Goal: Task Accomplishment & Management: Use online tool/utility

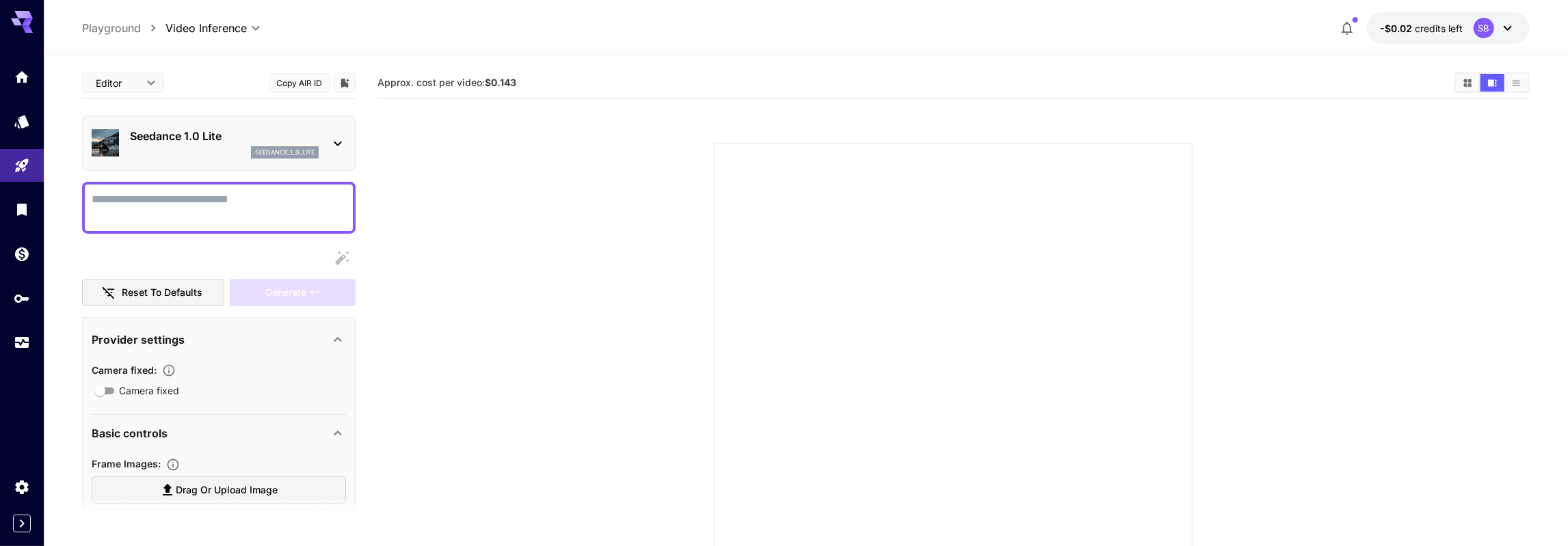
click at [483, 198] on section at bounding box center [953, 366] width 941 height 512
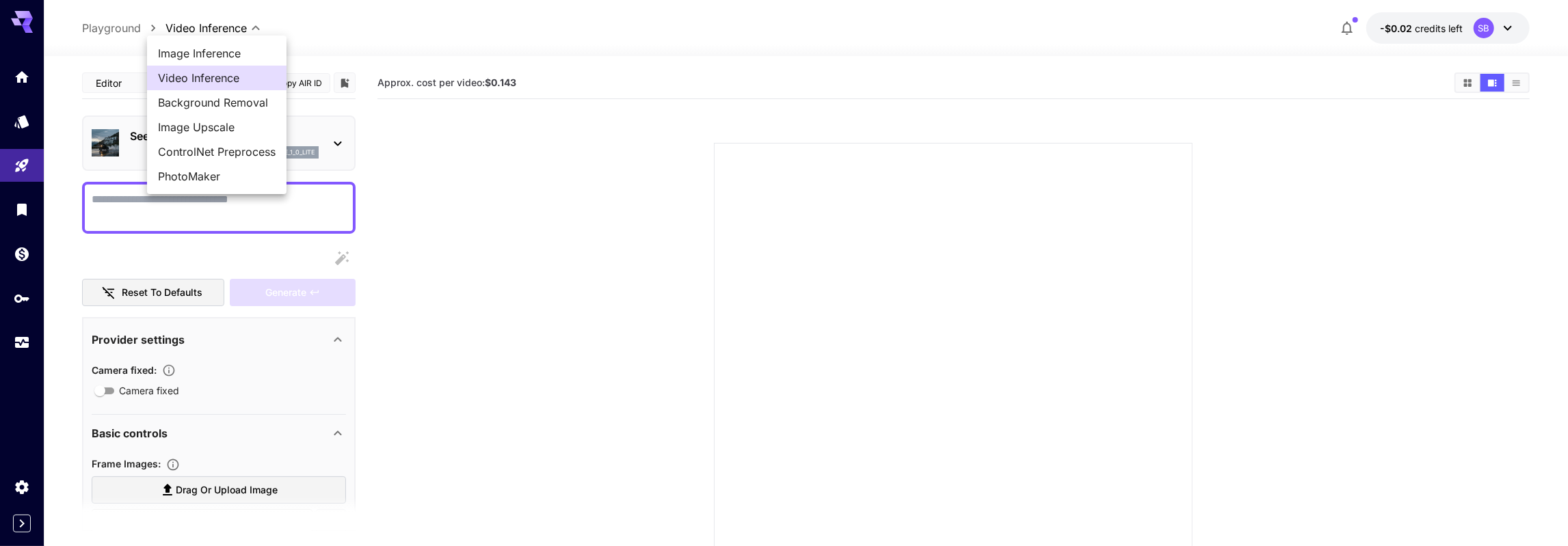
click at [201, 32] on body "**********" at bounding box center [784, 345] width 1568 height 689
click at [198, 50] on span "Image Inference" at bounding box center [216, 52] width 117 height 16
type input "**********"
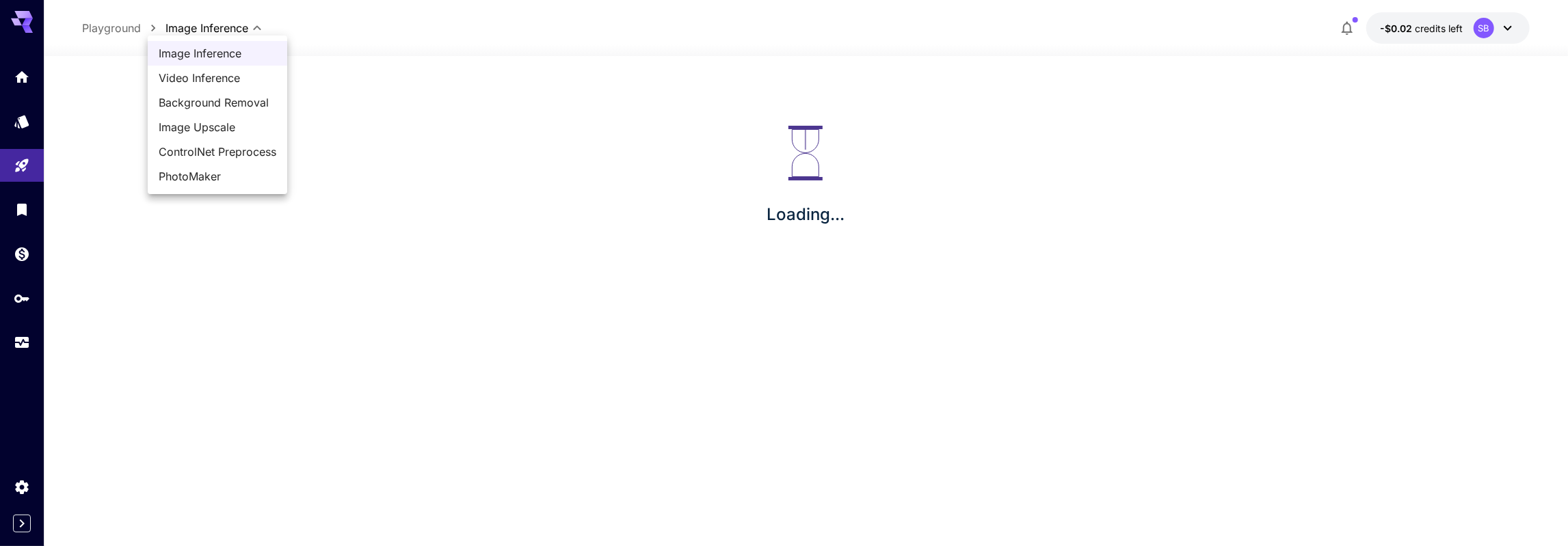
click at [199, 24] on body "**********" at bounding box center [784, 286] width 1568 height 574
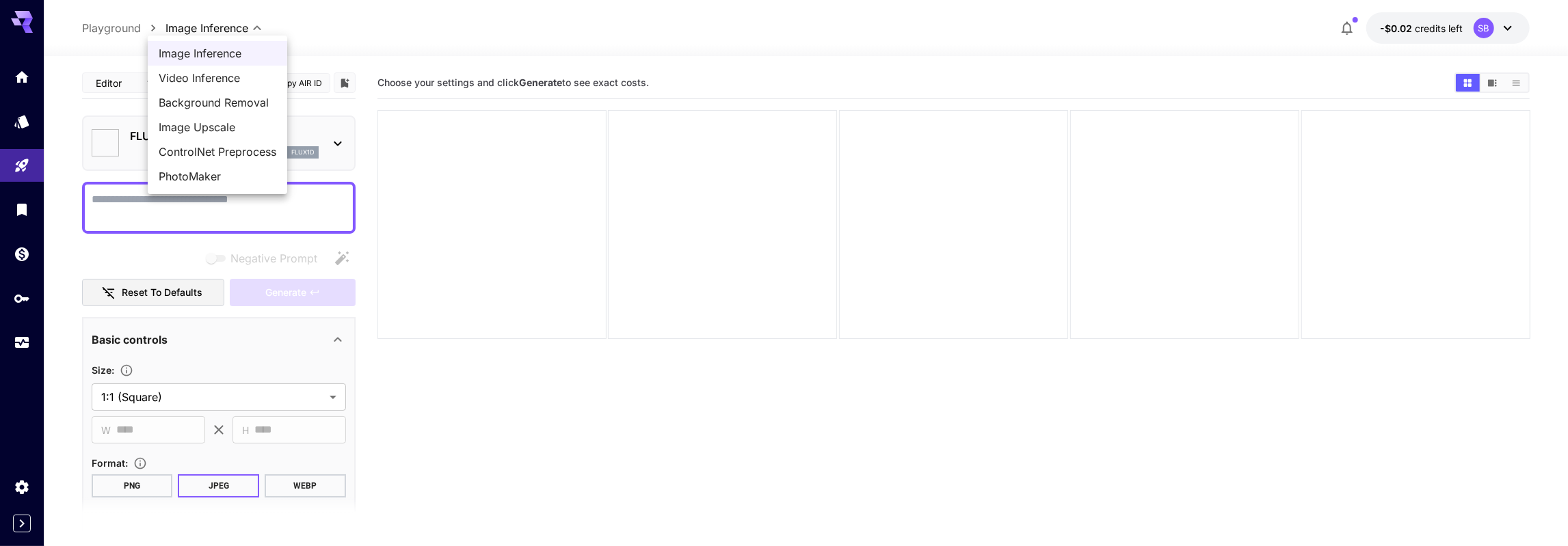
type input "**********"
click at [461, 245] on div at bounding box center [784, 273] width 1568 height 546
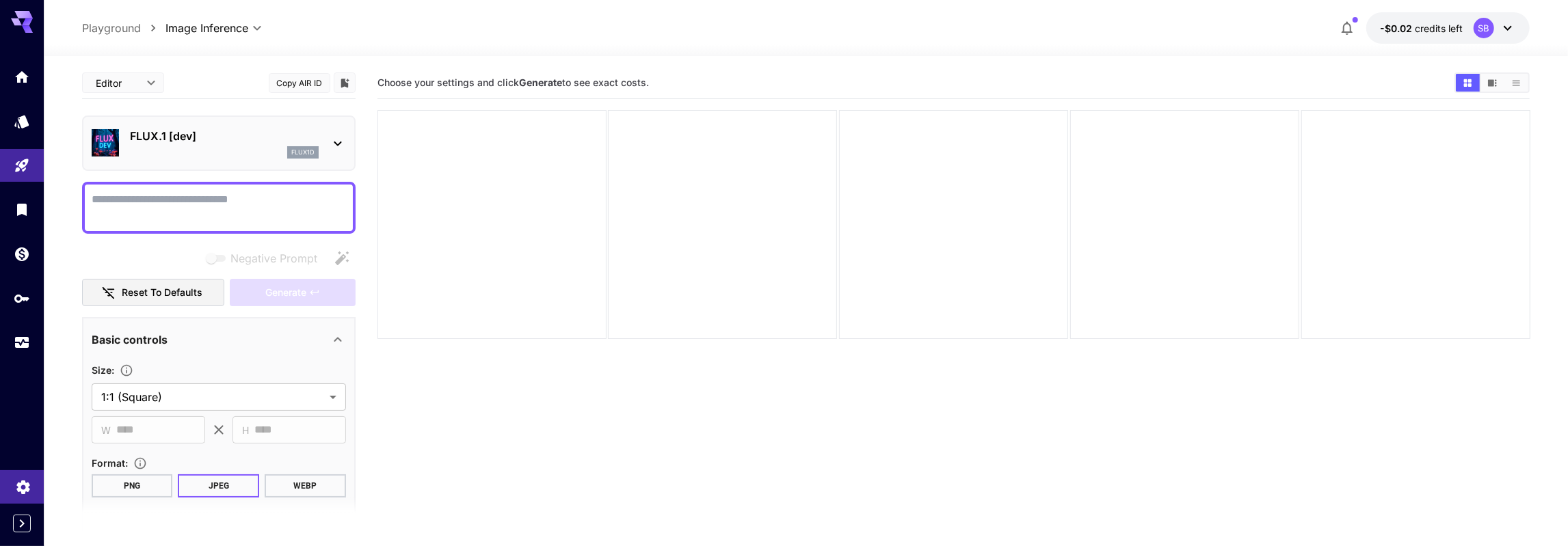
click at [21, 480] on icon "Settings" at bounding box center [23, 487] width 13 height 13
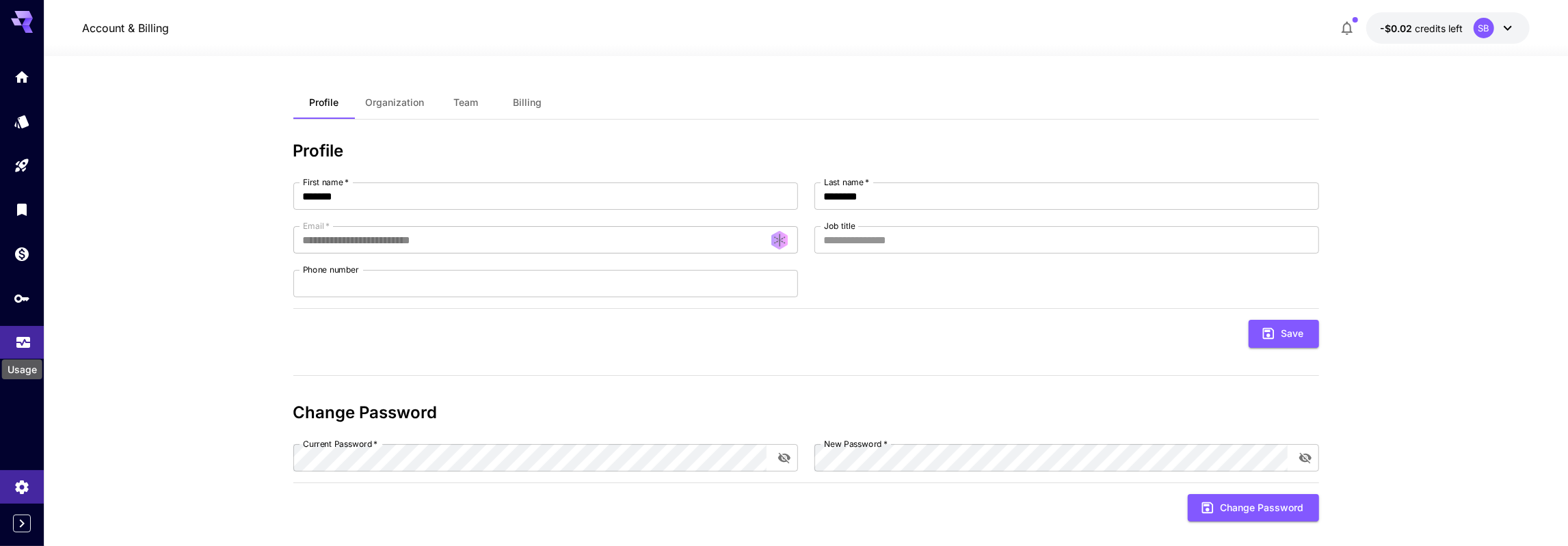
click at [18, 346] on icon "Usage" at bounding box center [23, 341] width 13 height 7
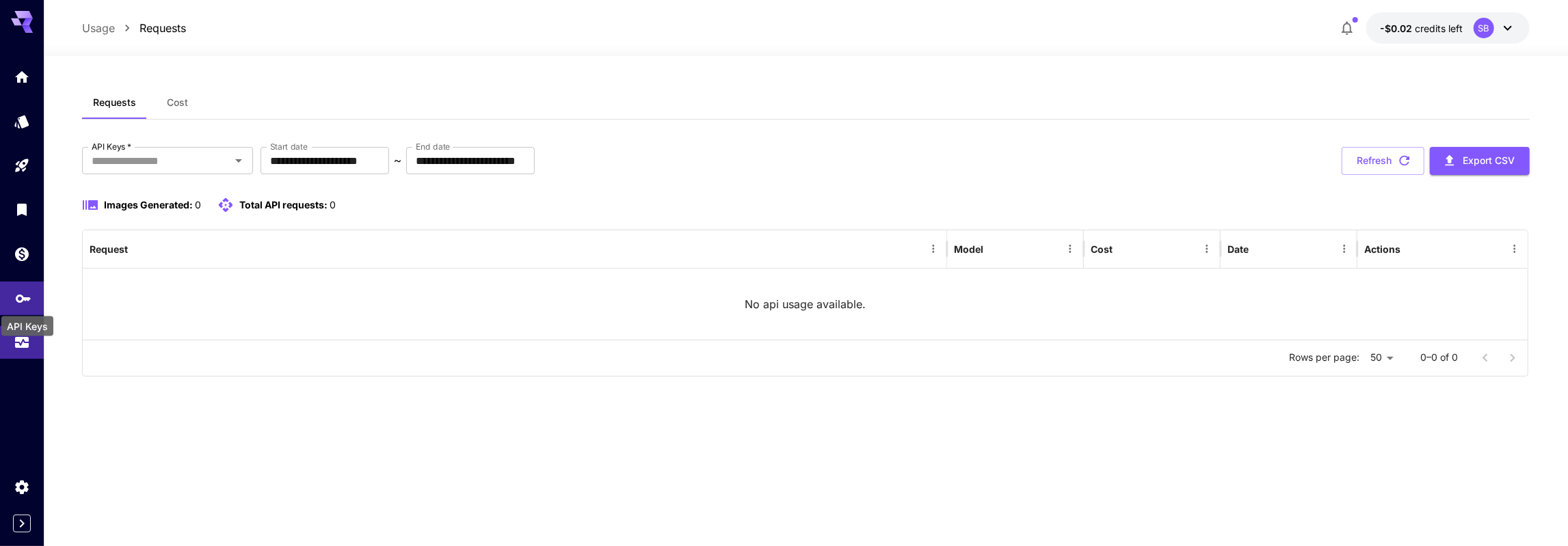
click at [29, 304] on icon "API Keys" at bounding box center [23, 295] width 16 height 16
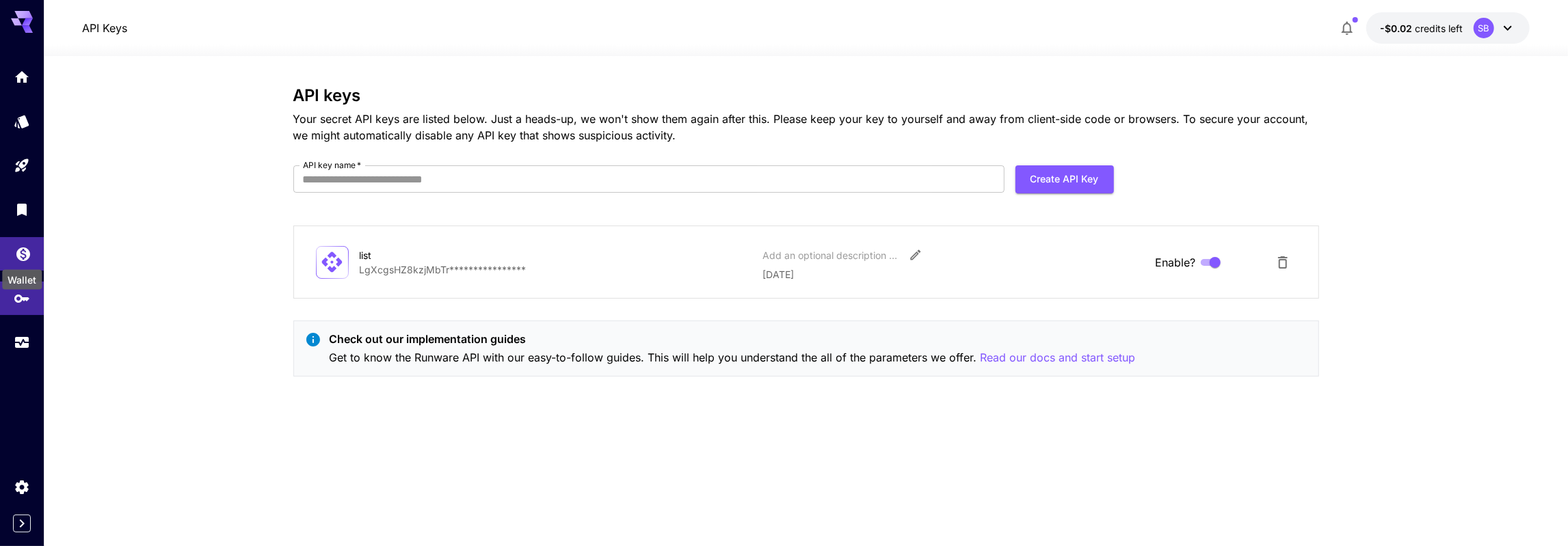
click at [25, 256] on icon "Wallet" at bounding box center [23, 249] width 16 height 16
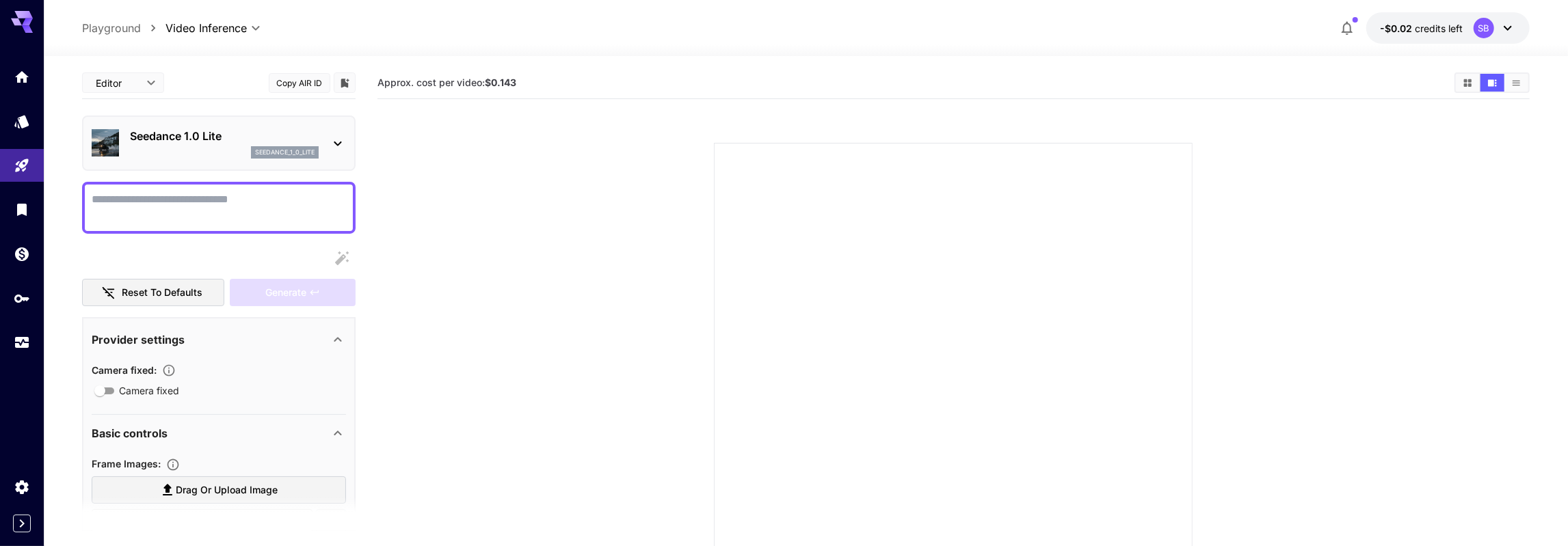
click at [208, 31] on body "**********" at bounding box center [784, 345] width 1568 height 689
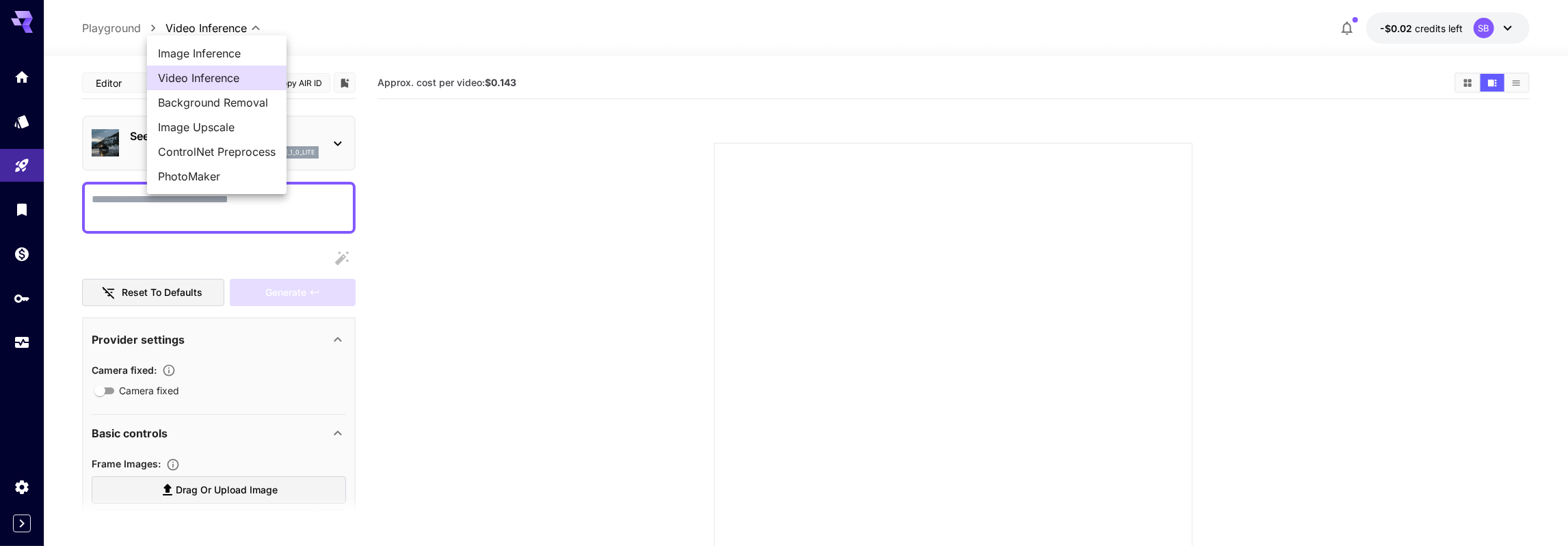
click at [200, 52] on span "Image Inference" at bounding box center [216, 52] width 117 height 16
type input "**********"
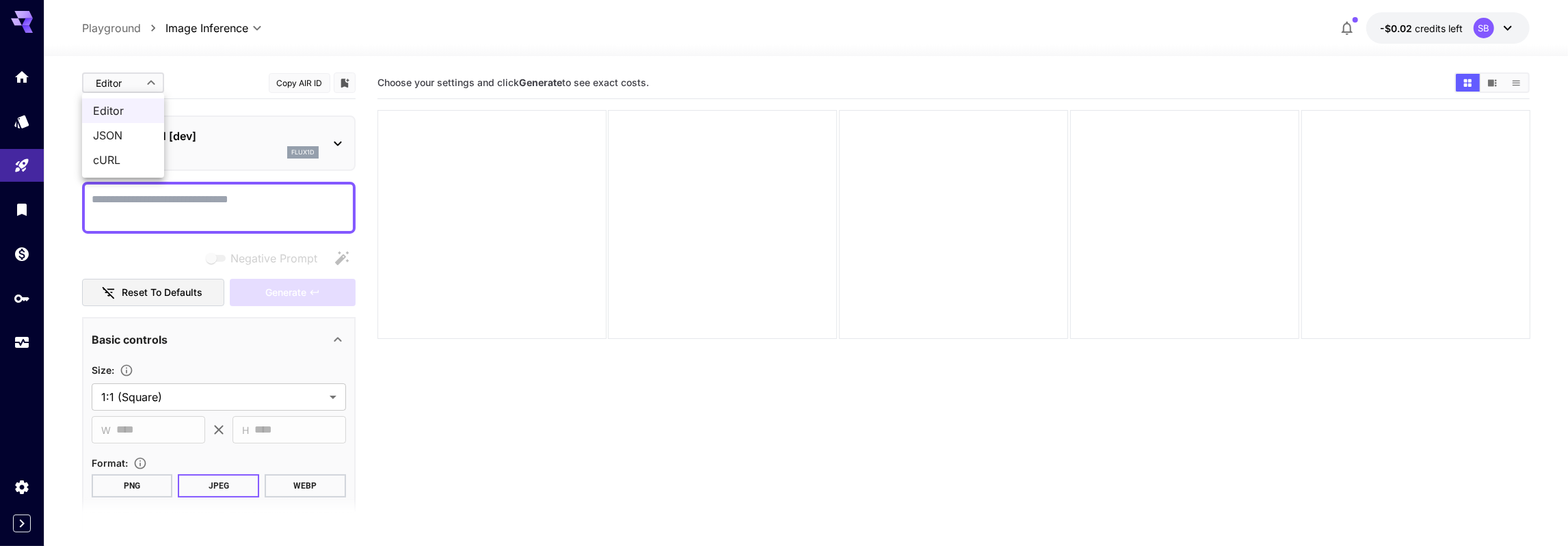
click at [148, 78] on body "**********" at bounding box center [784, 341] width 1568 height 682
click at [148, 78] on div at bounding box center [784, 273] width 1568 height 546
click at [254, 136] on p "FLUX.1 [dev]" at bounding box center [224, 136] width 189 height 16
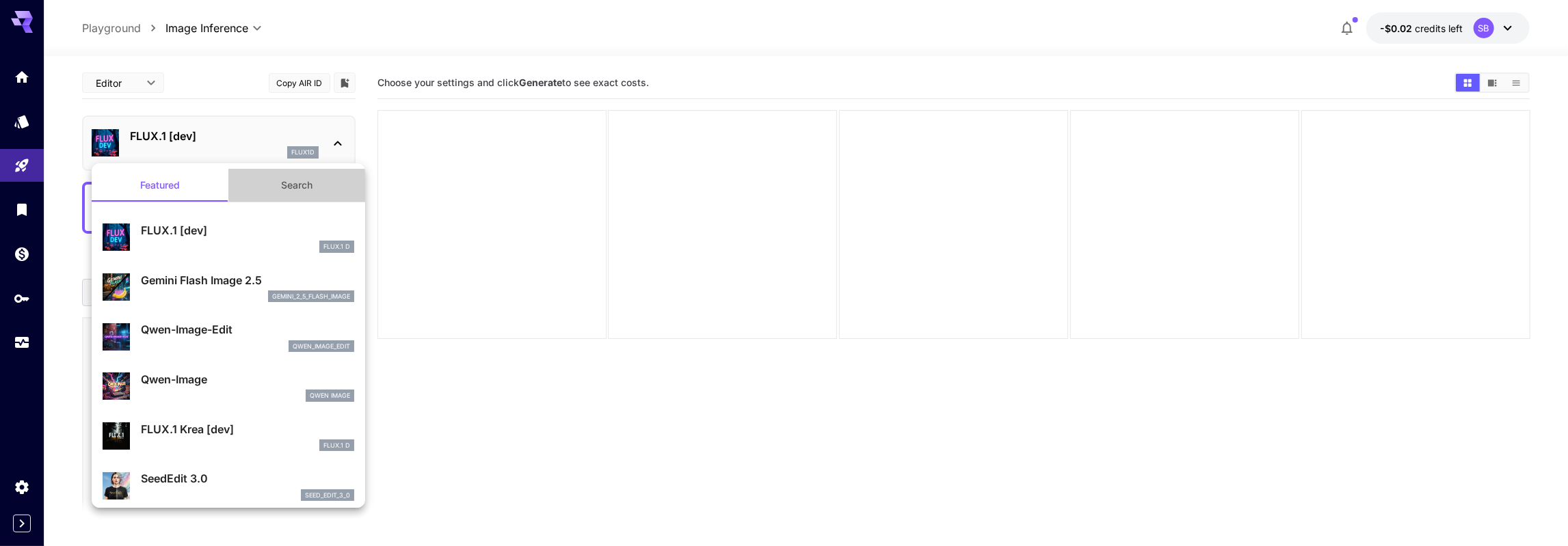
click at [312, 193] on button "Search" at bounding box center [296, 185] width 137 height 32
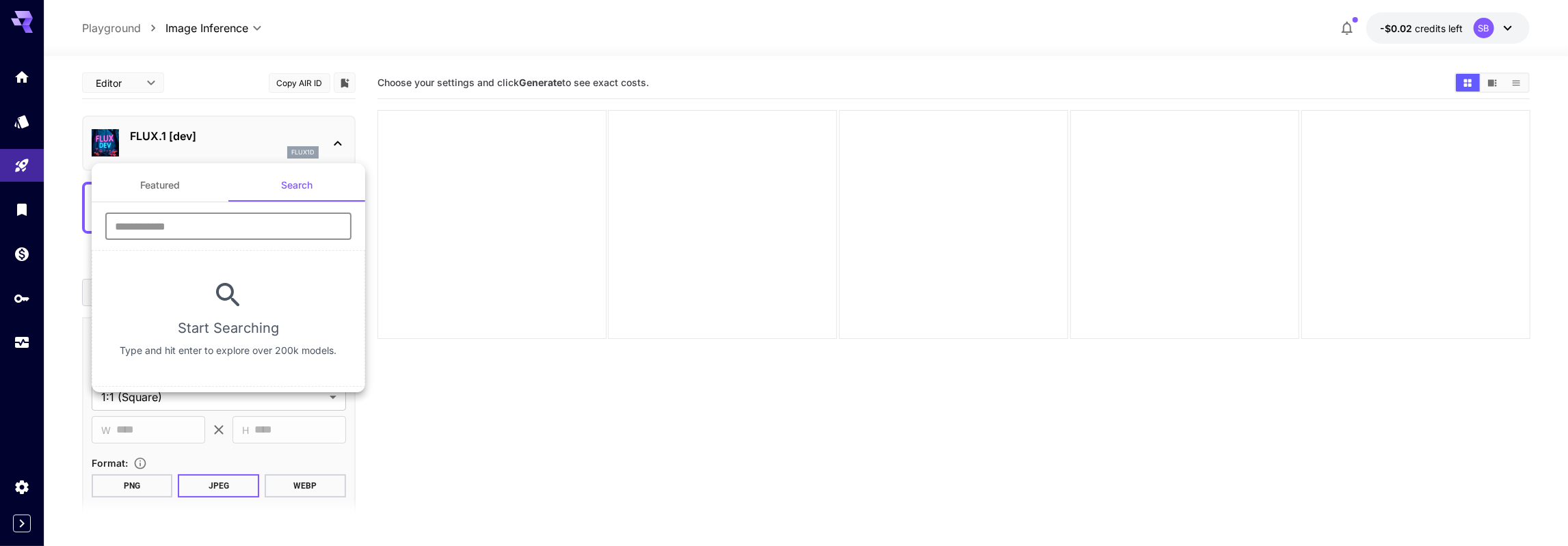
click at [156, 224] on input "text" at bounding box center [228, 226] width 246 height 28
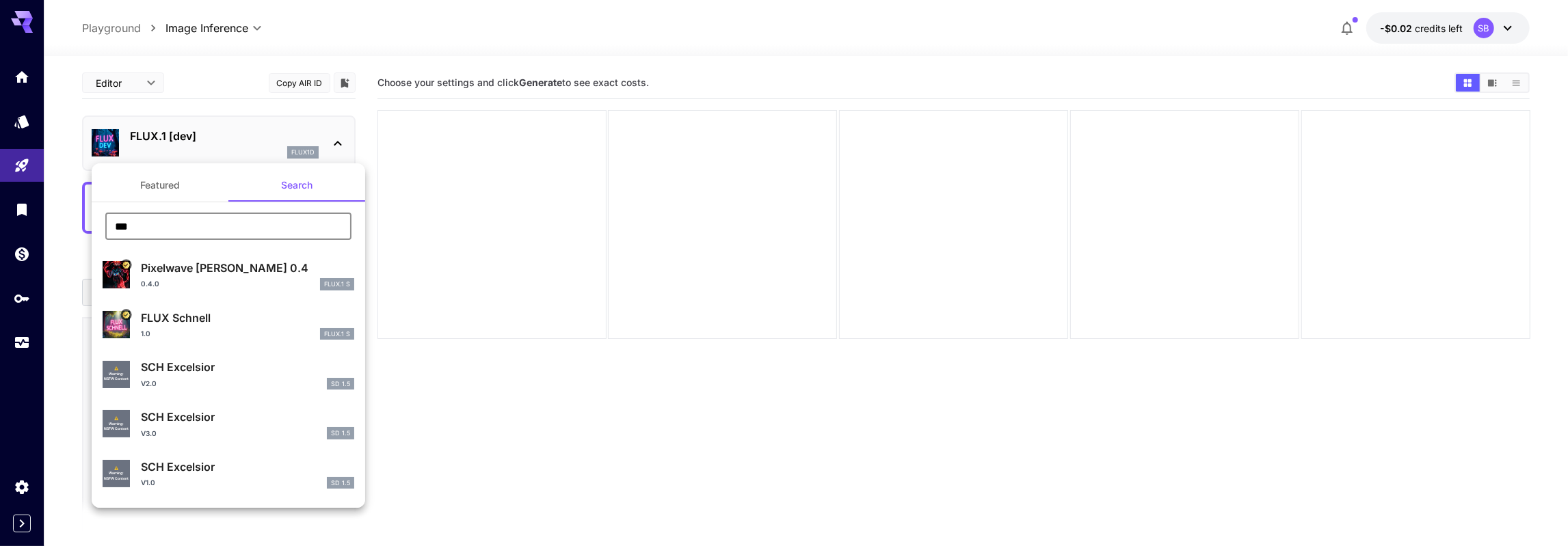
type input "***"
click at [180, 321] on p "FLUX Schnell" at bounding box center [246, 317] width 213 height 16
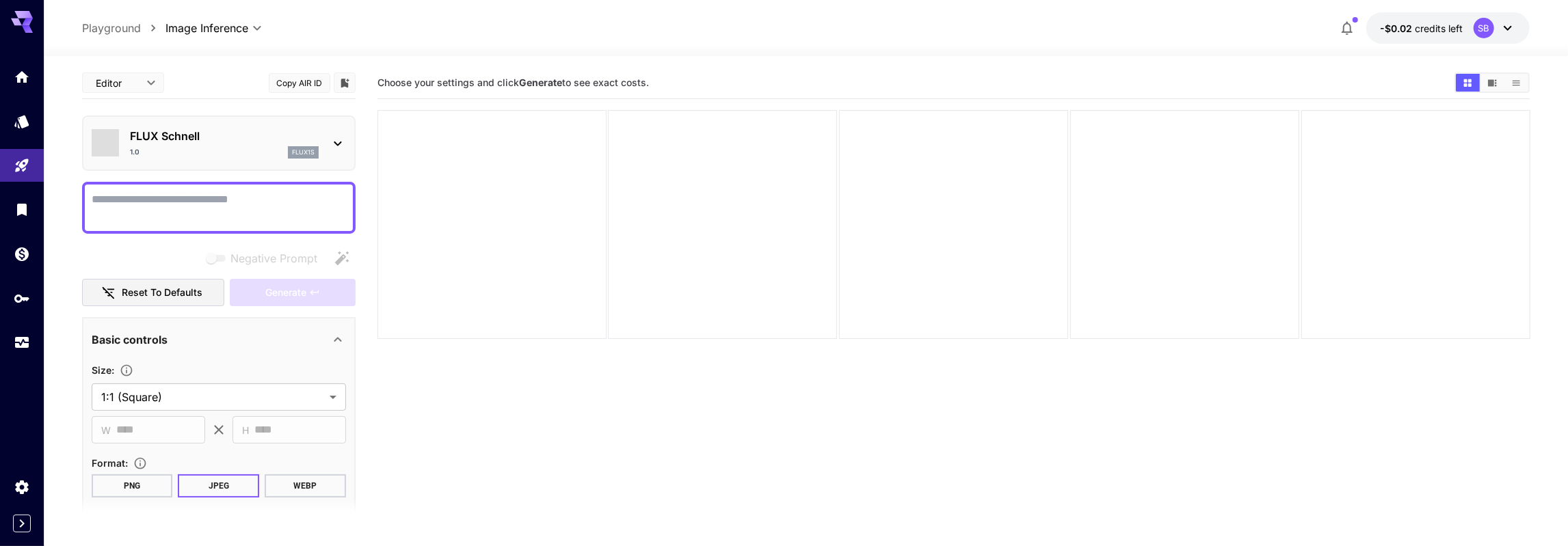
type input "*"
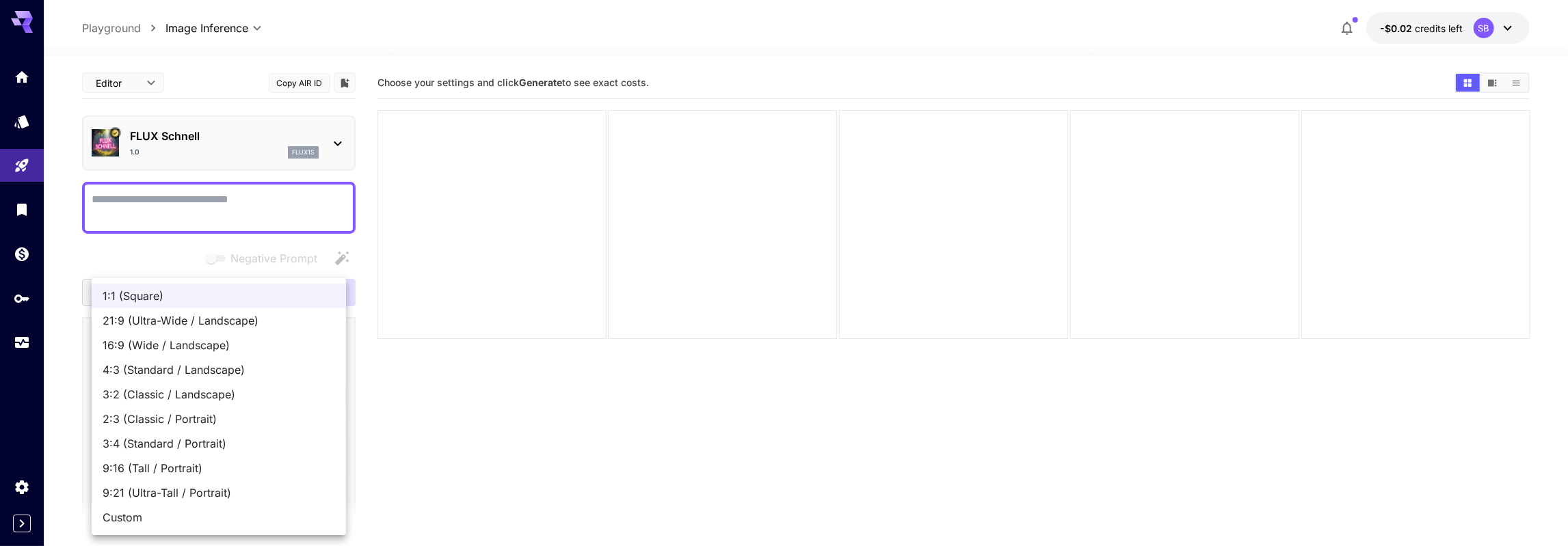
click at [159, 398] on body "**********" at bounding box center [784, 341] width 1568 height 682
click at [415, 374] on div at bounding box center [784, 273] width 1568 height 546
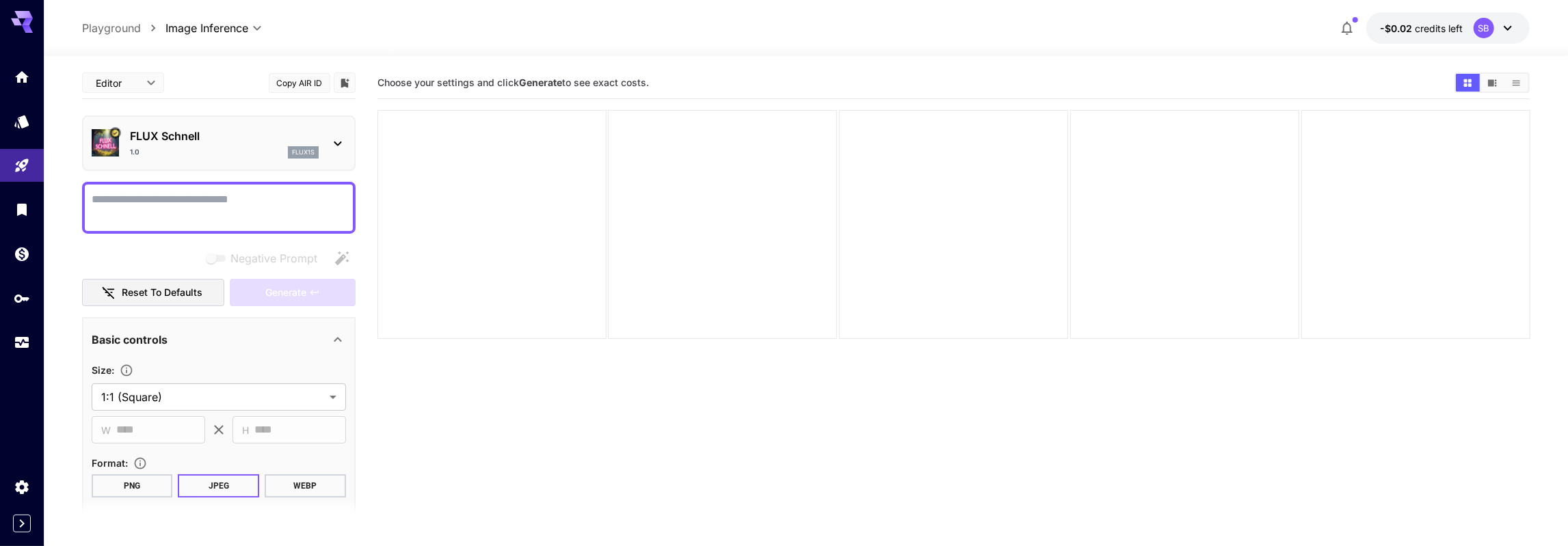
click at [156, 203] on textarea "Negative Prompt" at bounding box center [219, 207] width 254 height 32
type textarea "**********"
click at [283, 297] on span "Generate" at bounding box center [286, 293] width 41 height 17
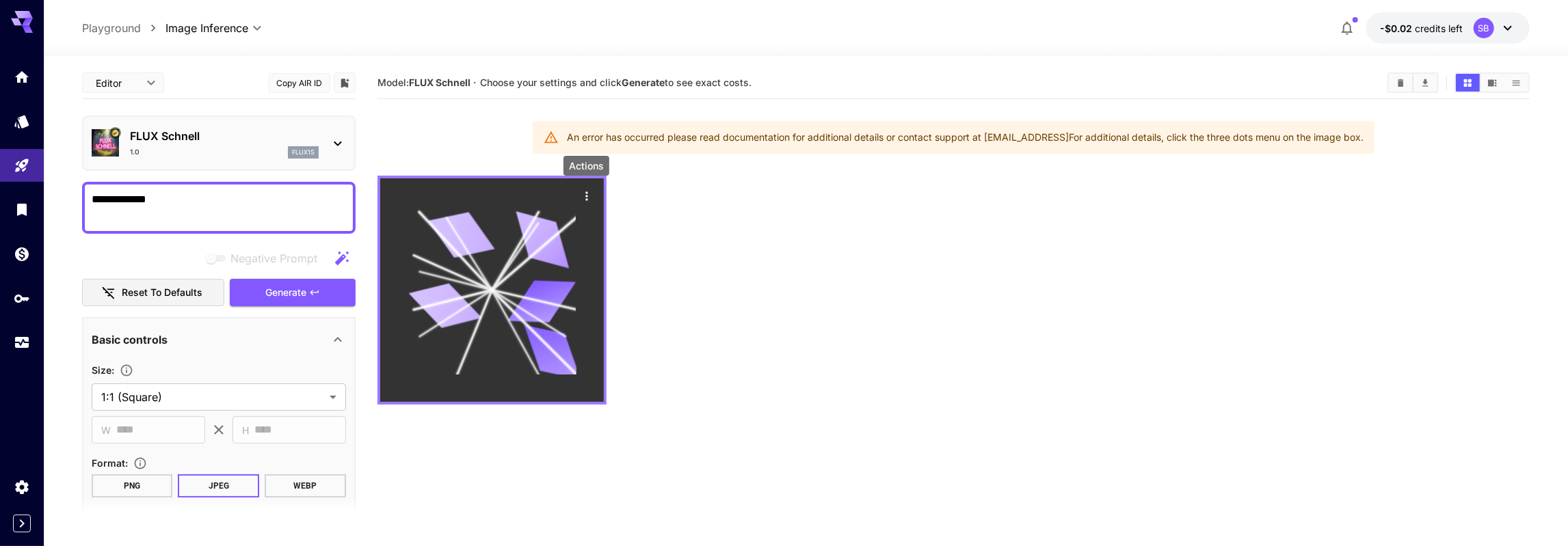
click at [588, 194] on icon "Actions" at bounding box center [585, 196] width 13 height 13
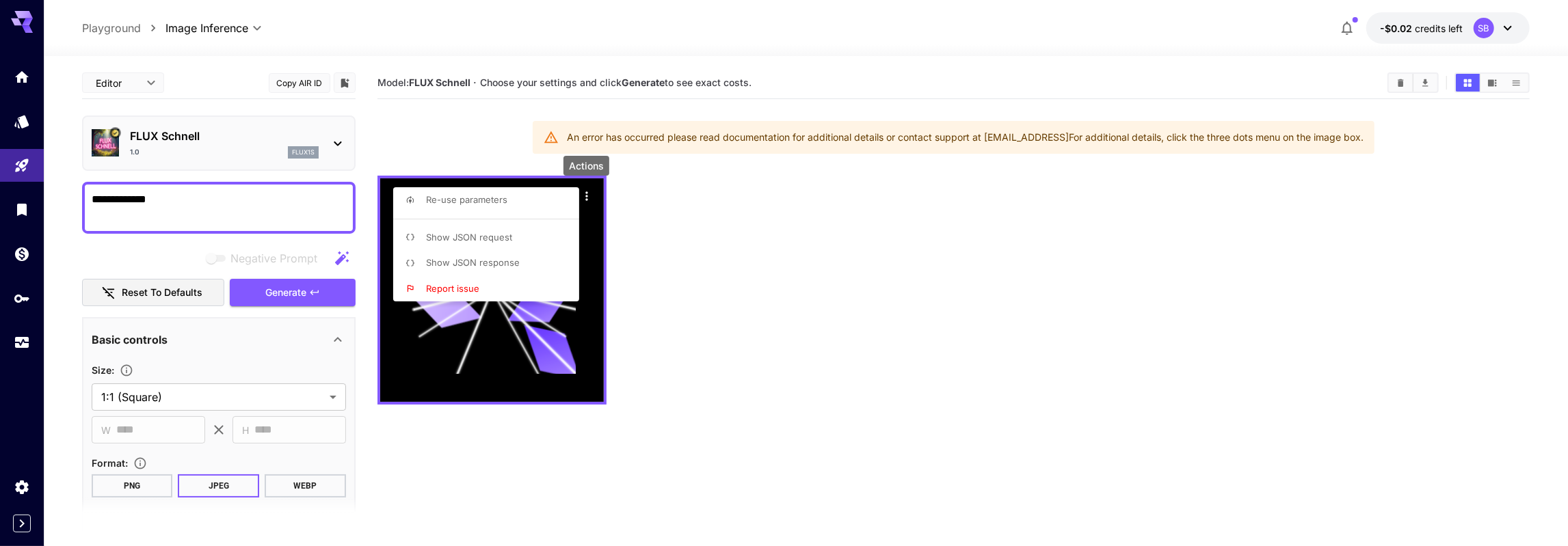
click at [746, 273] on div at bounding box center [784, 273] width 1568 height 546
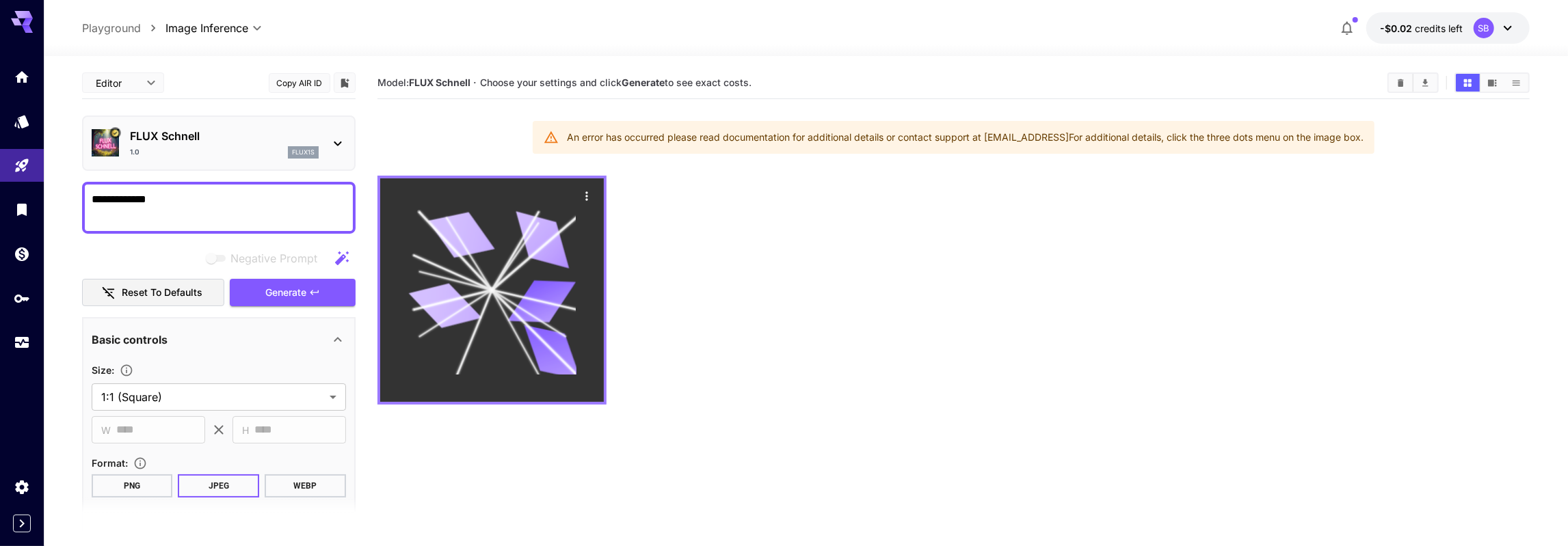
click at [514, 286] on icon at bounding box center [491, 289] width 167 height 167
click at [583, 194] on icon "Actions" at bounding box center [585, 196] width 13 height 13
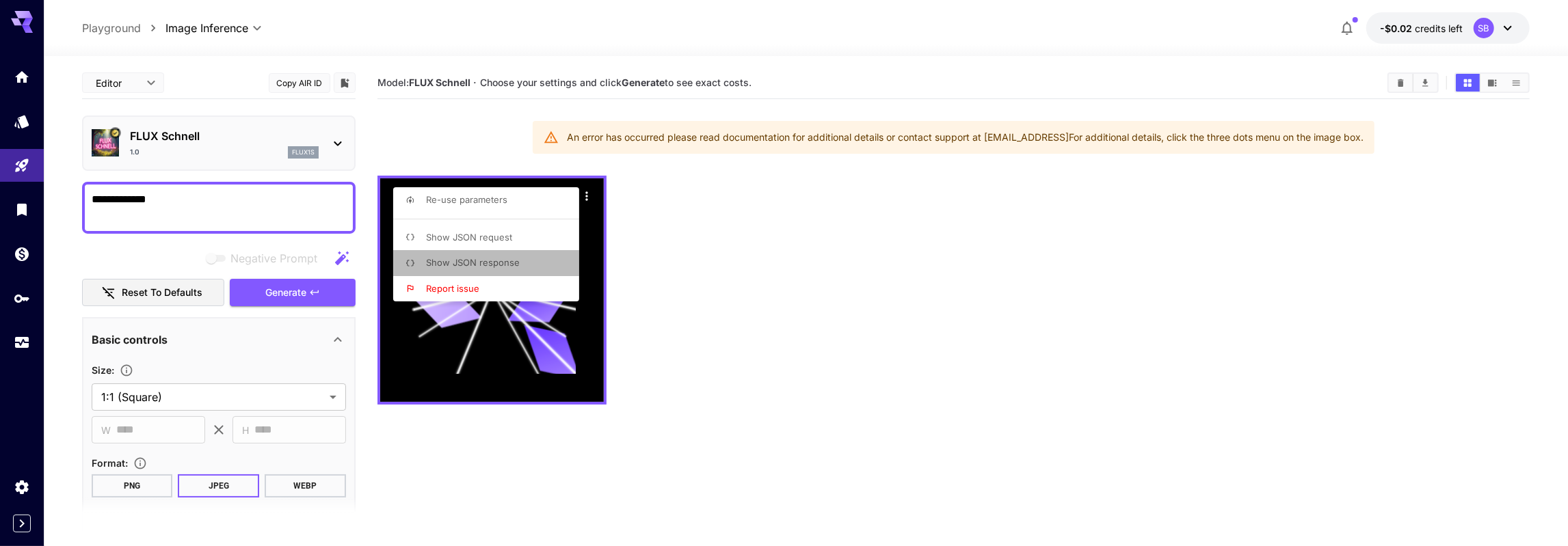
click at [479, 262] on span "Show JSON response" at bounding box center [473, 262] width 94 height 10
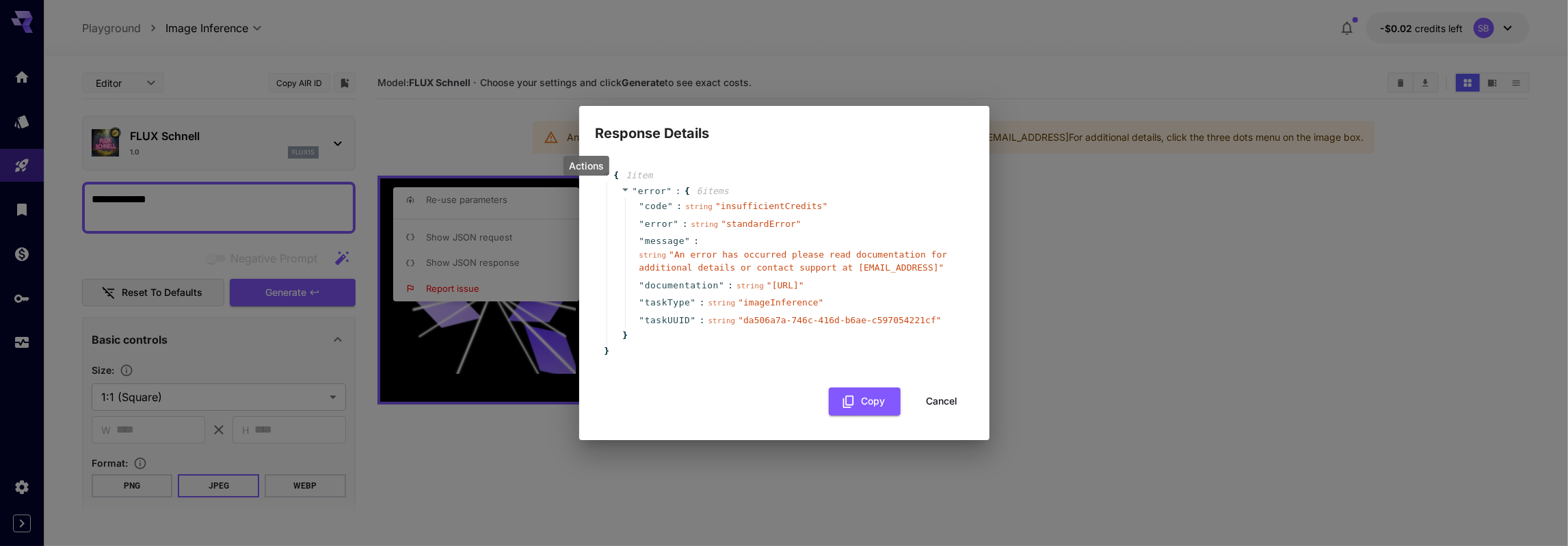
click at [933, 397] on button "Cancel" at bounding box center [942, 401] width 61 height 28
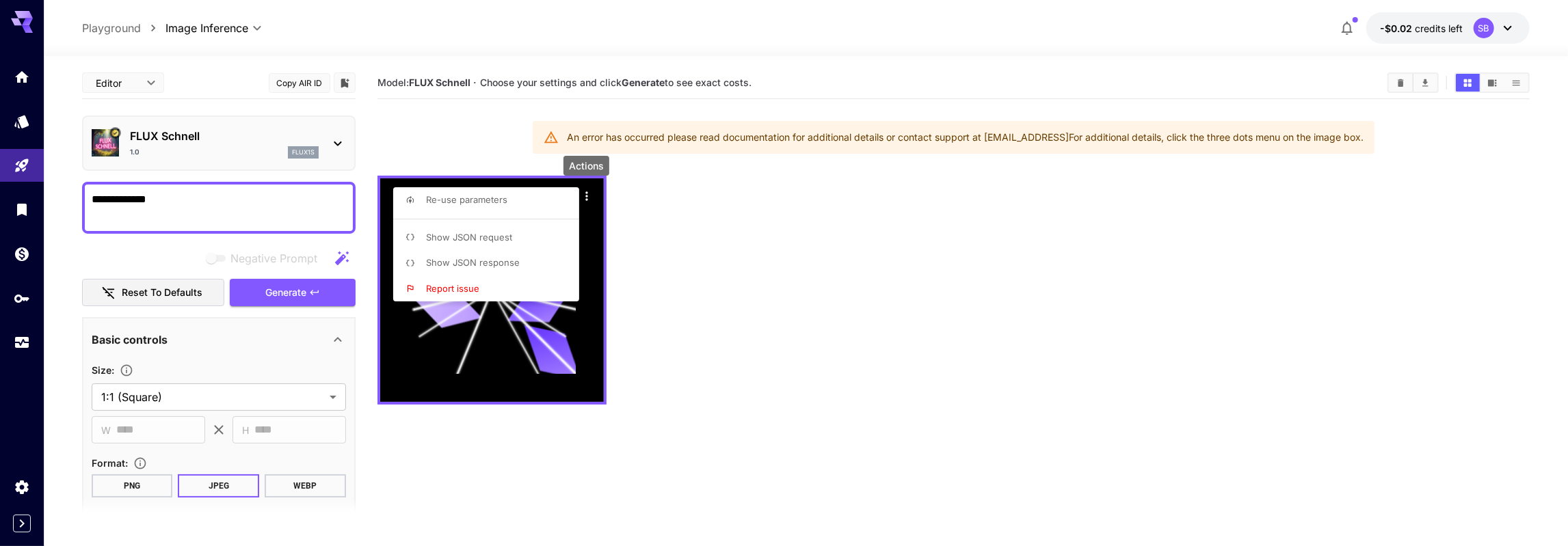
click at [296, 286] on div at bounding box center [784, 273] width 1568 height 546
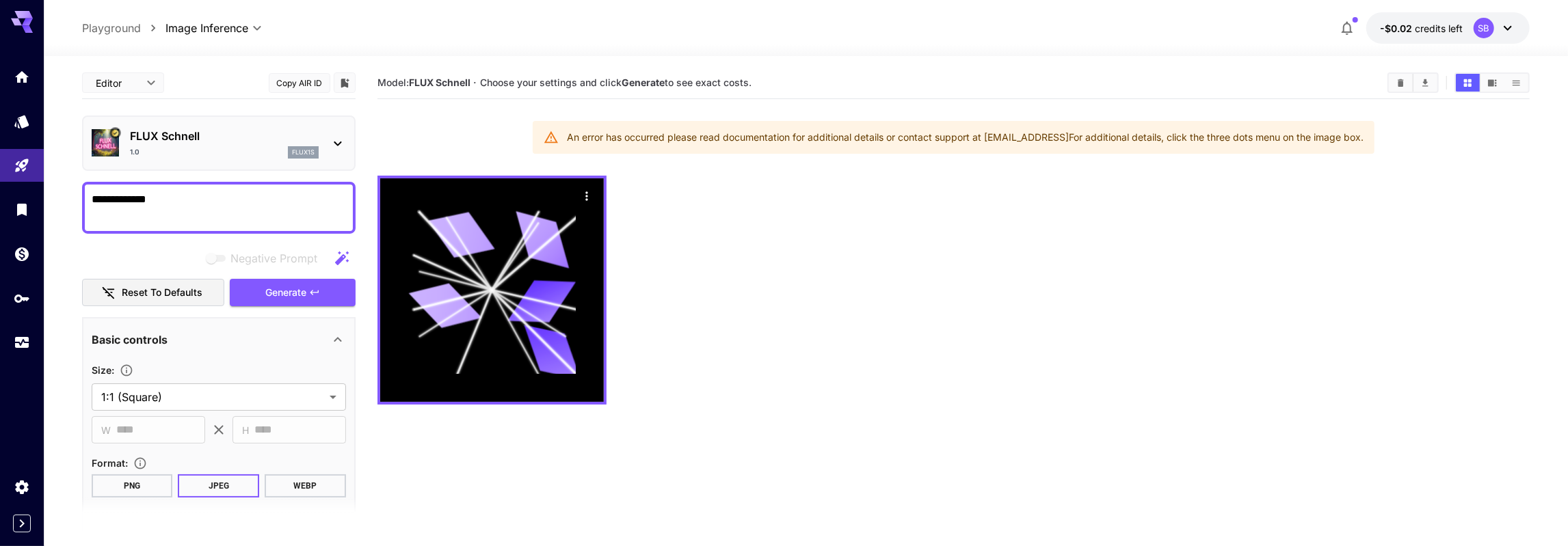
click at [1509, 28] on icon at bounding box center [1507, 28] width 16 height 16
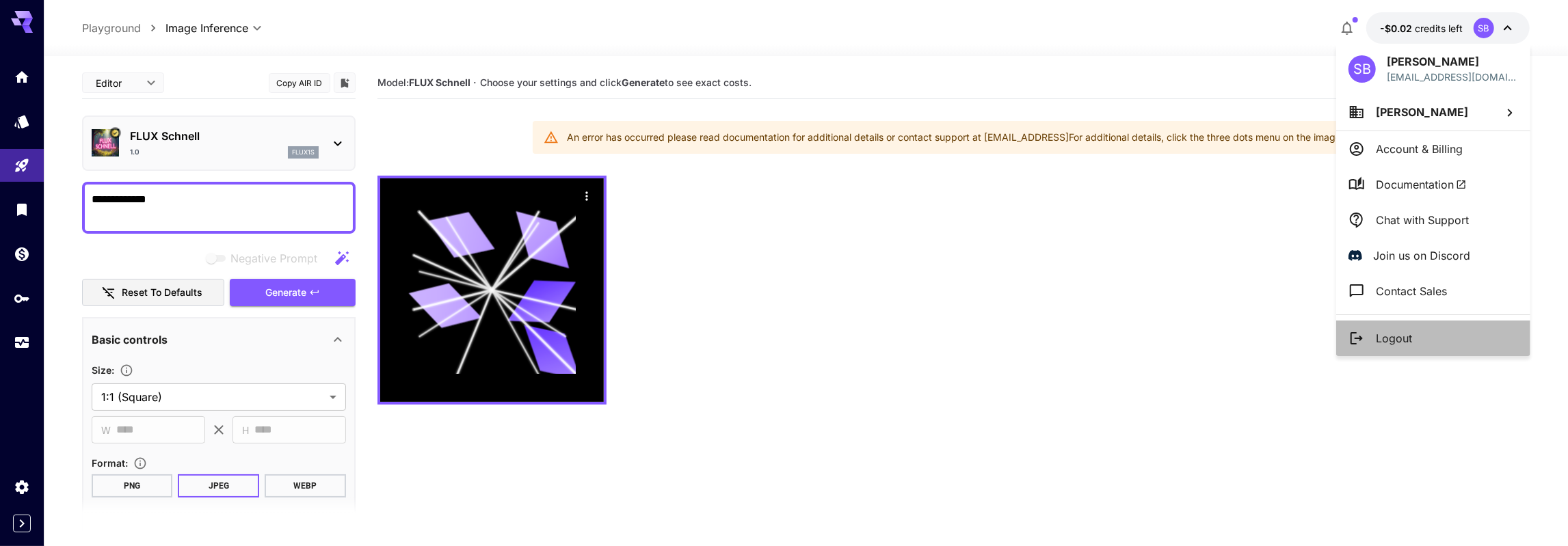
click at [1392, 332] on p "Logout" at bounding box center [1393, 338] width 36 height 16
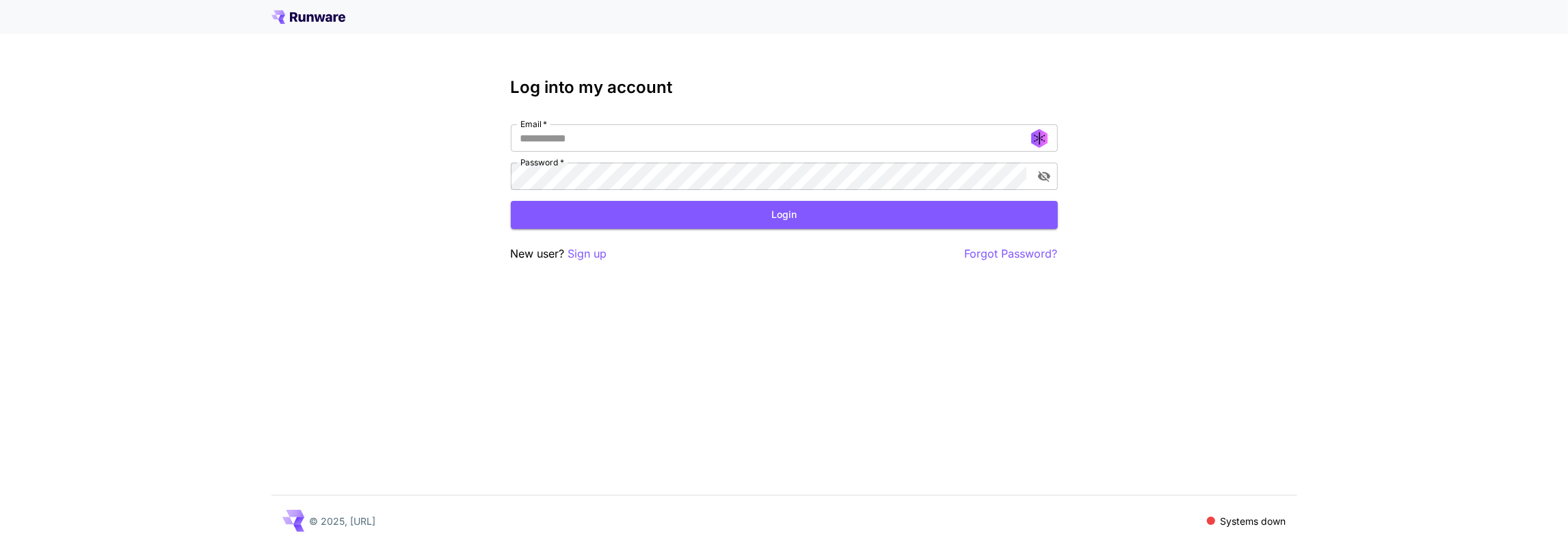
type input "**********"
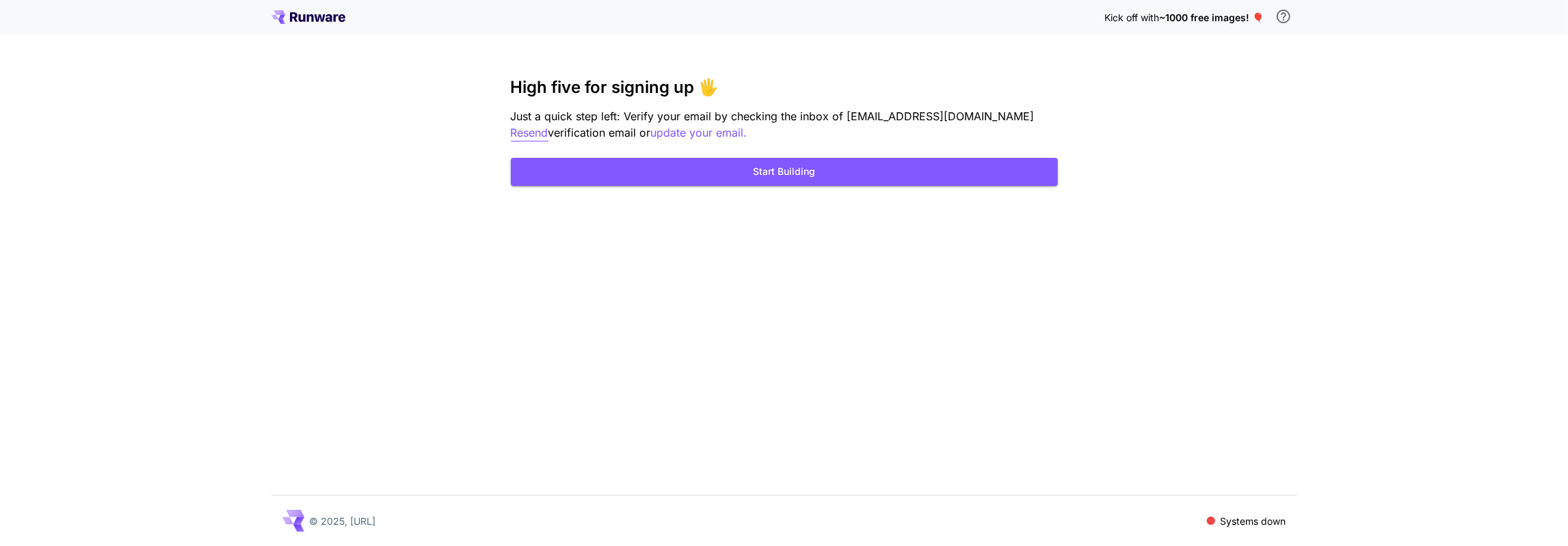
click at [526, 130] on p "Resend" at bounding box center [529, 133] width 37 height 17
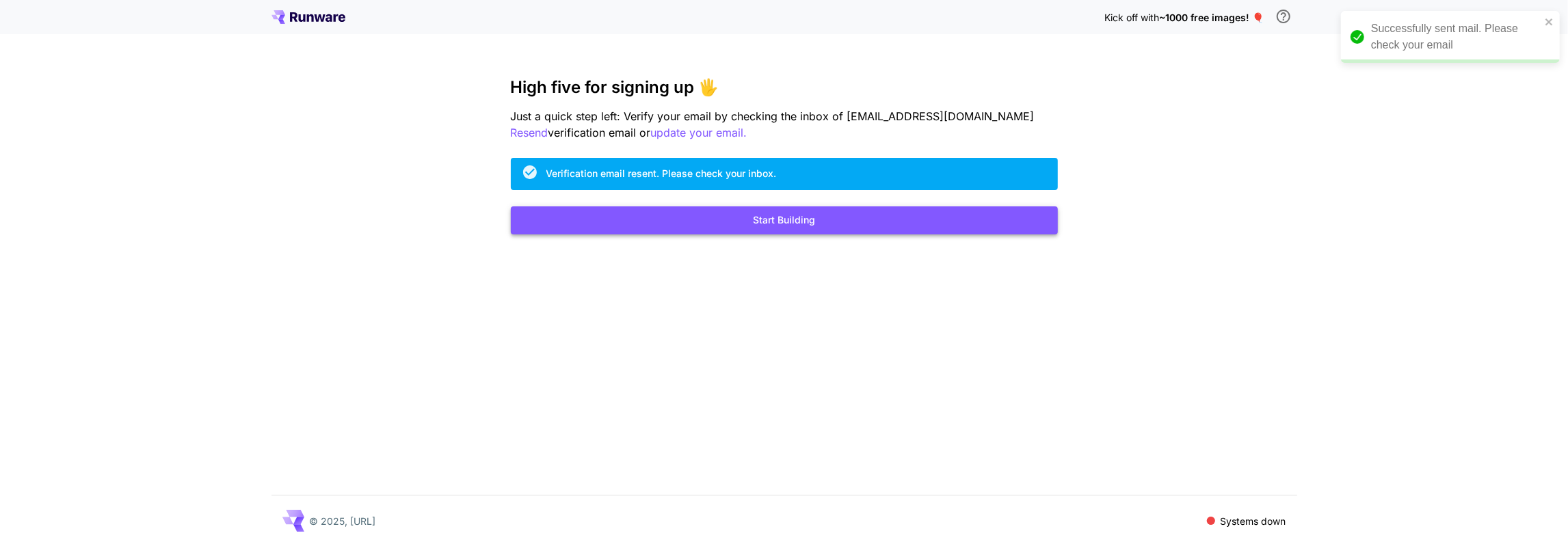
click at [779, 225] on button "Start Building" at bounding box center [784, 220] width 547 height 28
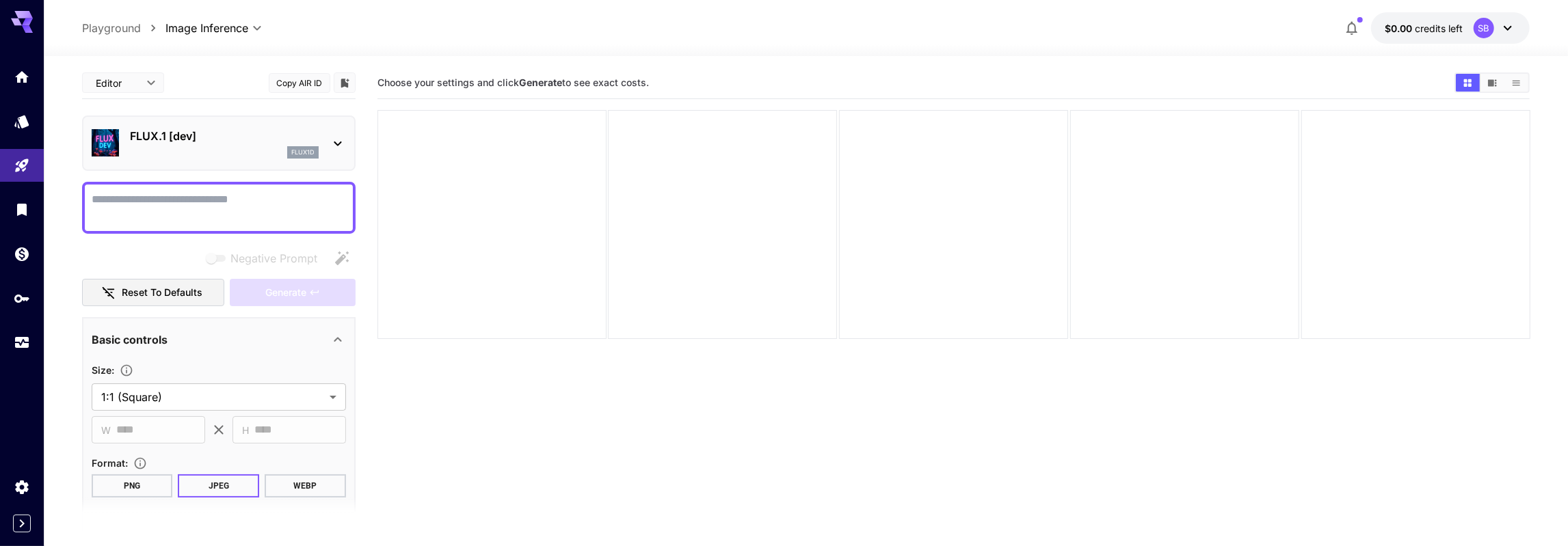
click at [227, 208] on textarea "Negative Prompt" at bounding box center [219, 207] width 254 height 32
type textarea "**********"
click at [290, 291] on span "Generate" at bounding box center [286, 293] width 41 height 17
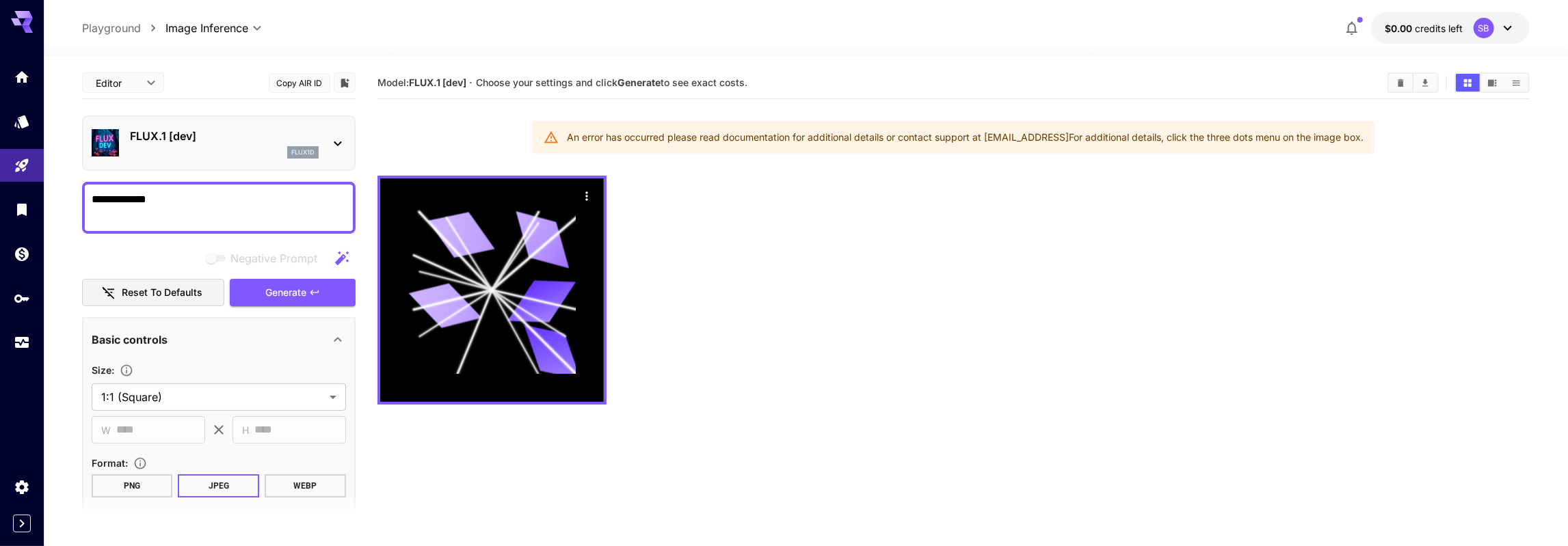
click at [1504, 27] on icon at bounding box center [1507, 28] width 9 height 5
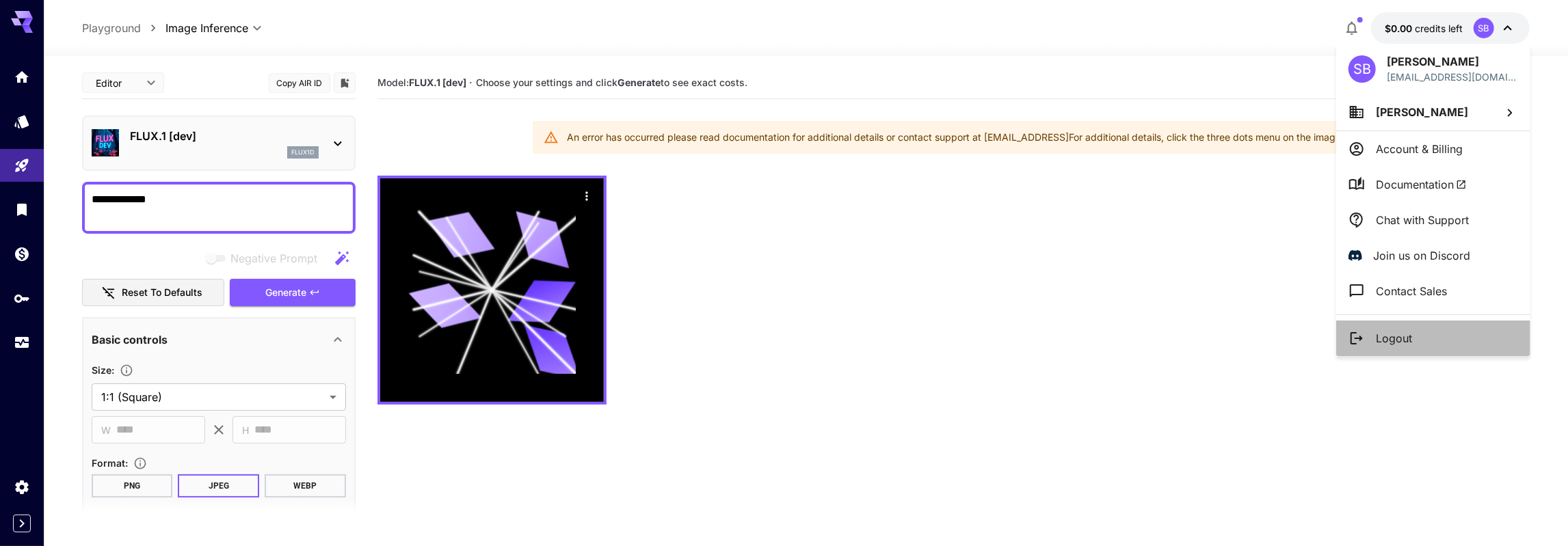
click at [1388, 338] on p "Logout" at bounding box center [1393, 338] width 36 height 16
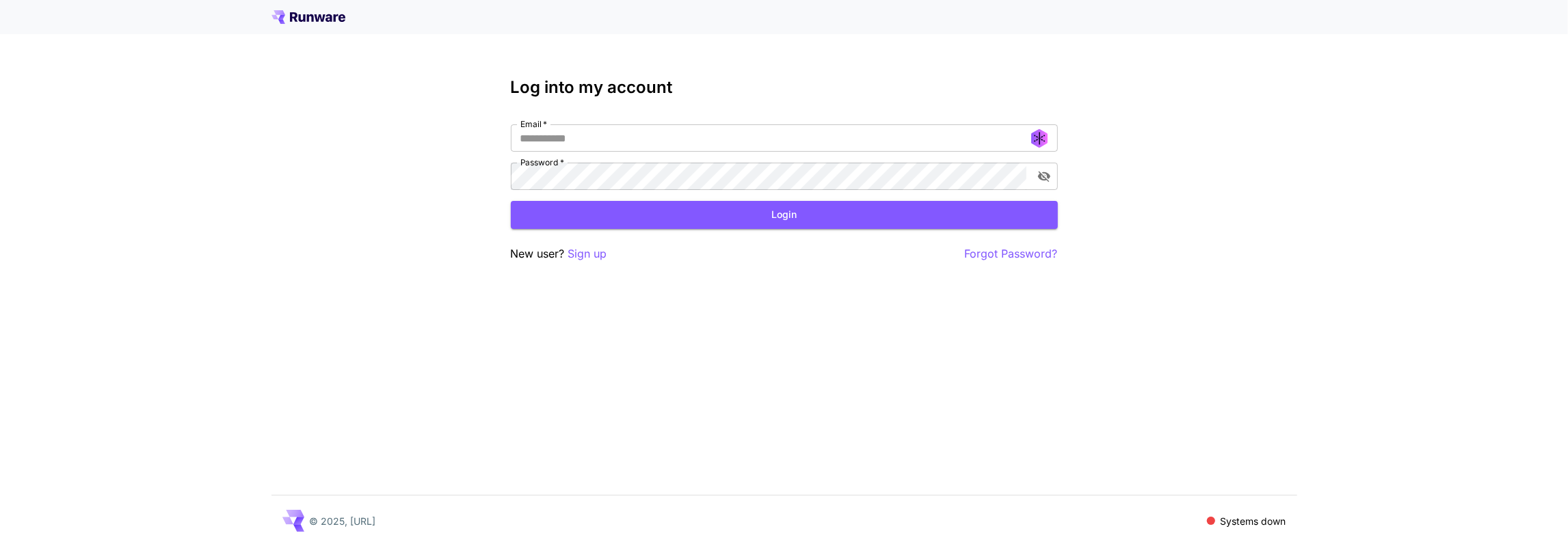
click at [587, 255] on p "Sign up" at bounding box center [587, 254] width 39 height 17
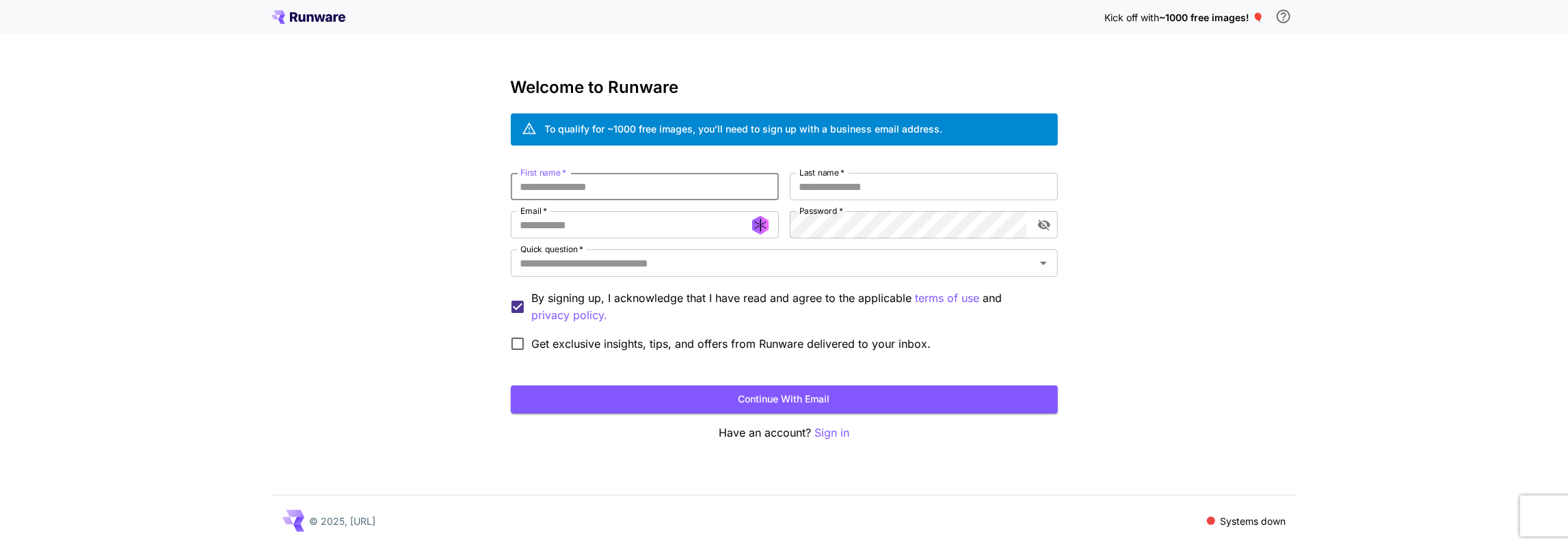
click at [585, 184] on input "First name   *" at bounding box center [645, 186] width 268 height 28
type input "*******"
click at [815, 194] on input "Last name   *" at bounding box center [923, 186] width 268 height 28
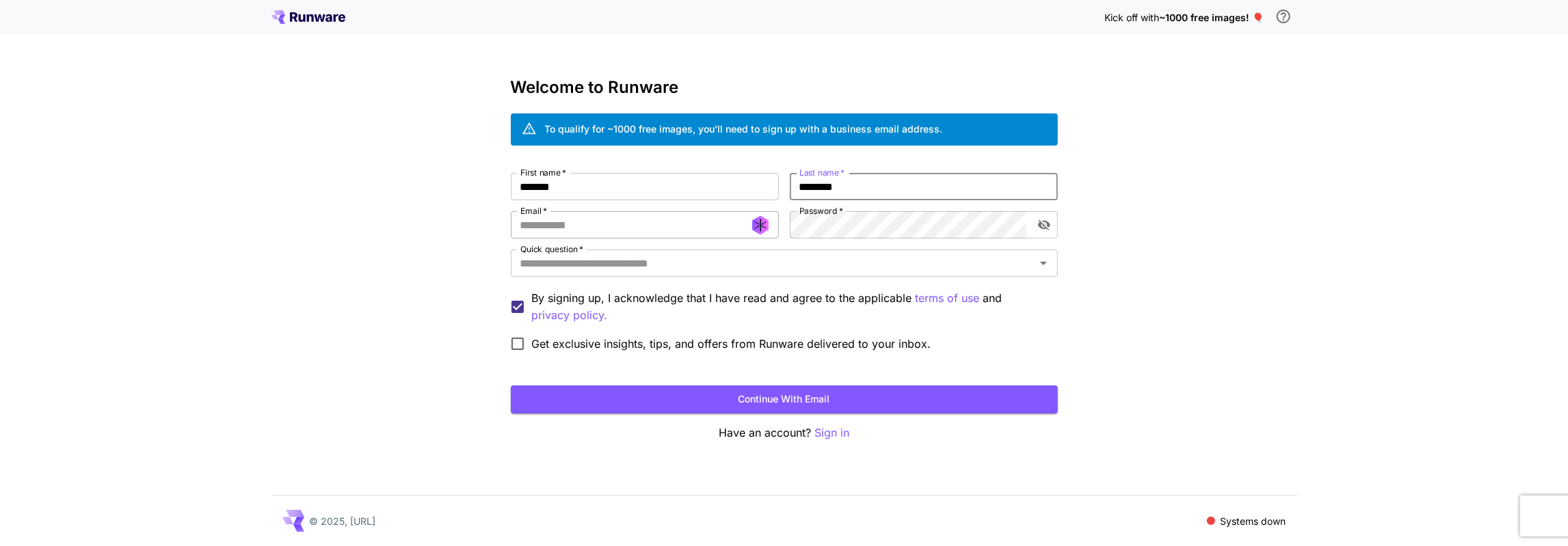
type input "********"
click at [694, 229] on input "Email   *" at bounding box center [645, 224] width 268 height 28
type input "**********"
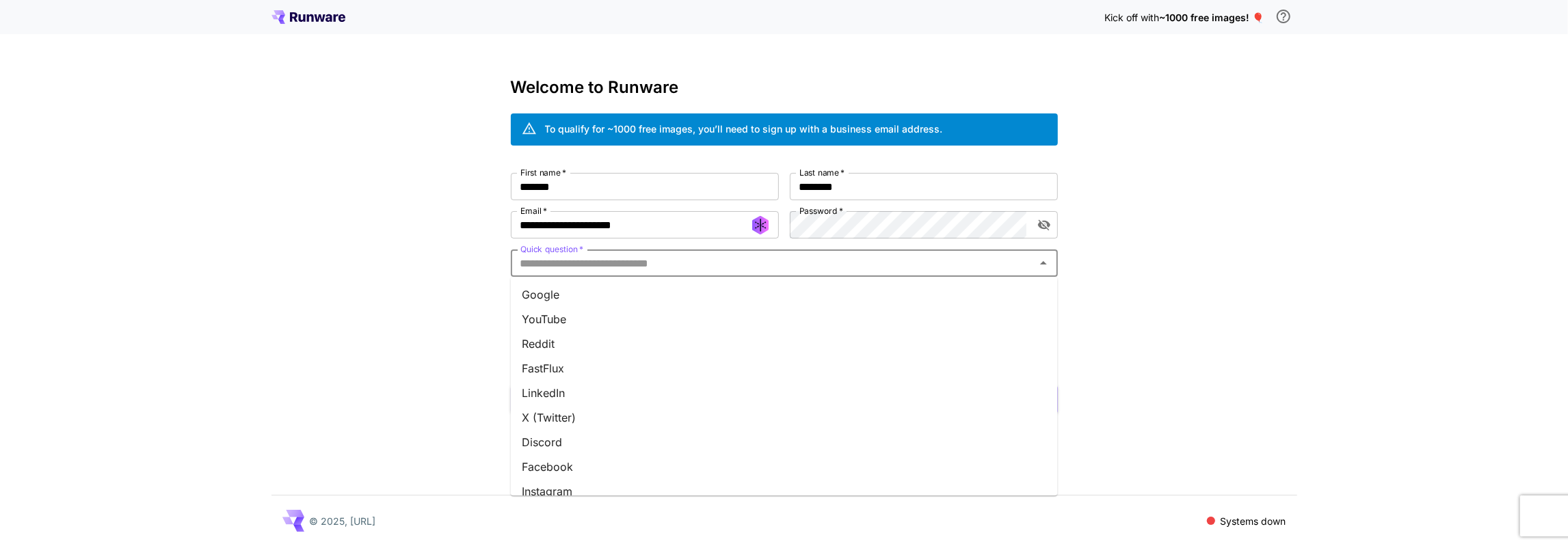
click at [562, 256] on input "Quick question   *" at bounding box center [773, 263] width 517 height 19
click at [562, 288] on li "Google" at bounding box center [784, 295] width 547 height 25
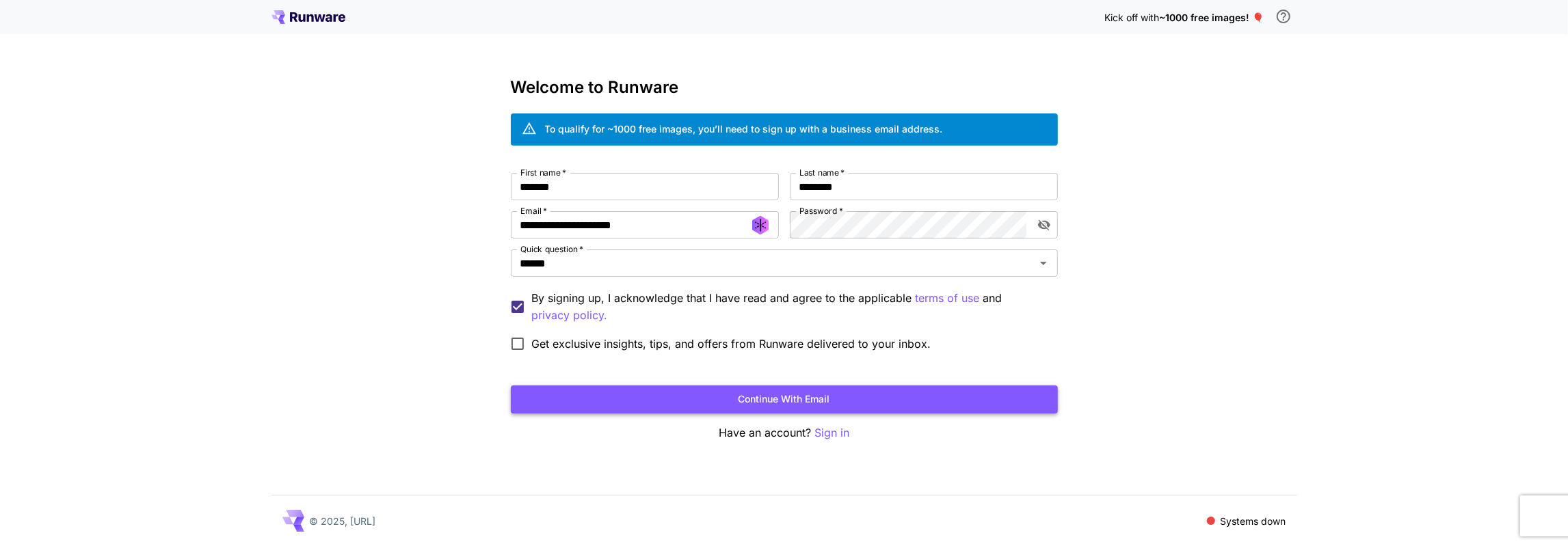
click at [770, 393] on button "Continue with email" at bounding box center [784, 399] width 547 height 28
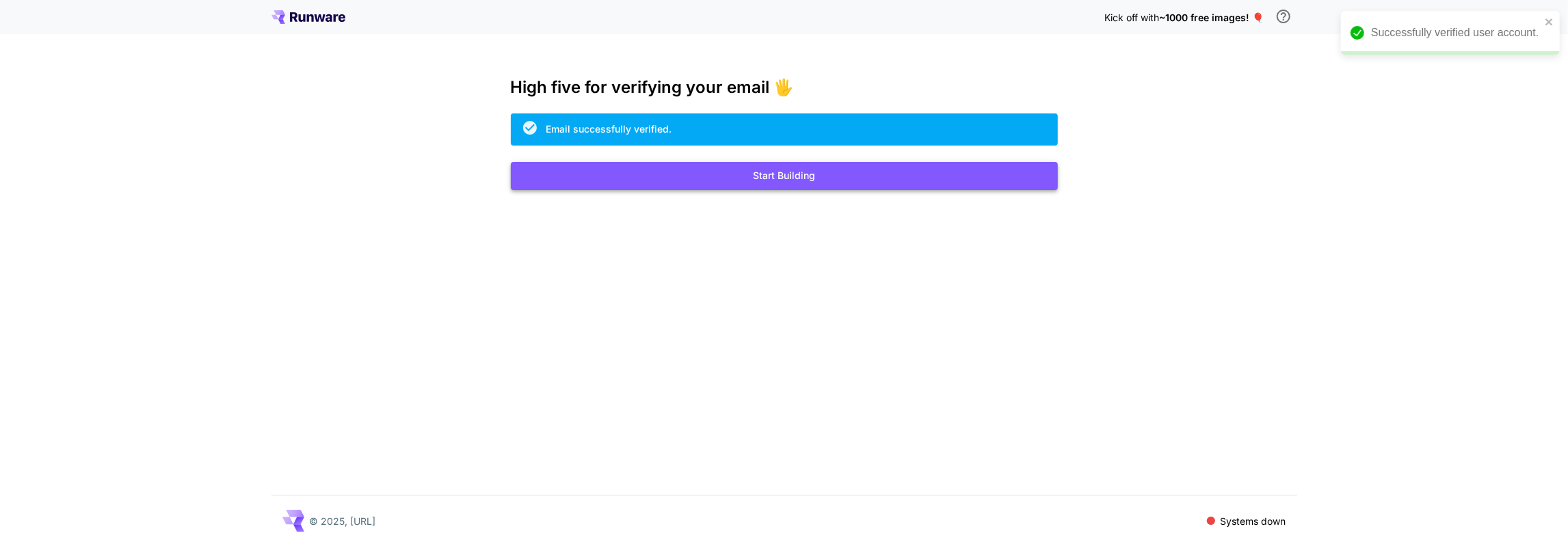
click at [690, 182] on button "Start Building" at bounding box center [784, 176] width 547 height 28
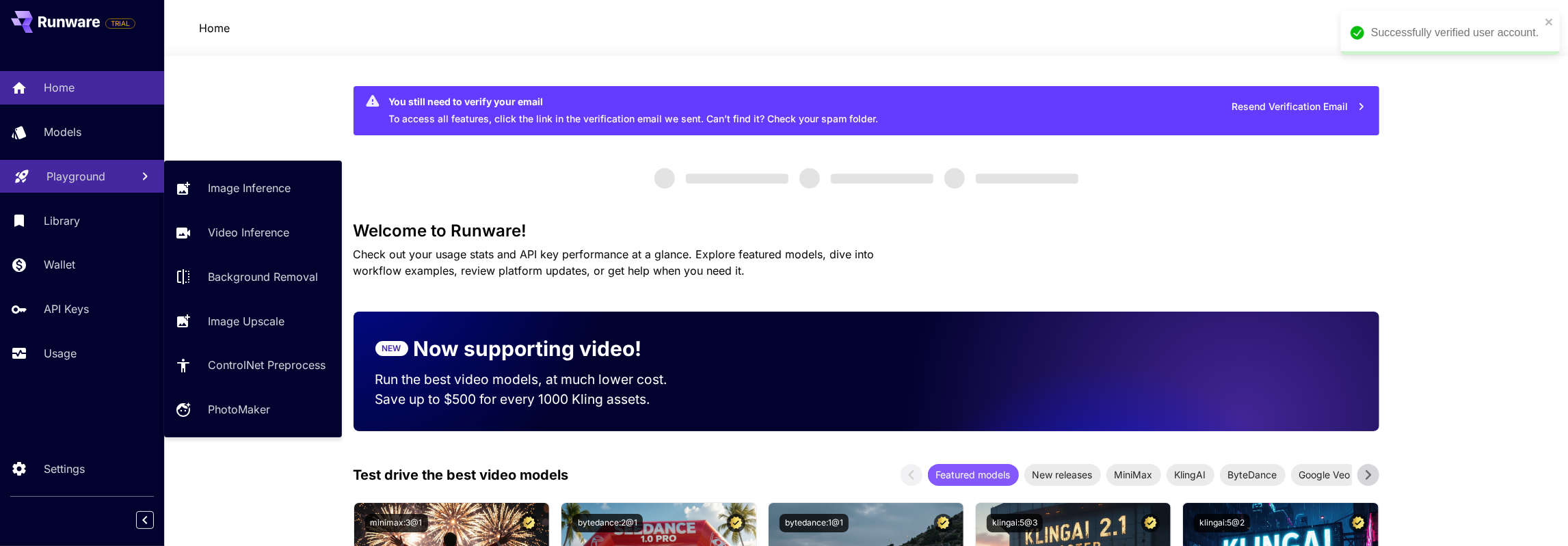
click at [89, 180] on p "Playground" at bounding box center [76, 176] width 59 height 16
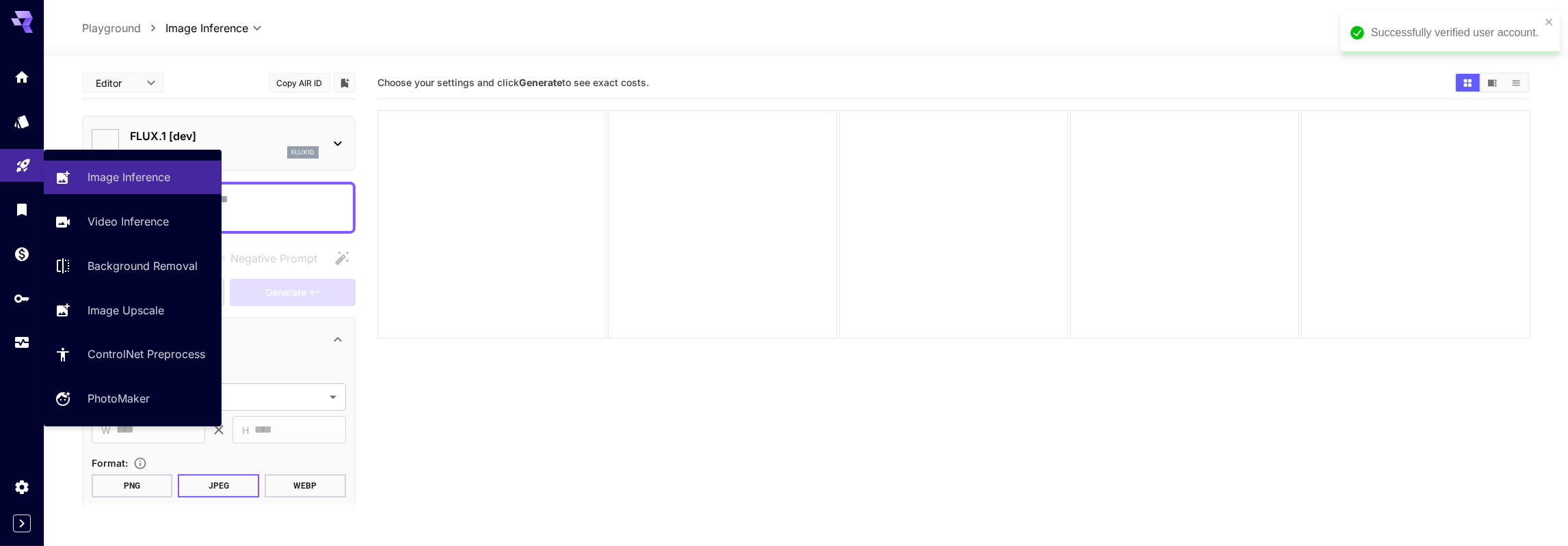
type input "**********"
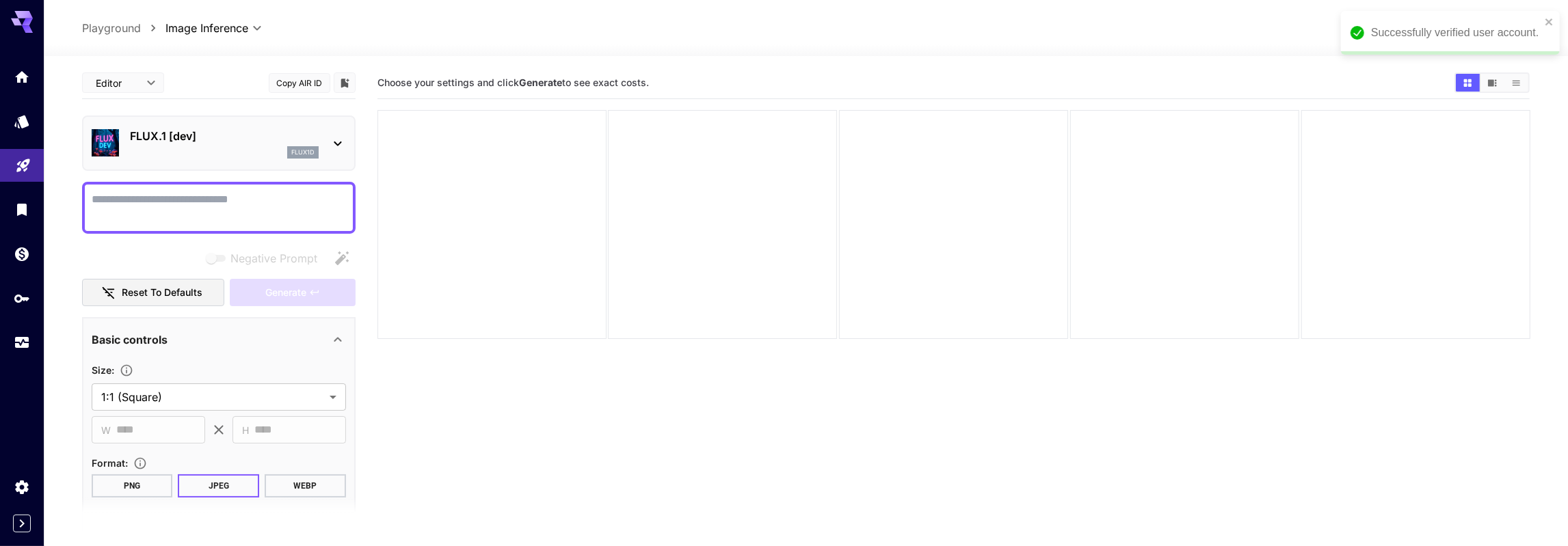
click at [168, 136] on p "FLUX.1 [dev]" at bounding box center [224, 136] width 189 height 16
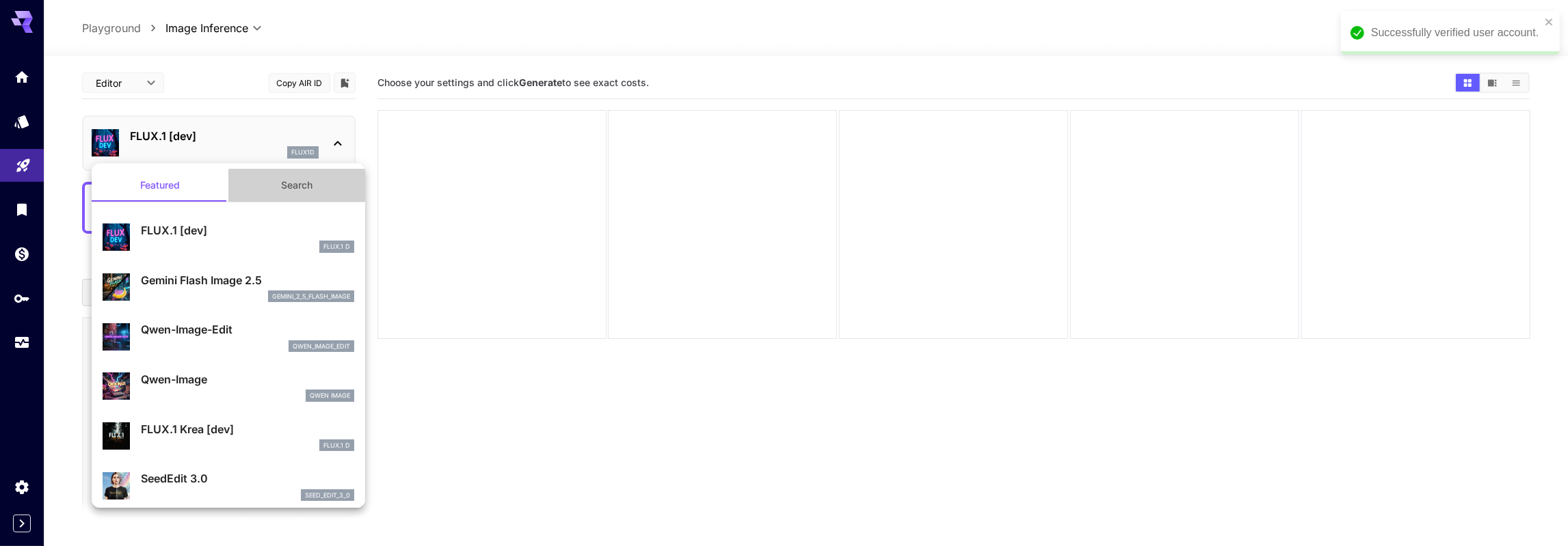
click at [290, 180] on button "Search" at bounding box center [296, 185] width 137 height 32
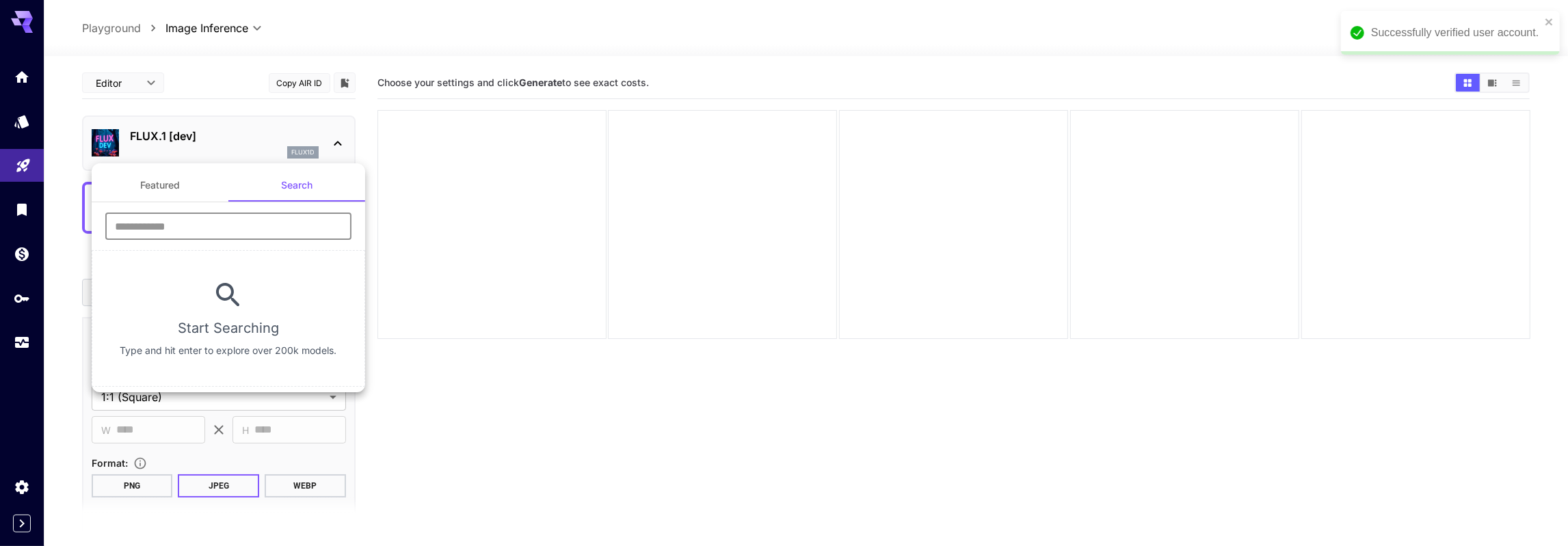
click at [254, 229] on input "text" at bounding box center [228, 226] width 246 height 28
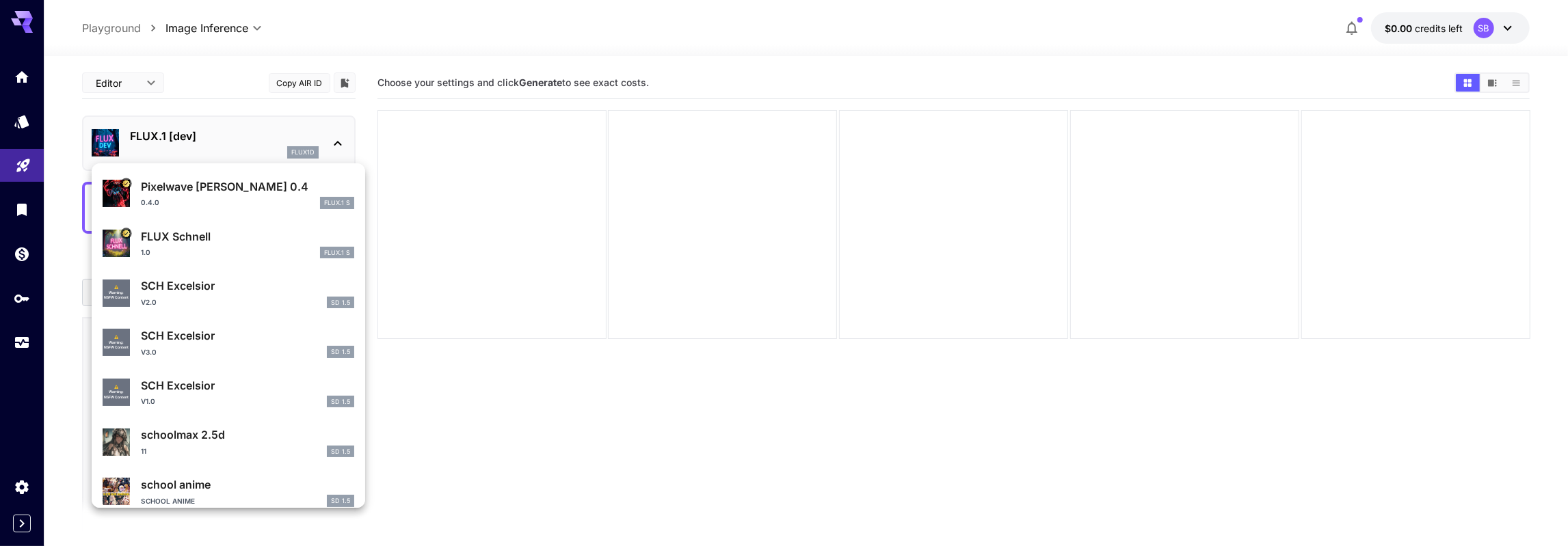
scroll to position [78, 0]
type input "***"
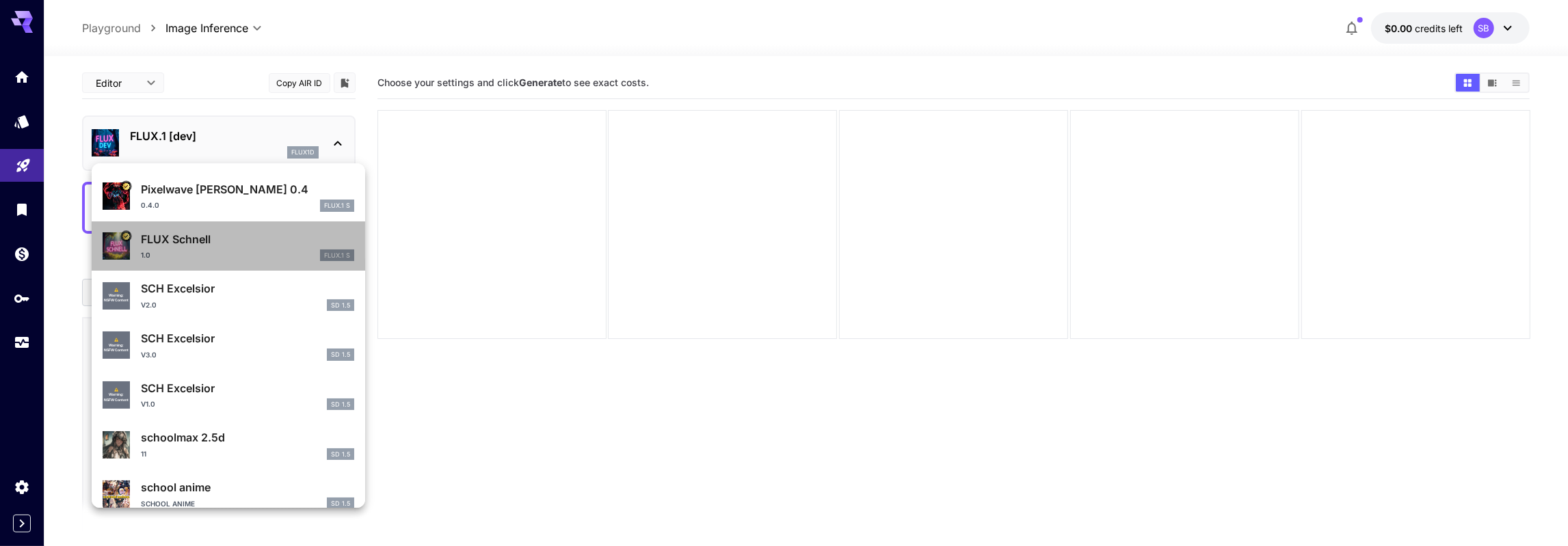
click at [180, 238] on p "FLUX Schnell" at bounding box center [246, 239] width 213 height 16
type input "*"
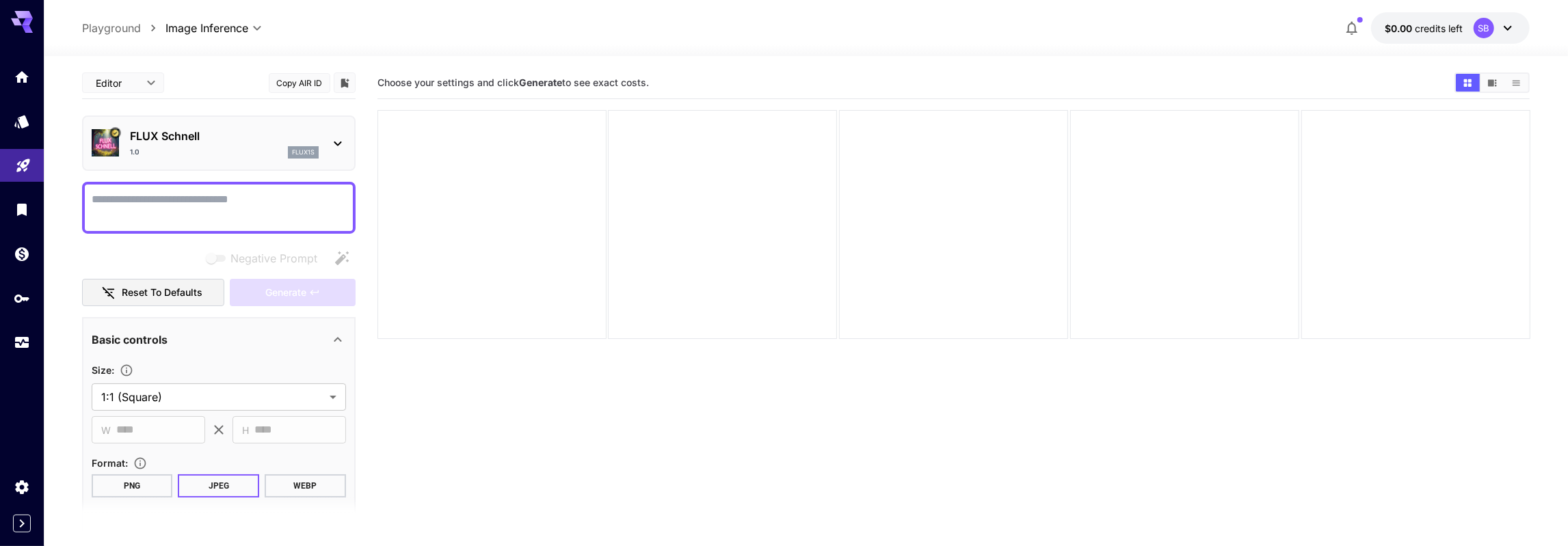
click at [167, 191] on textarea "Negative Prompt" at bounding box center [219, 207] width 254 height 32
type textarea "**********"
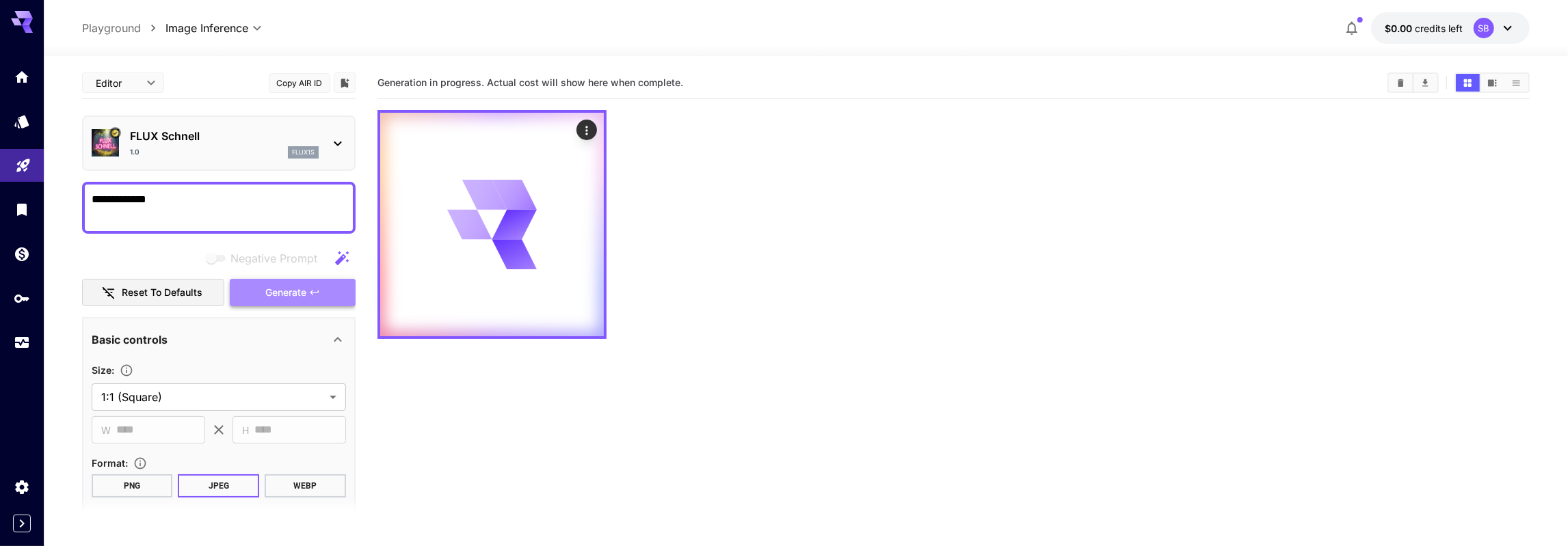
click at [271, 296] on span "Generate" at bounding box center [286, 293] width 41 height 17
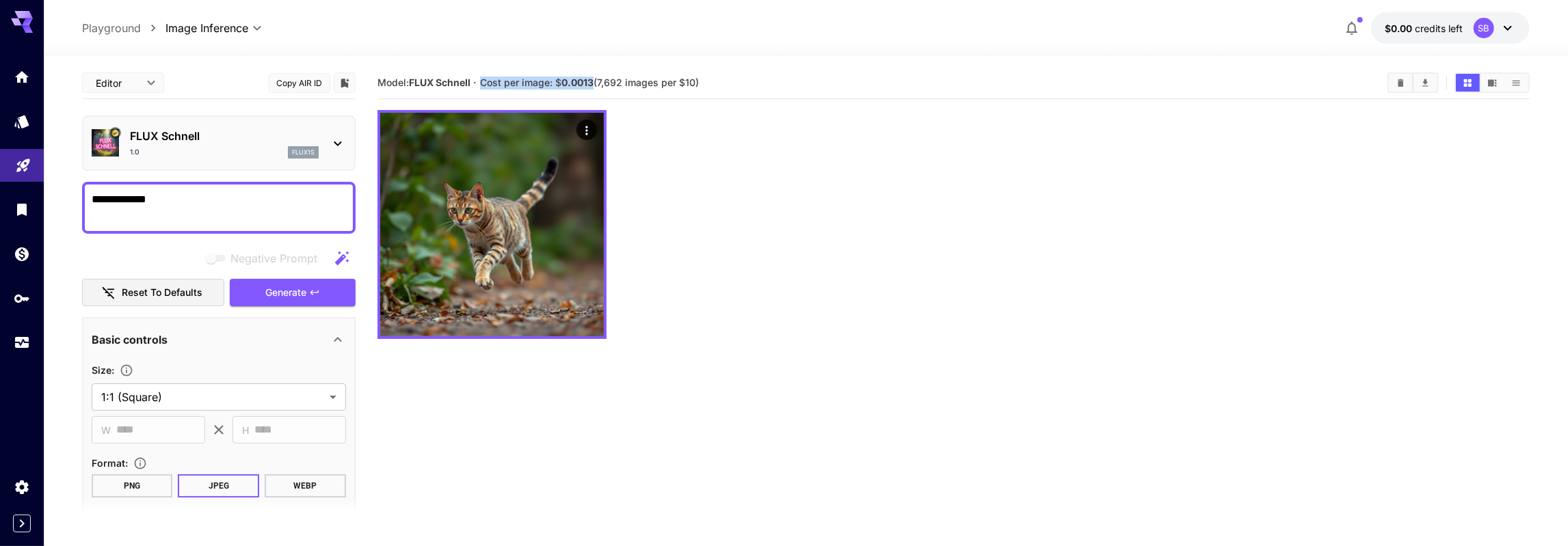
drag, startPoint x: 482, startPoint y: 84, endPoint x: 596, endPoint y: 81, distance: 114.0
click at [596, 81] on section "Model: FLUX Schnell · Cost per image: $ 0.0013 (7,692 images per $10)" at bounding box center [877, 82] width 999 height 16
click at [612, 83] on span "Cost per image: $ 0.0013 (7,692 images per $10)" at bounding box center [589, 82] width 219 height 11
click at [287, 343] on div "Basic controls" at bounding box center [210, 339] width 238 height 16
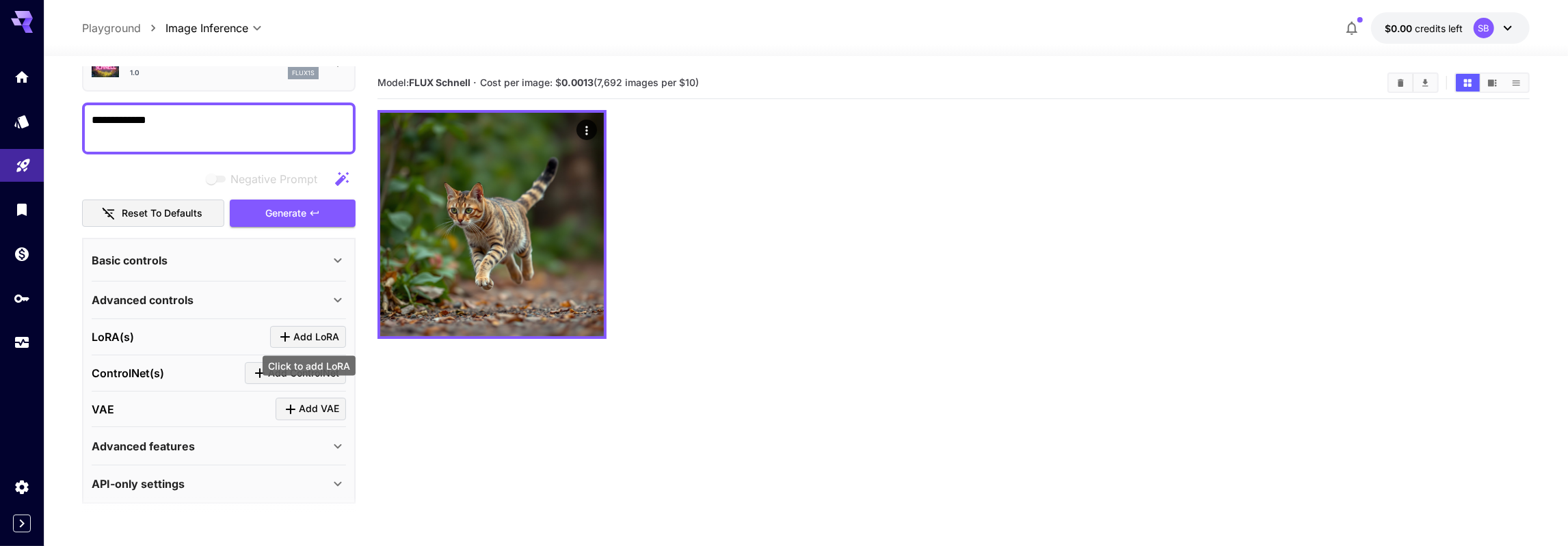
scroll to position [83, 0]
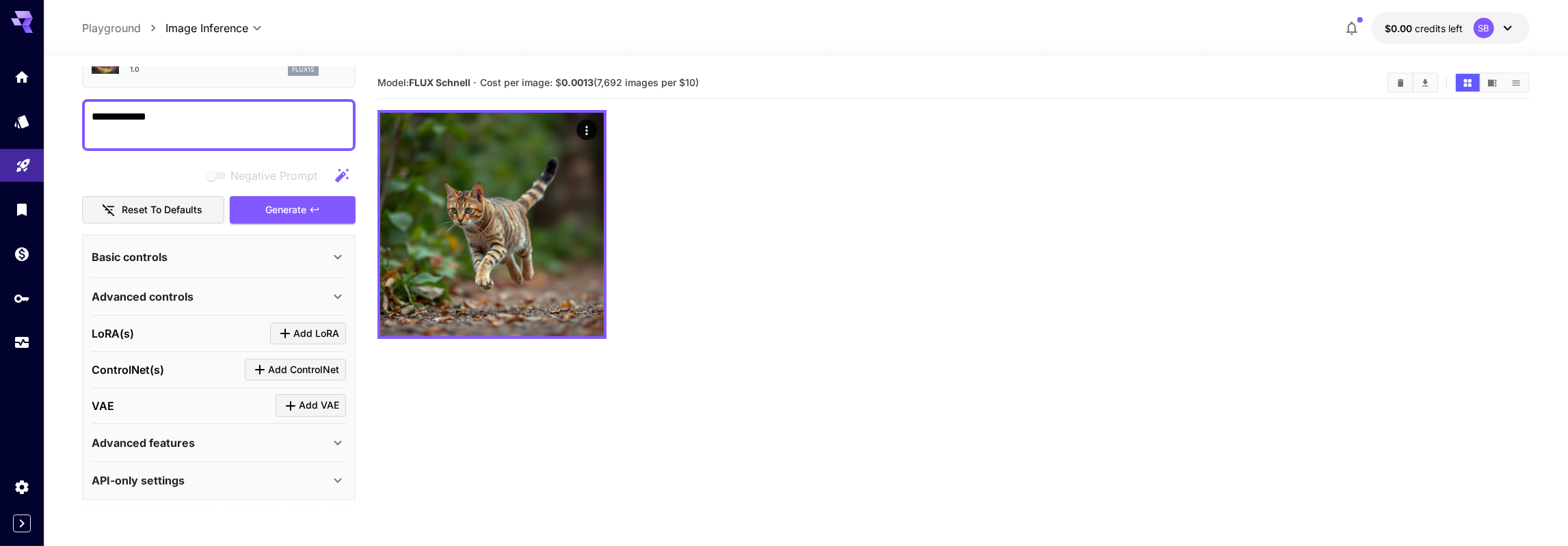
click at [306, 302] on div "Advanced controls" at bounding box center [210, 296] width 238 height 16
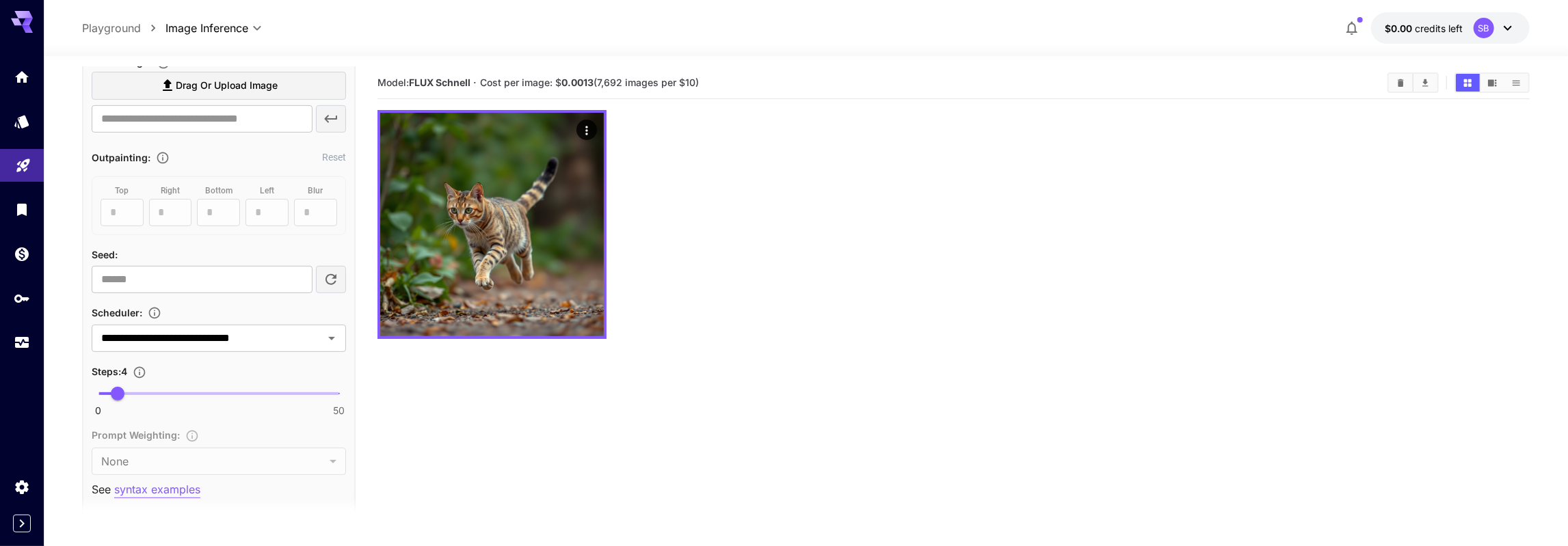
scroll to position [479, 0]
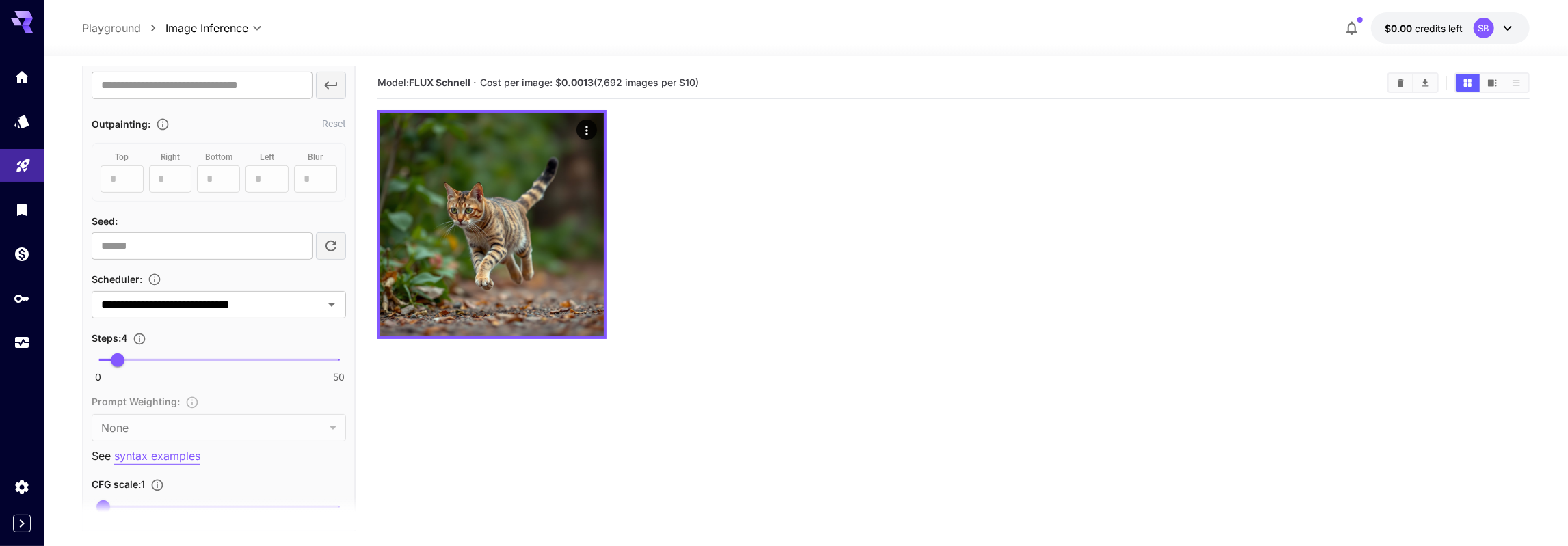
click at [151, 359] on span at bounding box center [219, 360] width 241 height 3
type input "*"
drag, startPoint x: 151, startPoint y: 359, endPoint x: 135, endPoint y: 362, distance: 16.3
click at [135, 362] on span "8" at bounding box center [137, 360] width 13 height 13
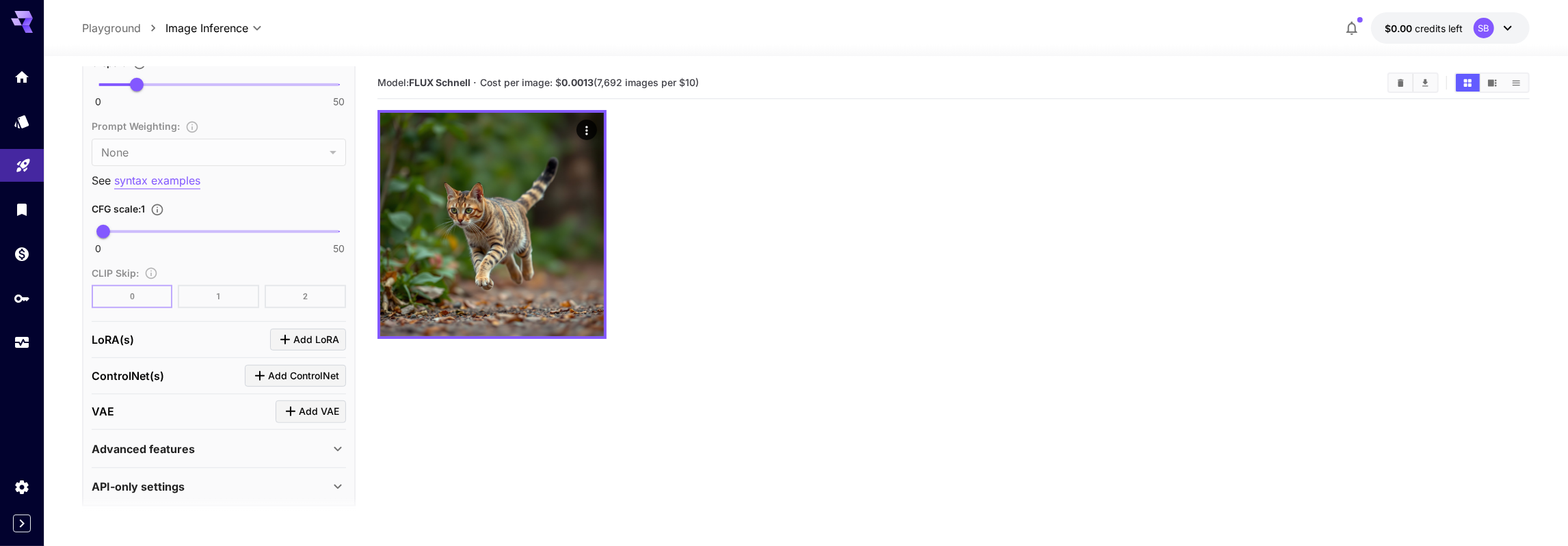
scroll to position [759, 0]
click at [274, 475] on div "API-only settings" at bounding box center [210, 482] width 238 height 16
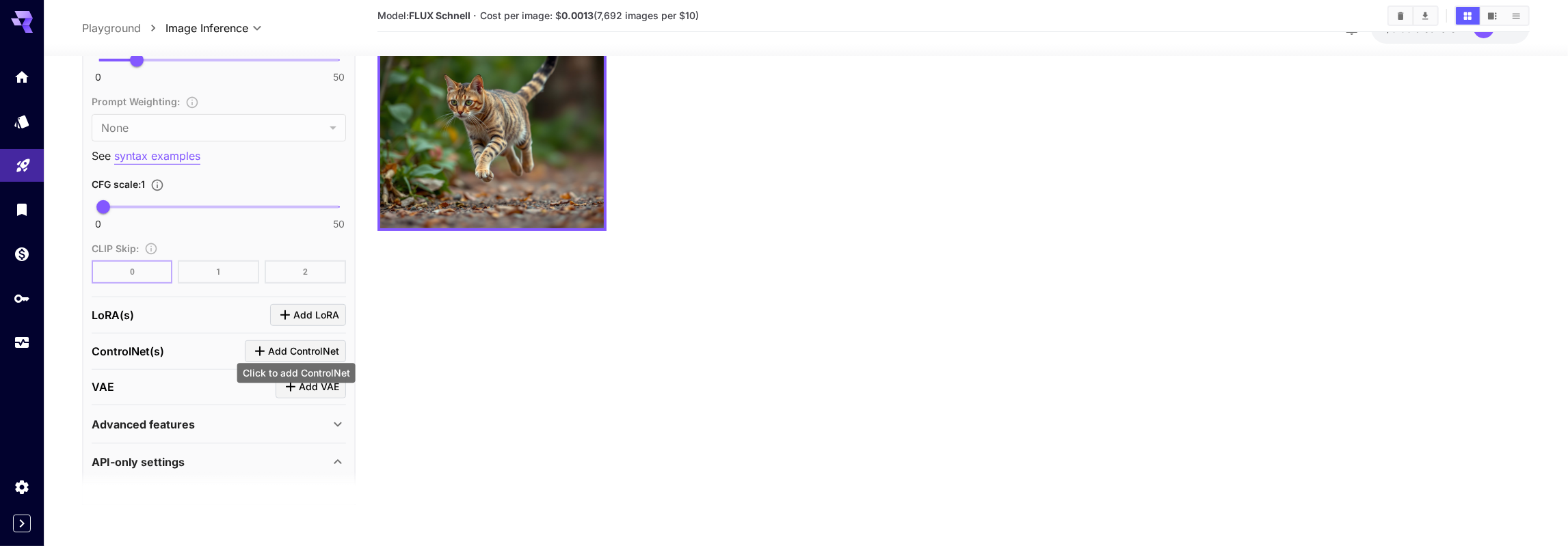
scroll to position [912, 0]
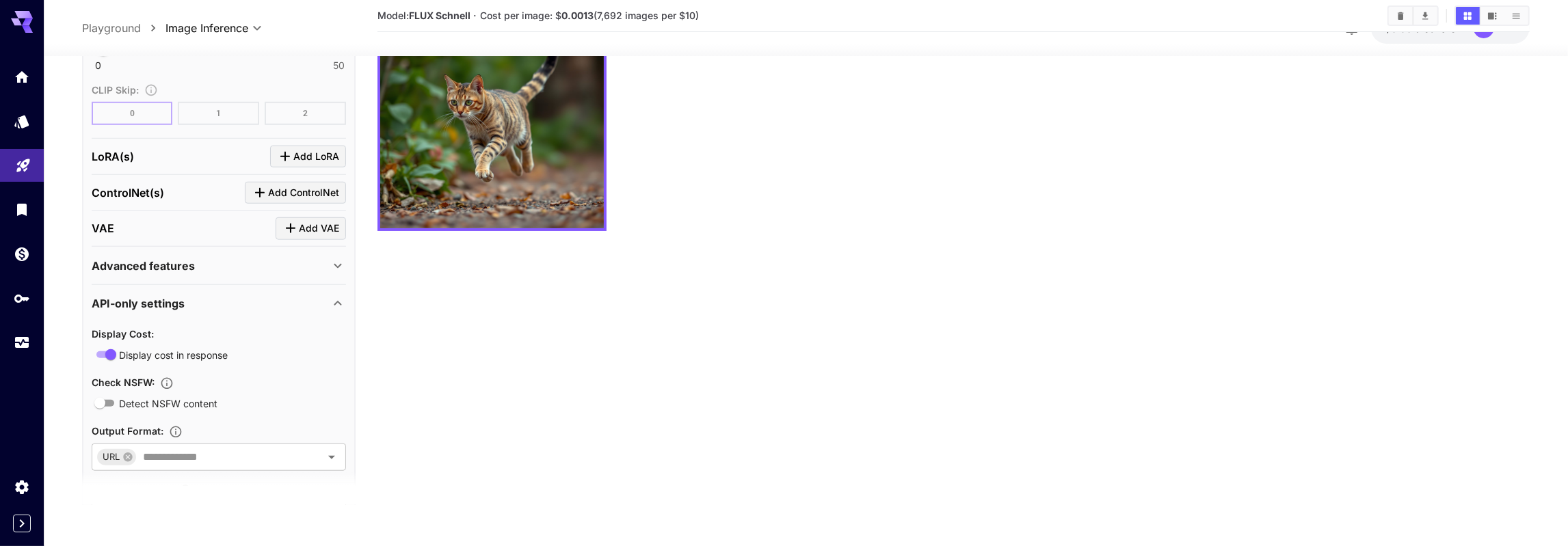
click at [336, 295] on icon at bounding box center [337, 303] width 16 height 16
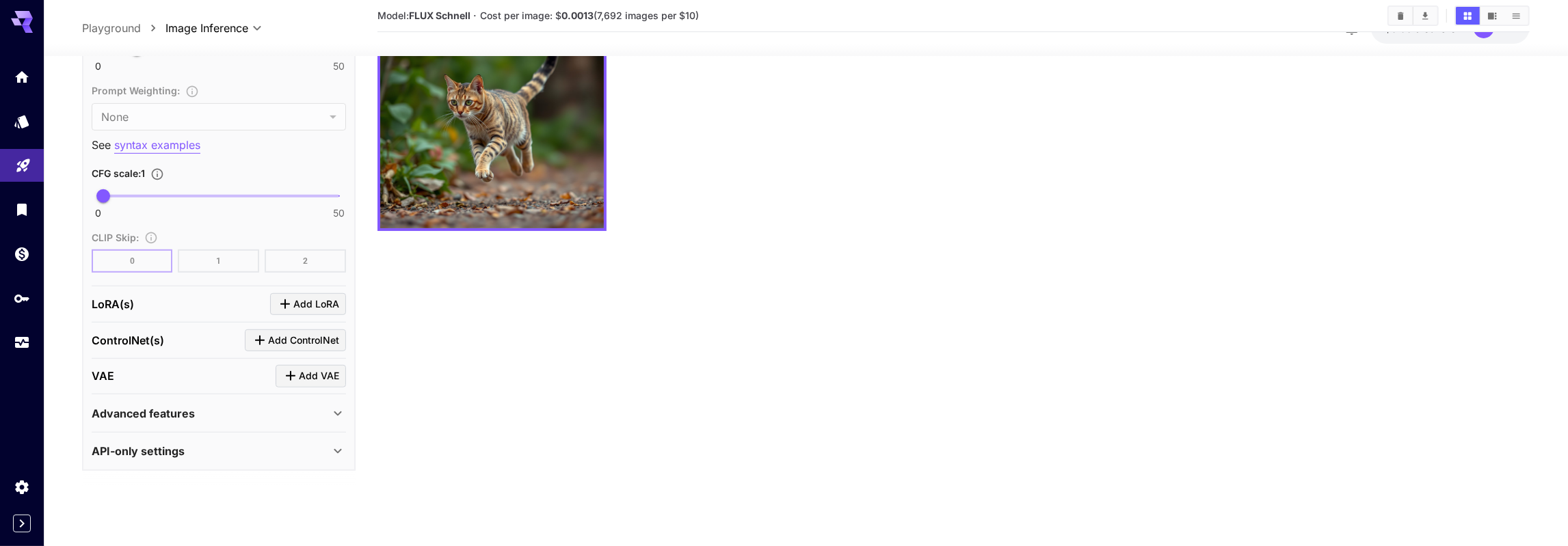
scroll to position [759, 0]
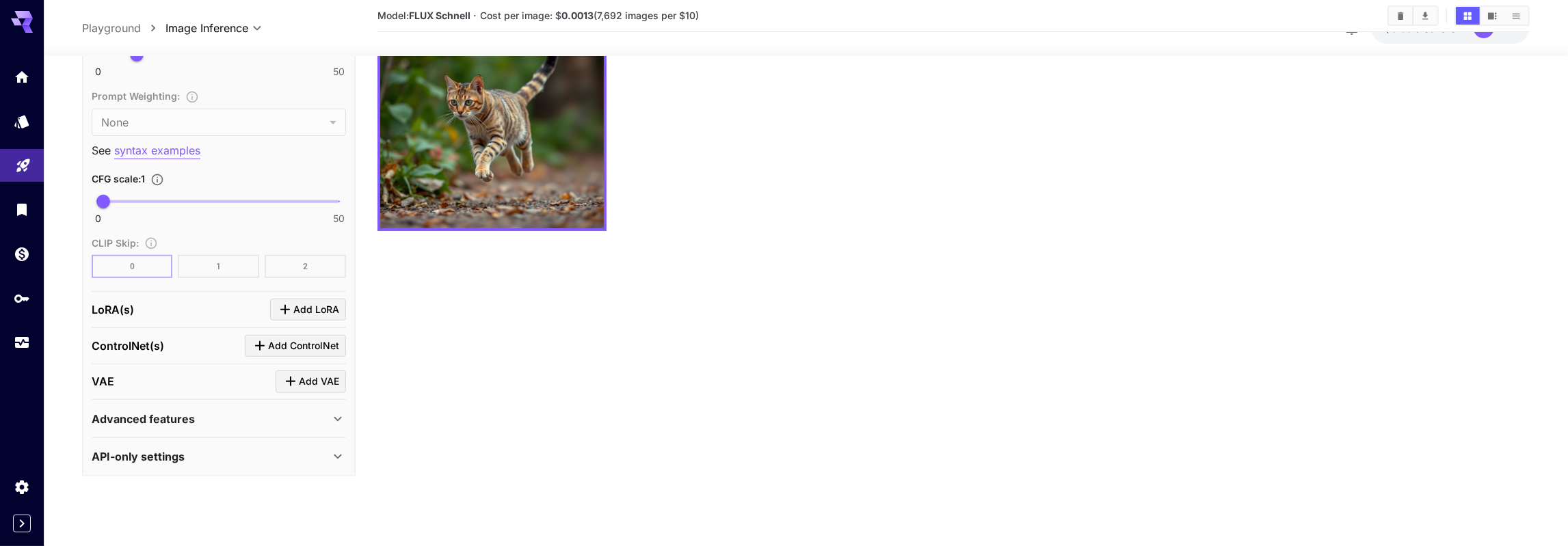
click at [333, 410] on icon at bounding box center [337, 418] width 16 height 16
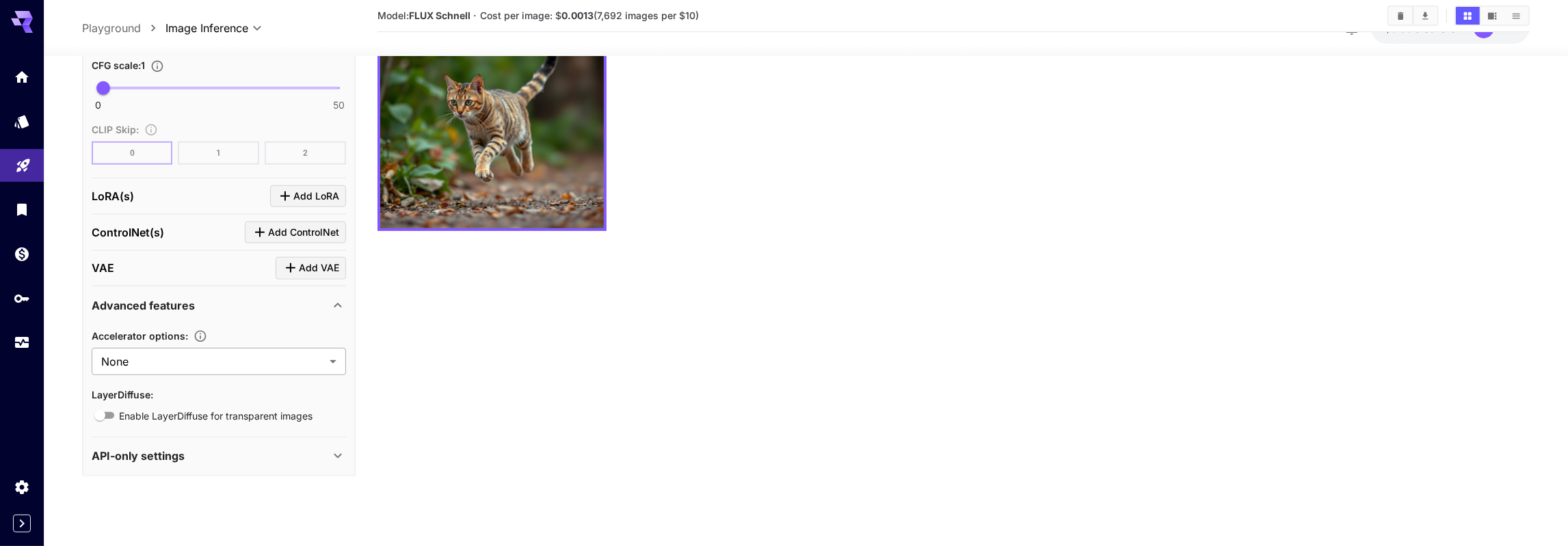
click at [293, 354] on body "**********" at bounding box center [784, 233] width 1568 height 682
click at [412, 356] on div at bounding box center [784, 273] width 1568 height 546
click at [334, 303] on icon at bounding box center [337, 304] width 8 height 5
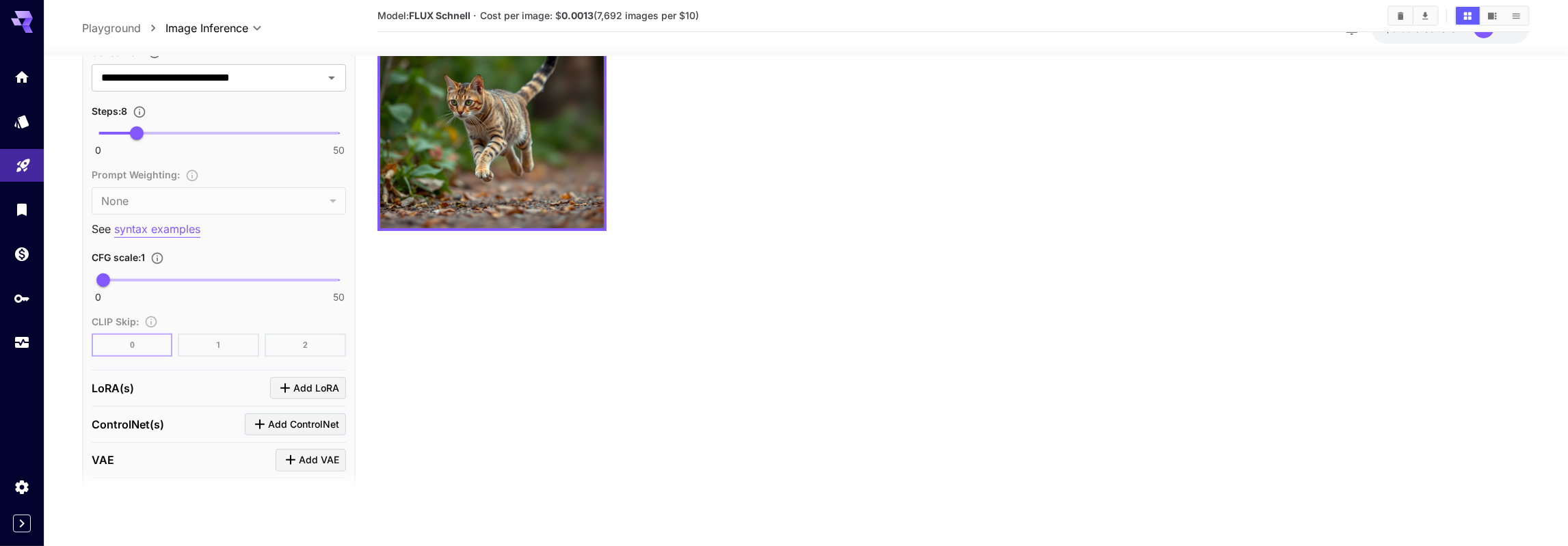
scroll to position [600, 0]
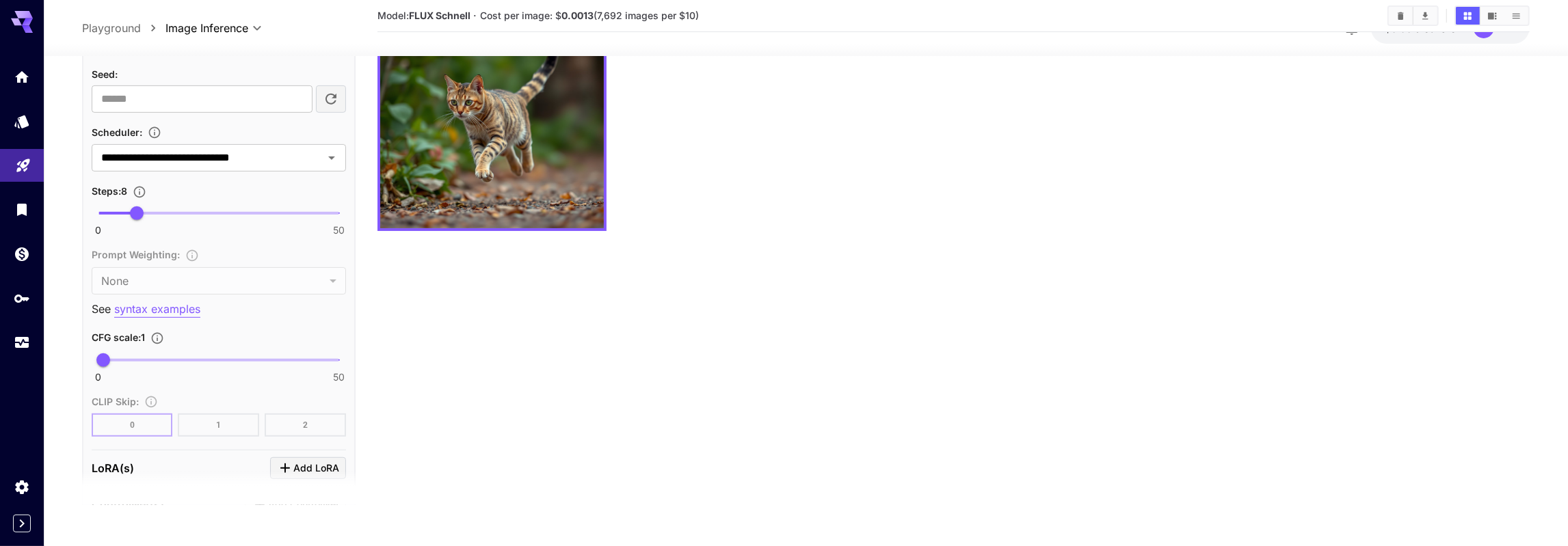
click at [139, 354] on span "0 50 1" at bounding box center [219, 360] width 241 height 20
drag, startPoint x: 139, startPoint y: 354, endPoint x: 273, endPoint y: 357, distance: 134.0
click at [273, 357] on span "36.3" at bounding box center [272, 360] width 13 height 13
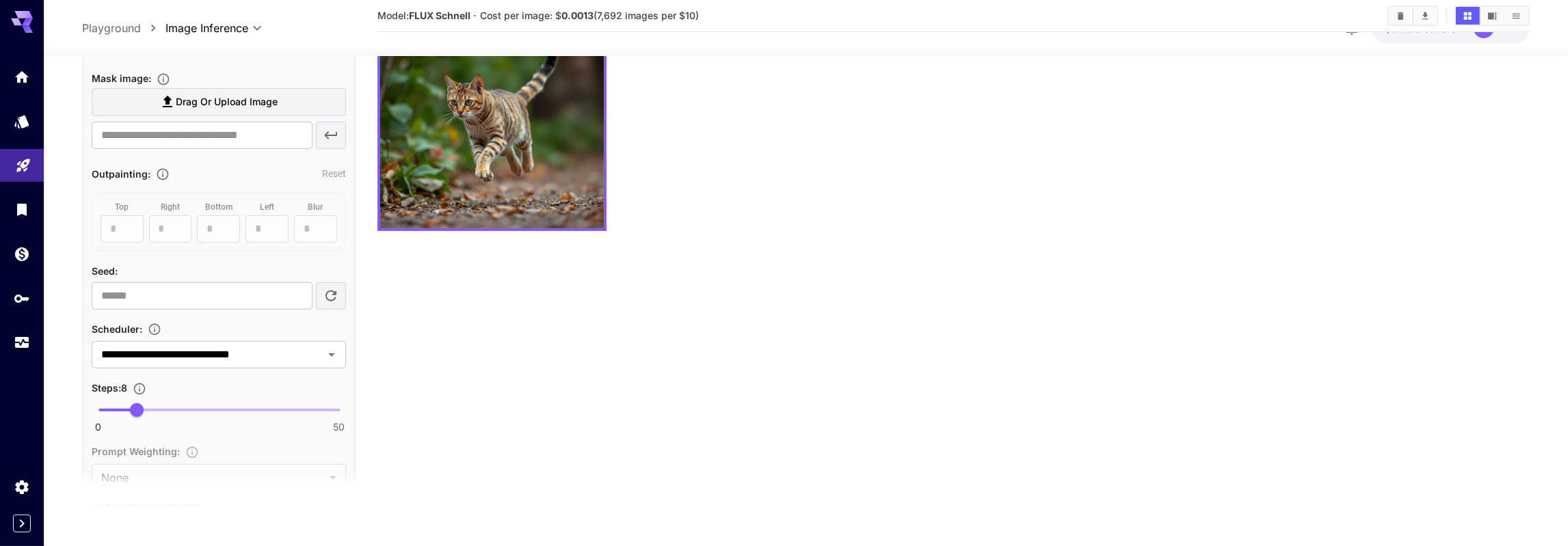
scroll to position [441, 0]
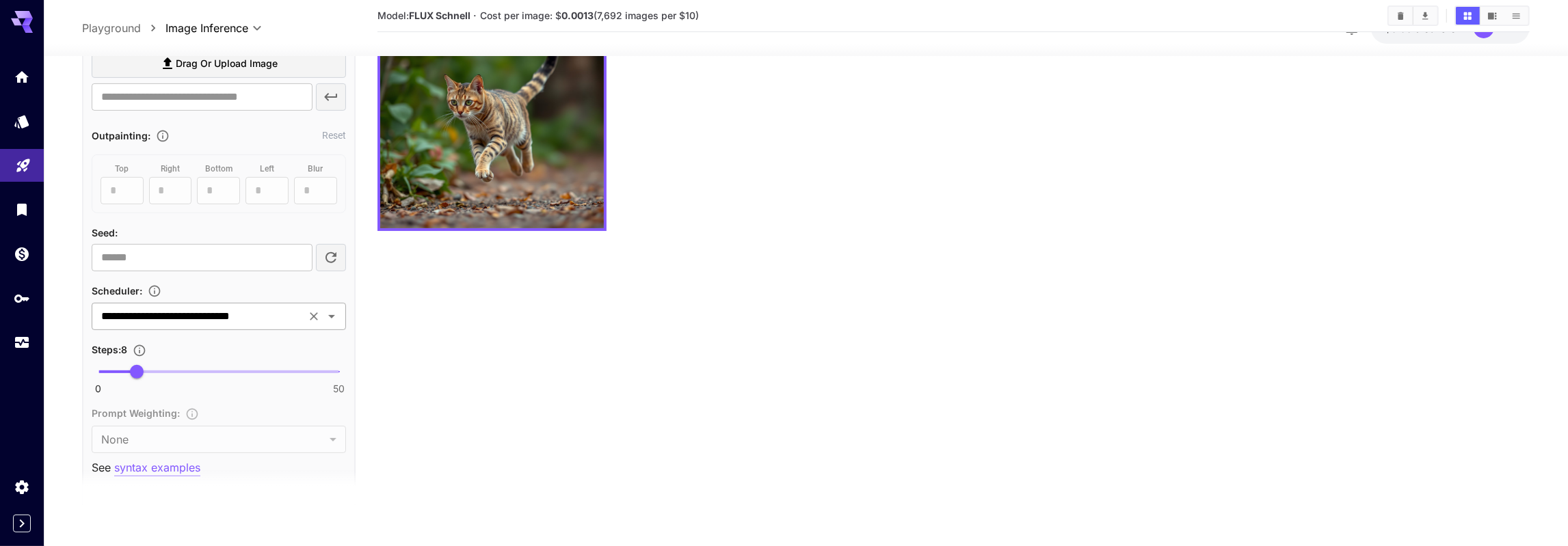
click at [176, 321] on input "**********" at bounding box center [198, 316] width 205 height 19
click at [428, 369] on section "Model: FLUX Schnell · Cost per image: $ 0.0013 (7,692 images per $10)" at bounding box center [953, 232] width 1153 height 546
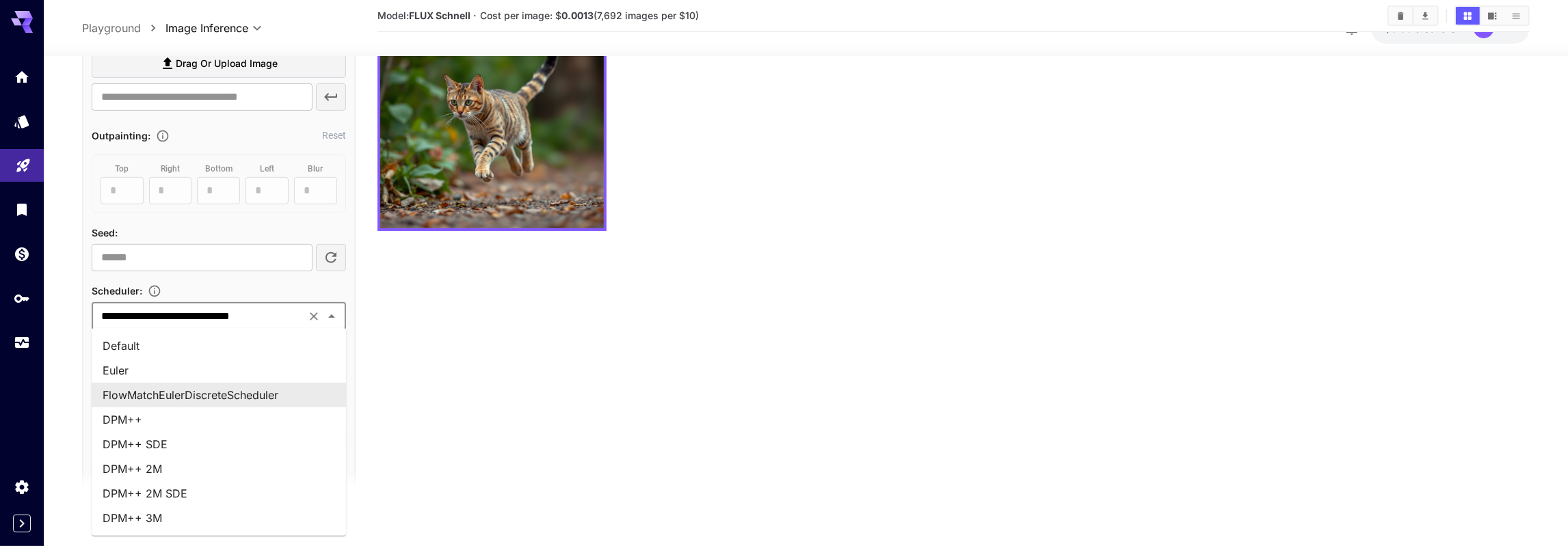
click at [200, 316] on input "**********" at bounding box center [198, 316] width 205 height 19
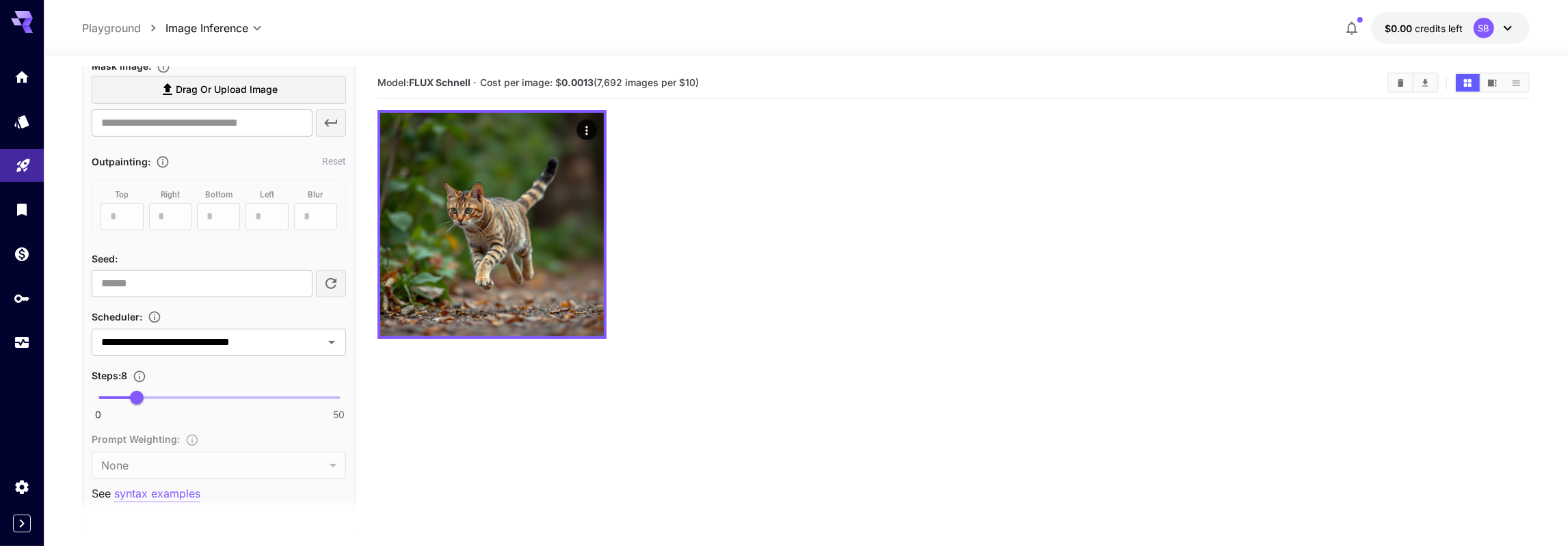
click at [411, 433] on section "Model: FLUX Schnell · Cost per image: $ 0.0013 (7,692 images per $10)" at bounding box center [953, 340] width 1153 height 546
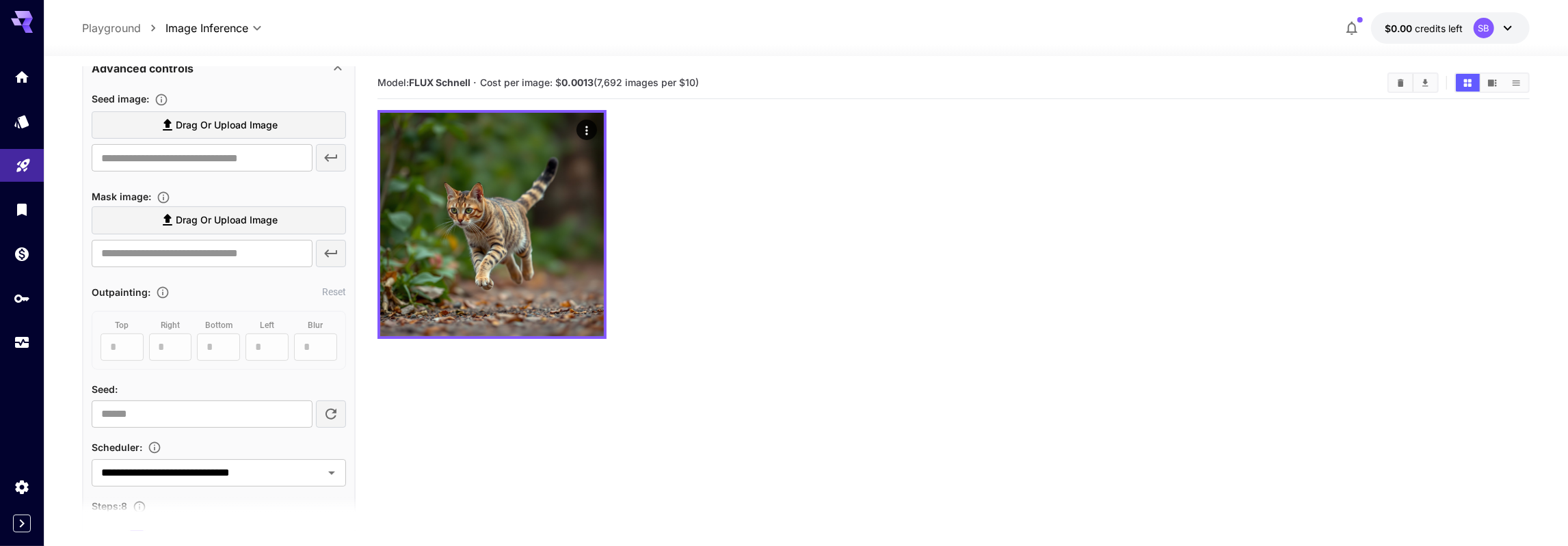
scroll to position [441, 0]
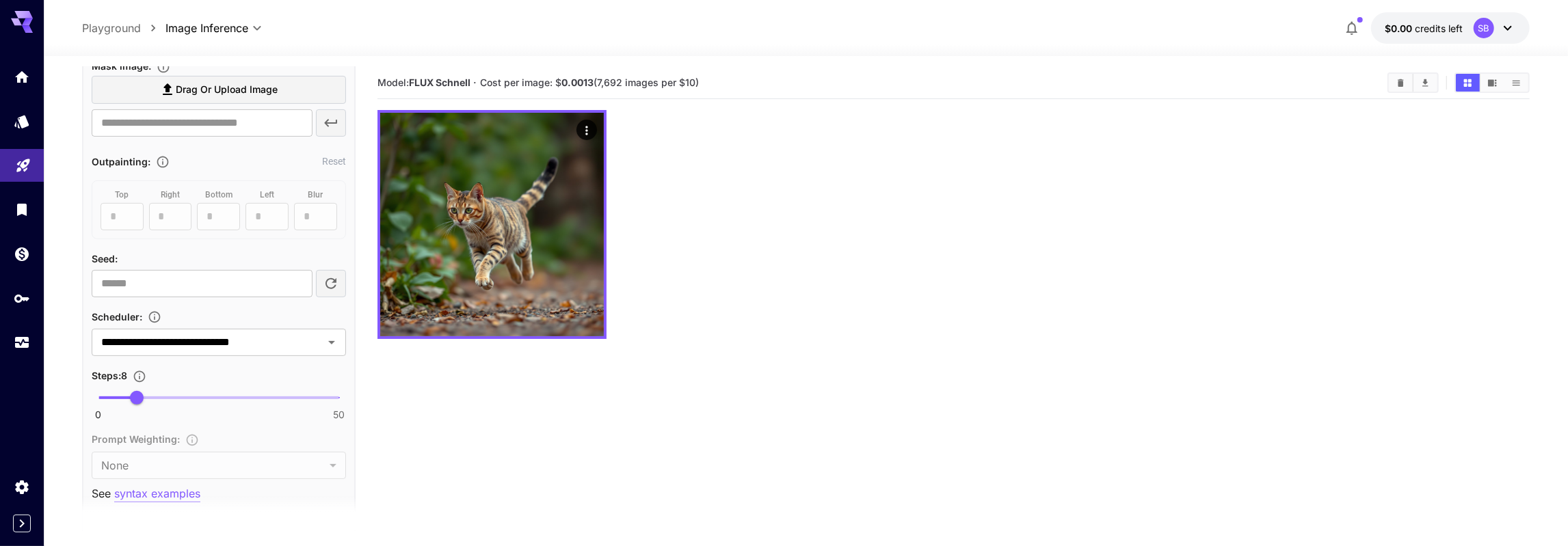
click at [63, 286] on section "**********" at bounding box center [806, 355] width 1524 height 598
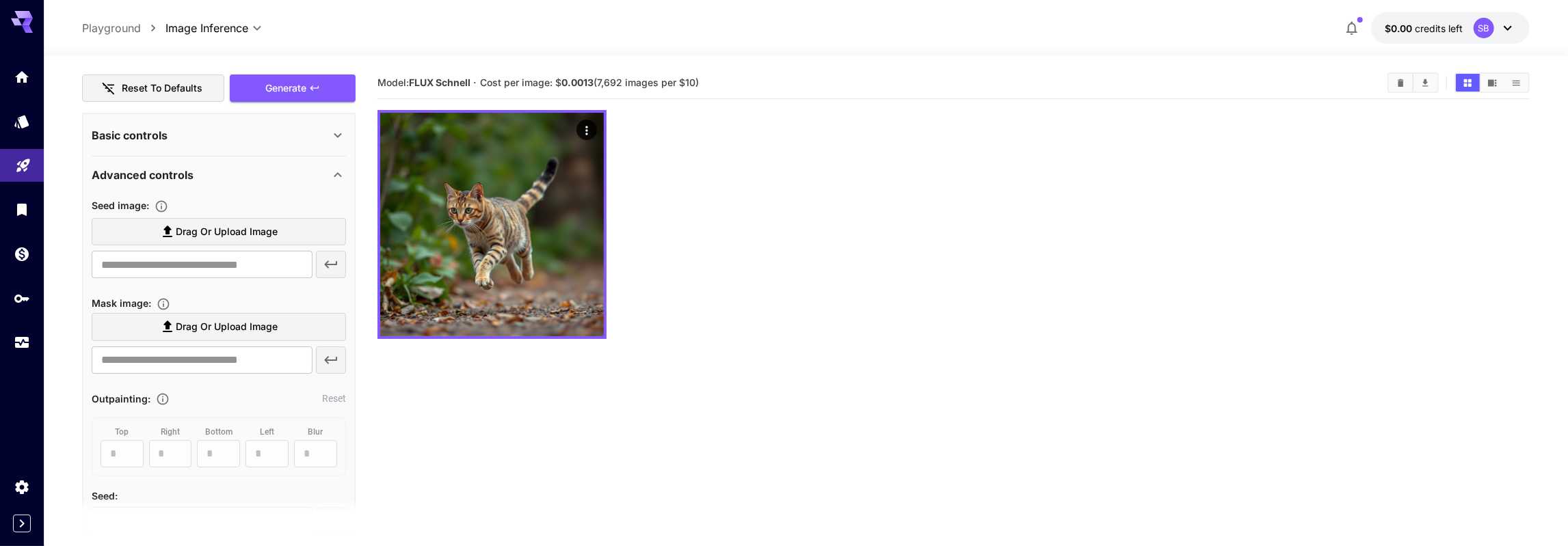
scroll to position [203, 0]
click at [338, 173] on icon at bounding box center [337, 175] width 16 height 16
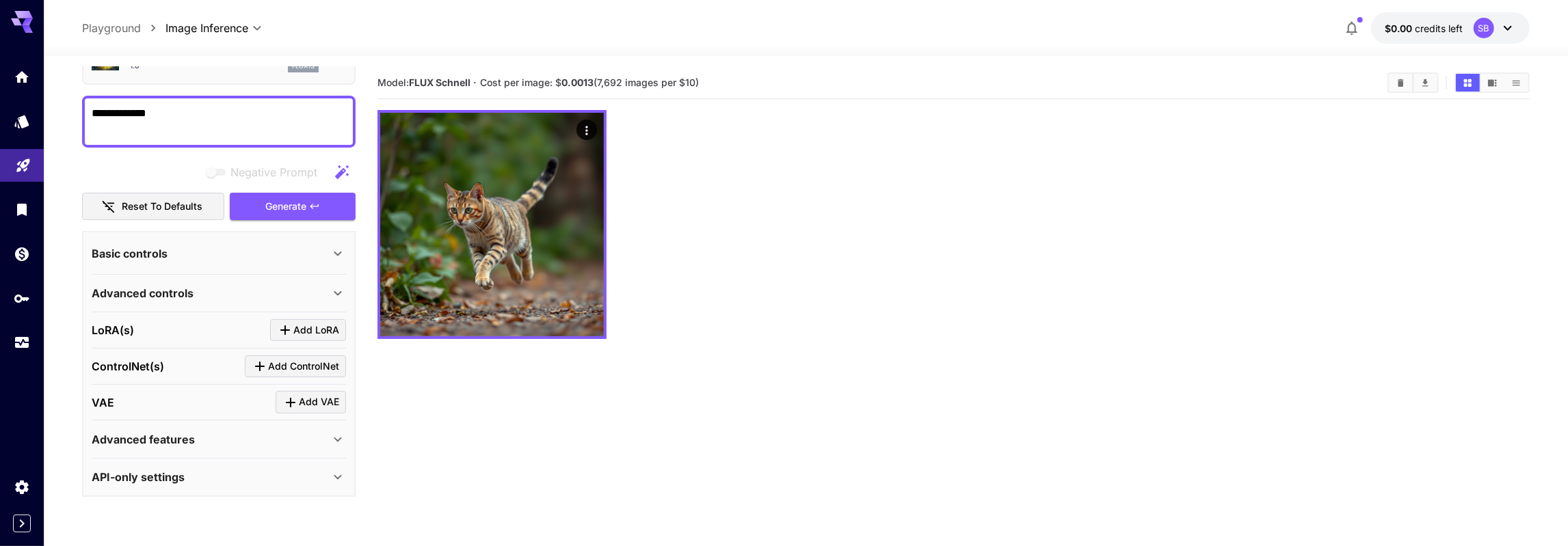
scroll to position [83, 0]
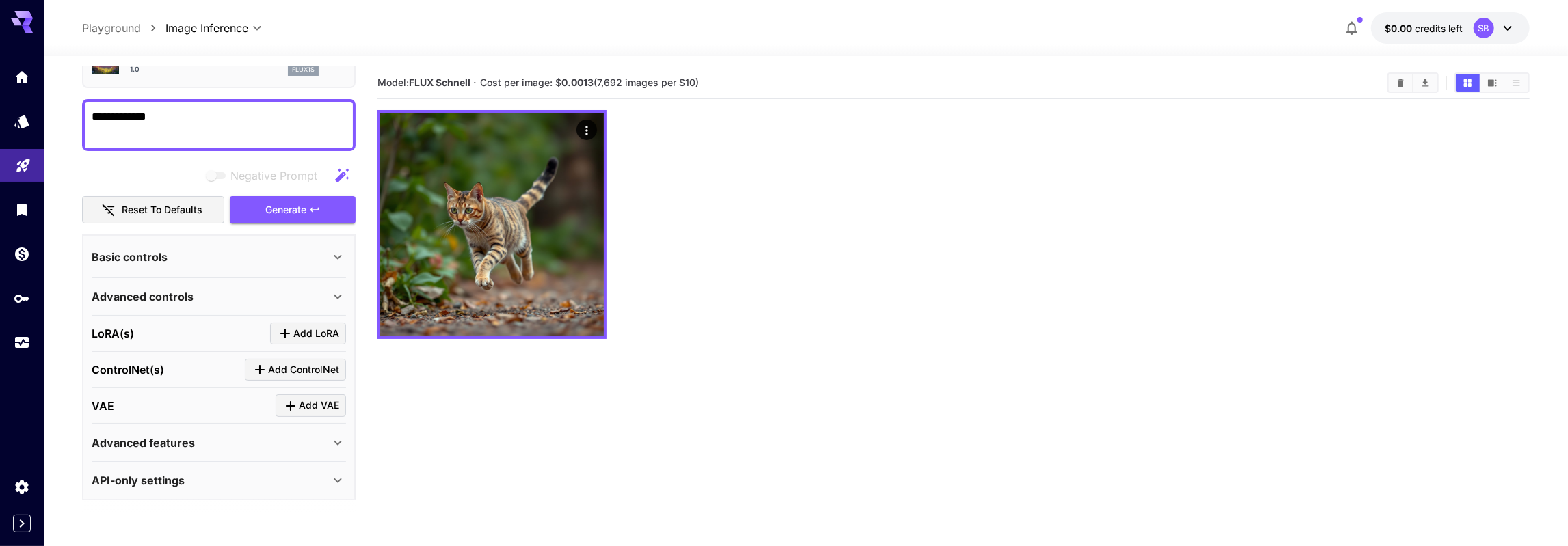
click at [337, 252] on icon at bounding box center [337, 257] width 16 height 16
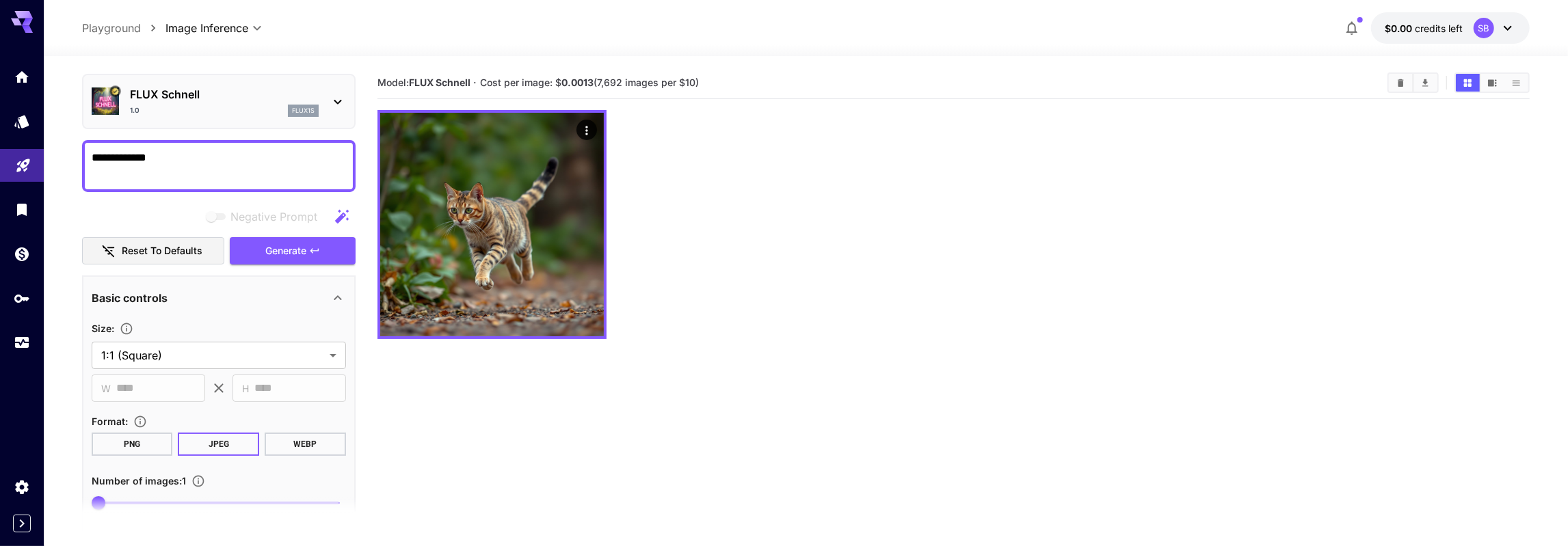
scroll to position [4, 0]
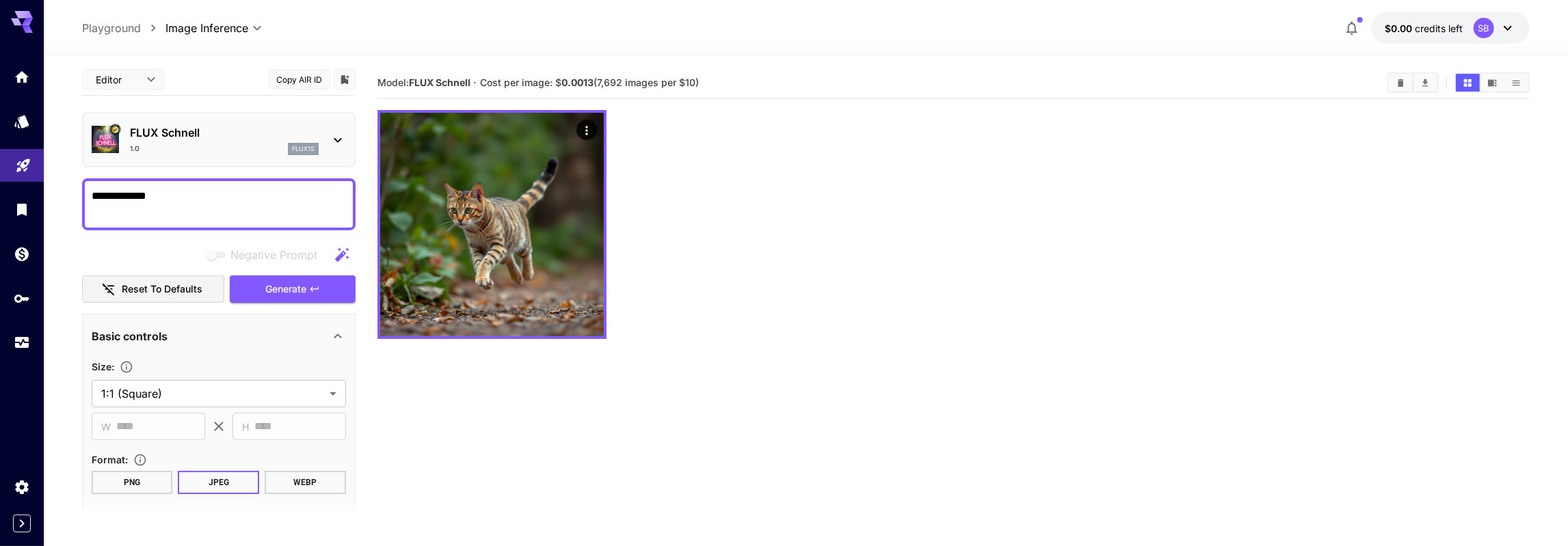
click at [335, 336] on icon at bounding box center [337, 336] width 16 height 16
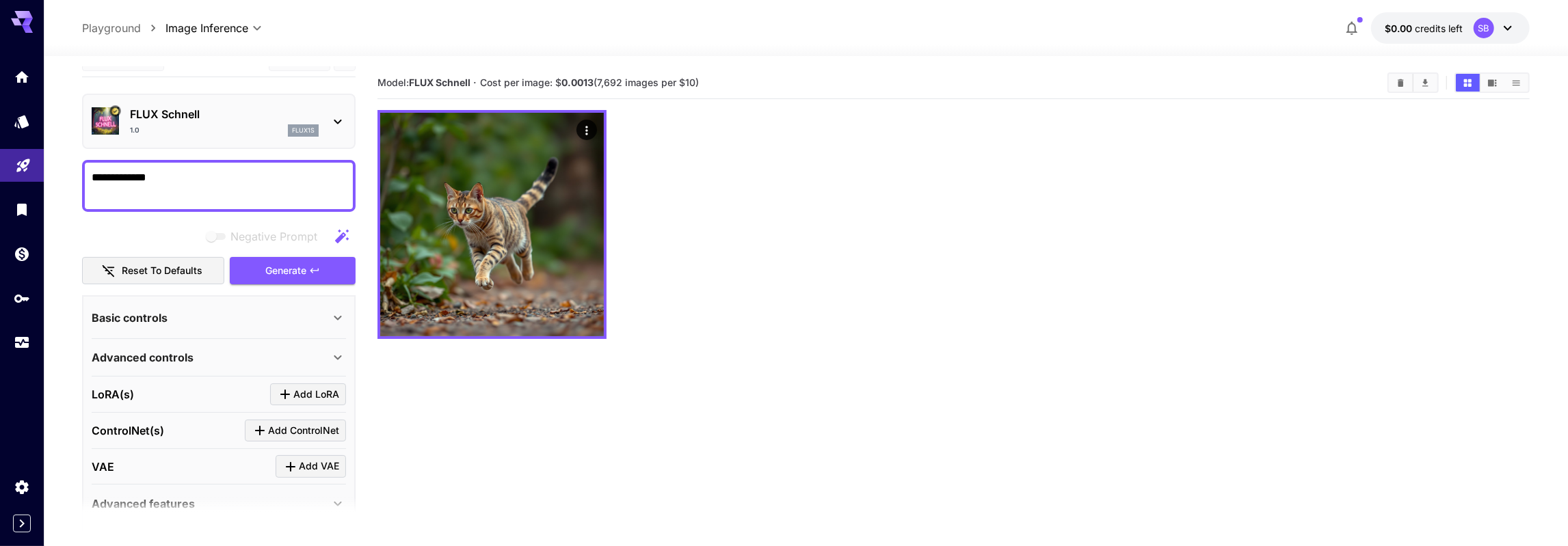
scroll to position [0, 0]
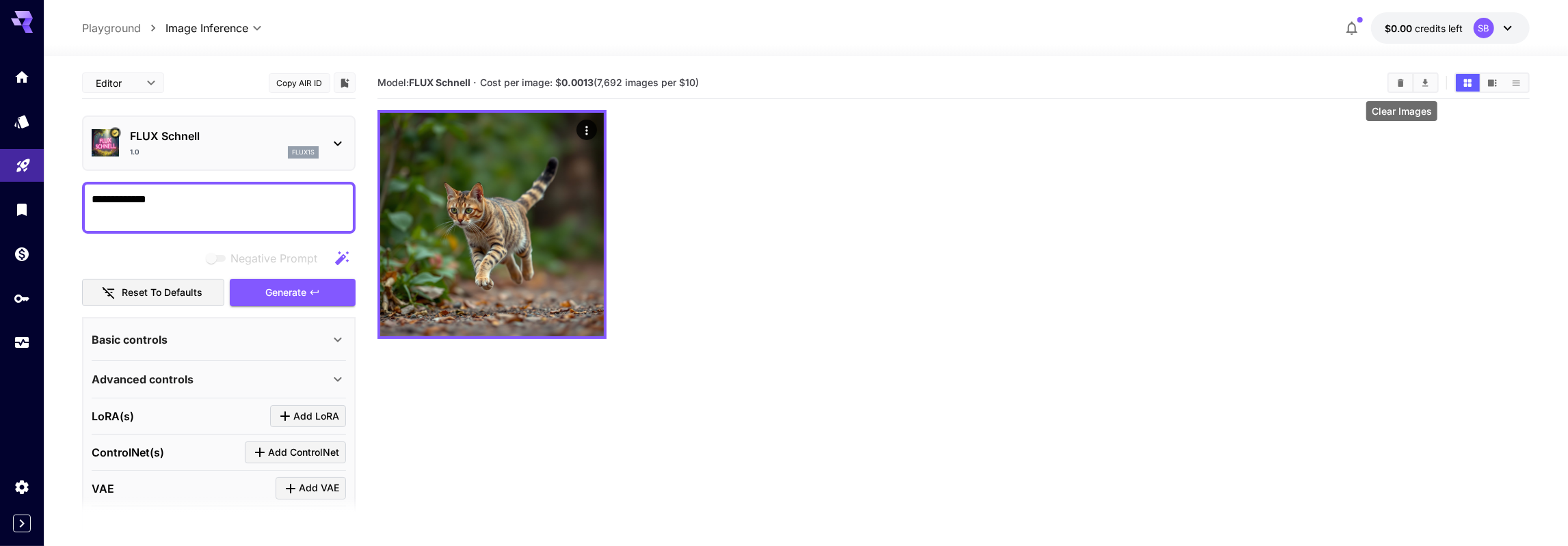
click at [1401, 85] on icon "Clear Images" at bounding box center [1400, 82] width 6 height 8
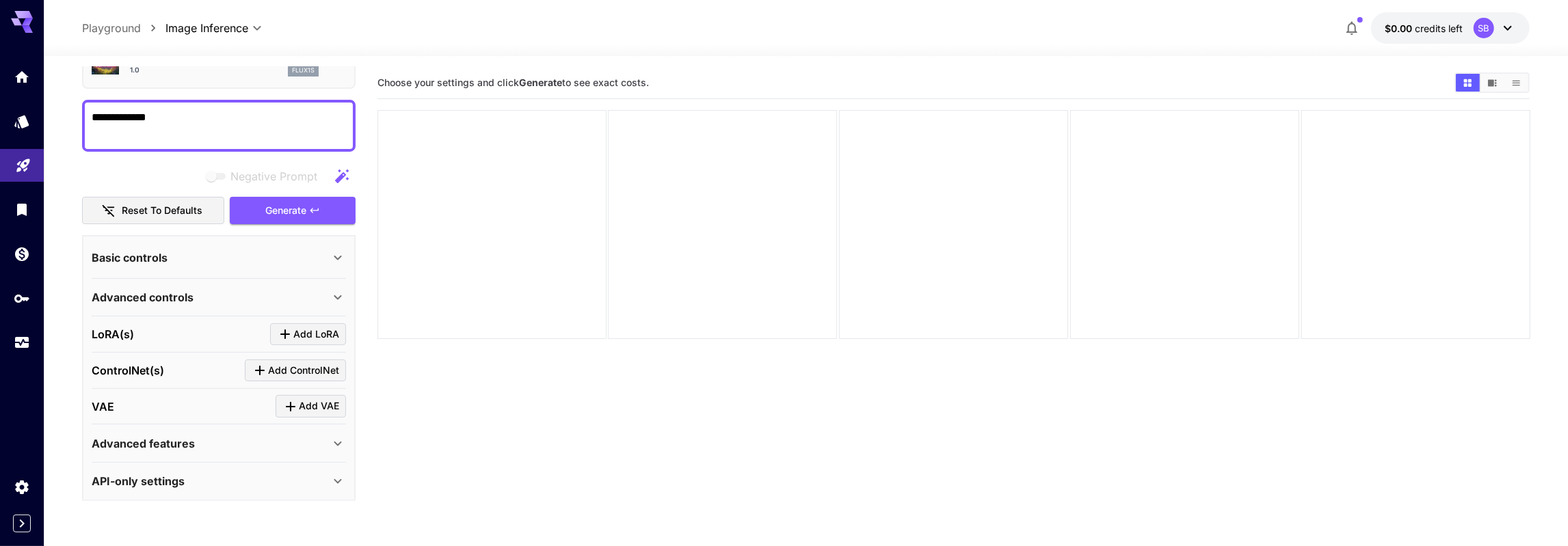
scroll to position [83, 0]
click at [242, 439] on div "Advanced features" at bounding box center [210, 442] width 238 height 16
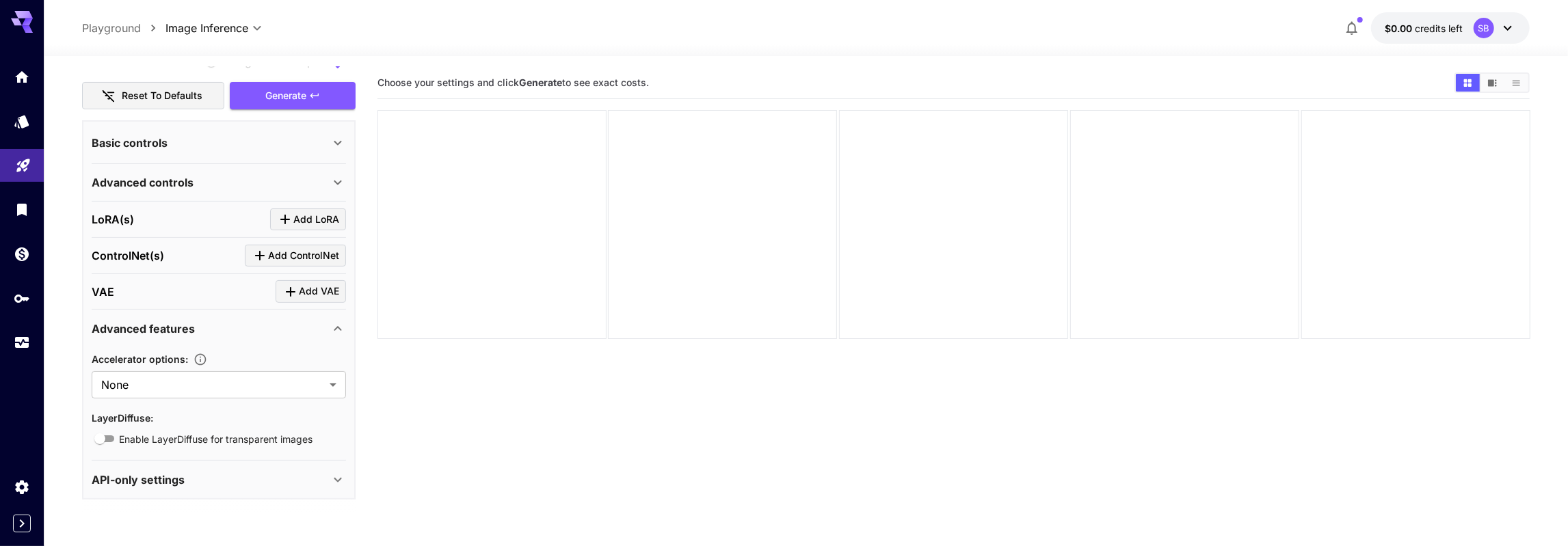
scroll to position [108, 0]
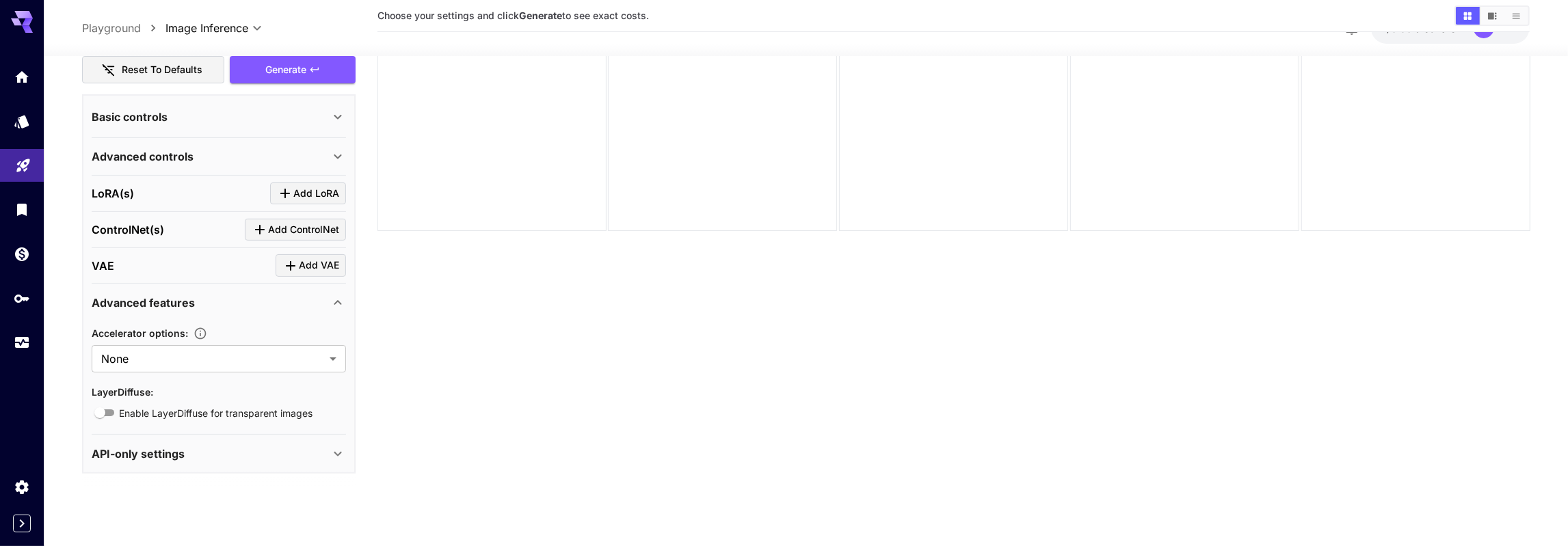
click at [201, 297] on div "Advanced features" at bounding box center [210, 302] width 238 height 16
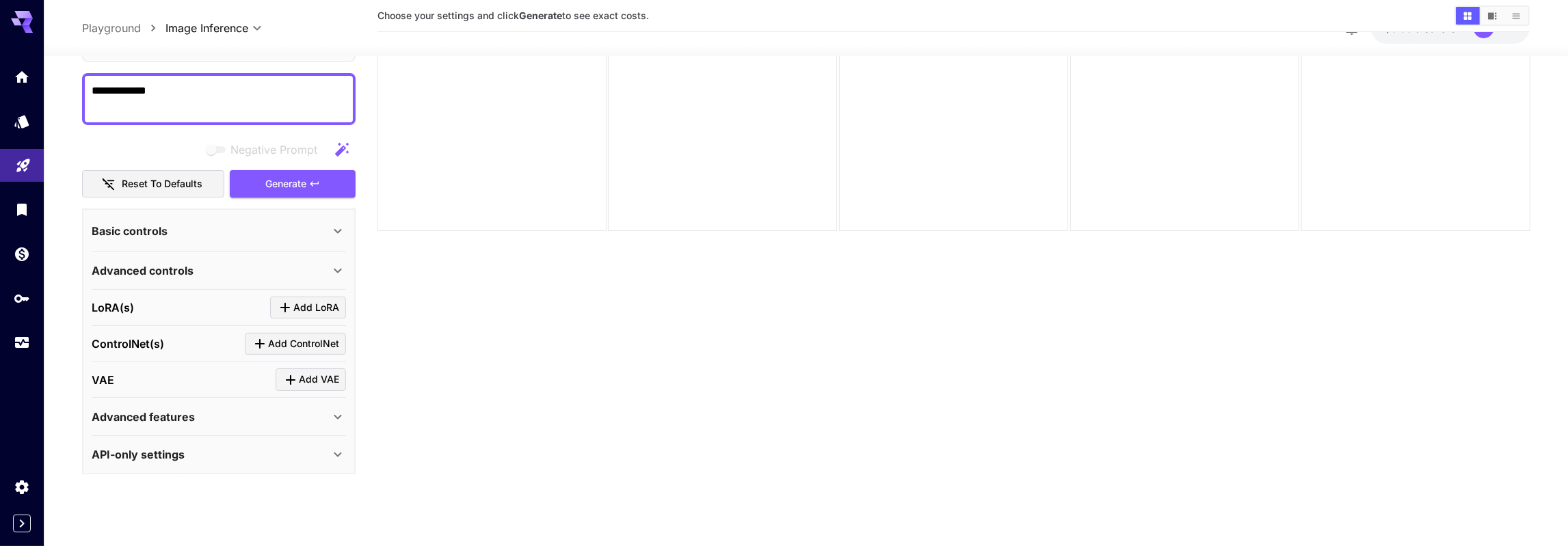
click at [156, 447] on p "API-only settings" at bounding box center [138, 454] width 93 height 16
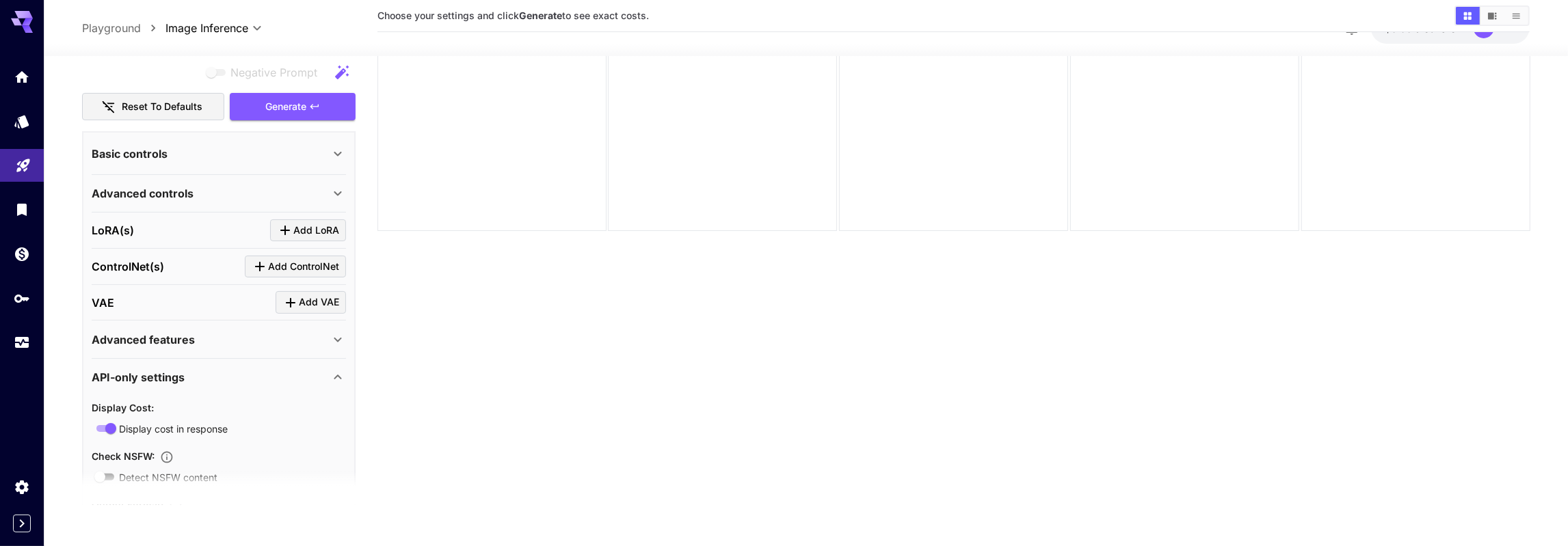
scroll to position [158, 0]
click at [170, 195] on p "Advanced controls" at bounding box center [142, 196] width 102 height 16
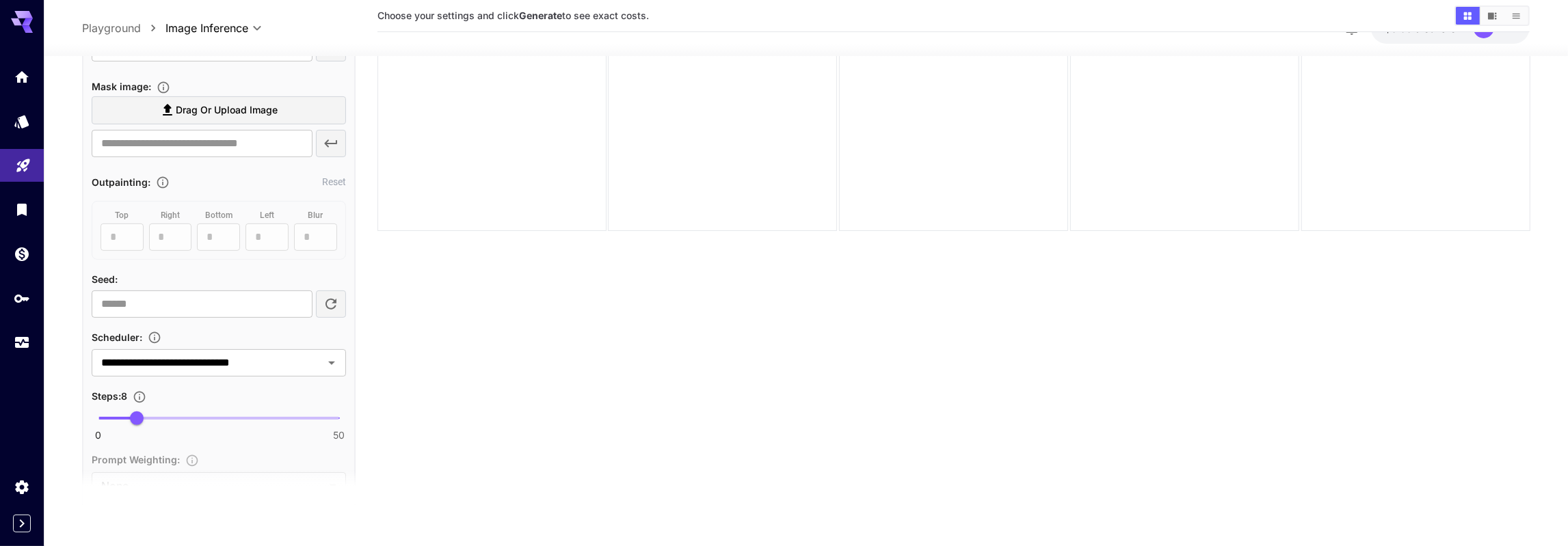
scroll to position [0, 0]
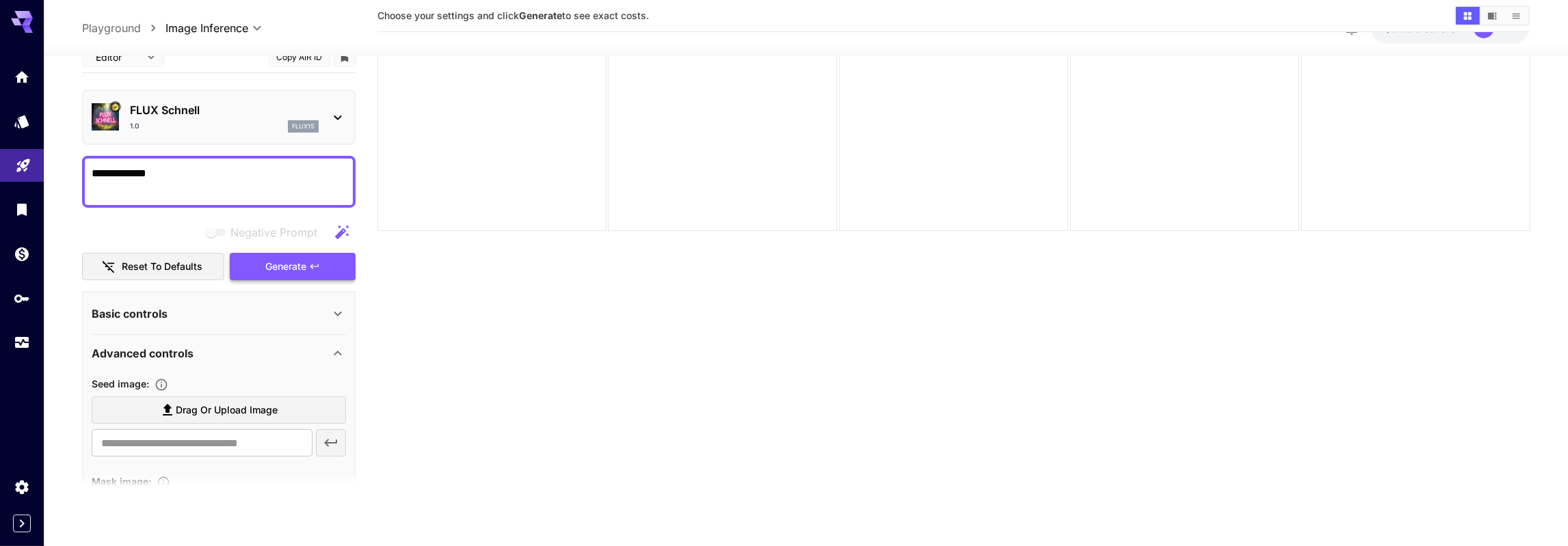
click at [267, 262] on span "Generate" at bounding box center [286, 267] width 41 height 17
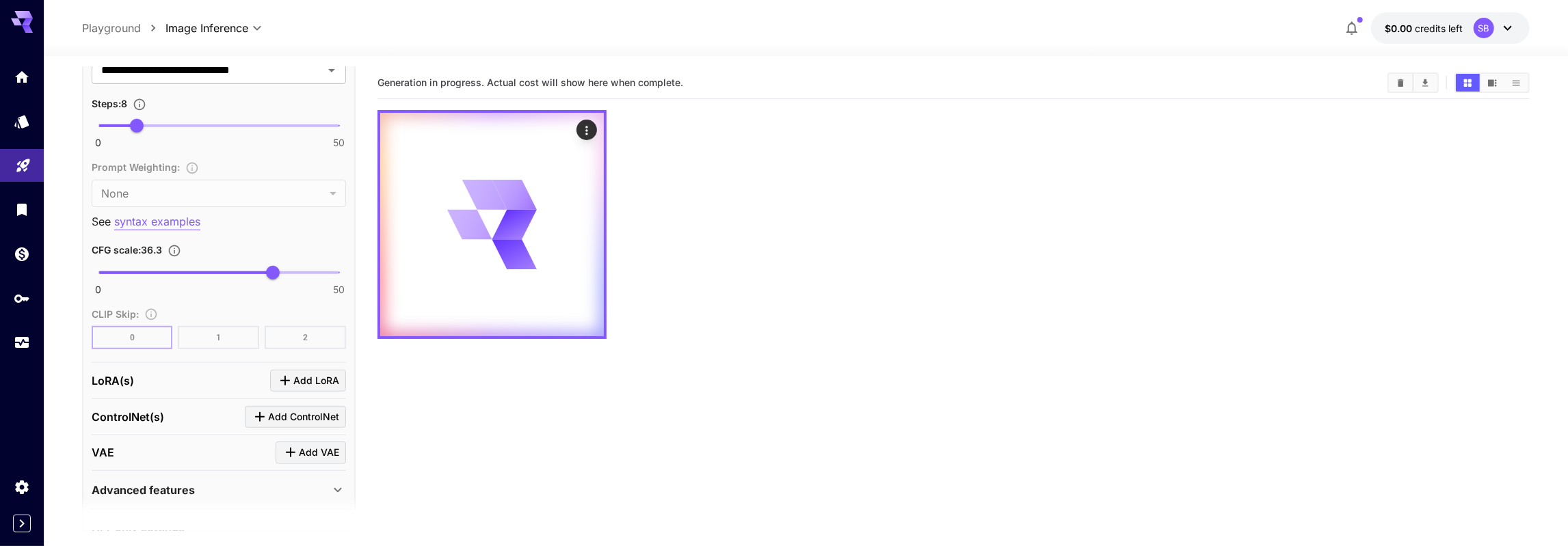
scroll to position [792, 0]
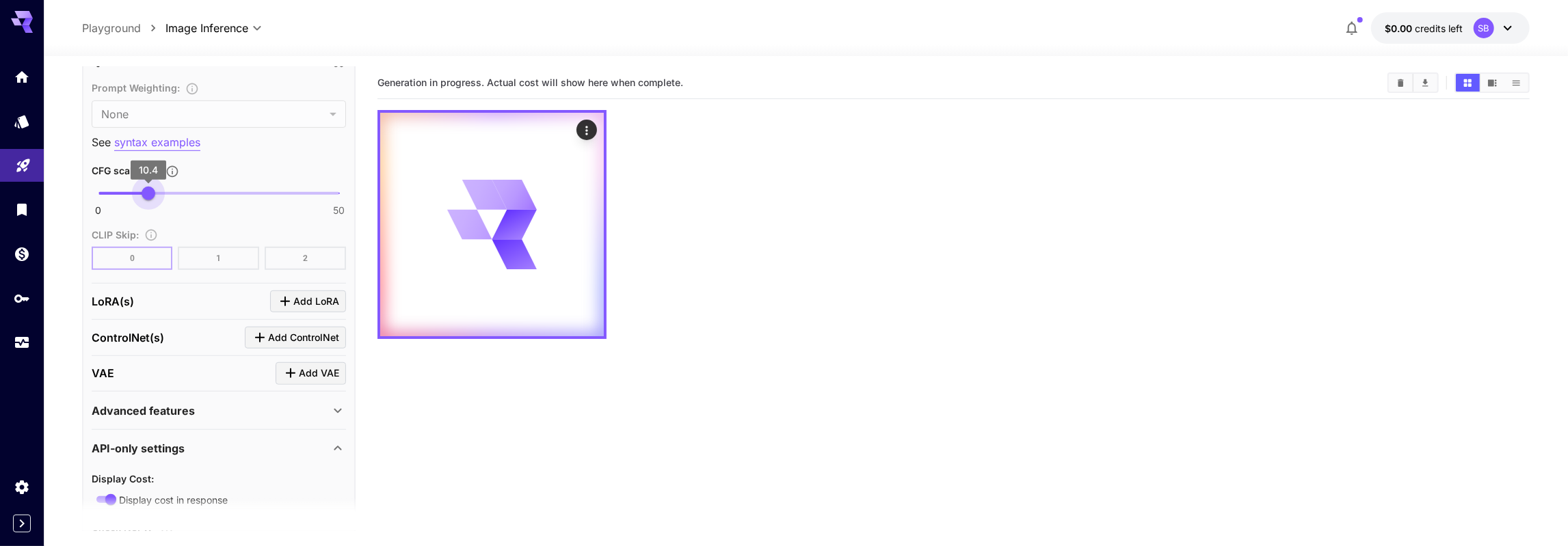
type input "*"
drag, startPoint x: 273, startPoint y: 191, endPoint x: 78, endPoint y: 191, distance: 195.0
click at [78, 191] on section "**********" at bounding box center [806, 355] width 1524 height 598
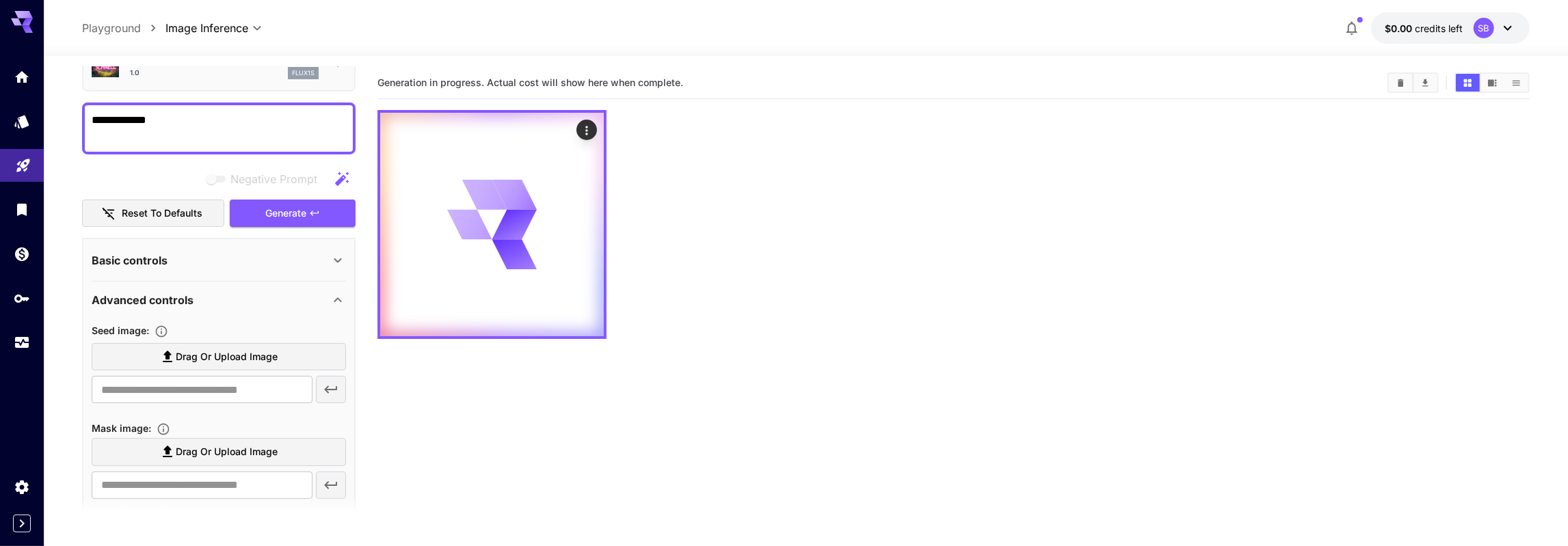
scroll to position [0, 0]
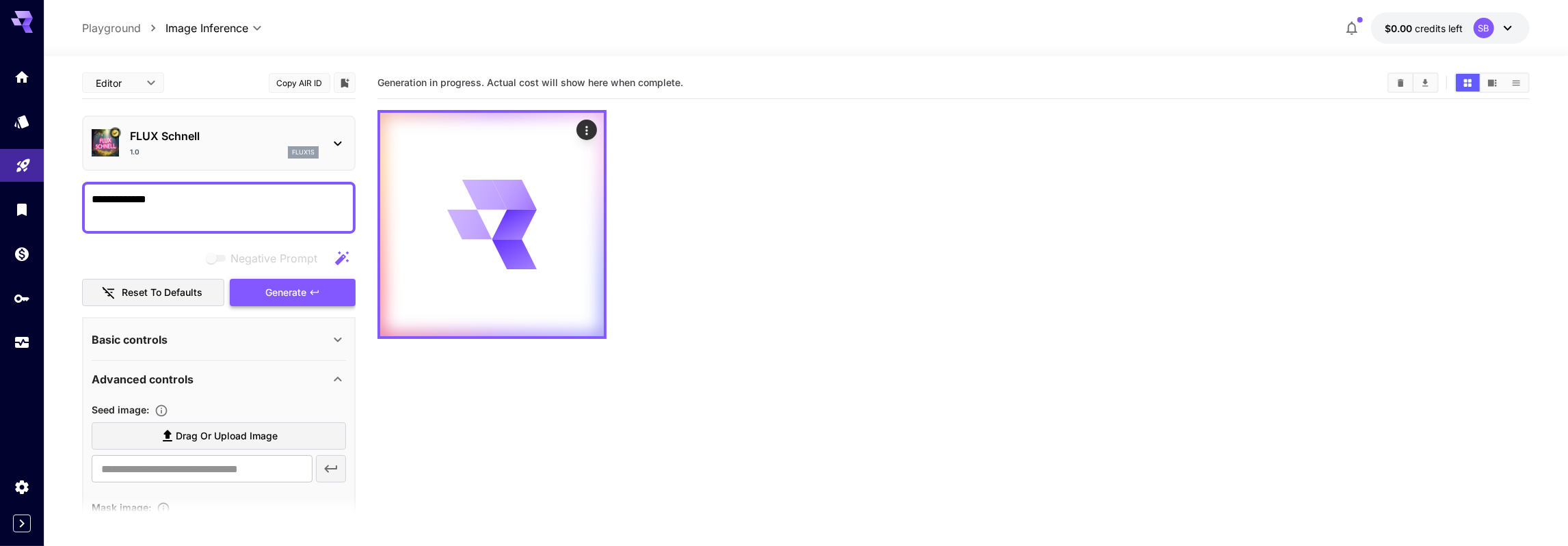
click at [259, 291] on button "Generate" at bounding box center [293, 292] width 126 height 28
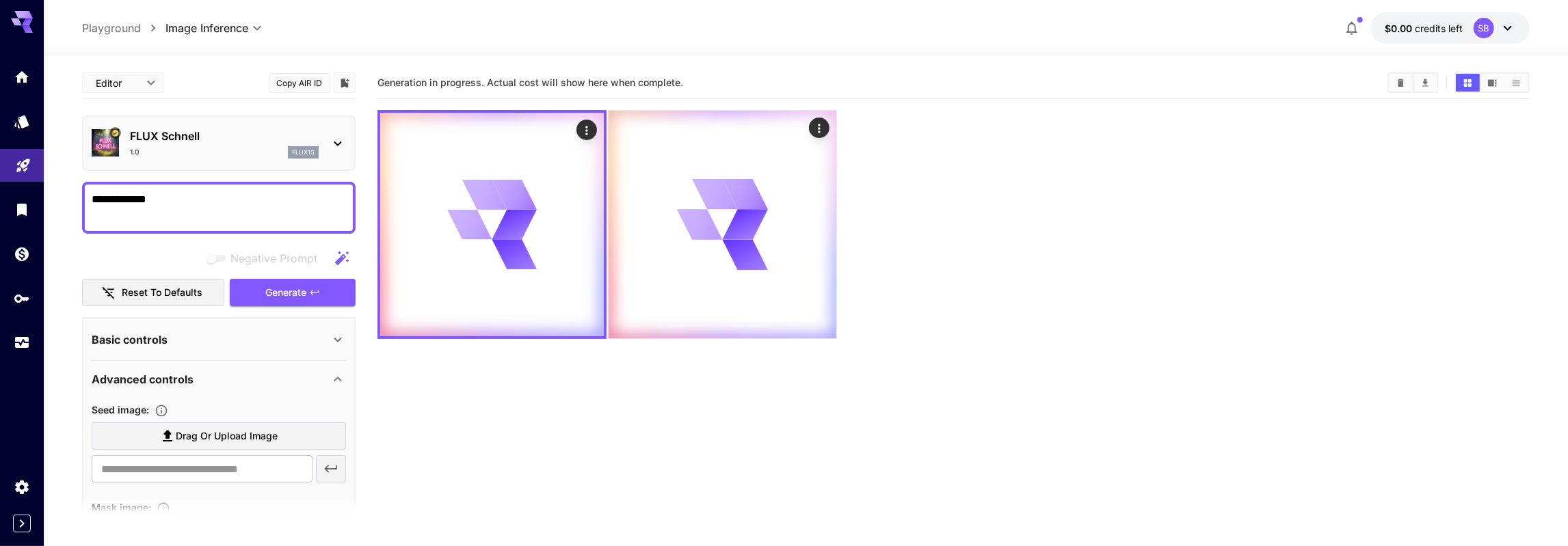
scroll to position [317, 0]
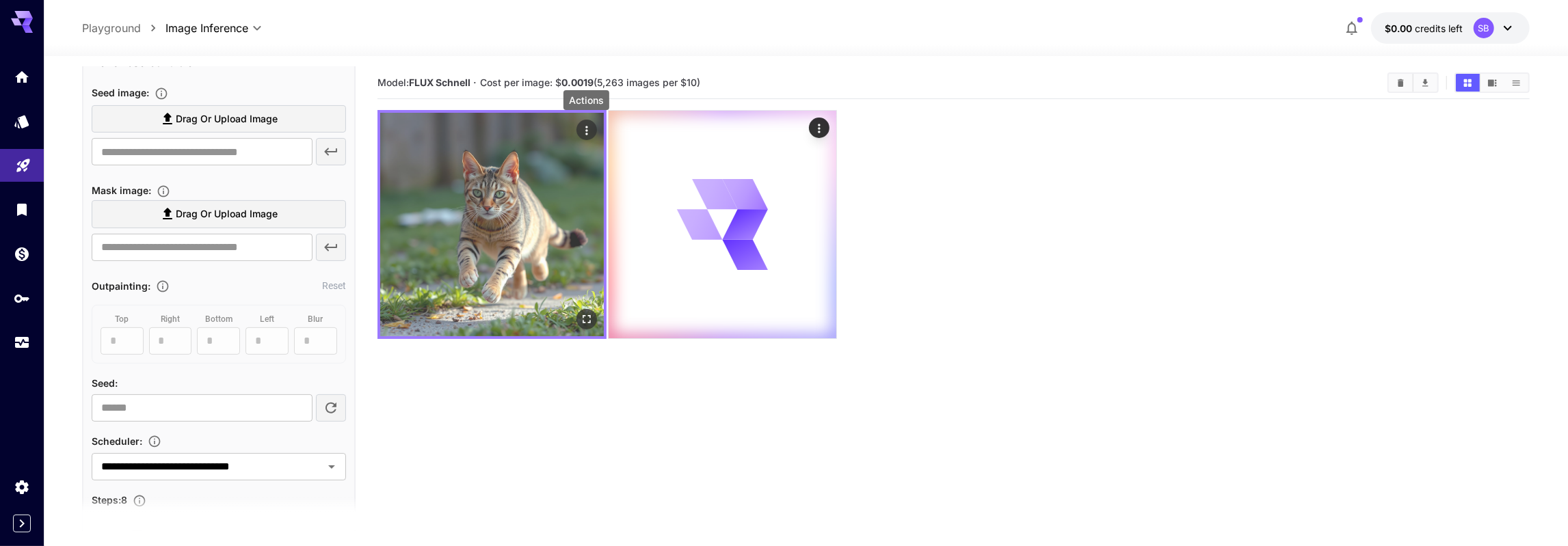
click at [586, 131] on icon "Actions" at bounding box center [586, 130] width 2 height 9
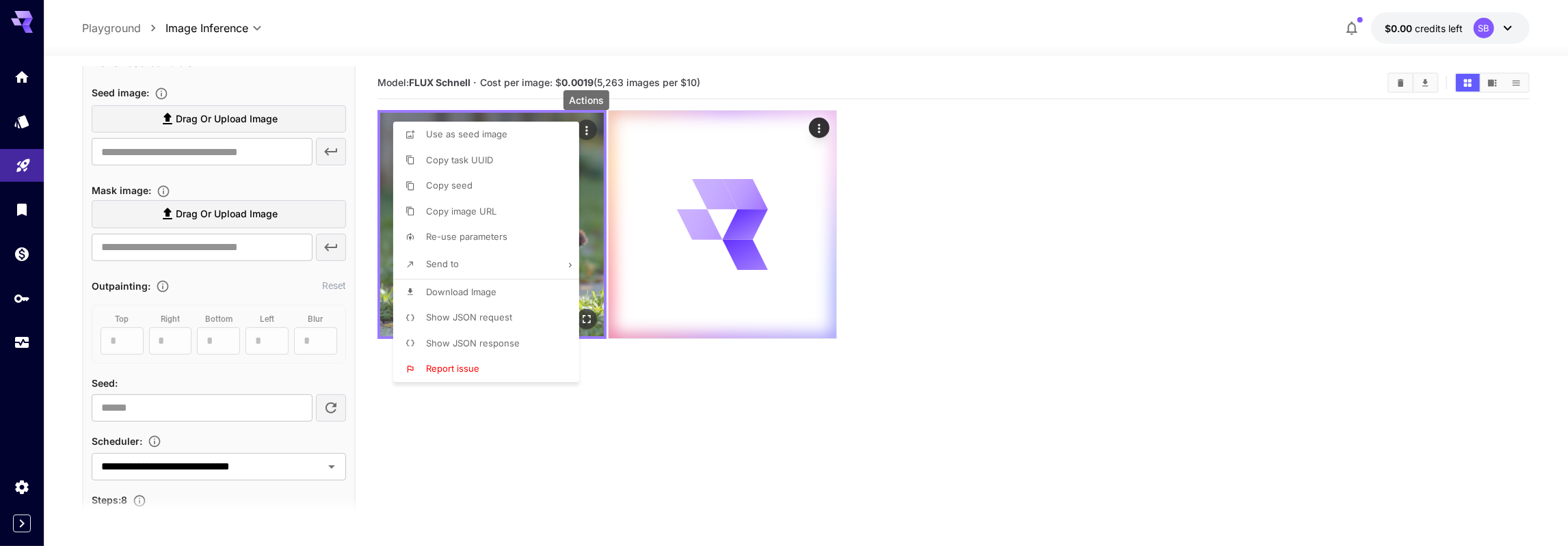
click at [586, 131] on div at bounding box center [784, 273] width 1568 height 546
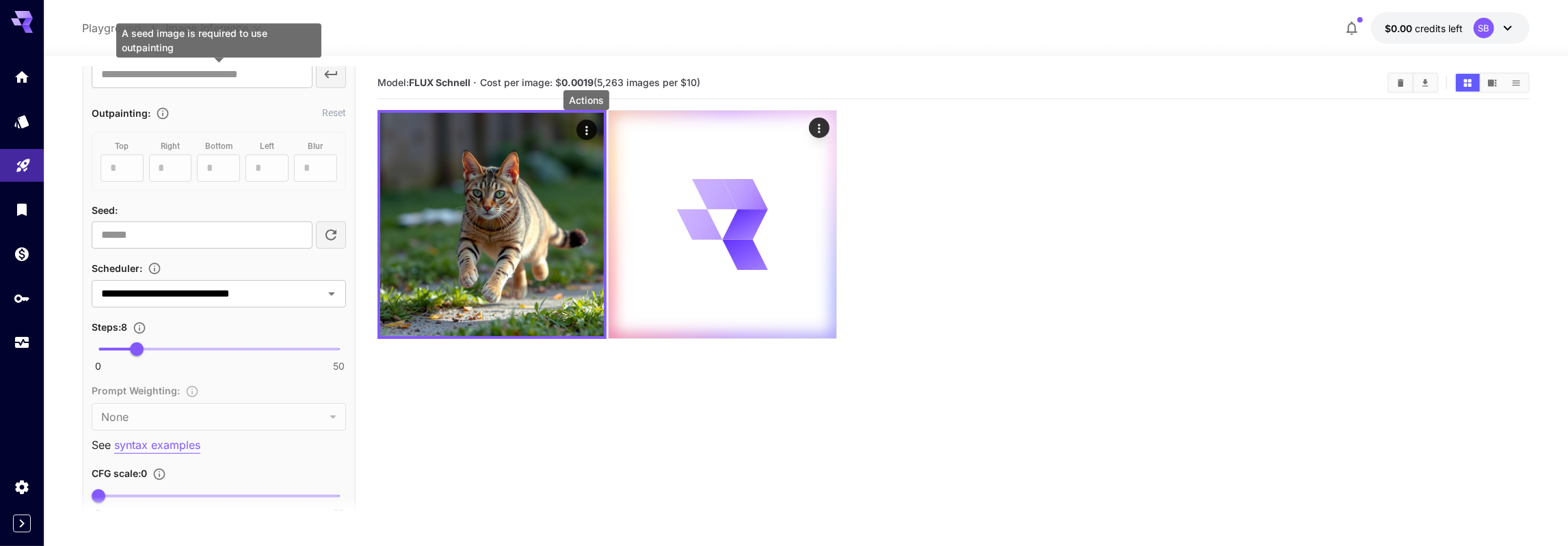
scroll to position [555, 0]
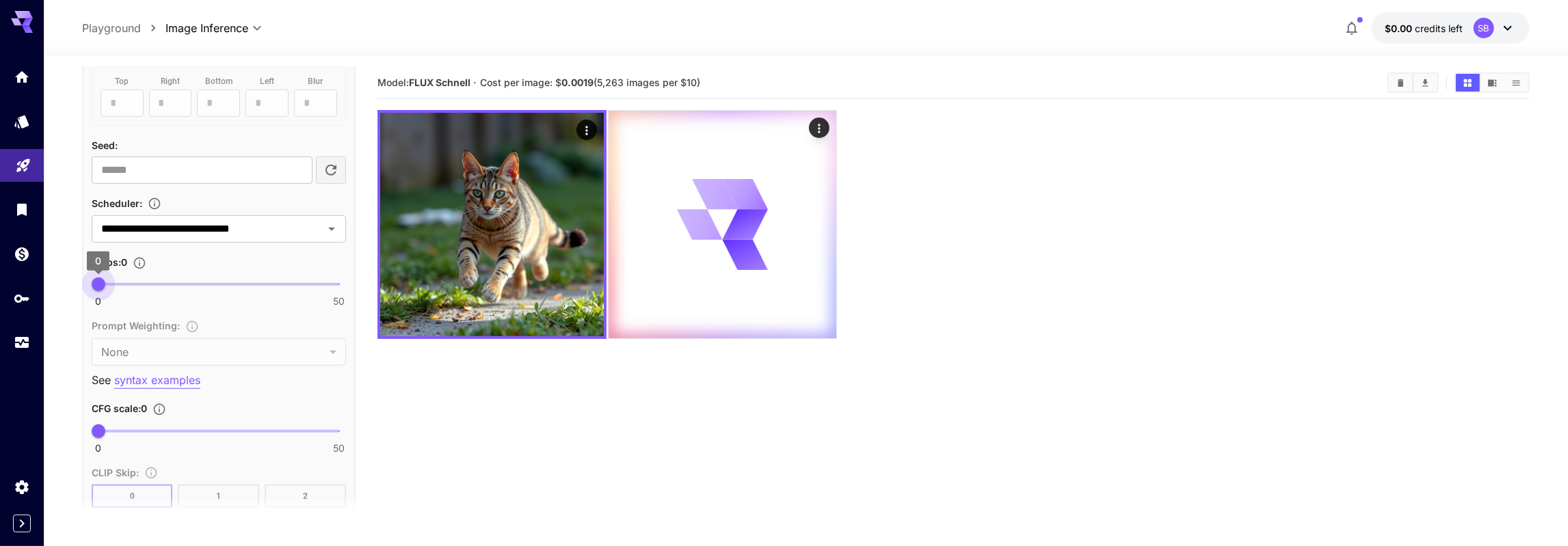
type input "*"
type input "*******"
click at [92, 281] on span "0" at bounding box center [98, 284] width 13 height 13
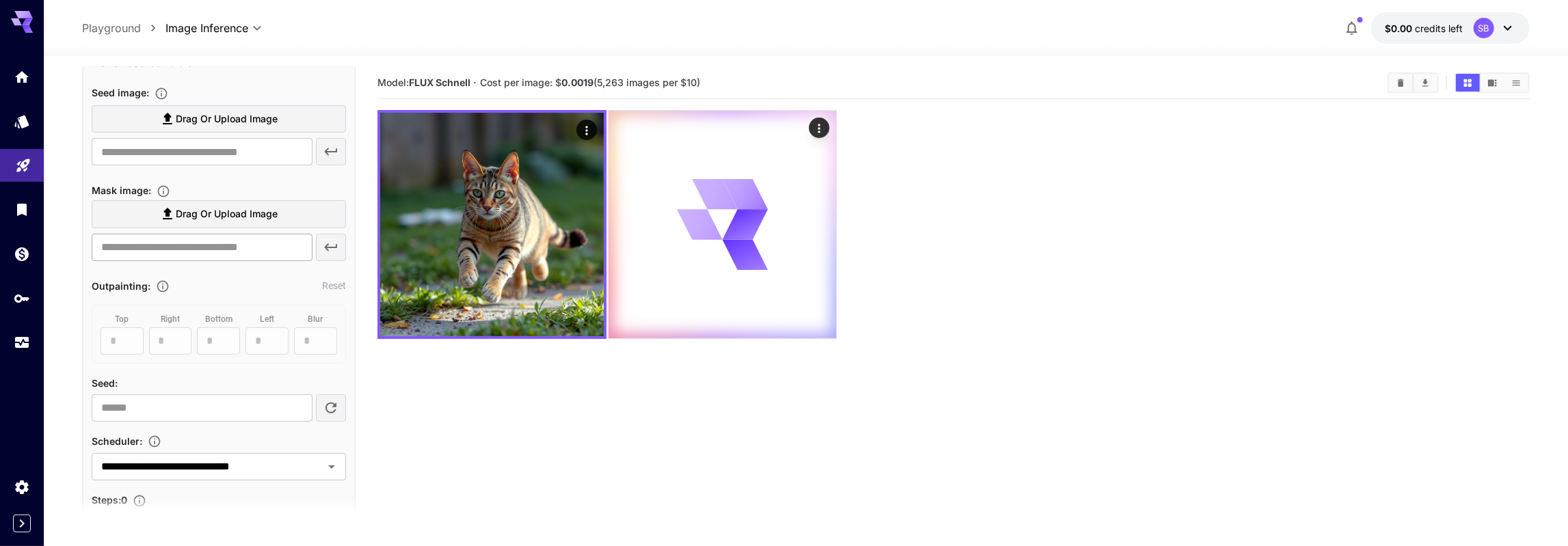
scroll to position [79, 0]
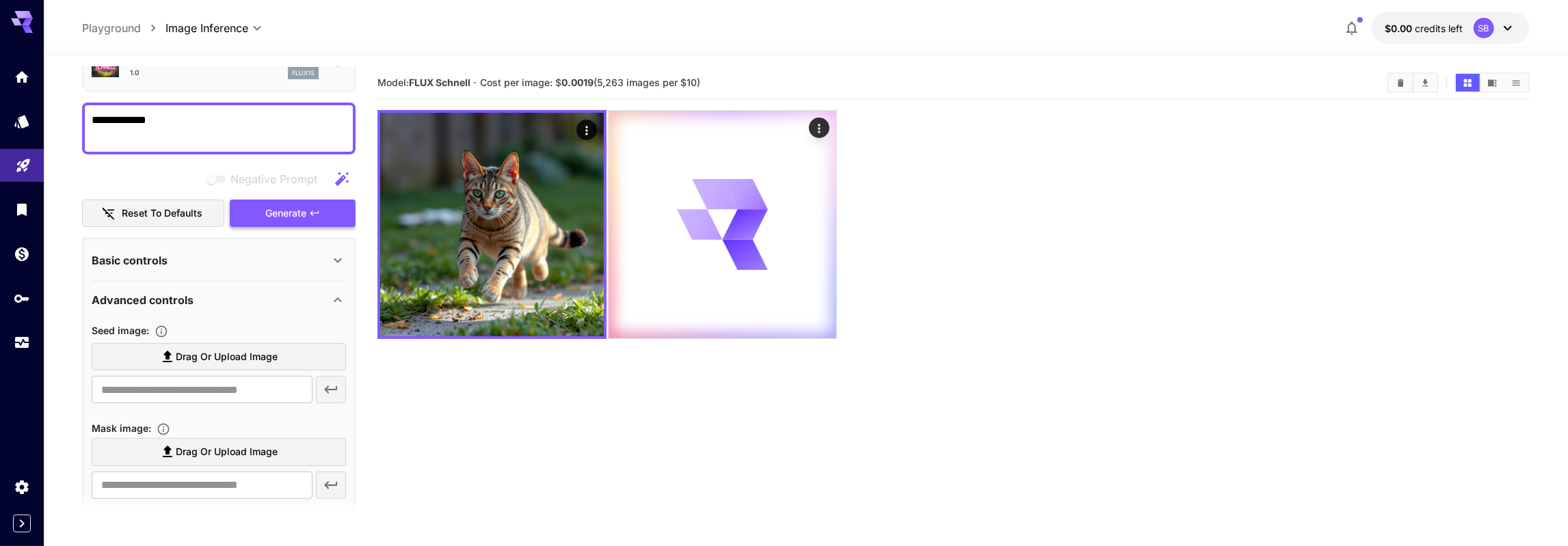
click at [274, 214] on span "Generate" at bounding box center [286, 214] width 41 height 17
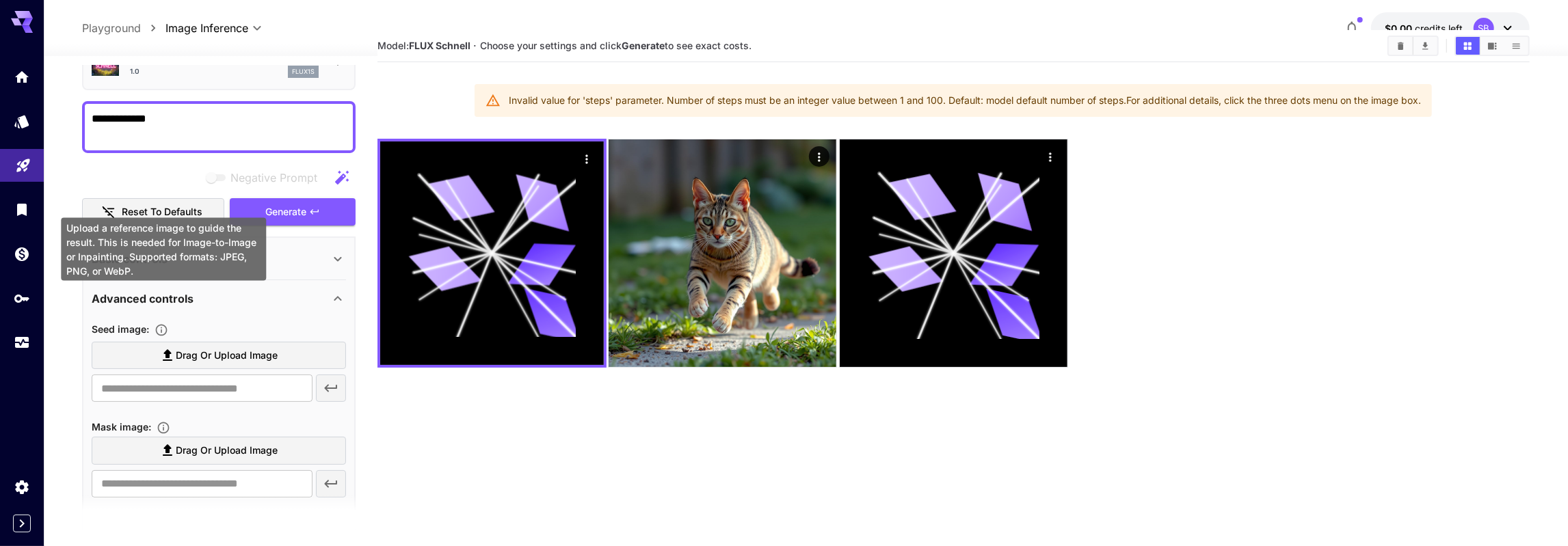
scroll to position [396, 0]
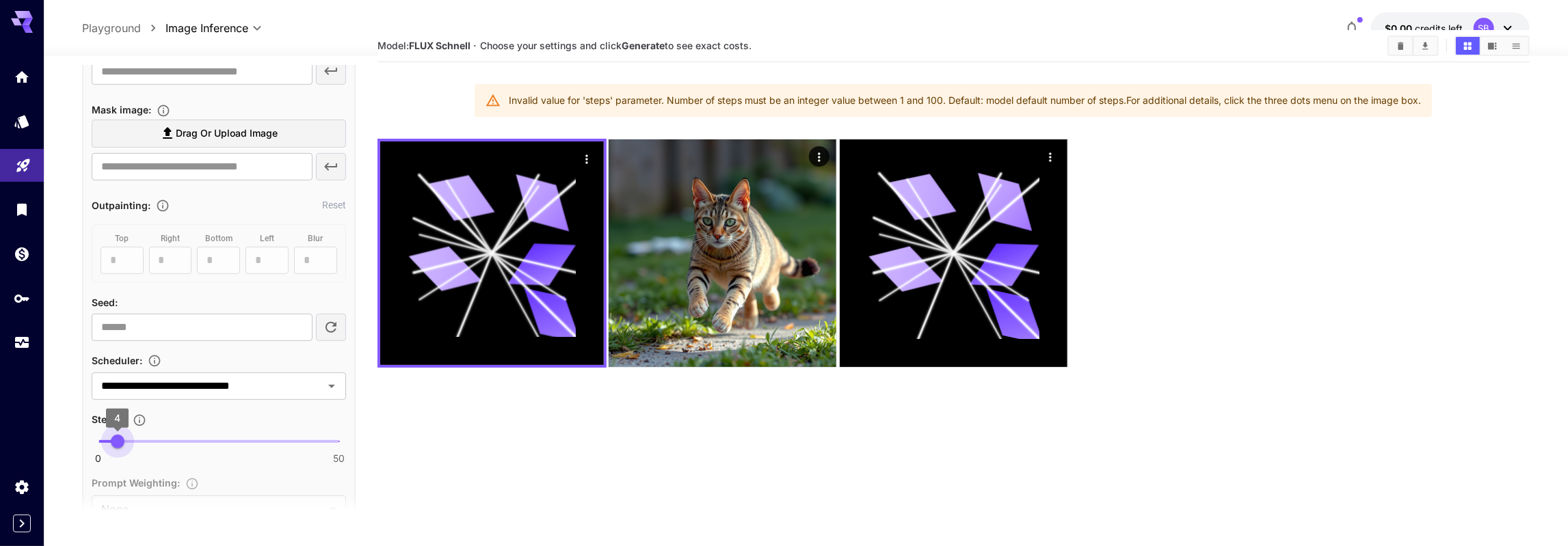
click at [118, 435] on span "4" at bounding box center [117, 441] width 13 height 13
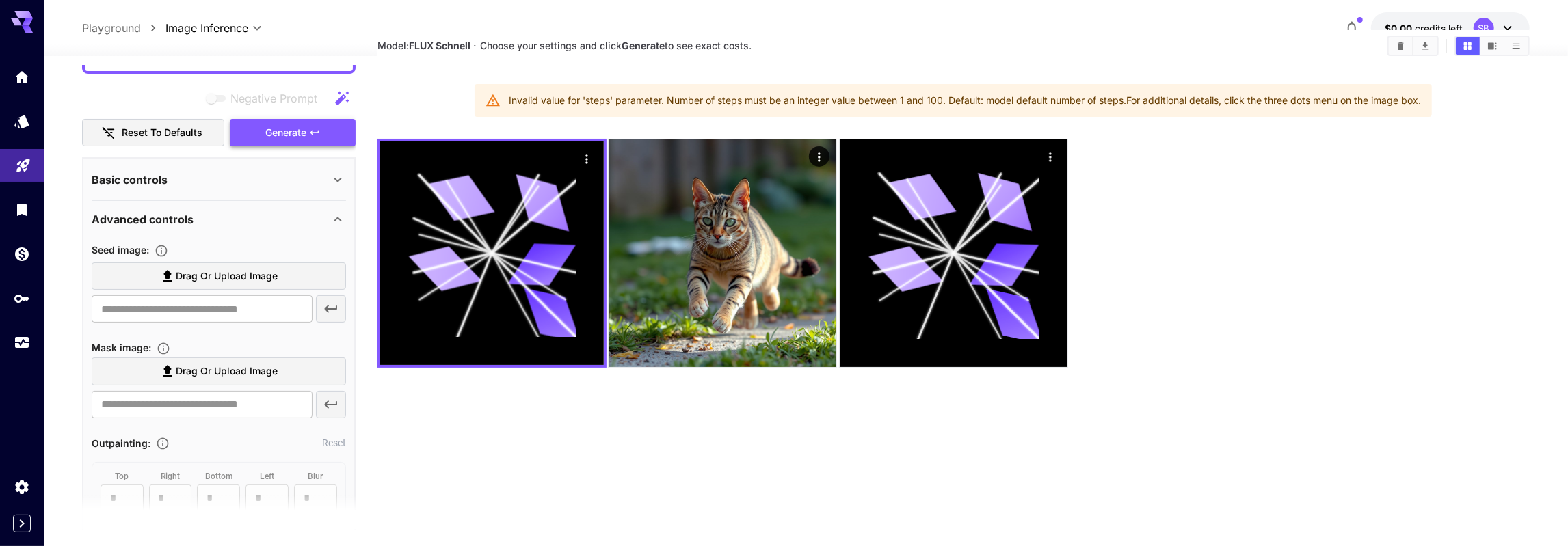
click at [281, 131] on span "Generate" at bounding box center [286, 133] width 41 height 17
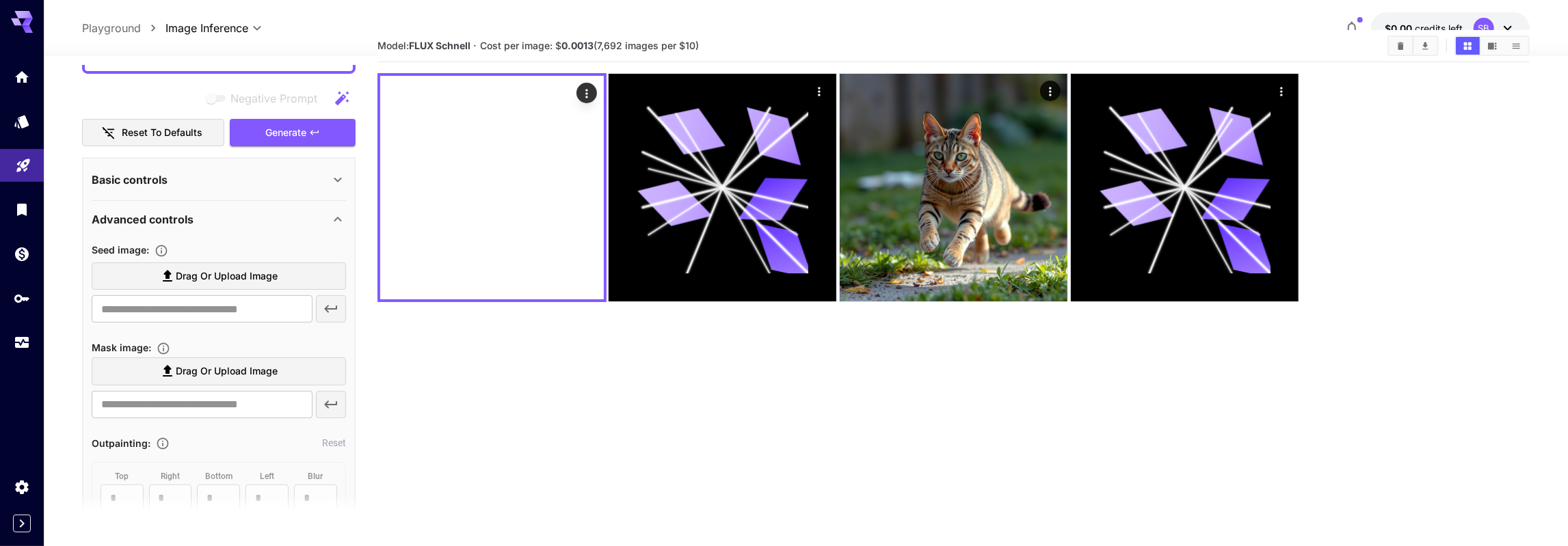
scroll to position [0, 0]
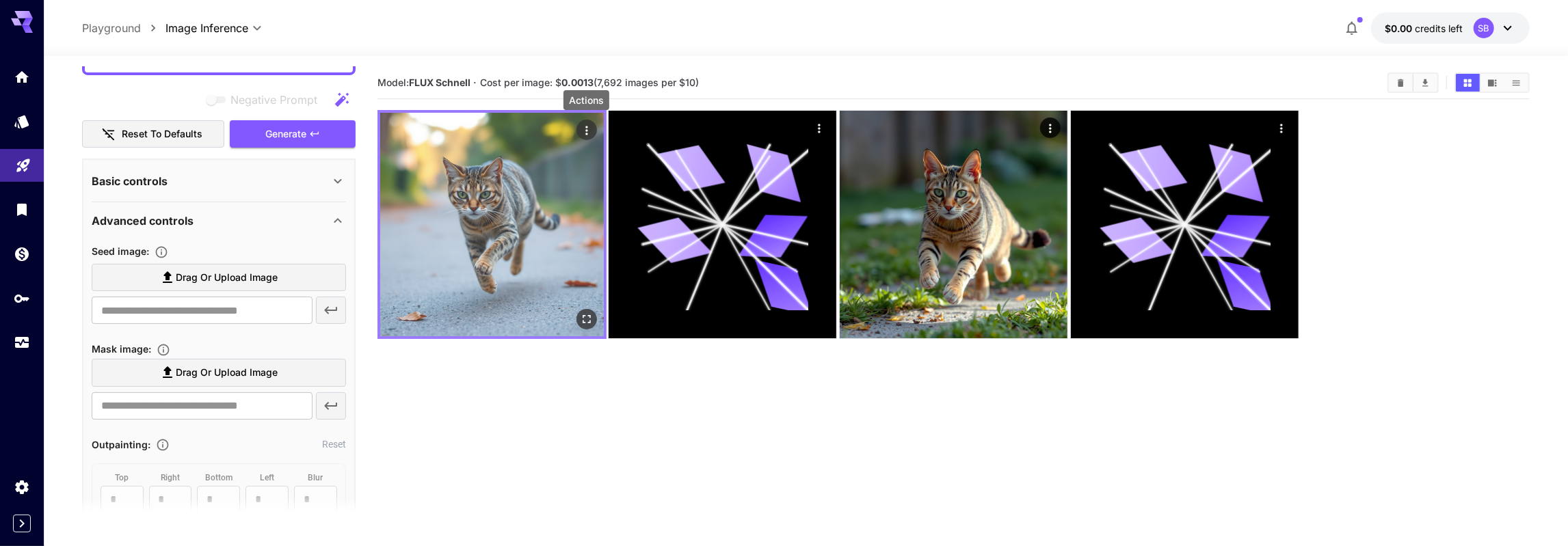
click at [588, 128] on icon "Actions" at bounding box center [585, 131] width 13 height 13
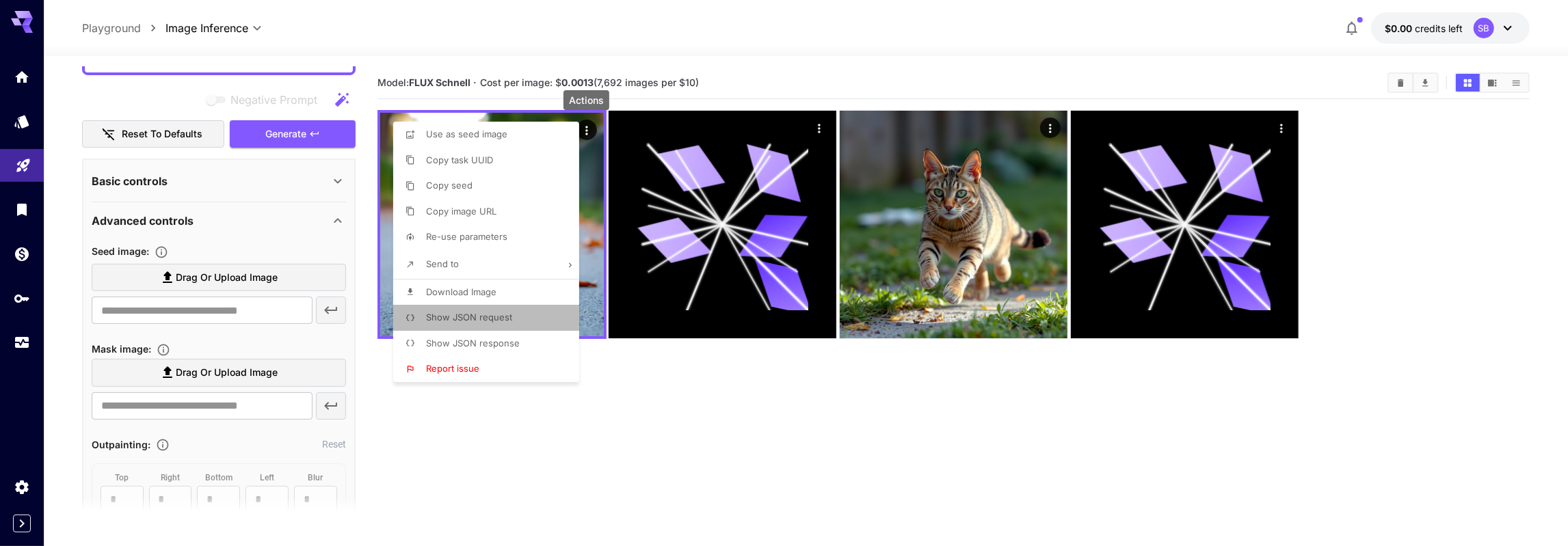
click at [484, 318] on span "Show JSON request" at bounding box center [469, 316] width 86 height 10
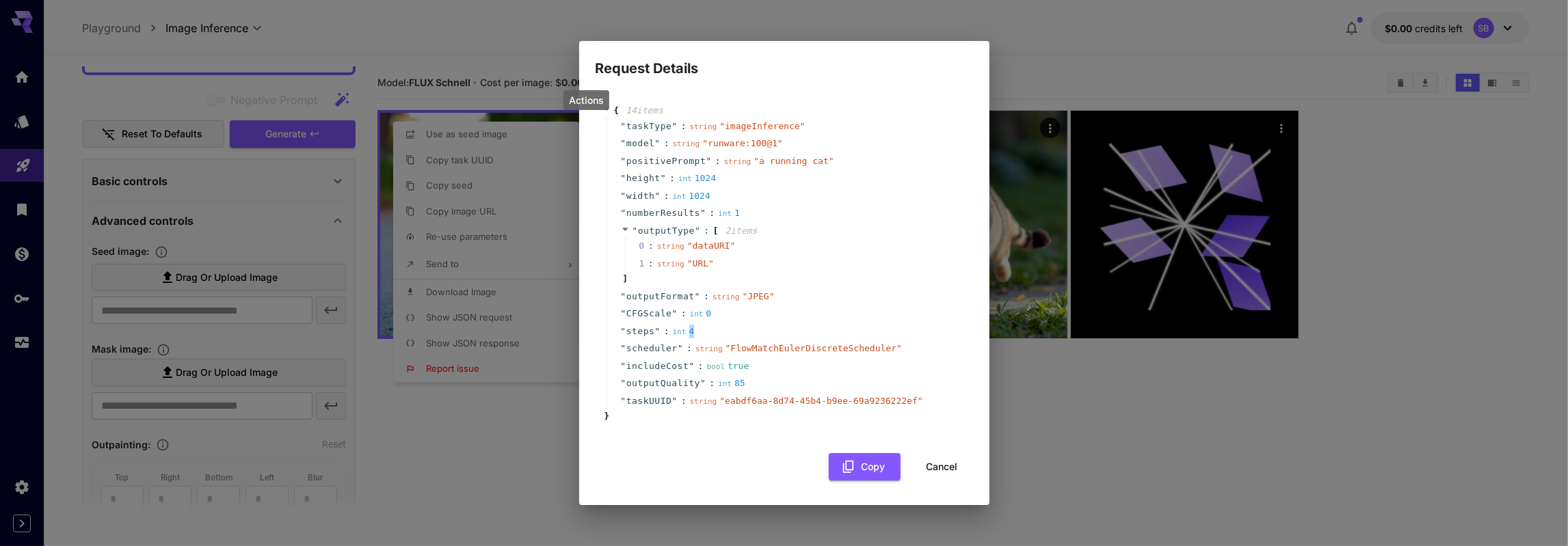
drag, startPoint x: 681, startPoint y: 328, endPoint x: 690, endPoint y: 331, distance: 9.5
click at [690, 331] on div "int 4" at bounding box center [685, 331] width 26 height 13
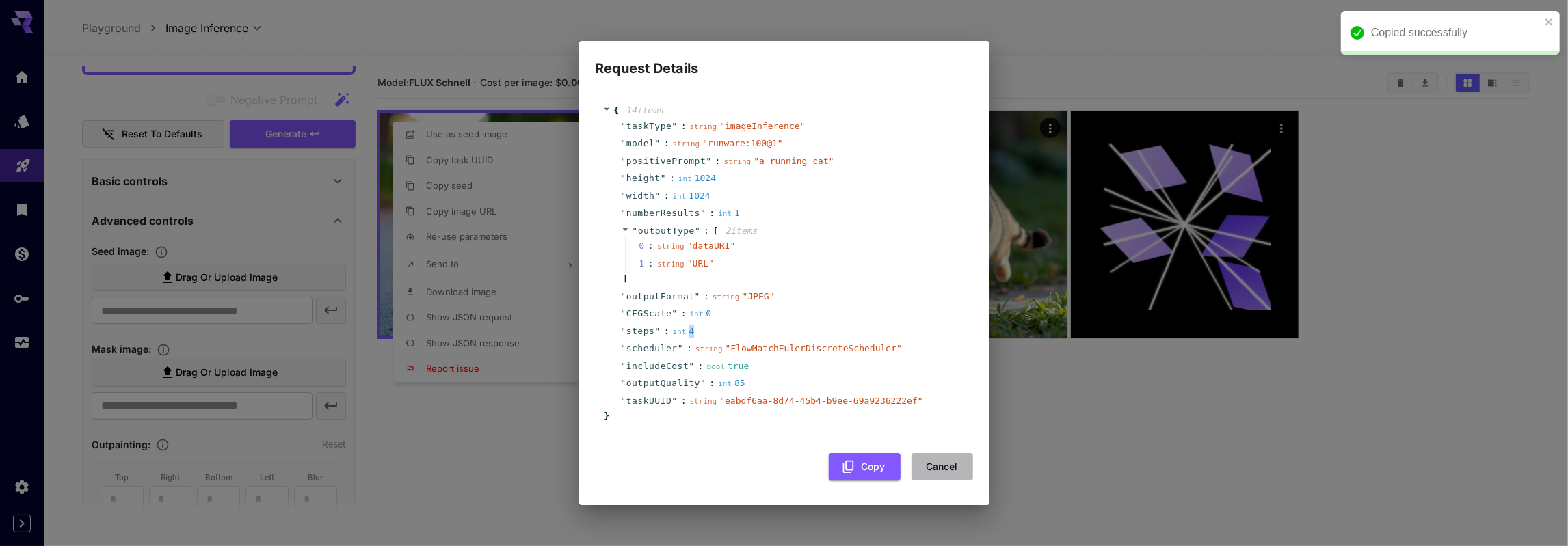
click at [937, 467] on button "Cancel" at bounding box center [942, 467] width 61 height 28
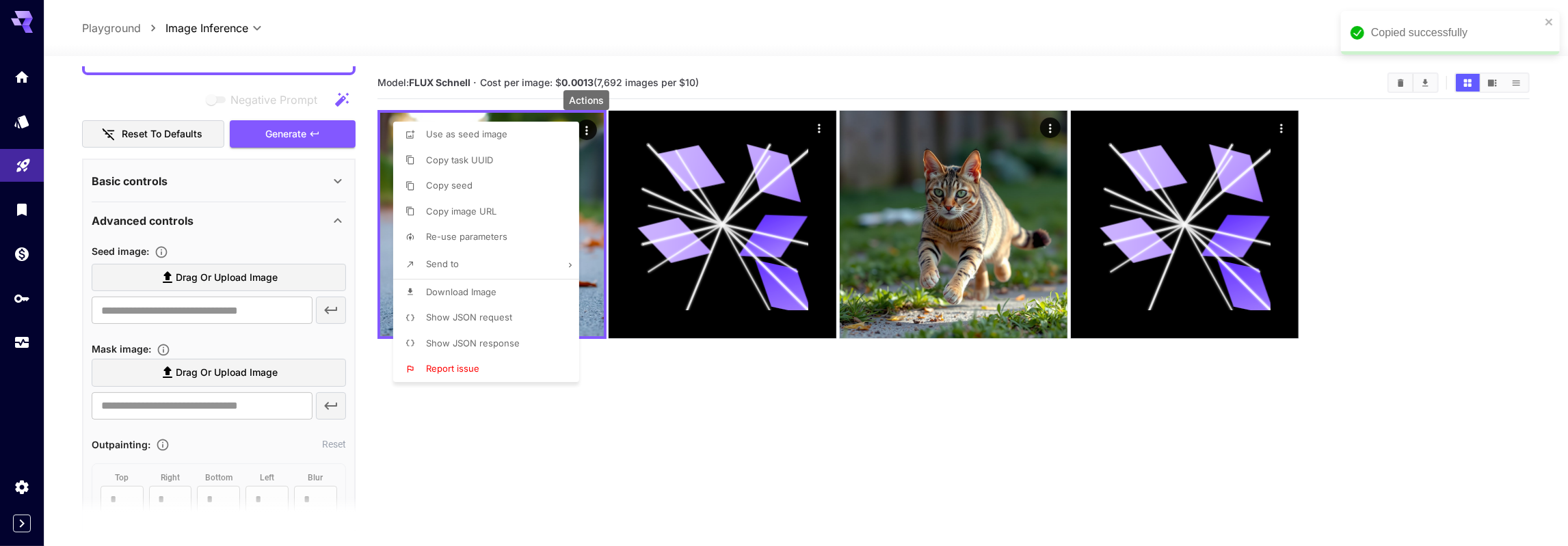
click at [474, 344] on span "Show JSON response" at bounding box center [473, 343] width 94 height 10
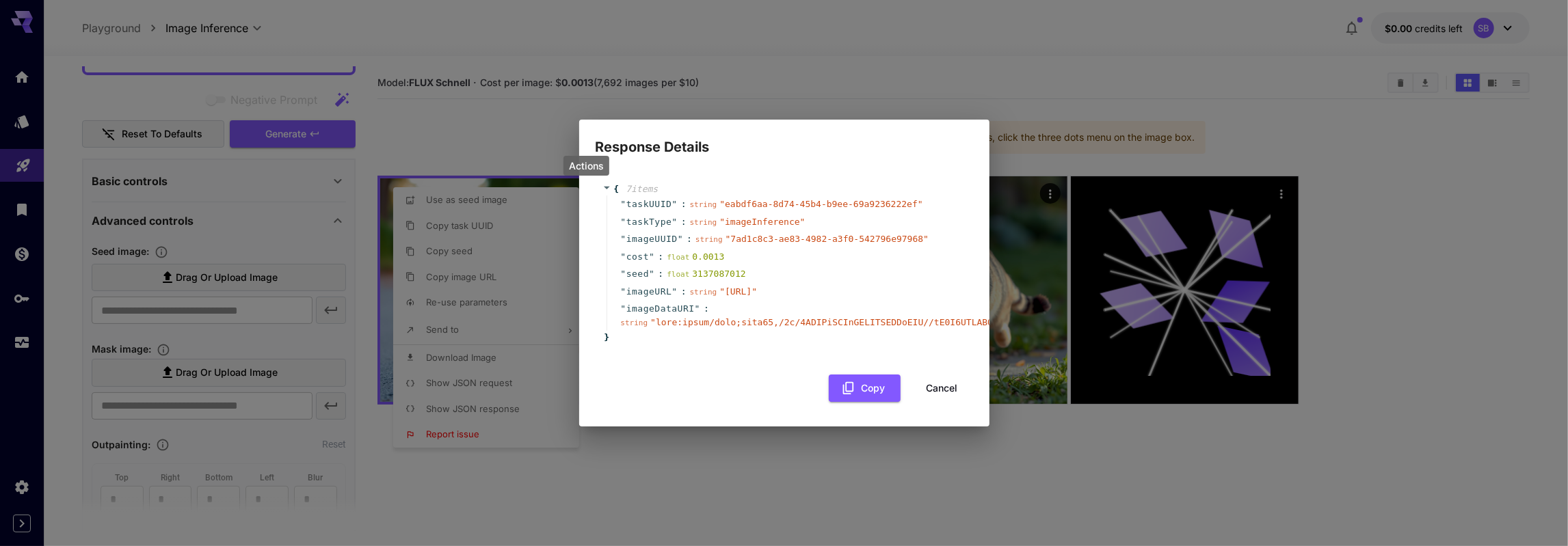
click at [1049, 76] on div "Response Details { 7 item s " taskUUID " : string " eabdf6aa-8d74-45b4-b9ee-69a…" at bounding box center [784, 273] width 1568 height 546
click at [1024, 99] on div "Response Details { 7 item s " taskUUID " : string " eabdf6aa-8d74-45b4-b9ee-69a…" at bounding box center [784, 273] width 1568 height 546
drag, startPoint x: 1392, startPoint y: 156, endPoint x: 1354, endPoint y: 169, distance: 40.2
click at [1392, 156] on div "Response Details { 7 item s " taskUUID " : string " eabdf6aa-8d74-45b4-b9ee-69a…" at bounding box center [784, 273] width 1568 height 546
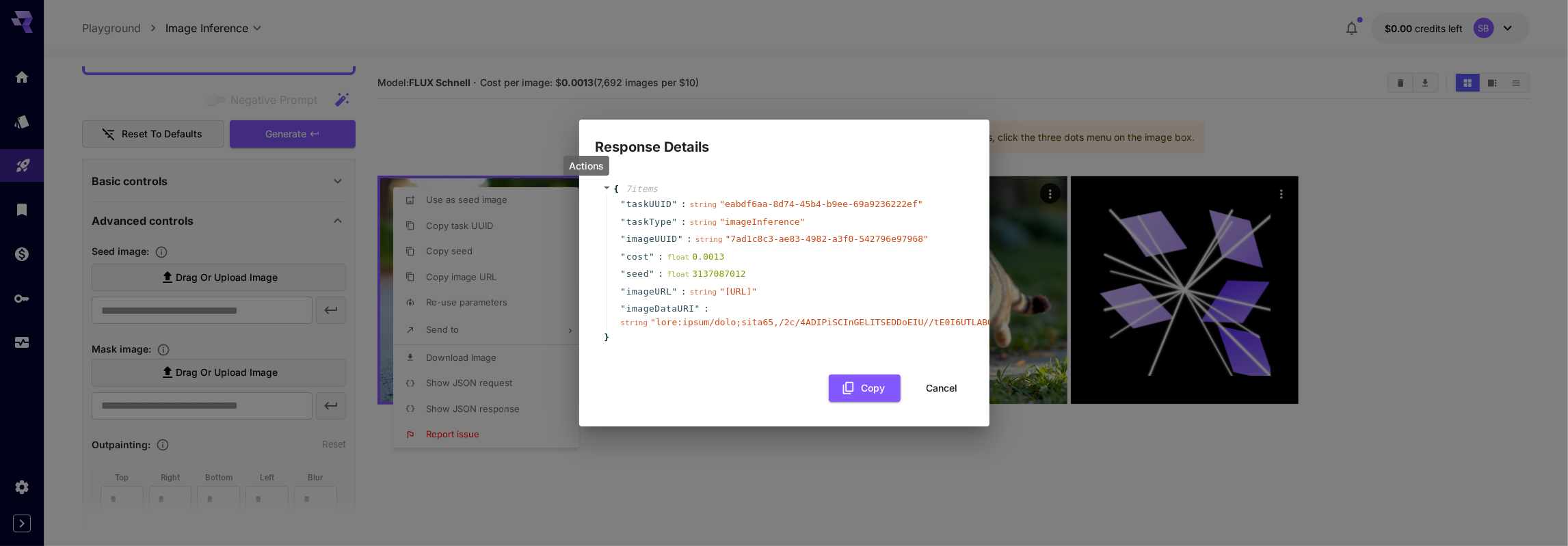
click at [1060, 40] on div "Response Details { 7 item s " taskUUID " : string " eabdf6aa-8d74-45b4-b9ee-69a…" at bounding box center [784, 273] width 1568 height 546
click at [962, 119] on h2 "Response Details" at bounding box center [784, 138] width 411 height 38
drag, startPoint x: 945, startPoint y: 492, endPoint x: 952, endPoint y: 483, distance: 11.4
click at [945, 403] on button "Cancel" at bounding box center [942, 388] width 61 height 28
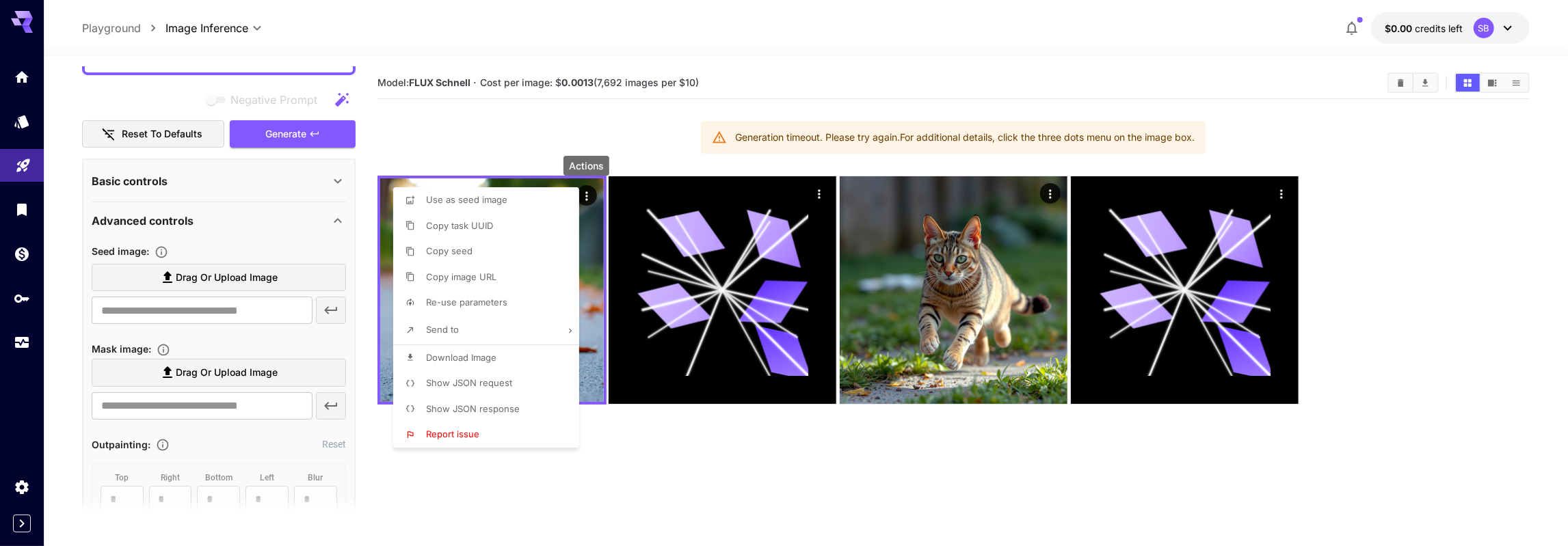
click at [692, 81] on div at bounding box center [784, 273] width 1568 height 546
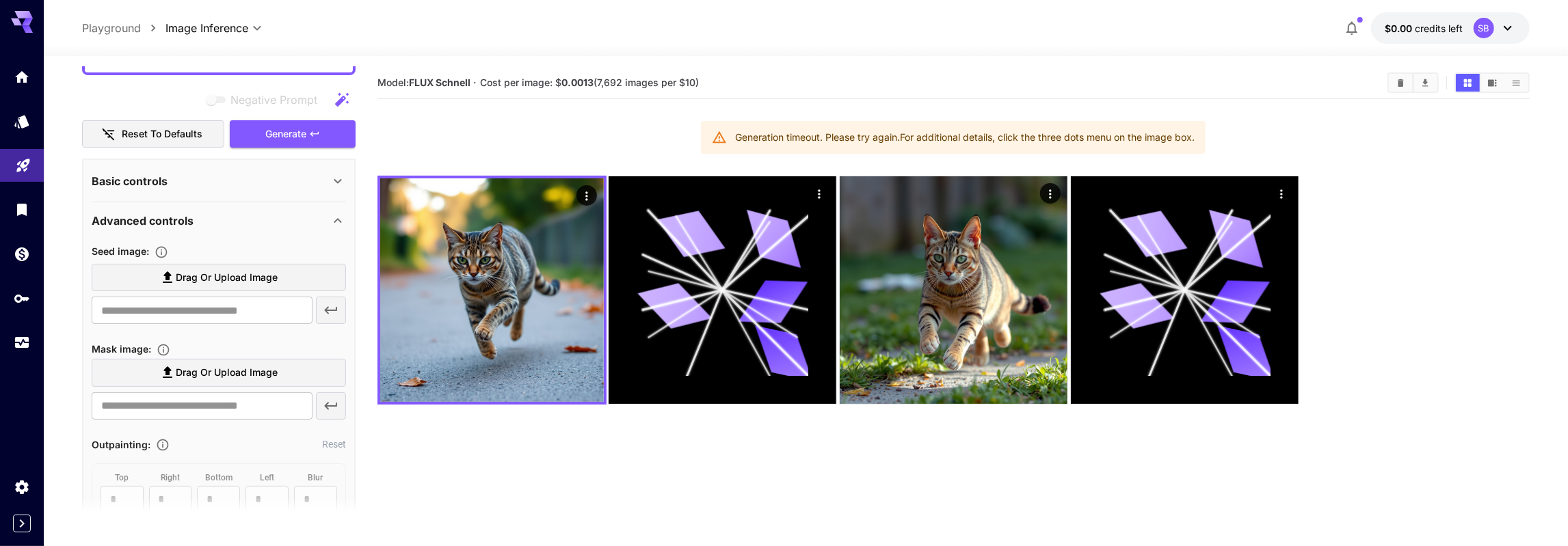
click at [764, 85] on section "Model: FLUX Schnell · Cost per image: $ 0.0013 (7,692 images per $10)" at bounding box center [877, 82] width 999 height 16
drag, startPoint x: 562, startPoint y: 83, endPoint x: 594, endPoint y: 83, distance: 32.0
click at [594, 83] on span "Cost per image: $ 0.0013 (7,692 images per $10)" at bounding box center [589, 82] width 219 height 11
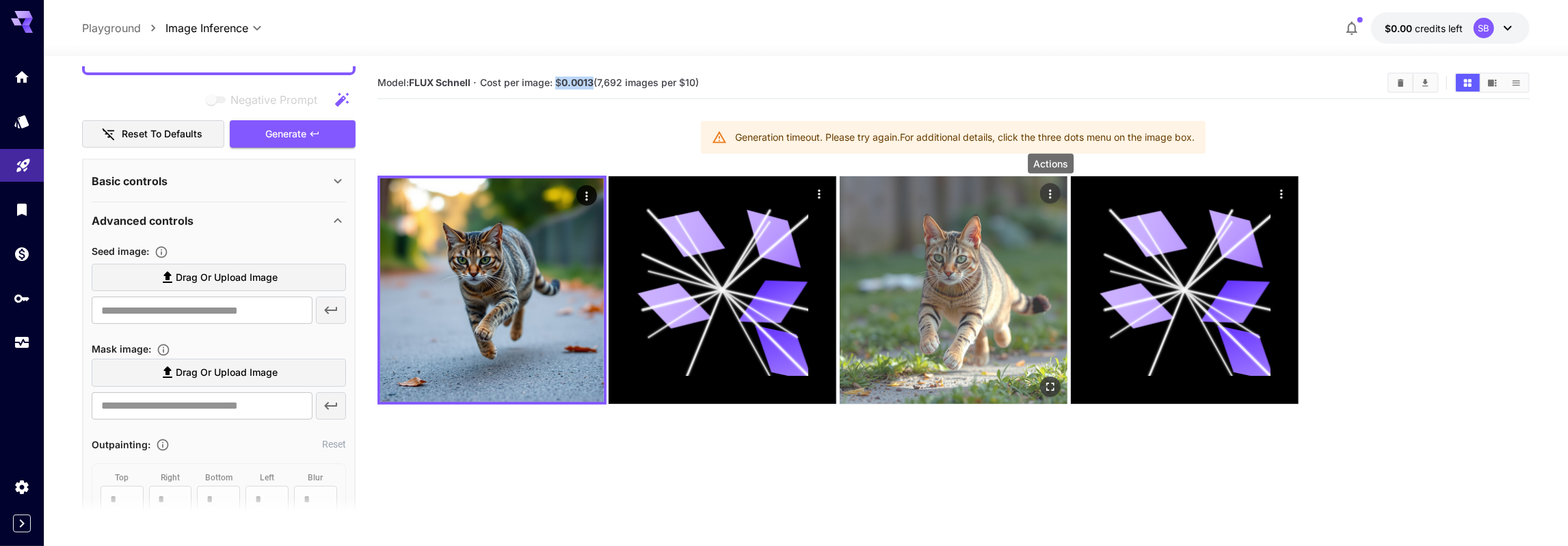
click at [1047, 192] on icon "Actions" at bounding box center [1050, 194] width 13 height 13
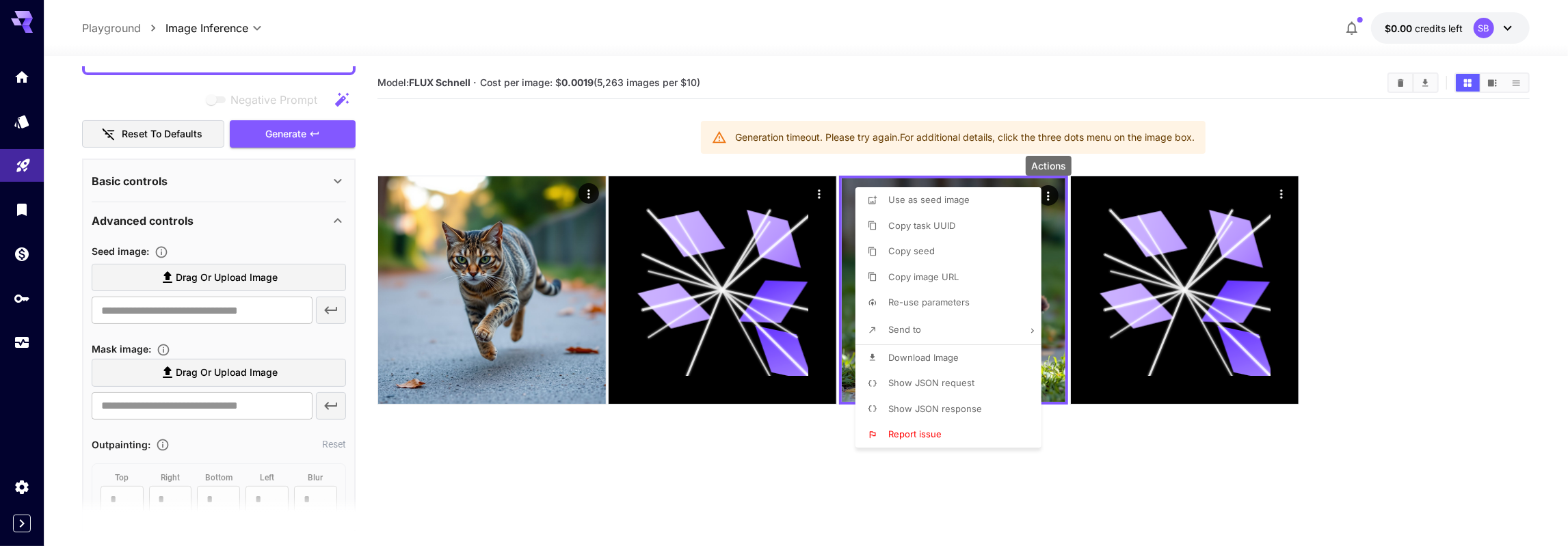
click at [943, 410] on span "Show JSON response" at bounding box center [935, 408] width 94 height 10
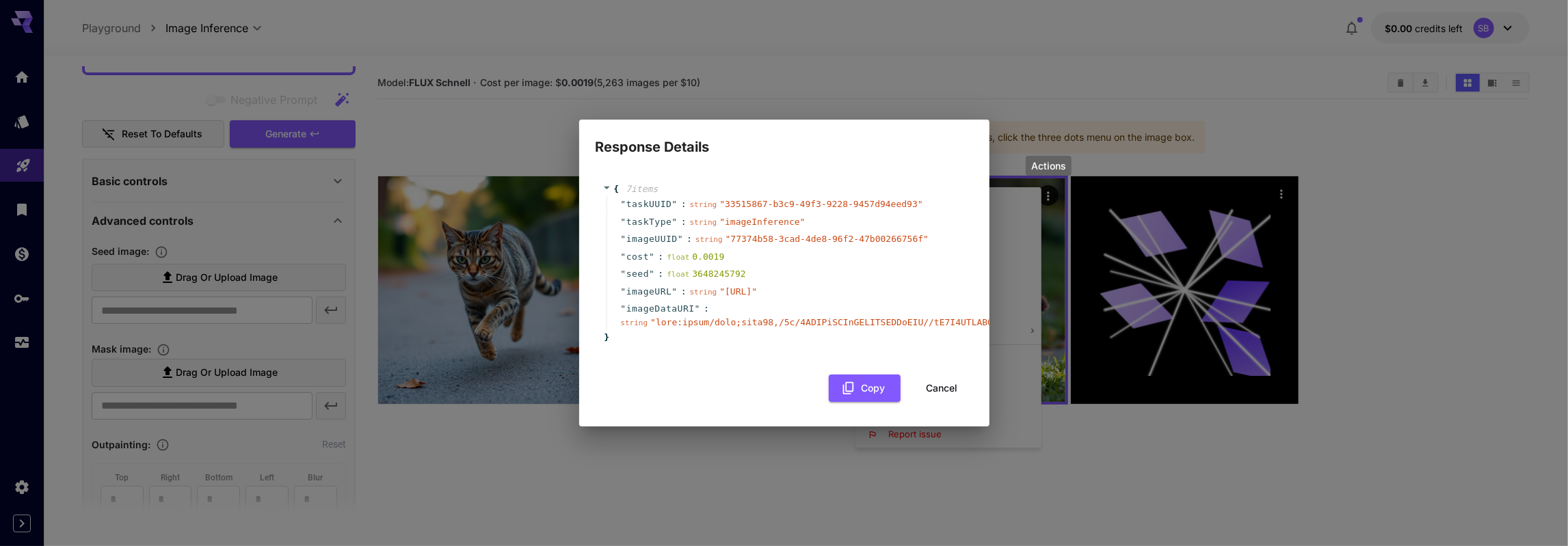
scroll to position [0, 0]
click at [1035, 52] on div "Response Details { 7 item s " taskUUID " : string " 33515867-b3c9-49f3-9228-945…" at bounding box center [784, 273] width 1568 height 546
click at [957, 403] on button "Cancel" at bounding box center [942, 388] width 61 height 28
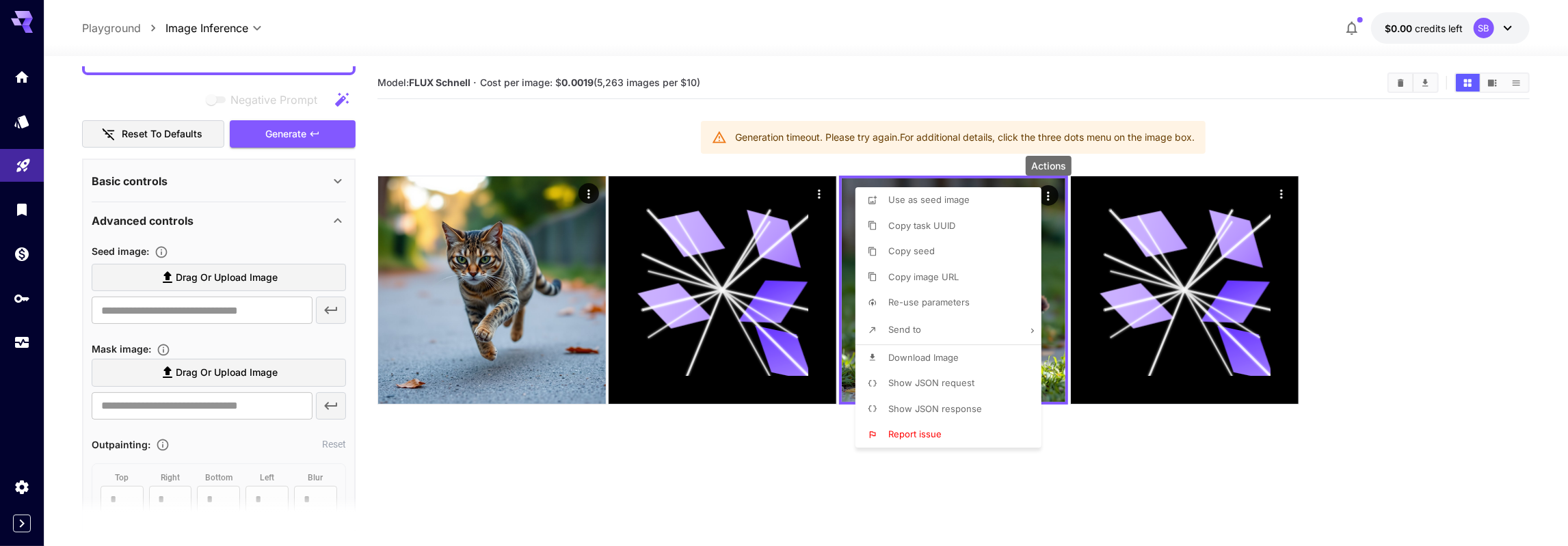
click at [932, 381] on span "Show JSON request" at bounding box center [931, 382] width 86 height 10
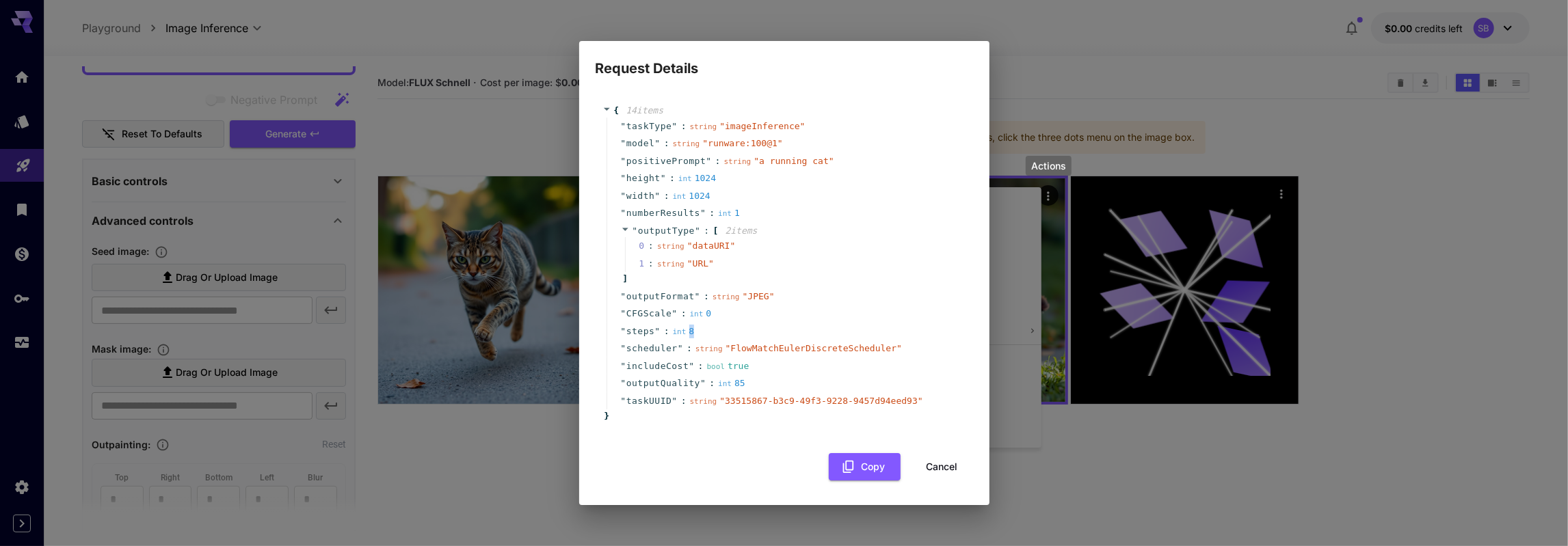
drag, startPoint x: 686, startPoint y: 331, endPoint x: 694, endPoint y: 331, distance: 8.0
click at [694, 331] on div "" steps " : int 8" at bounding box center [786, 331] width 360 height 18
click at [944, 472] on button "Cancel" at bounding box center [942, 467] width 61 height 28
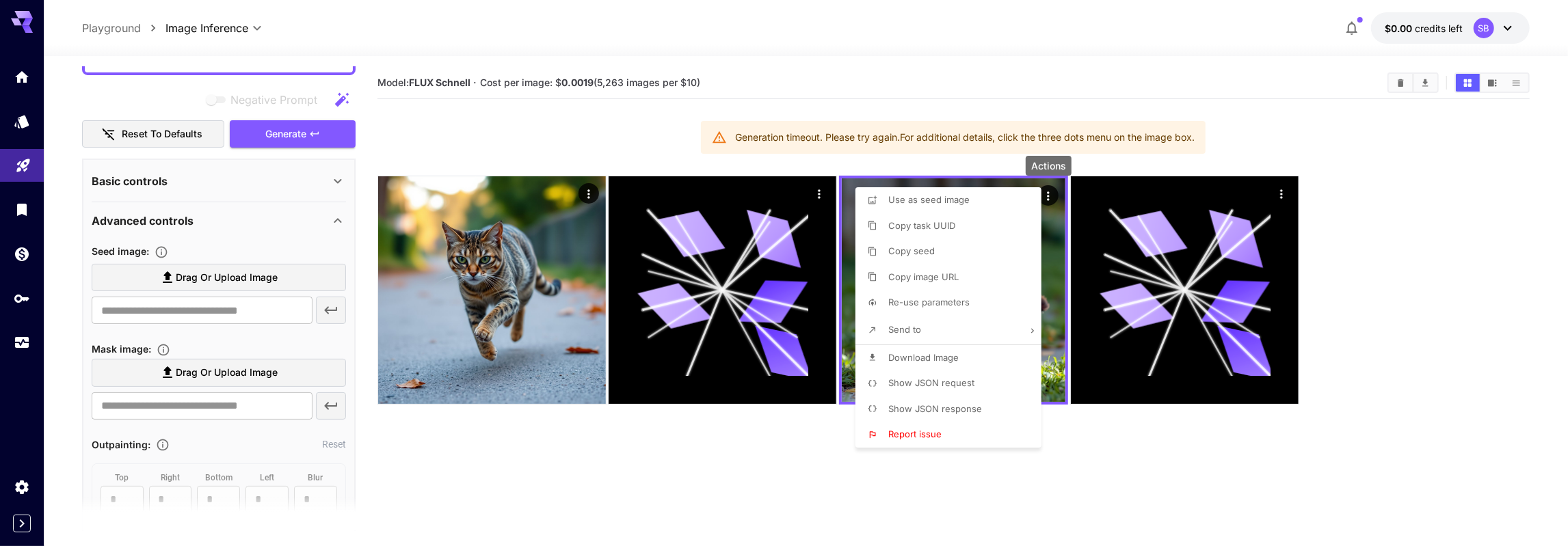
click at [1123, 479] on div at bounding box center [784, 273] width 1568 height 546
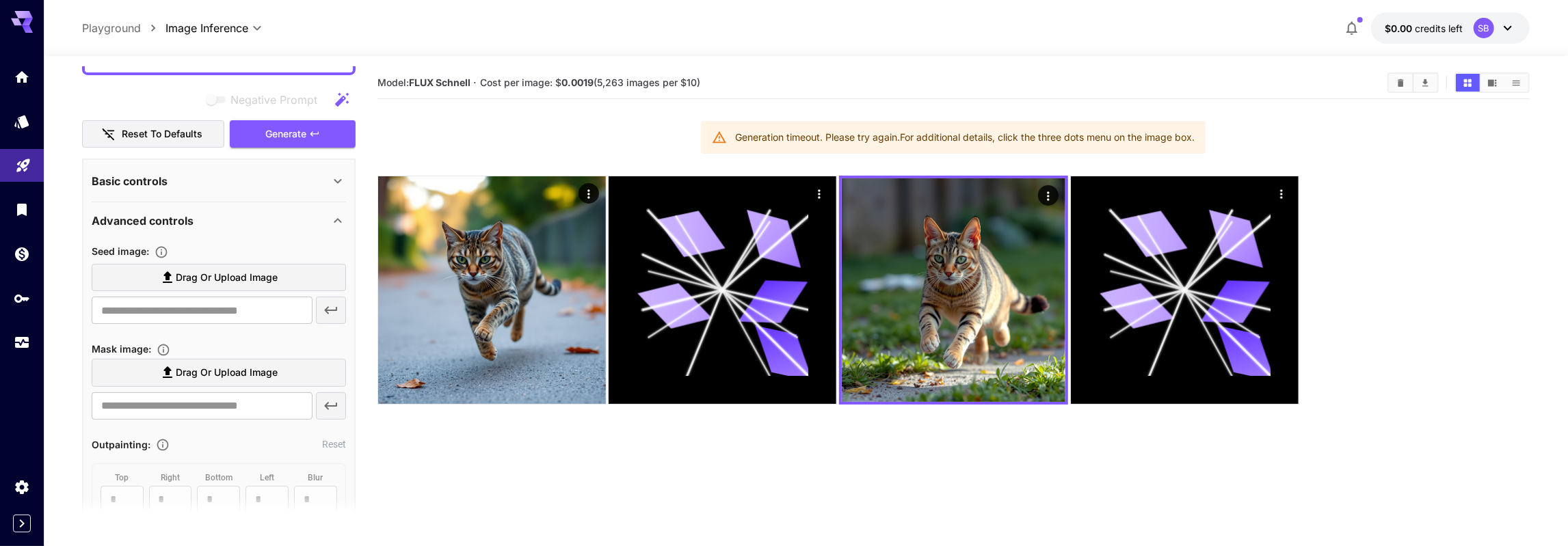
click at [1396, 81] on button "Clear Images" at bounding box center [1400, 82] width 24 height 18
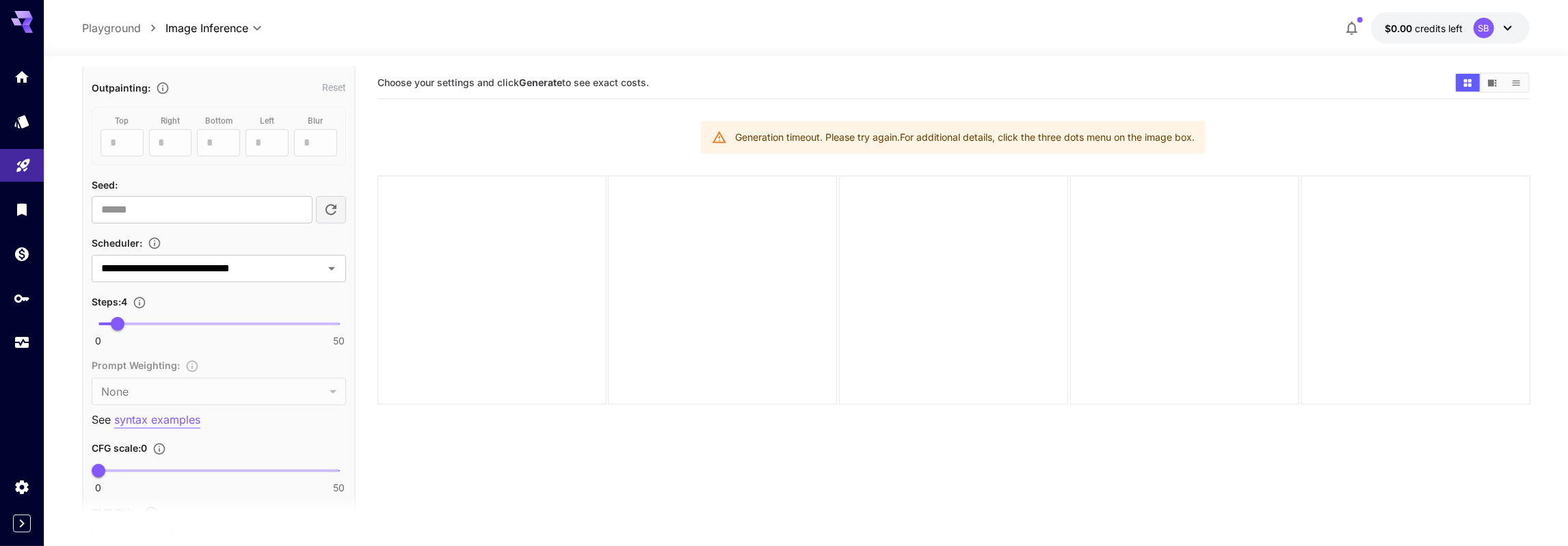
scroll to position [436, 0]
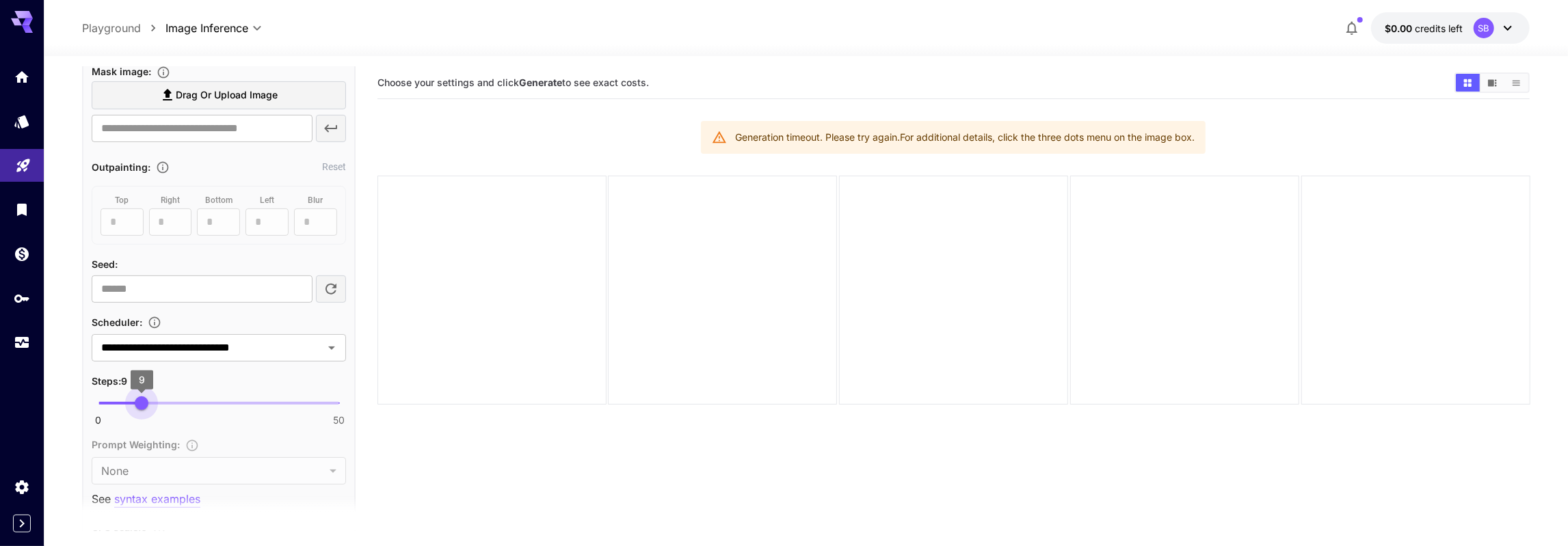
type input "*"
click at [138, 403] on span "8" at bounding box center [137, 403] width 13 height 13
click at [392, 434] on section "Choose your settings and click Generate to see exact costs. Generation timeout.…" at bounding box center [953, 340] width 1153 height 546
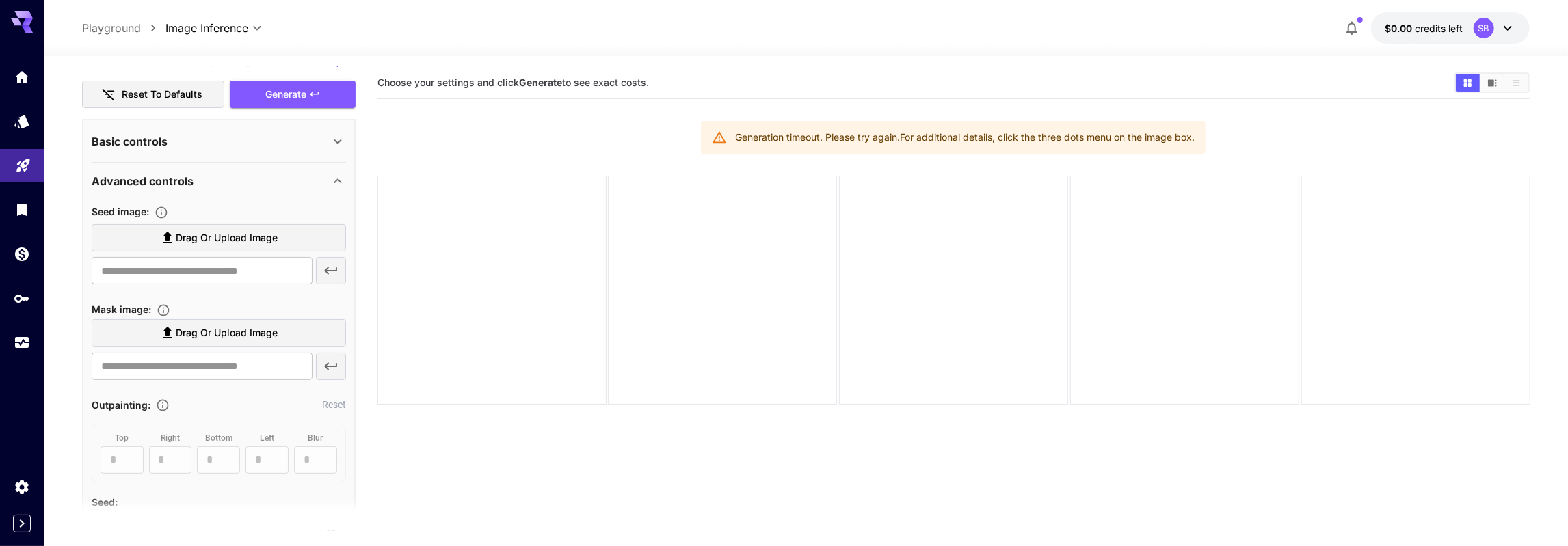
scroll to position [0, 0]
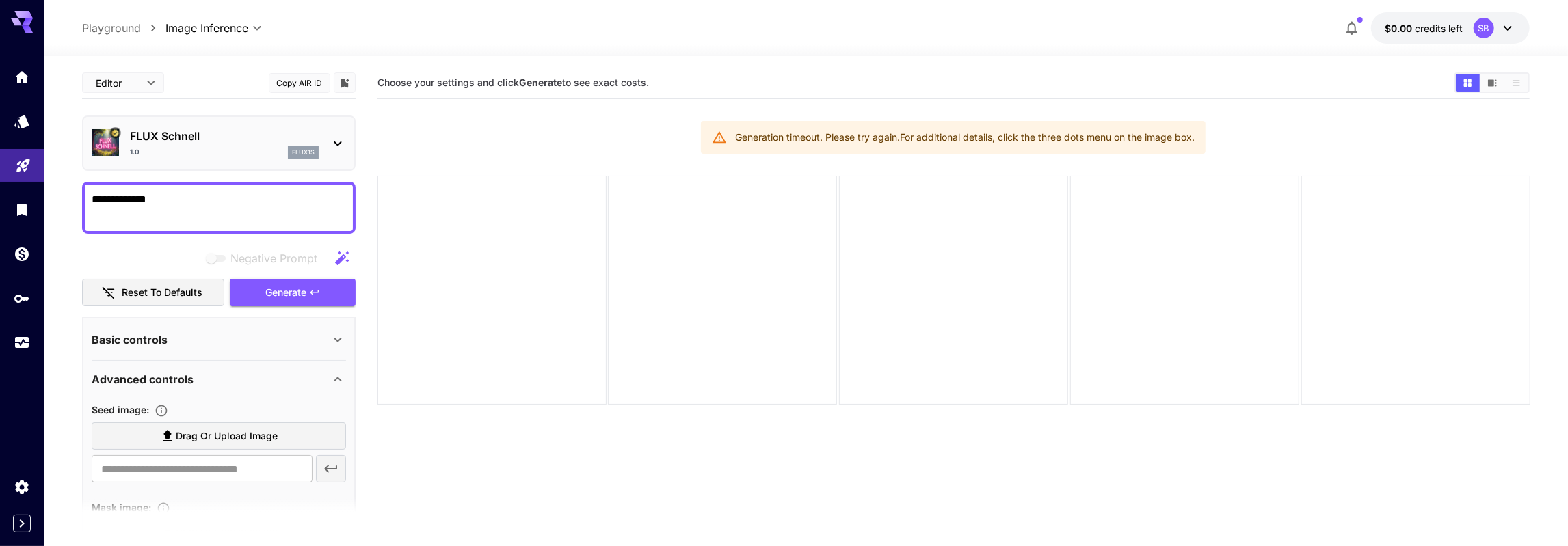
click at [334, 376] on icon at bounding box center [337, 379] width 16 height 16
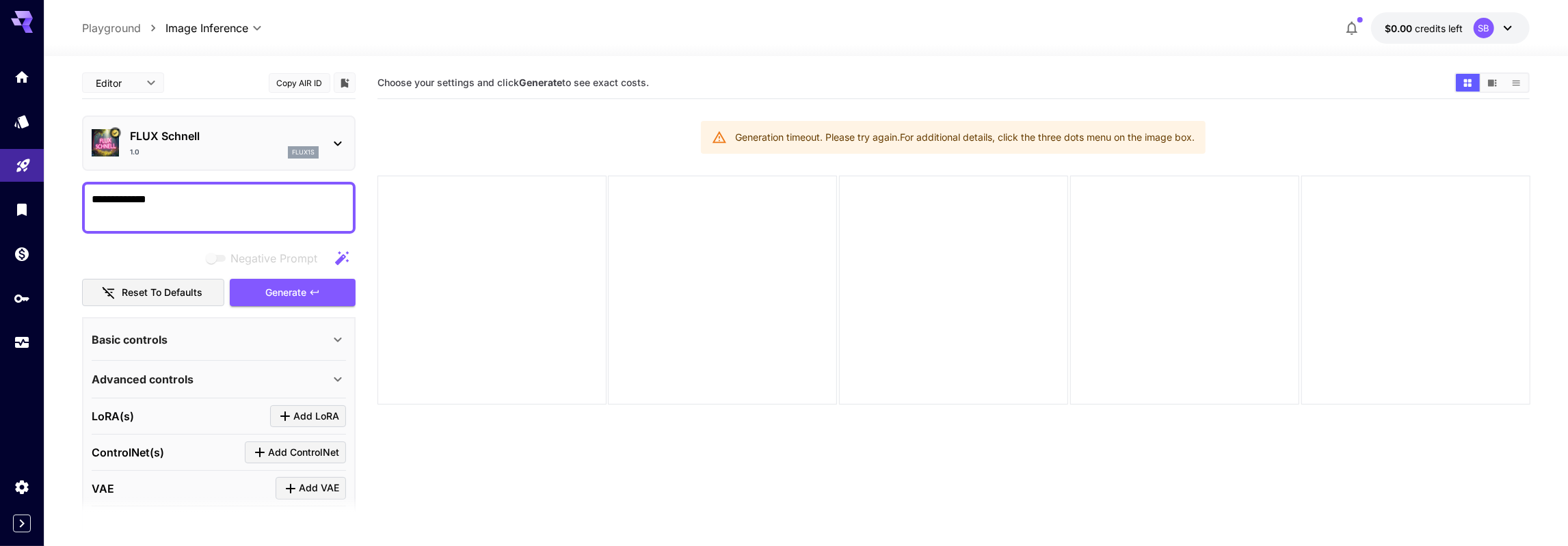
click at [281, 335] on div "Basic controls" at bounding box center [210, 339] width 238 height 16
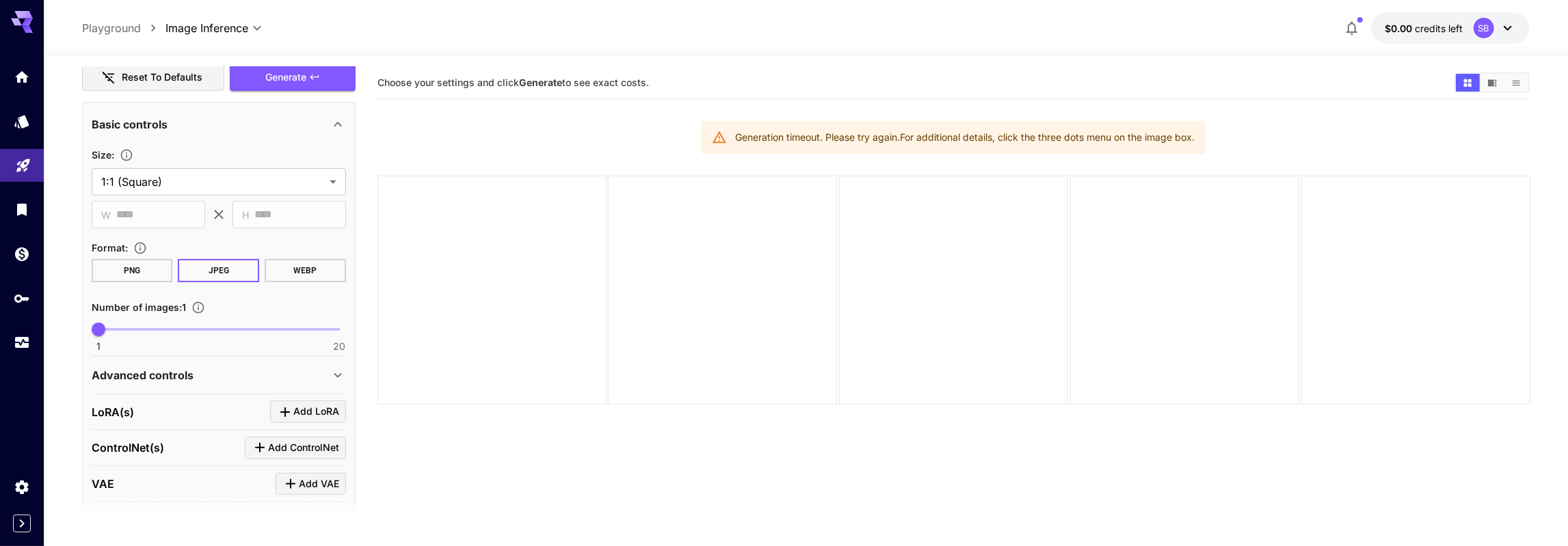
scroll to position [238, 0]
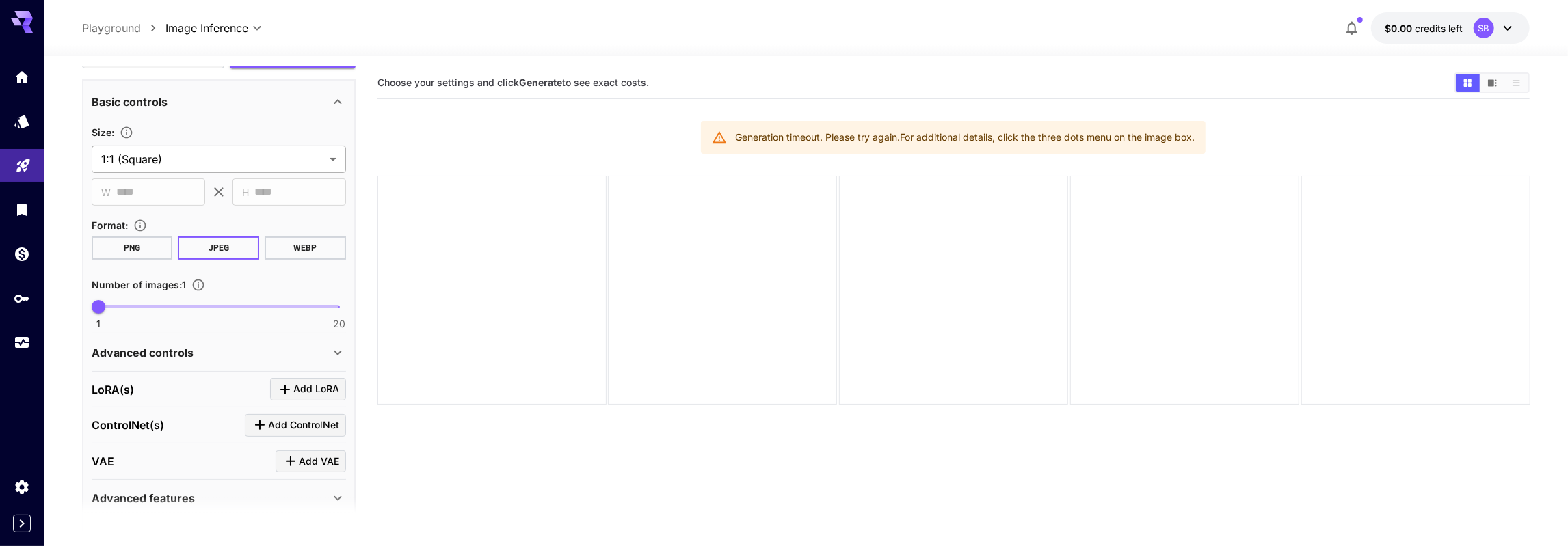
click at [286, 156] on body "**********" at bounding box center [784, 341] width 1568 height 682
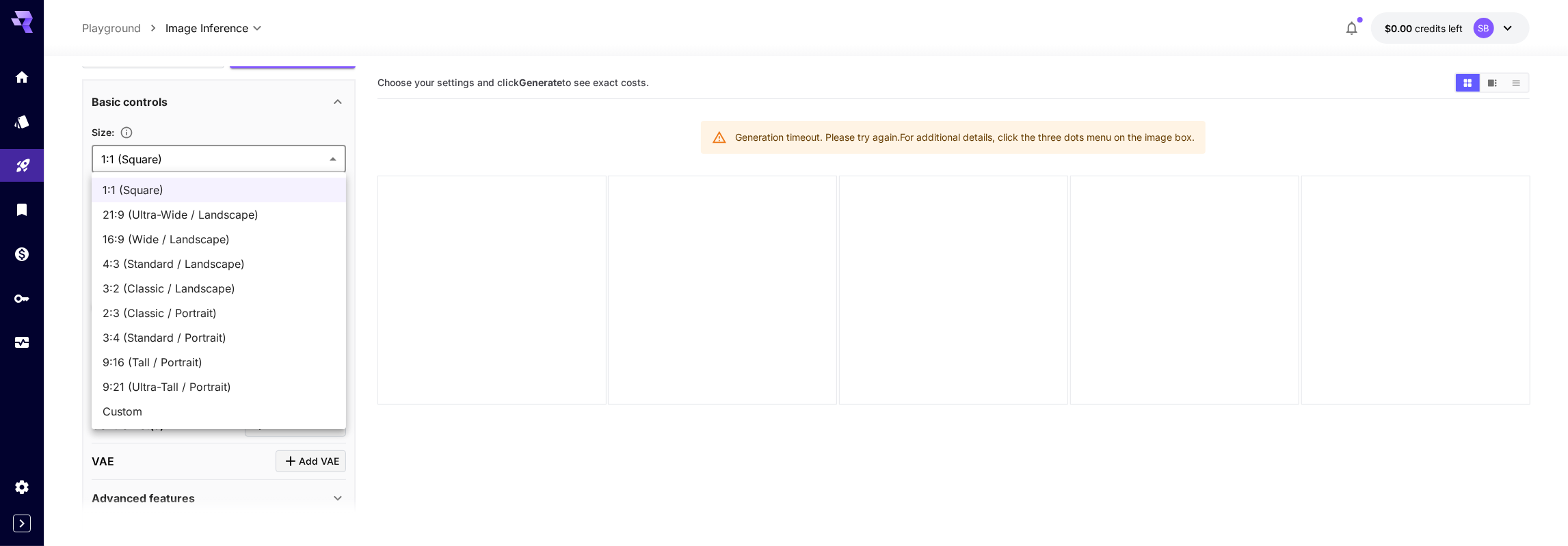
click at [196, 407] on span "Custom" at bounding box center [218, 410] width 232 height 16
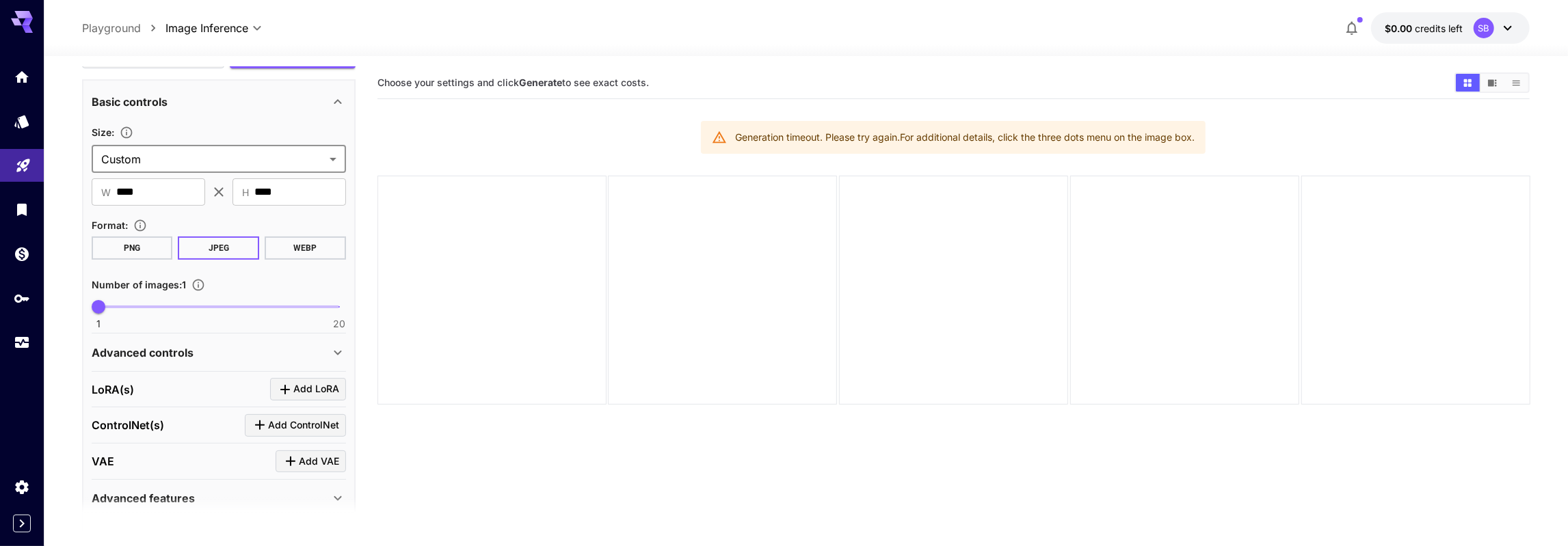
type input "******"
click at [144, 189] on input "****" at bounding box center [160, 192] width 89 height 28
type input "***"
click at [244, 191] on span "H" at bounding box center [244, 192] width 7 height 15
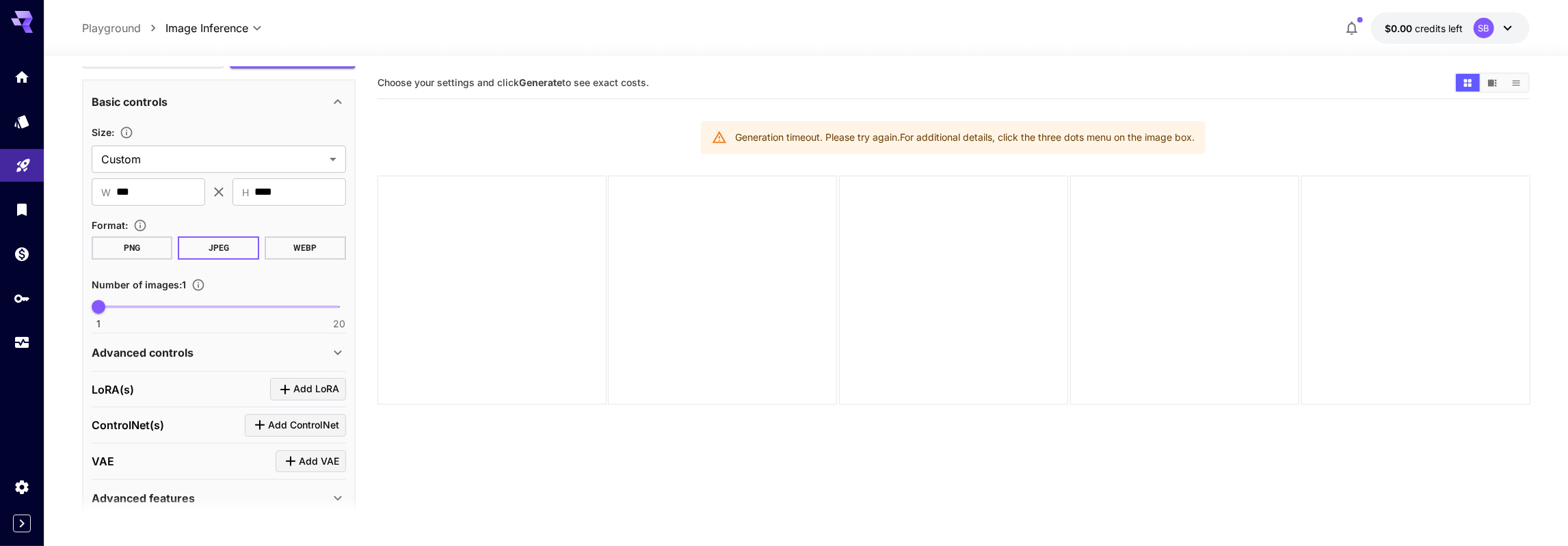
click at [78, 198] on section "**********" at bounding box center [806, 355] width 1524 height 598
click at [185, 352] on p "Advanced controls" at bounding box center [142, 352] width 102 height 16
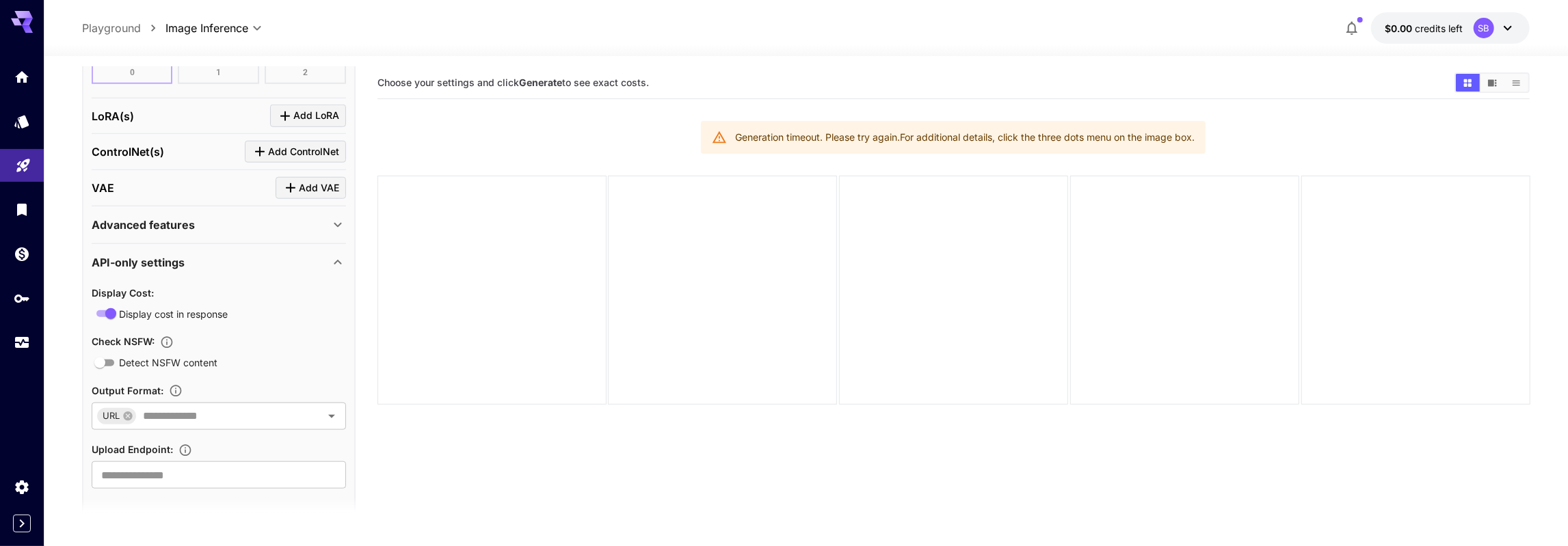
scroll to position [1202, 0]
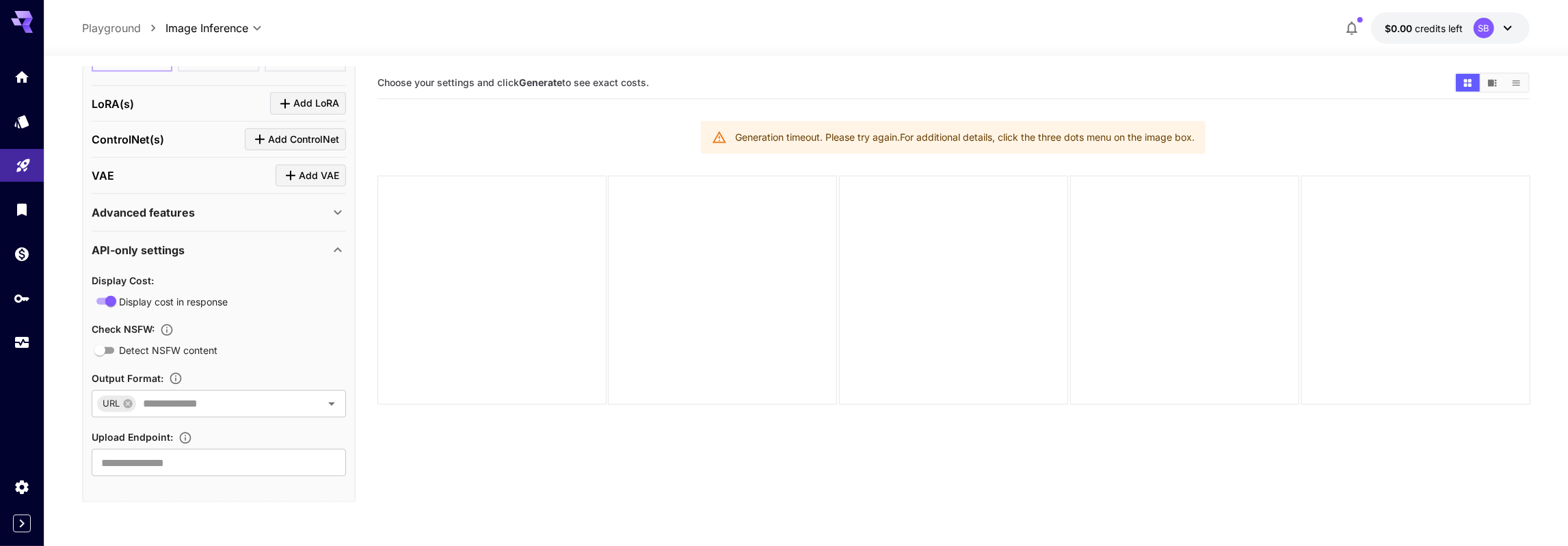
click at [186, 208] on p "Advanced features" at bounding box center [143, 212] width 103 height 16
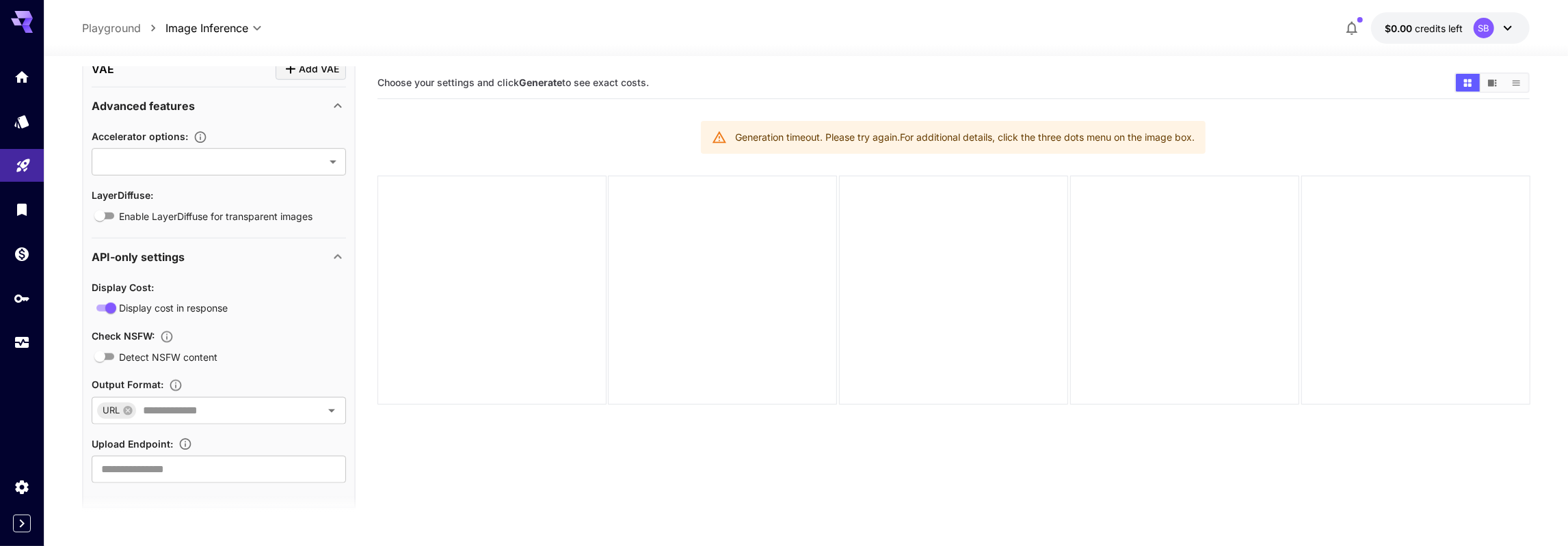
scroll to position [1314, 0]
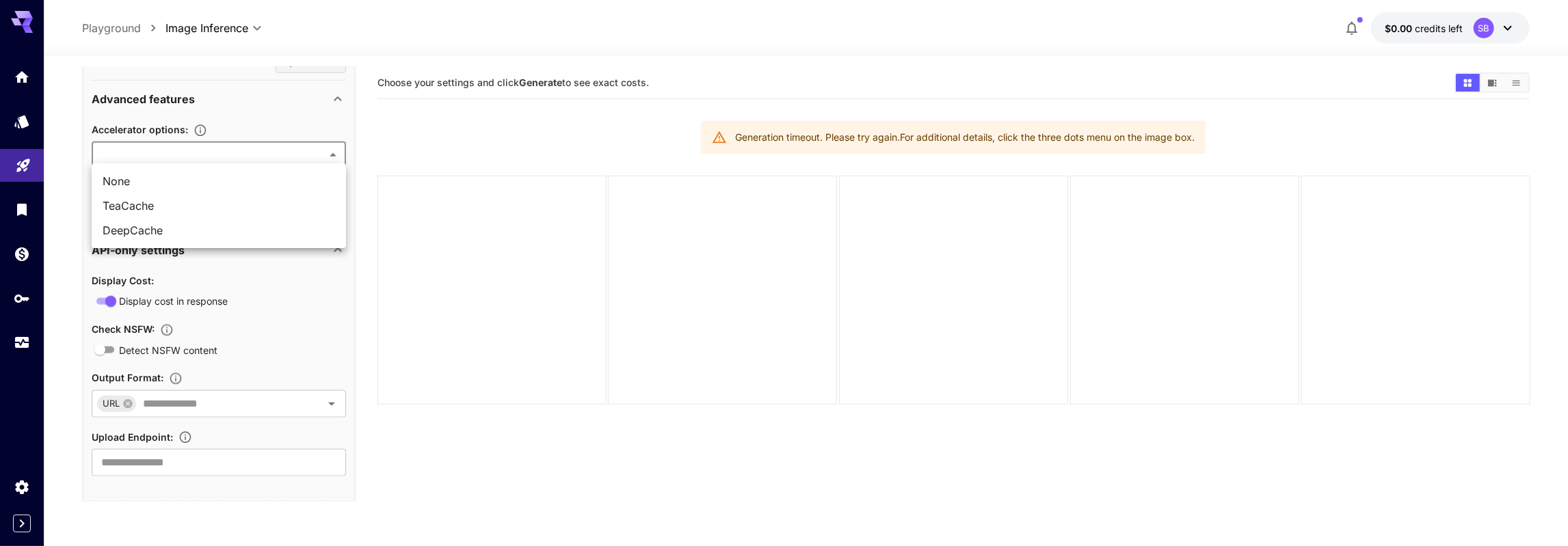
click at [244, 144] on body "**********" at bounding box center [784, 341] width 1568 height 682
click at [244, 144] on div at bounding box center [784, 273] width 1568 height 546
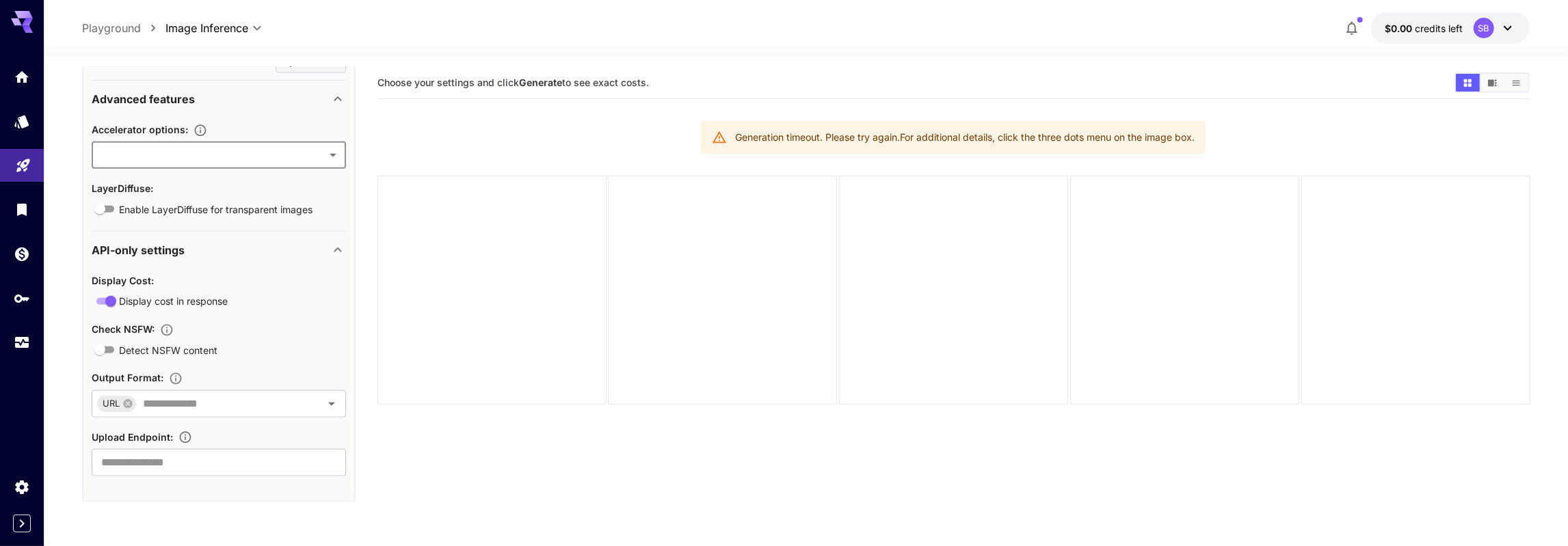
click at [277, 144] on body "**********" at bounding box center [784, 341] width 1568 height 682
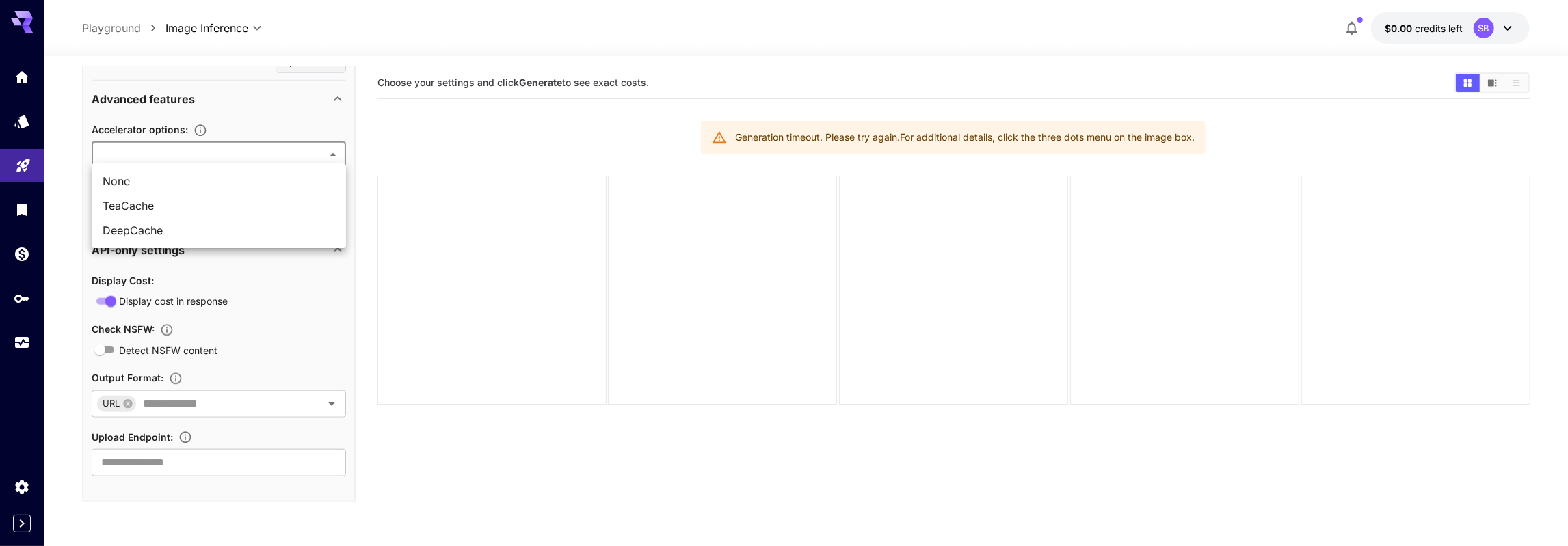
click at [277, 144] on div at bounding box center [784, 273] width 1568 height 546
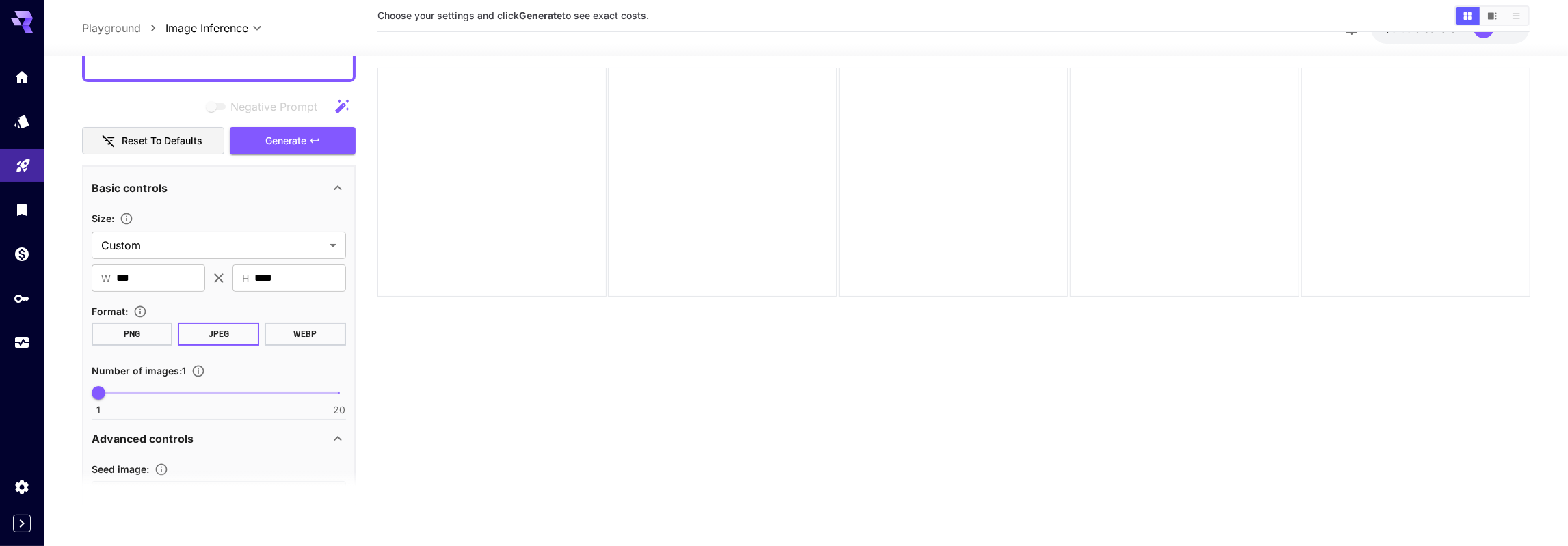
scroll to position [0, 0]
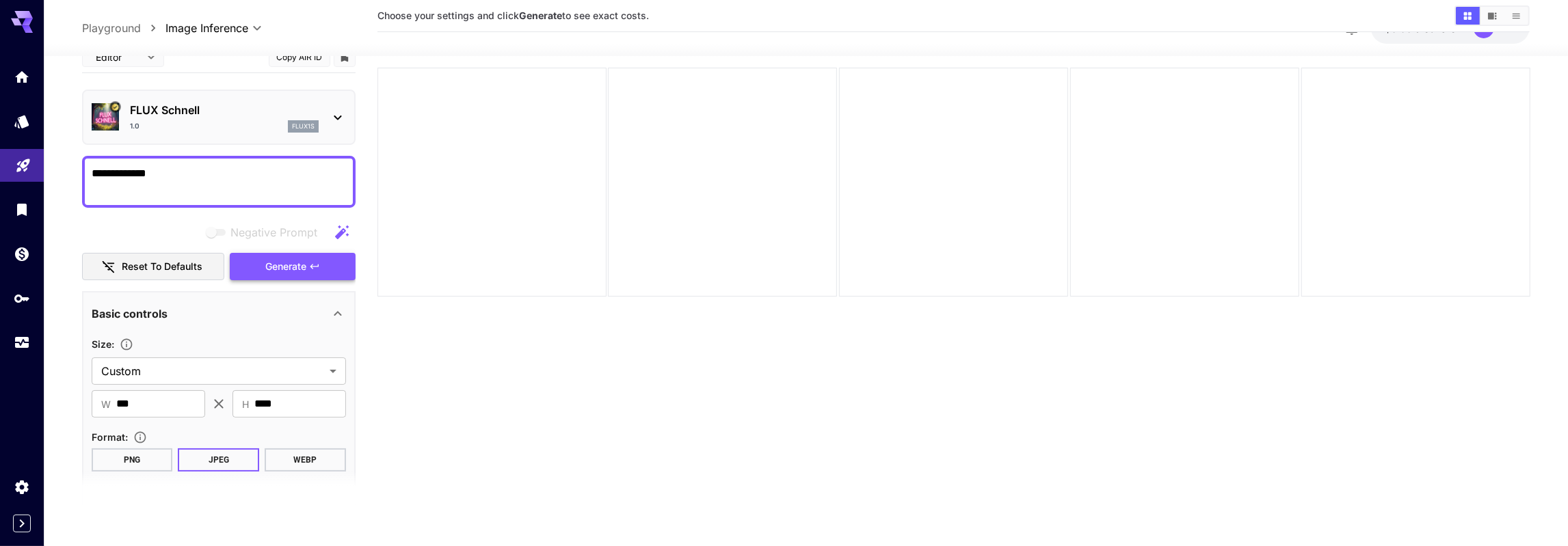
click at [290, 267] on span "Generate" at bounding box center [286, 267] width 41 height 17
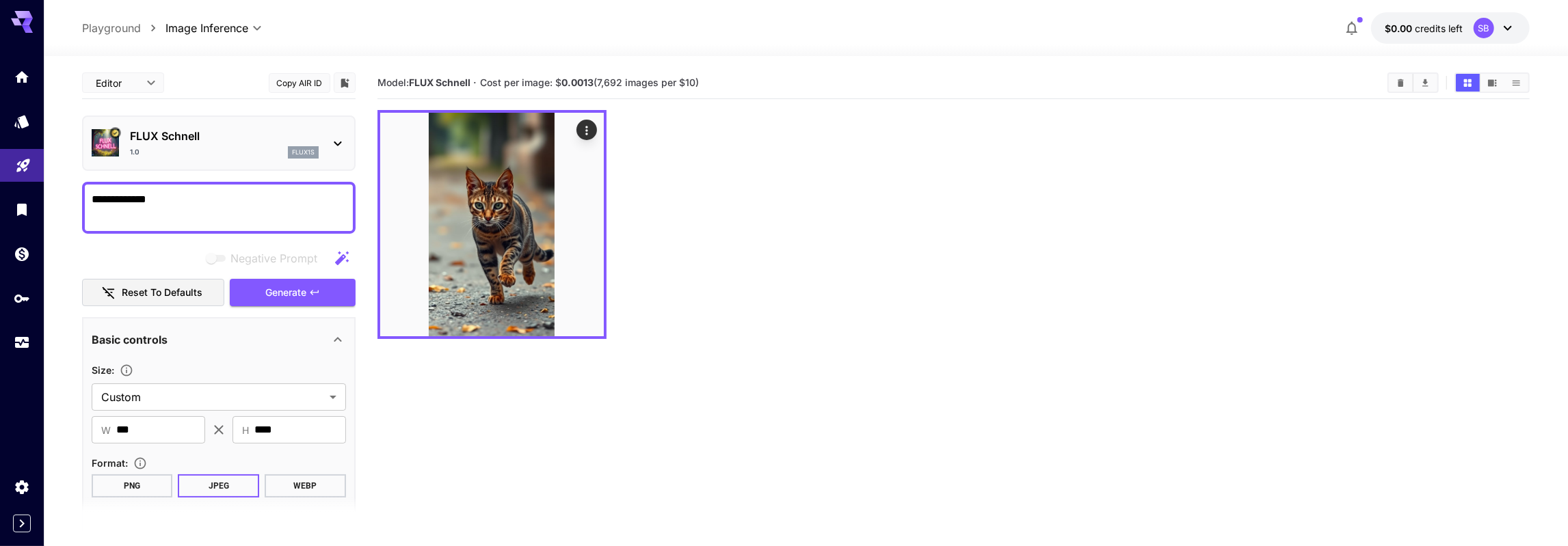
click at [540, 404] on section "Model: FLUX Schnell · Cost per image: $ 0.0013 (7,692 images per $10)" at bounding box center [953, 340] width 1153 height 546
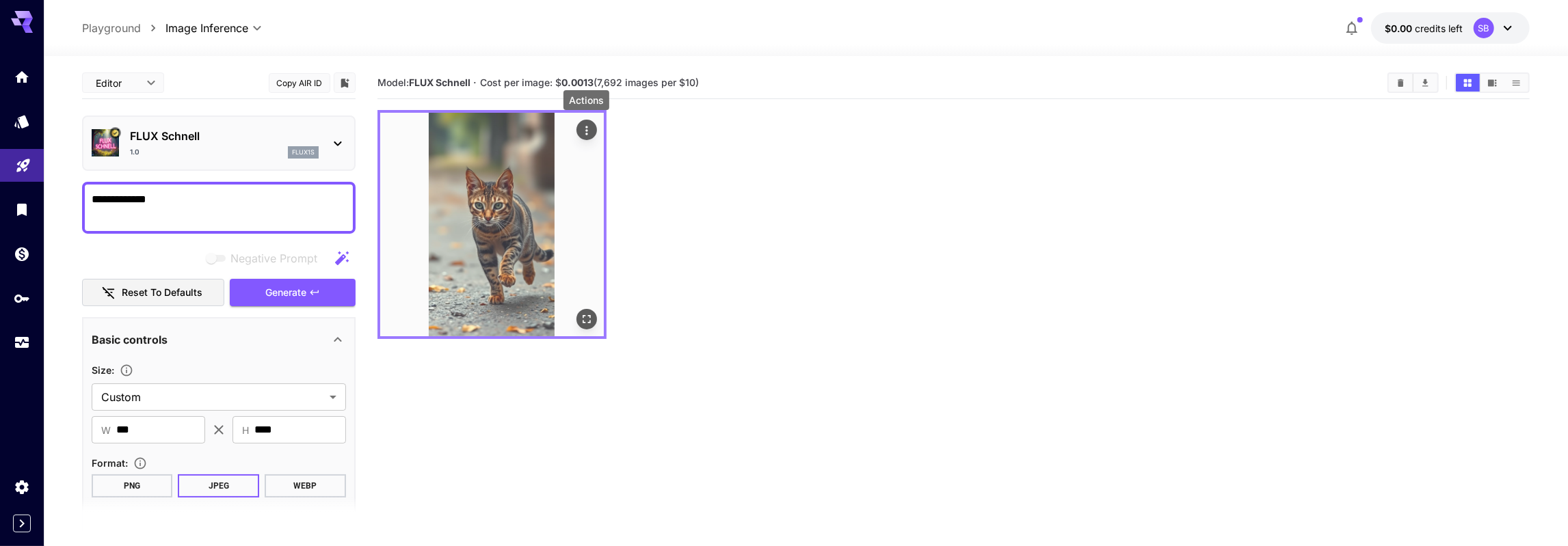
click at [583, 129] on icon "Actions" at bounding box center [585, 131] width 13 height 13
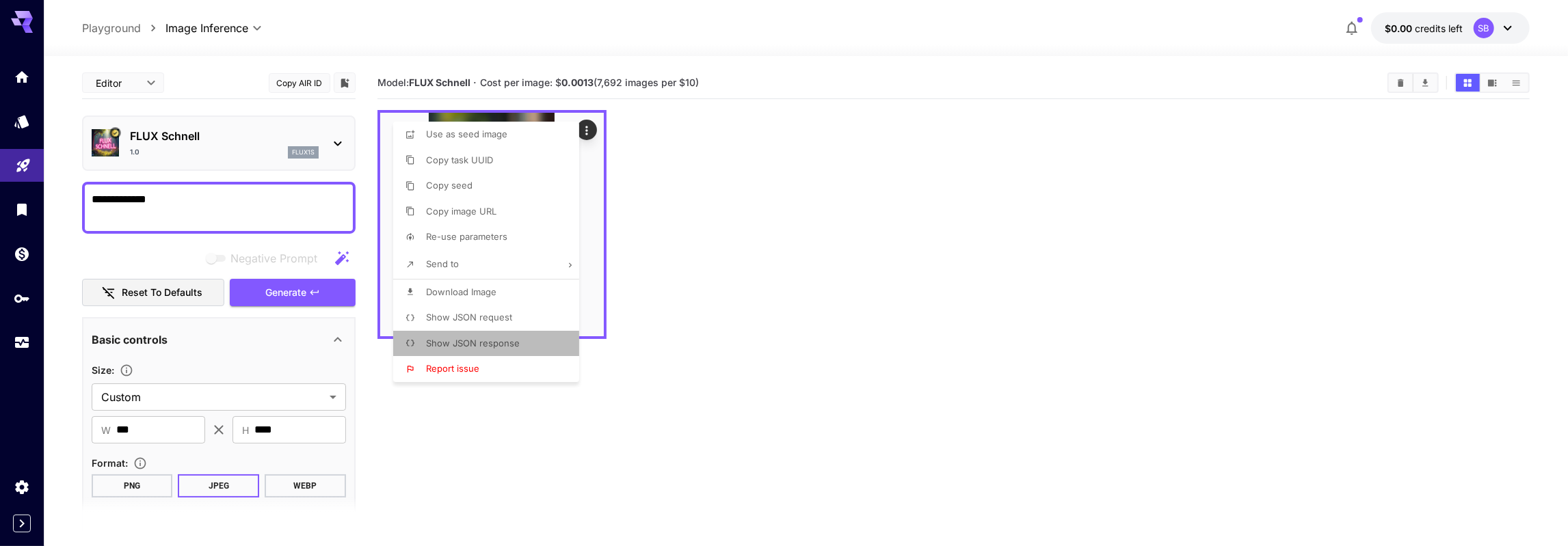
click at [480, 346] on span "Show JSON response" at bounding box center [473, 343] width 94 height 10
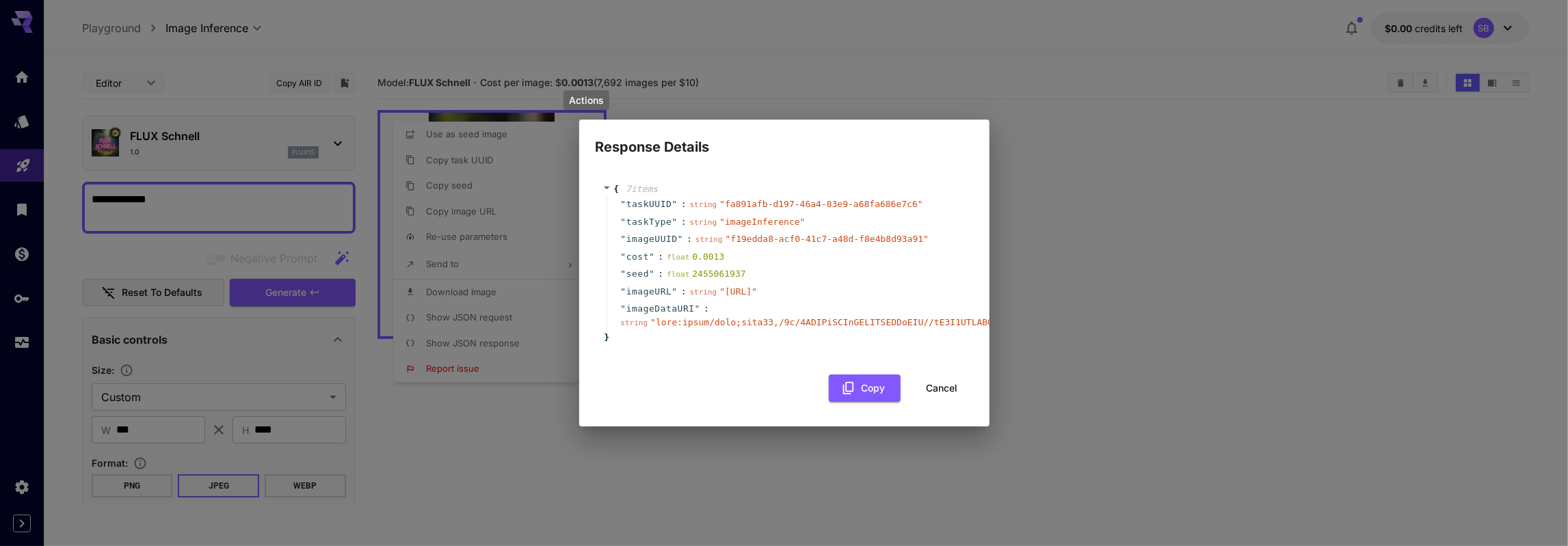
click at [1068, 210] on div "Response Details { 7 item s " taskUUID " : string " fa891afb-d197-46a4-83e9-a68…" at bounding box center [784, 273] width 1568 height 546
click at [944, 403] on button "Cancel" at bounding box center [942, 388] width 61 height 28
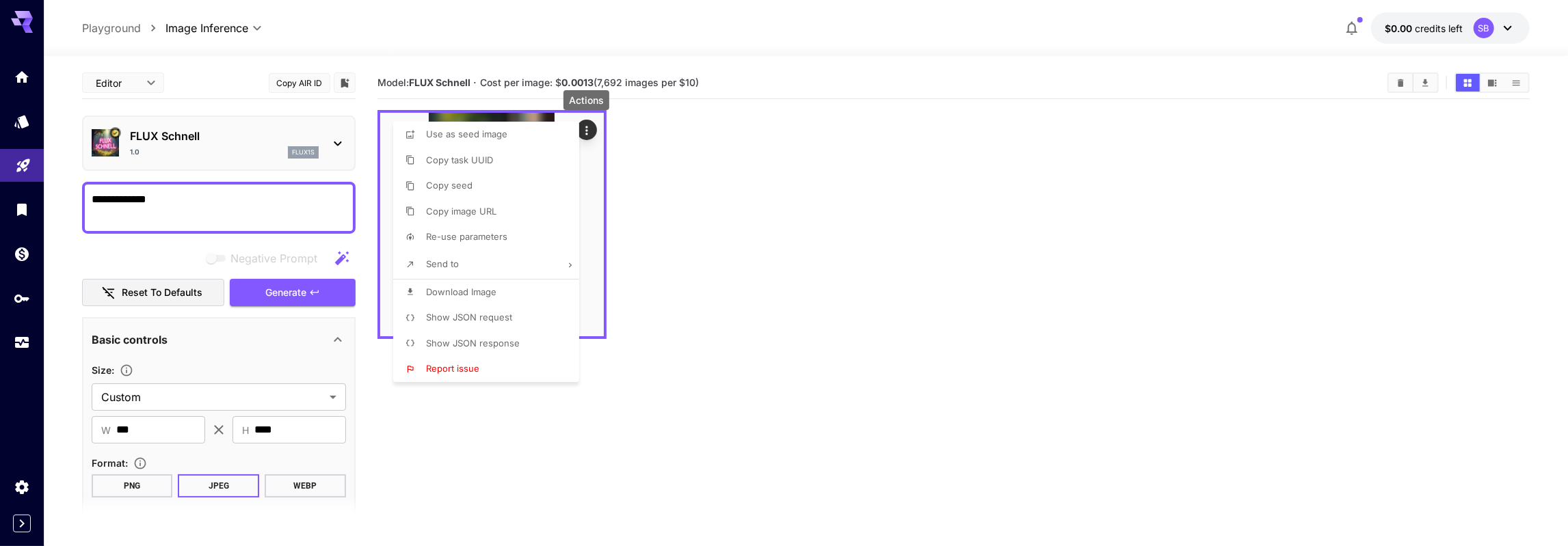
click at [464, 319] on span "Show JSON request" at bounding box center [469, 316] width 86 height 10
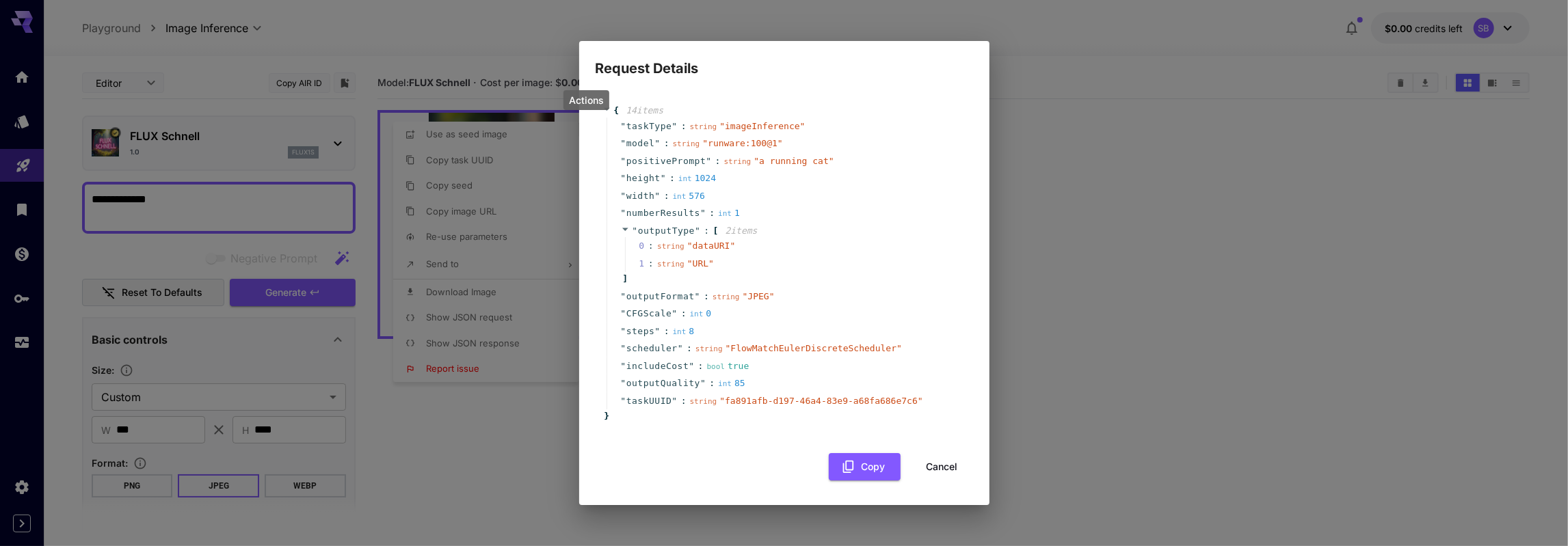
click at [686, 333] on div "int 8" at bounding box center [683, 331] width 22 height 13
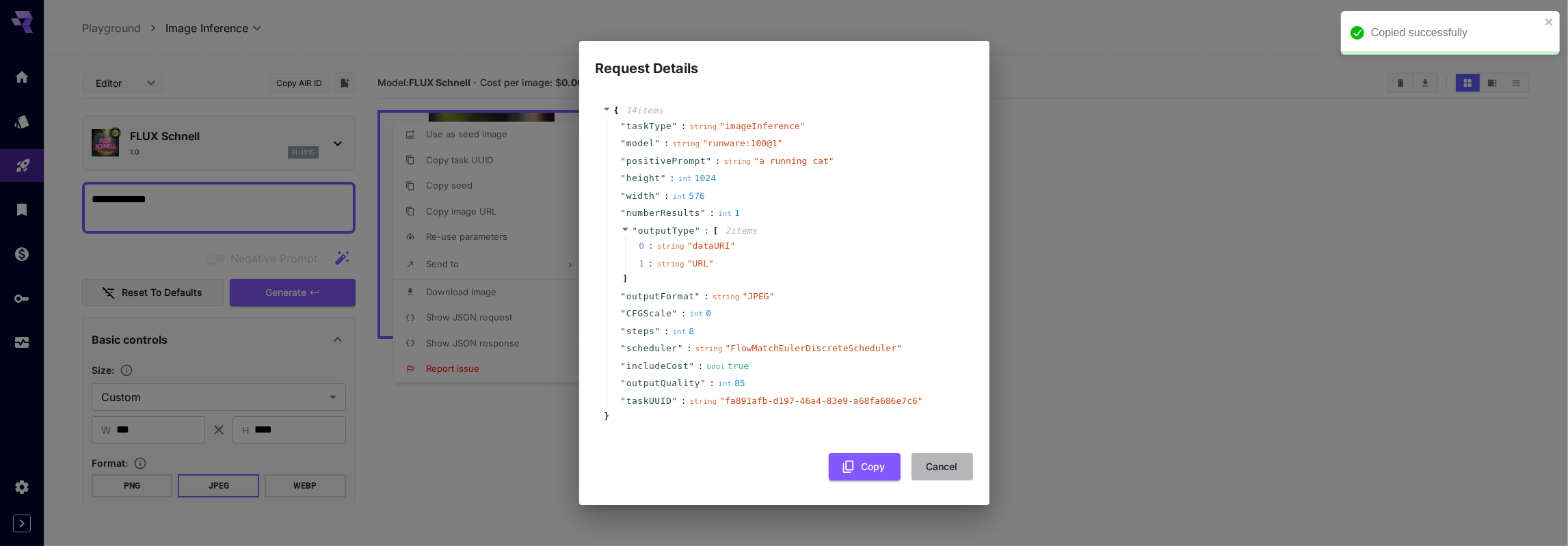
click at [951, 468] on button "Cancel" at bounding box center [942, 467] width 61 height 28
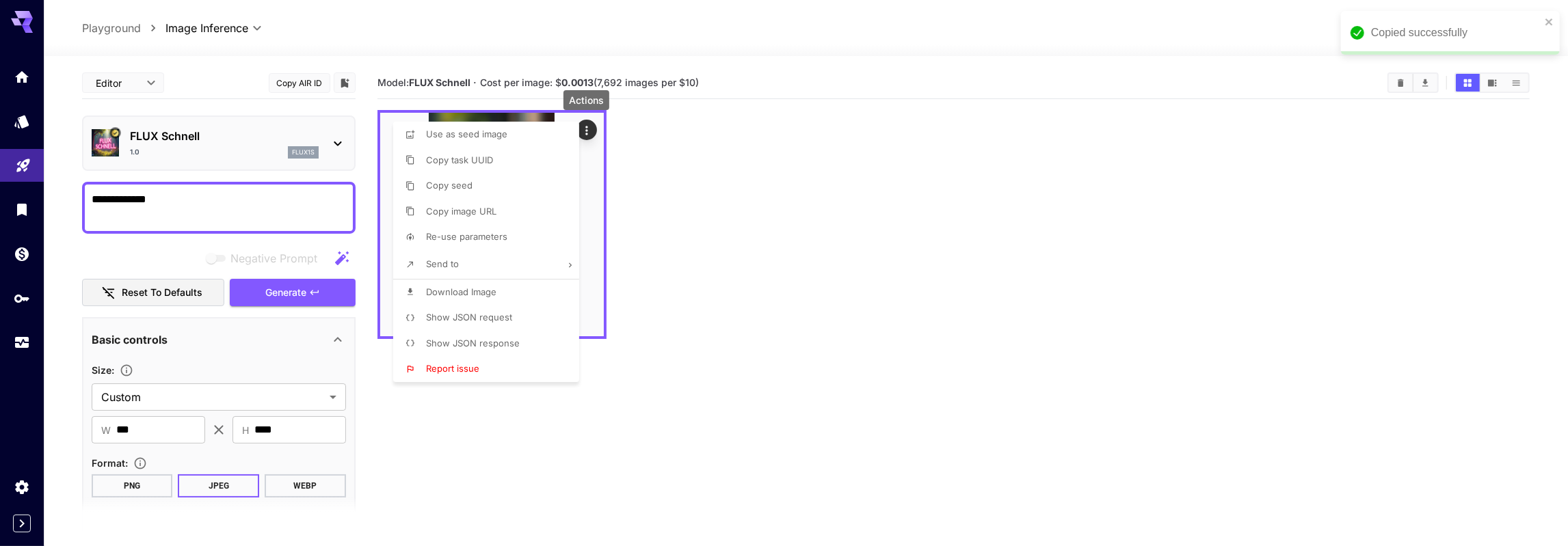
click at [699, 407] on div at bounding box center [784, 273] width 1568 height 546
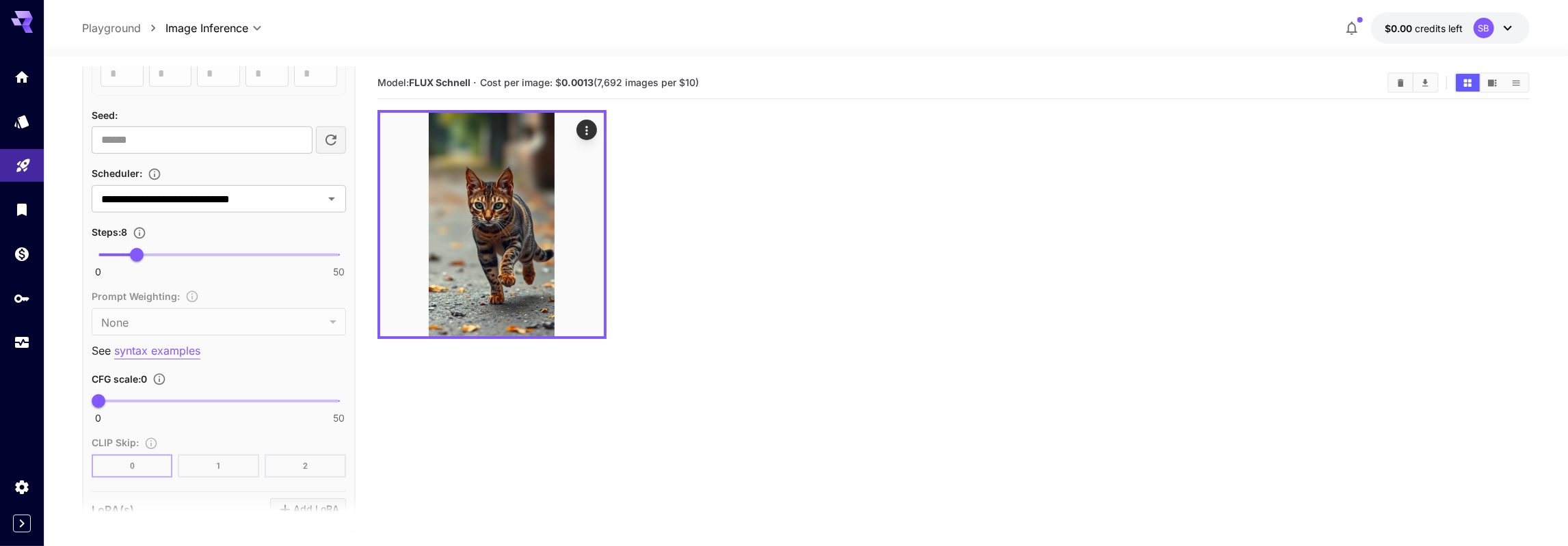
scroll to position [792, 0]
drag, startPoint x: 141, startPoint y: 253, endPoint x: 176, endPoint y: 253, distance: 35.0
click at [176, 253] on span "16" at bounding box center [175, 258] width 13 height 13
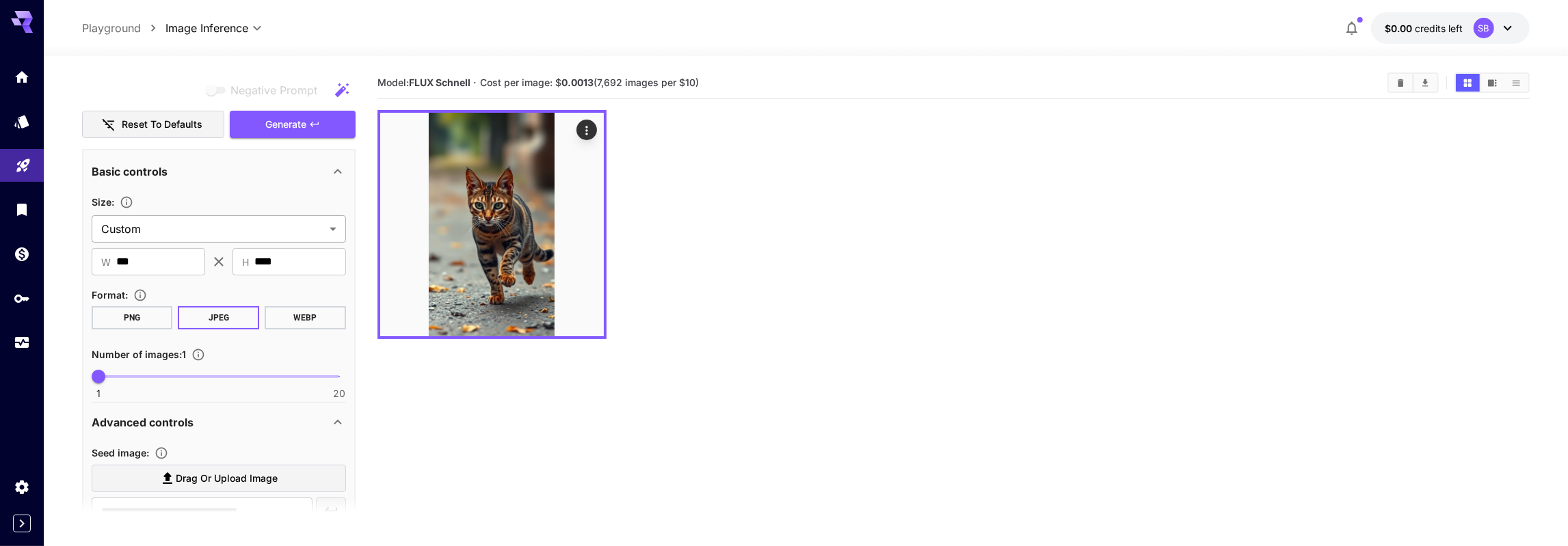
scroll to position [158, 0]
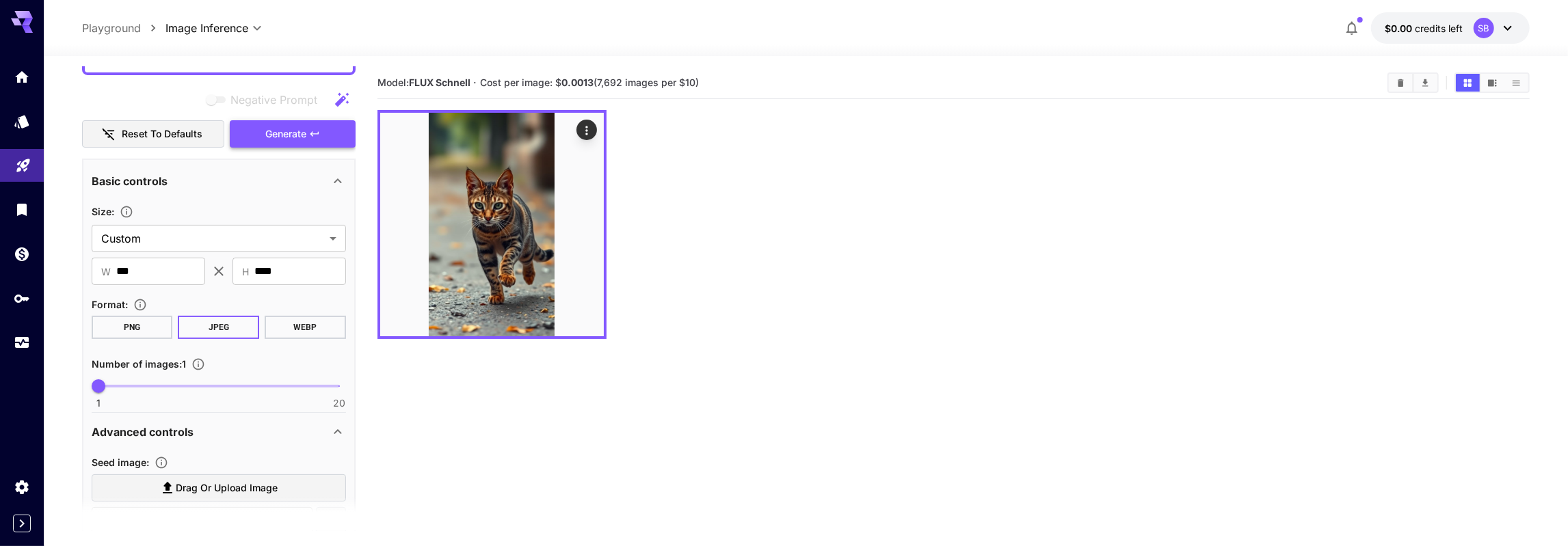
click at [273, 140] on span "Generate" at bounding box center [286, 135] width 41 height 17
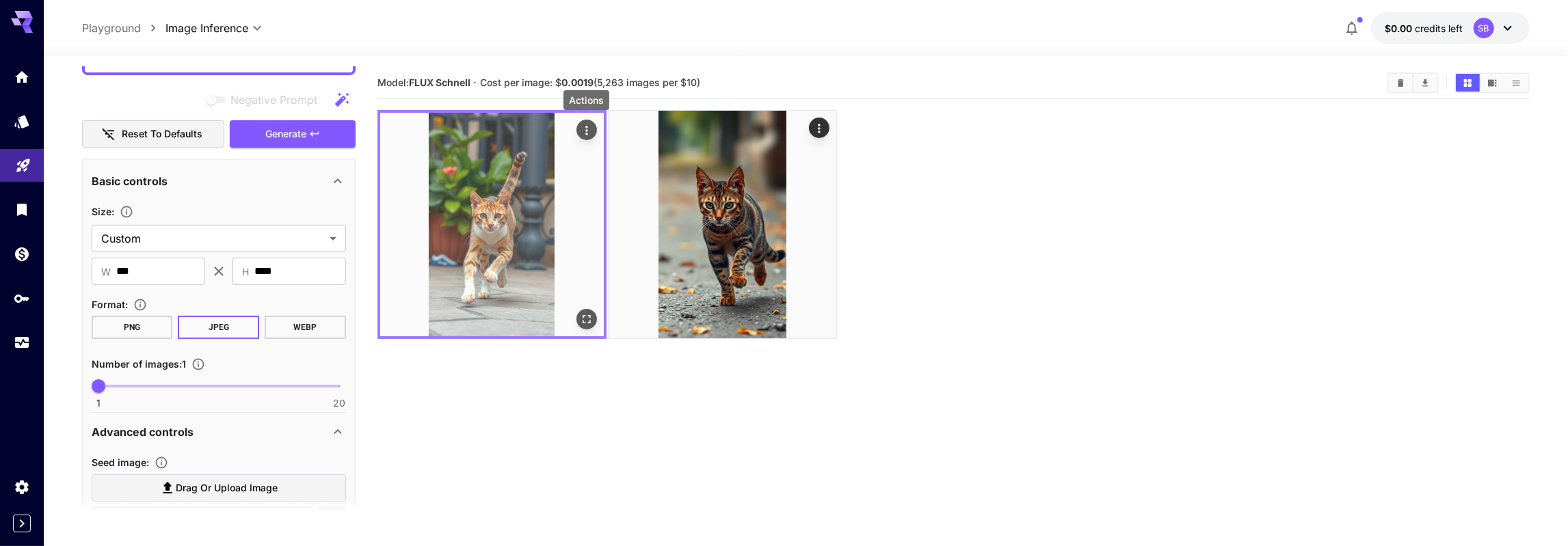
click at [587, 131] on icon "Actions" at bounding box center [586, 130] width 2 height 9
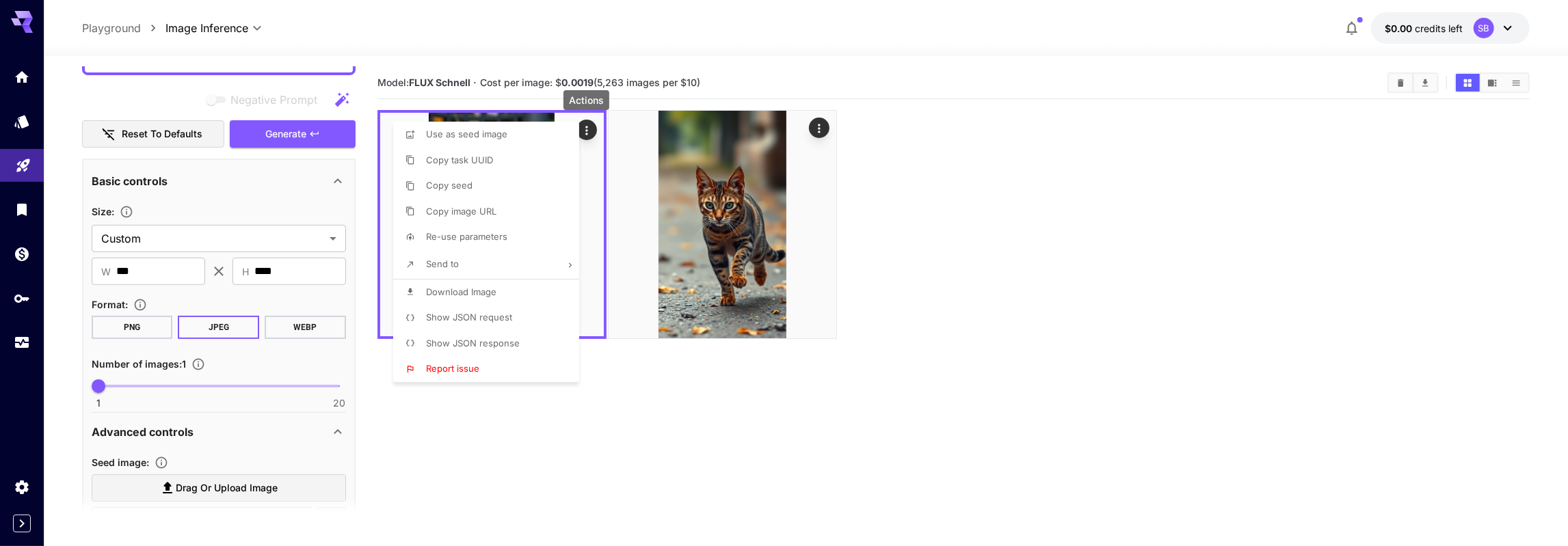
click at [491, 341] on span "Show JSON response" at bounding box center [473, 343] width 94 height 10
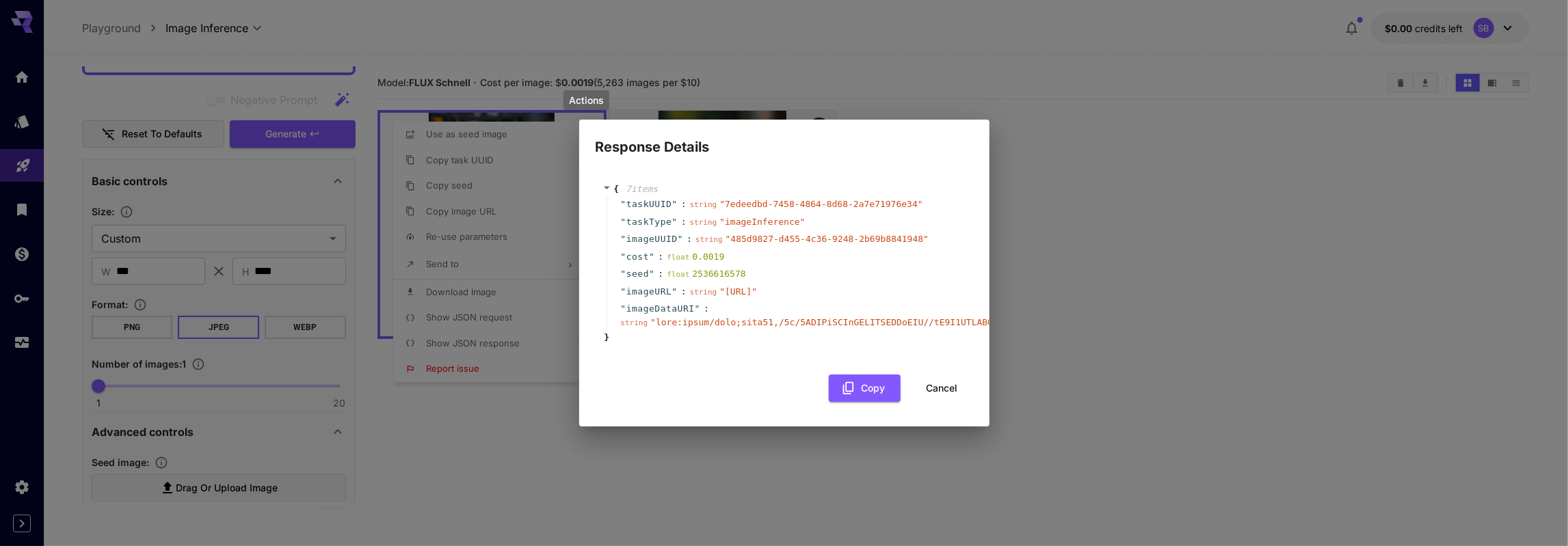
click at [1049, 407] on div "Response Details { 7 item s " taskUUID " : string " 7edeedbd-7458-4864-8d68-2a7…" at bounding box center [784, 273] width 1568 height 546
click at [945, 403] on button "Cancel" at bounding box center [942, 388] width 61 height 28
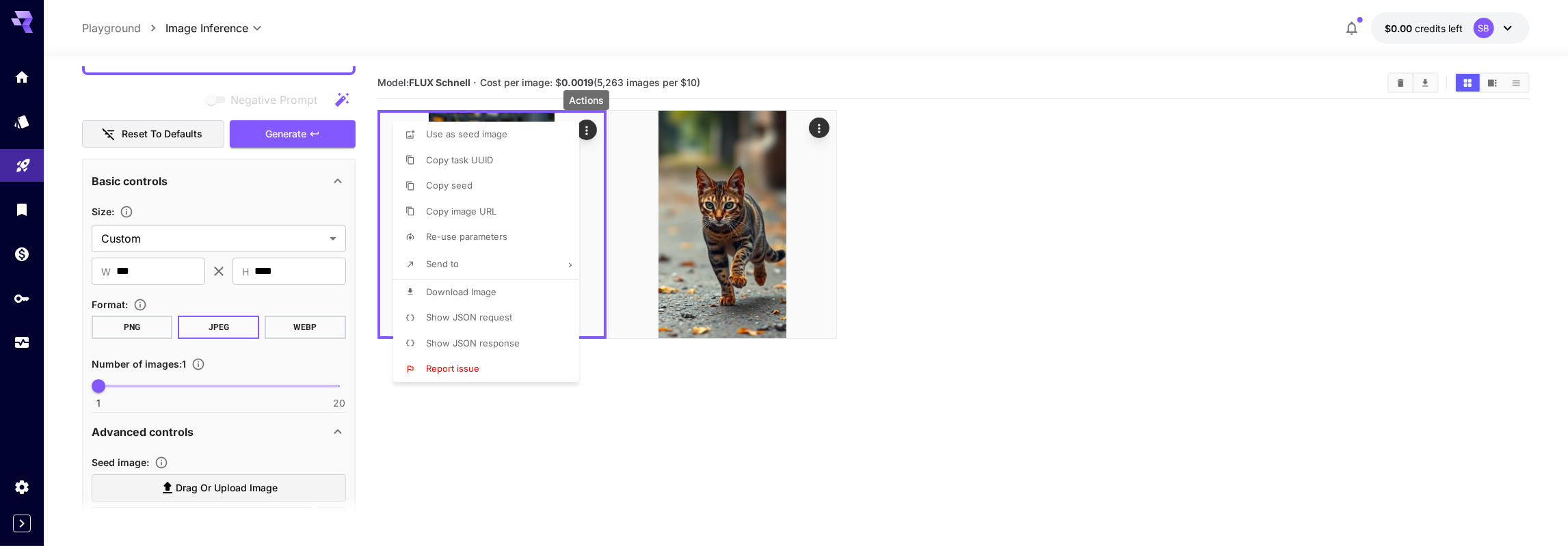
click at [818, 121] on div at bounding box center [784, 273] width 1568 height 546
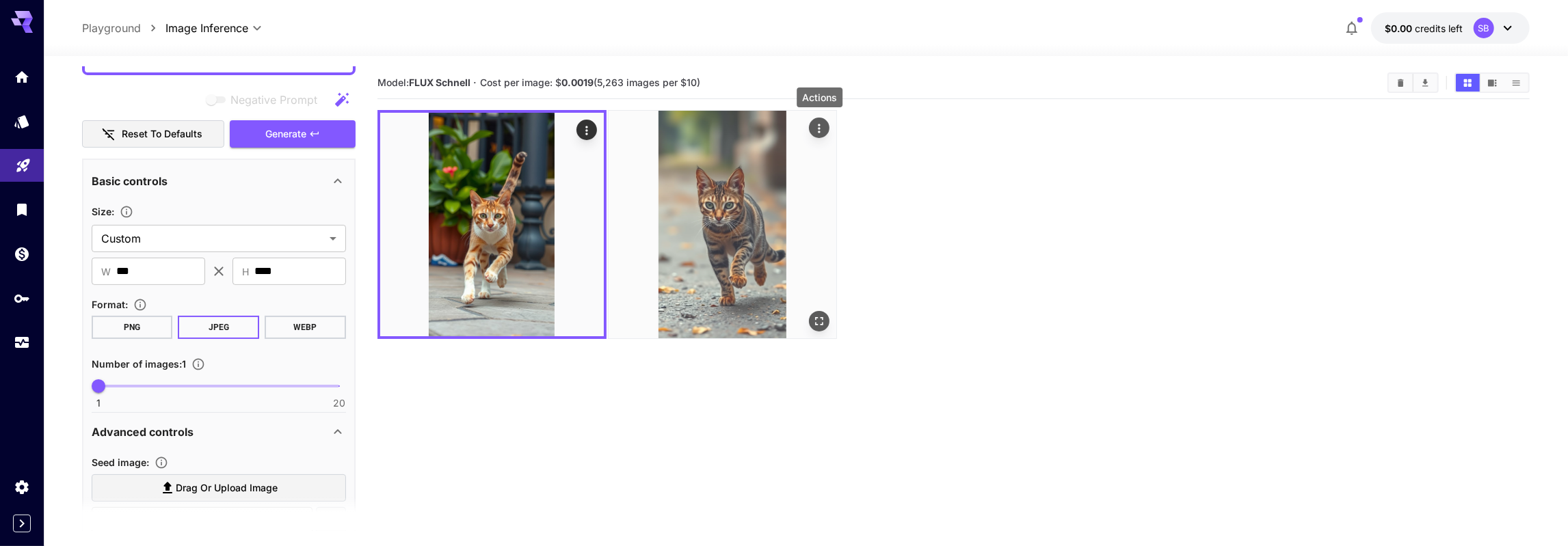
click at [819, 123] on icon "Actions" at bounding box center [819, 128] width 13 height 13
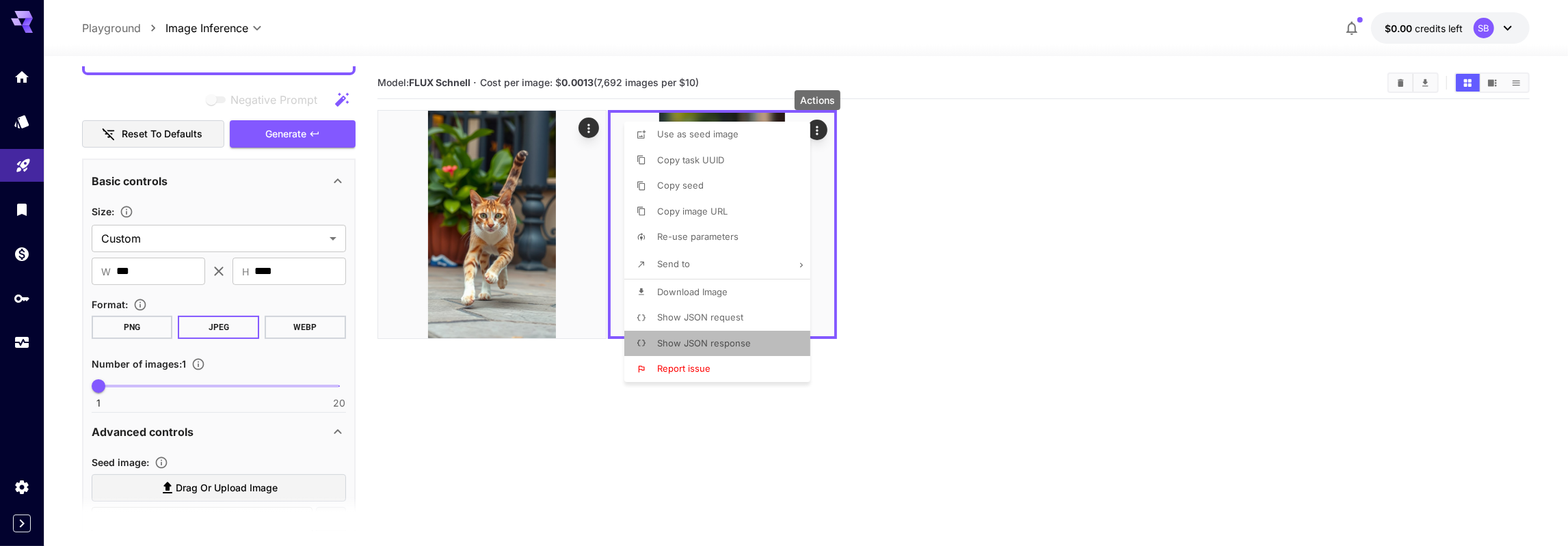
click at [713, 345] on span "Show JSON response" at bounding box center [704, 343] width 94 height 10
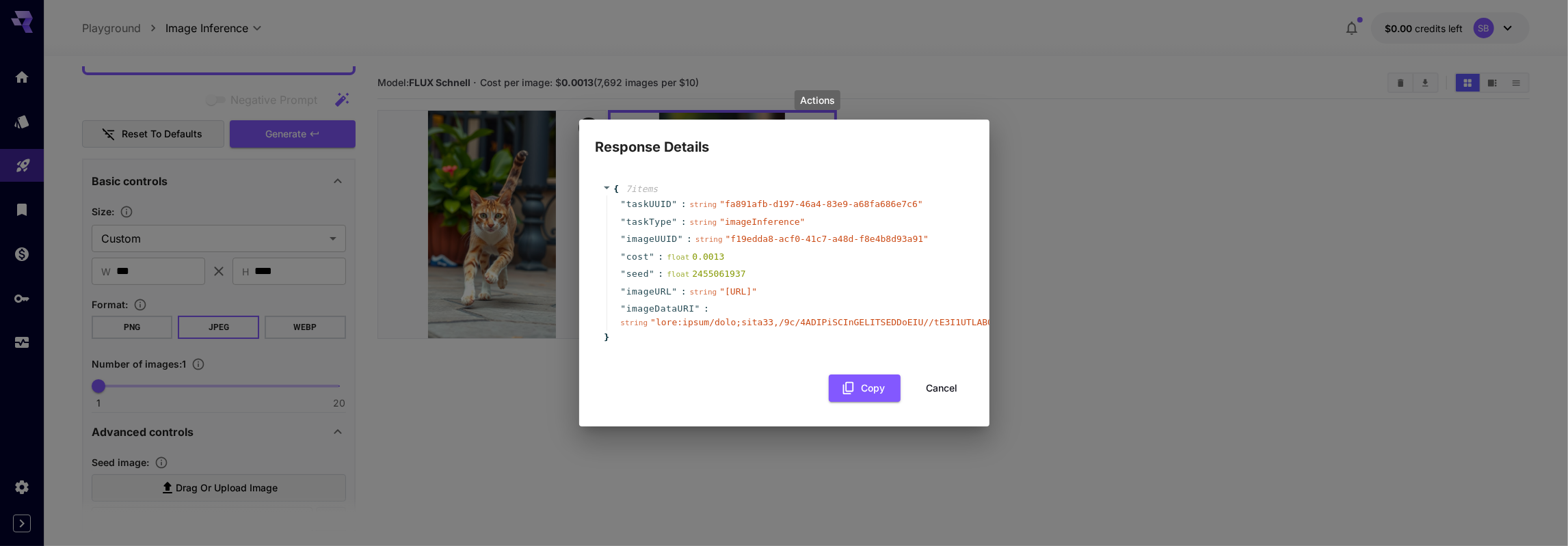
scroll to position [977, 0]
click at [936, 403] on button "Cancel" at bounding box center [942, 388] width 61 height 28
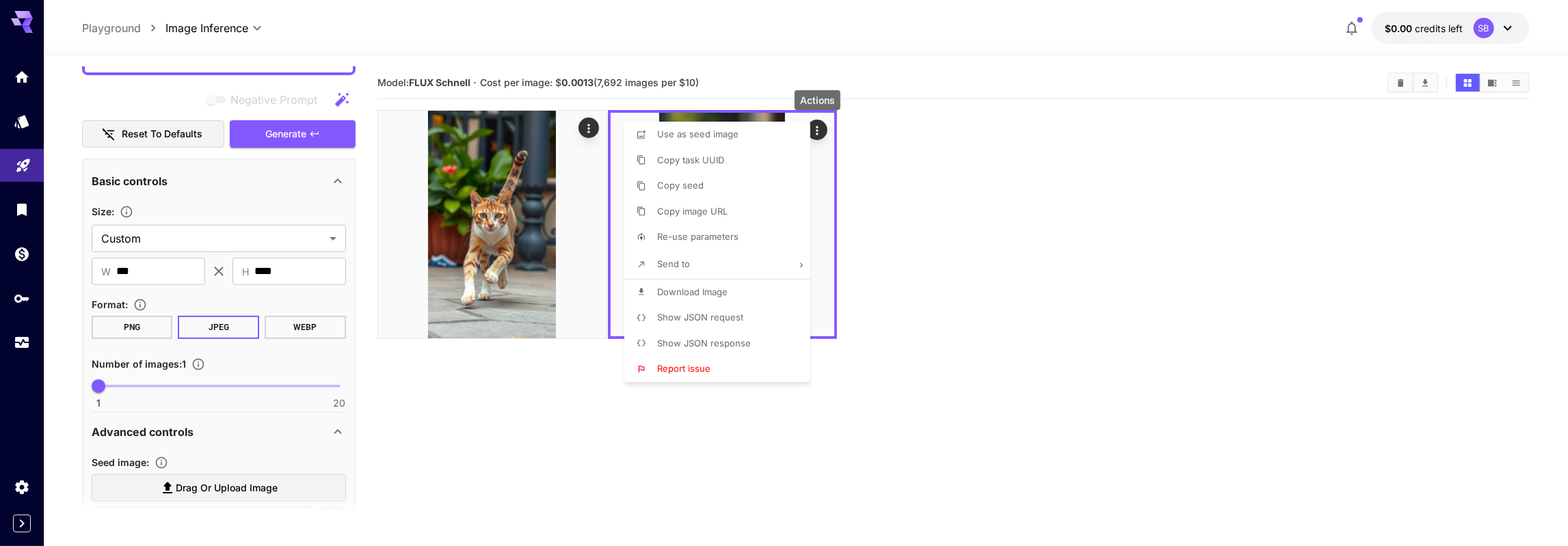
click at [684, 439] on div at bounding box center [784, 273] width 1568 height 546
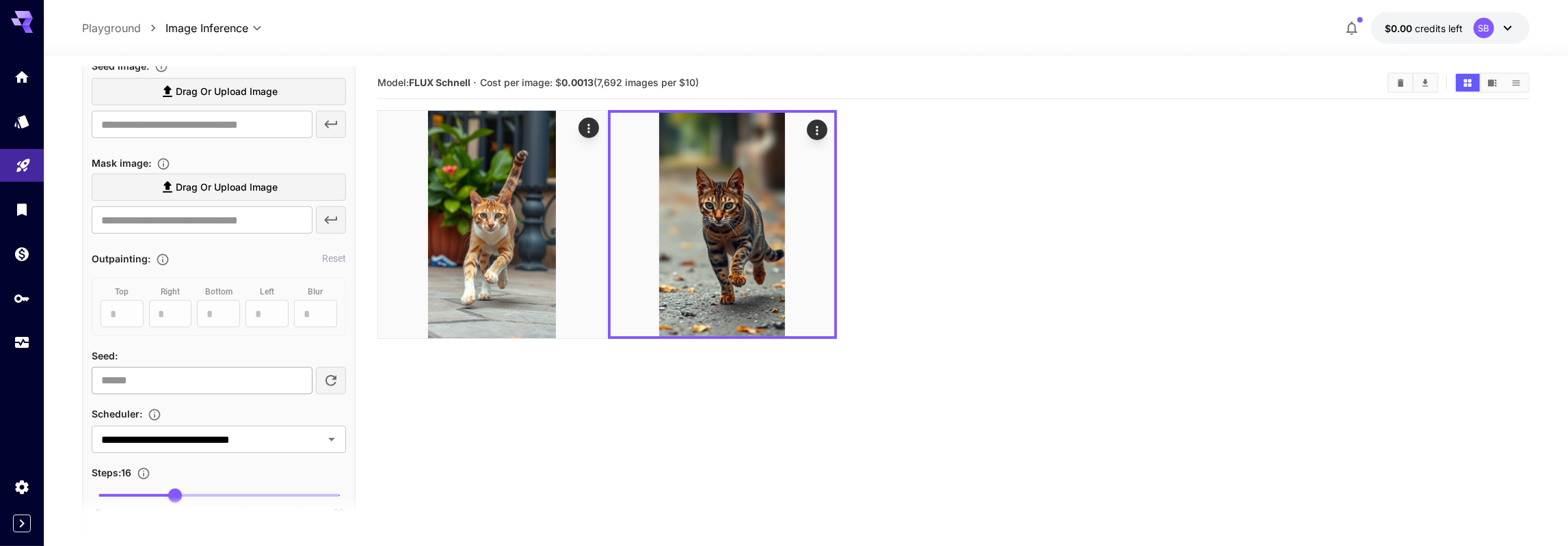
scroll to position [792, 0]
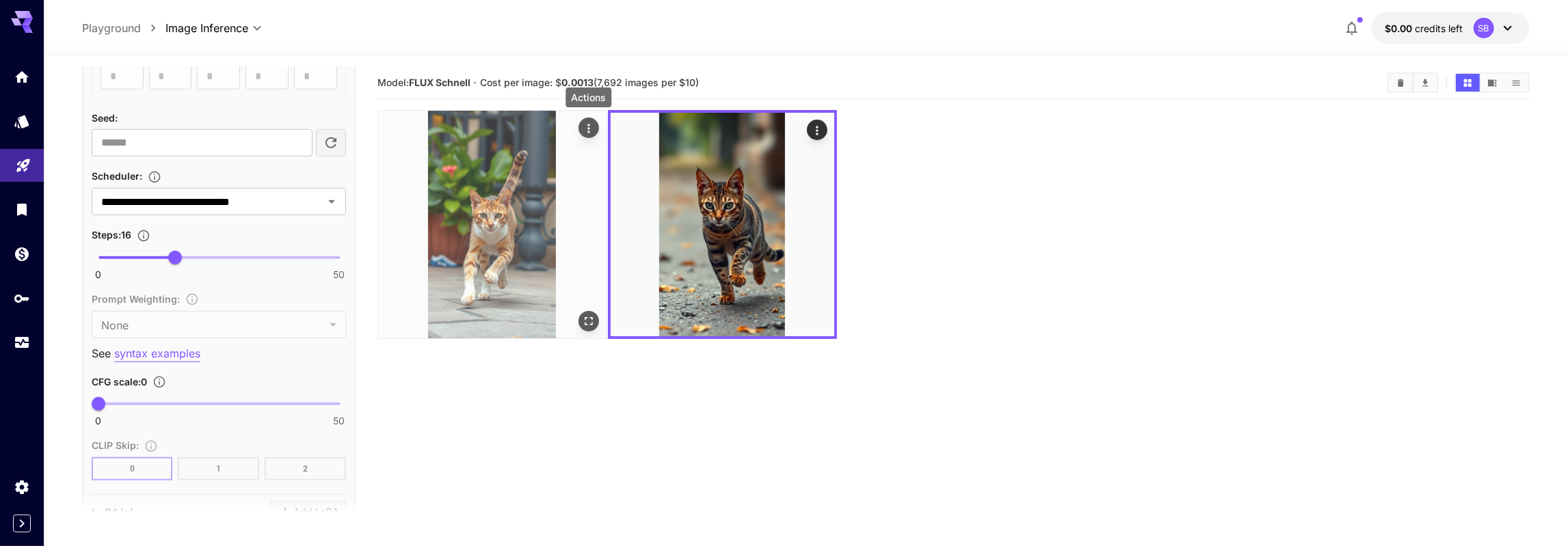
click at [591, 128] on icon "Actions" at bounding box center [588, 128] width 13 height 13
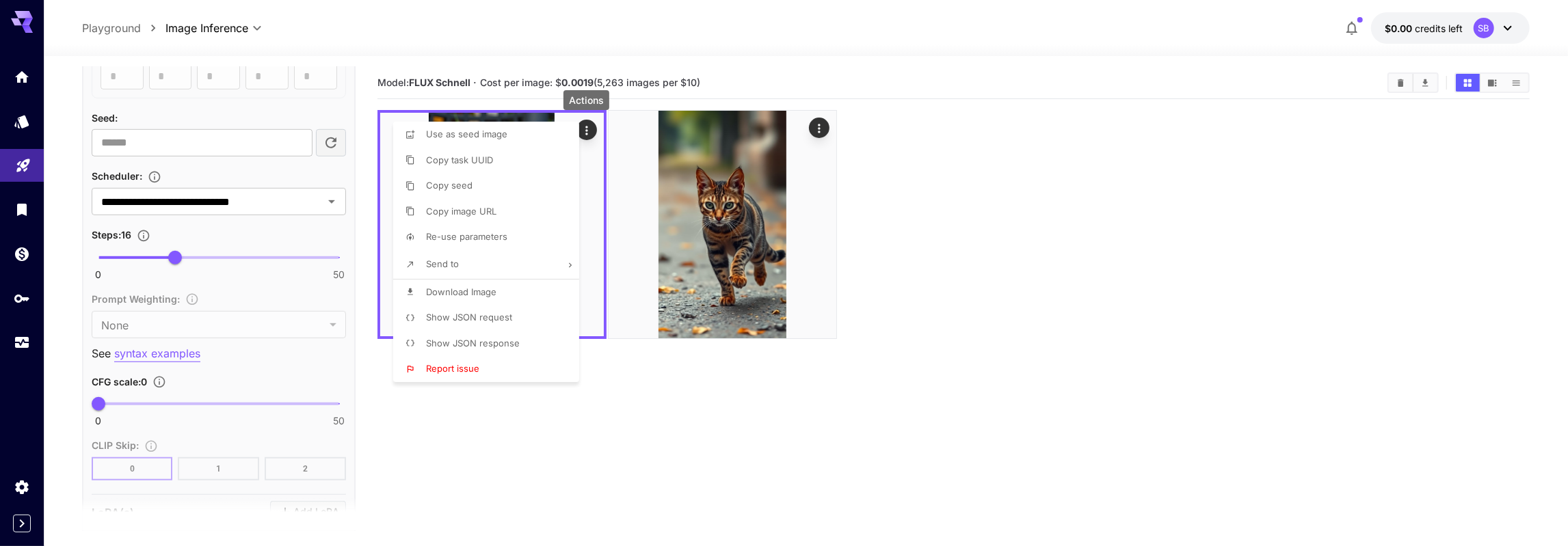
click at [502, 342] on span "Show JSON response" at bounding box center [473, 343] width 94 height 10
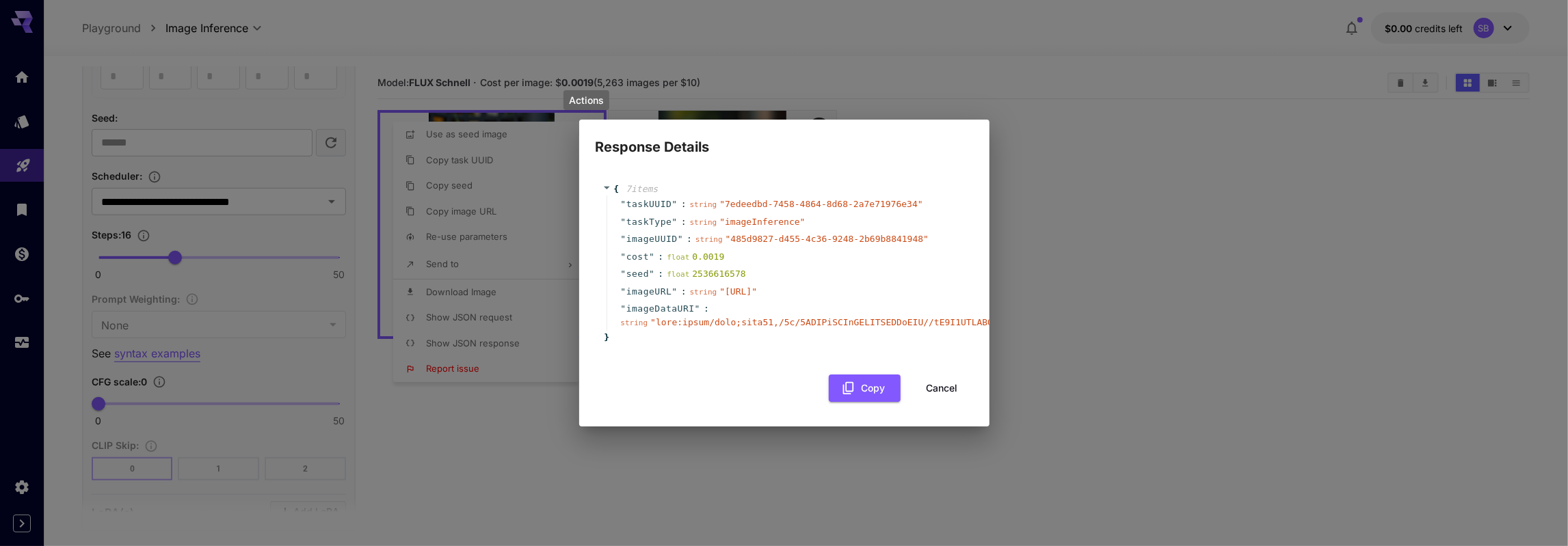
scroll to position [1923, 0]
click at [928, 403] on button "Cancel" at bounding box center [942, 388] width 61 height 28
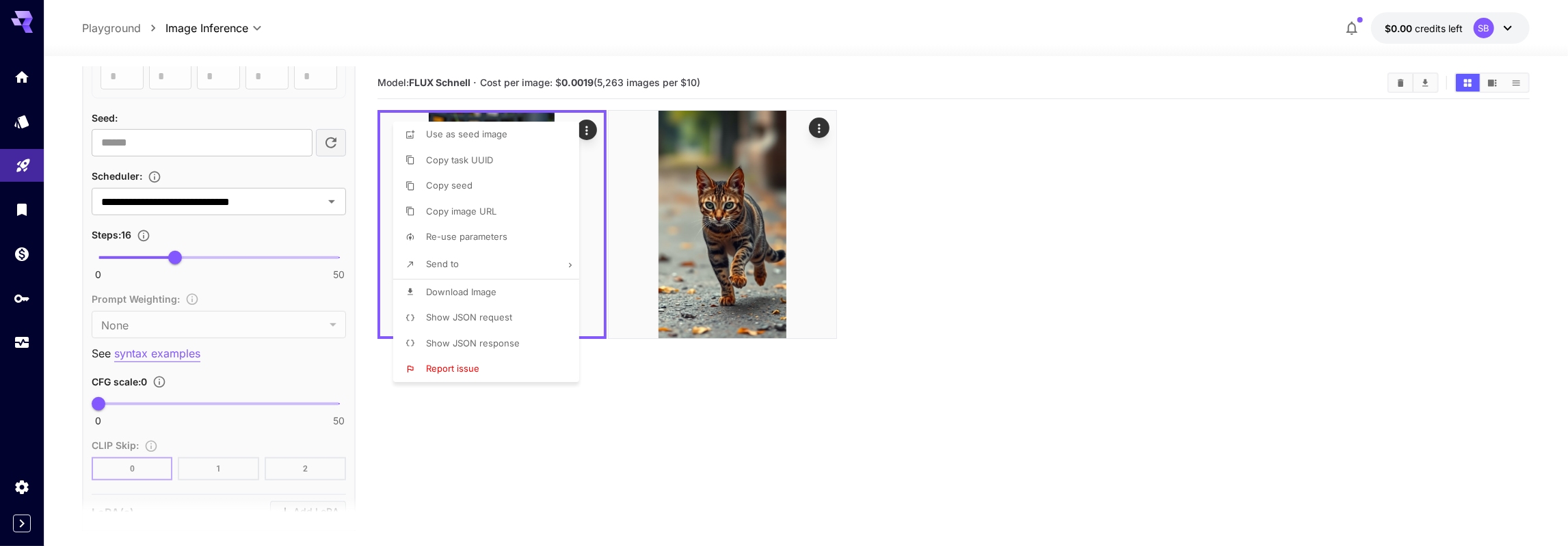
click at [835, 451] on div at bounding box center [784, 273] width 1568 height 546
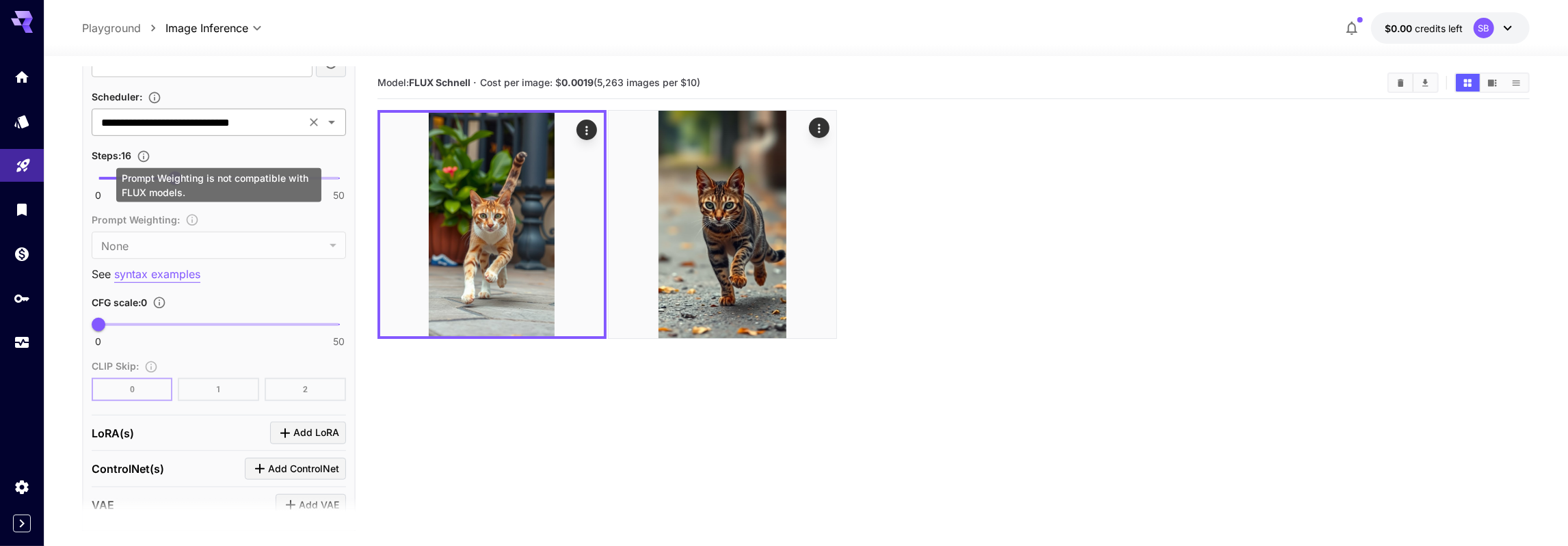
scroll to position [713, 0]
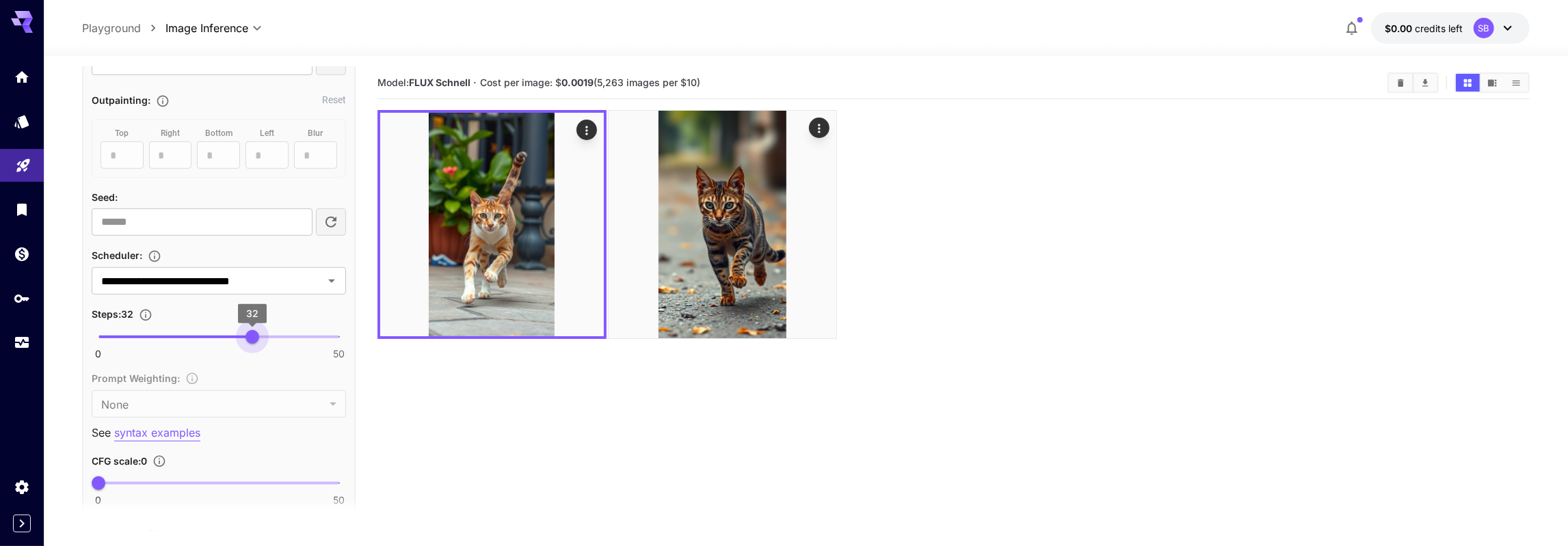
drag, startPoint x: 188, startPoint y: 333, endPoint x: 254, endPoint y: 333, distance: 66.0
click at [254, 333] on span "32" at bounding box center [252, 337] width 13 height 13
click at [436, 415] on section "Model: FLUX Schnell · Cost per image: $ 0.0019 (5,263 images per $10)" at bounding box center [953, 340] width 1153 height 546
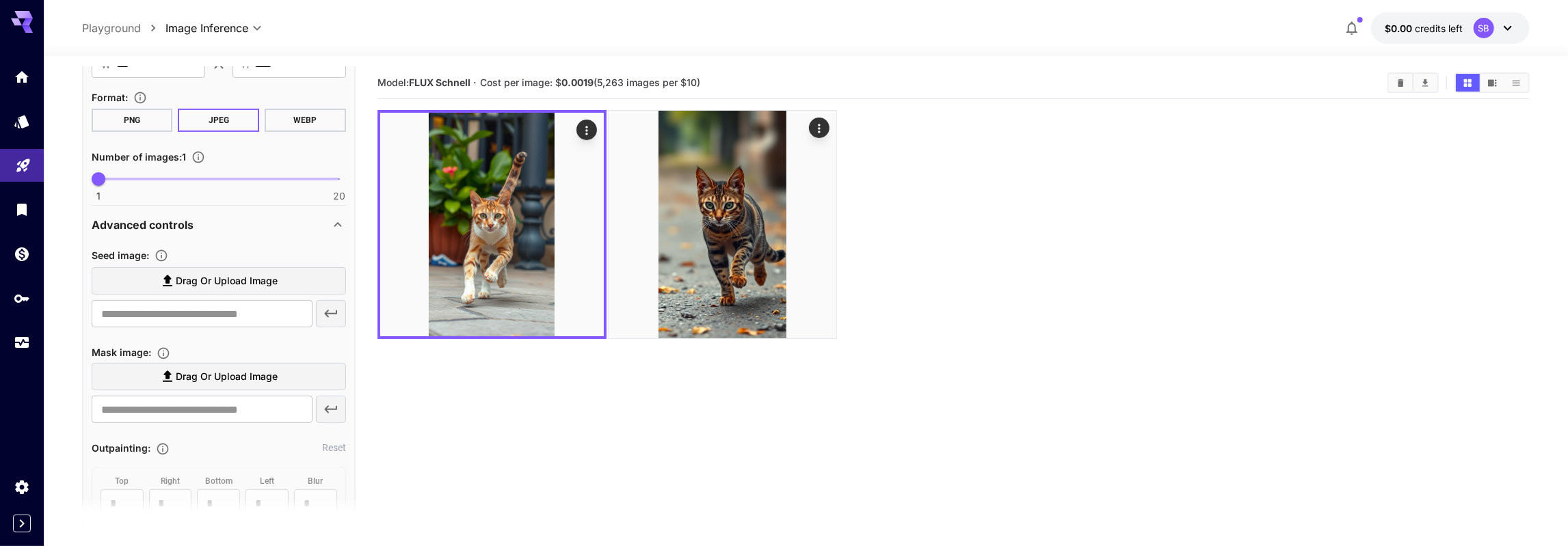
scroll to position [158, 0]
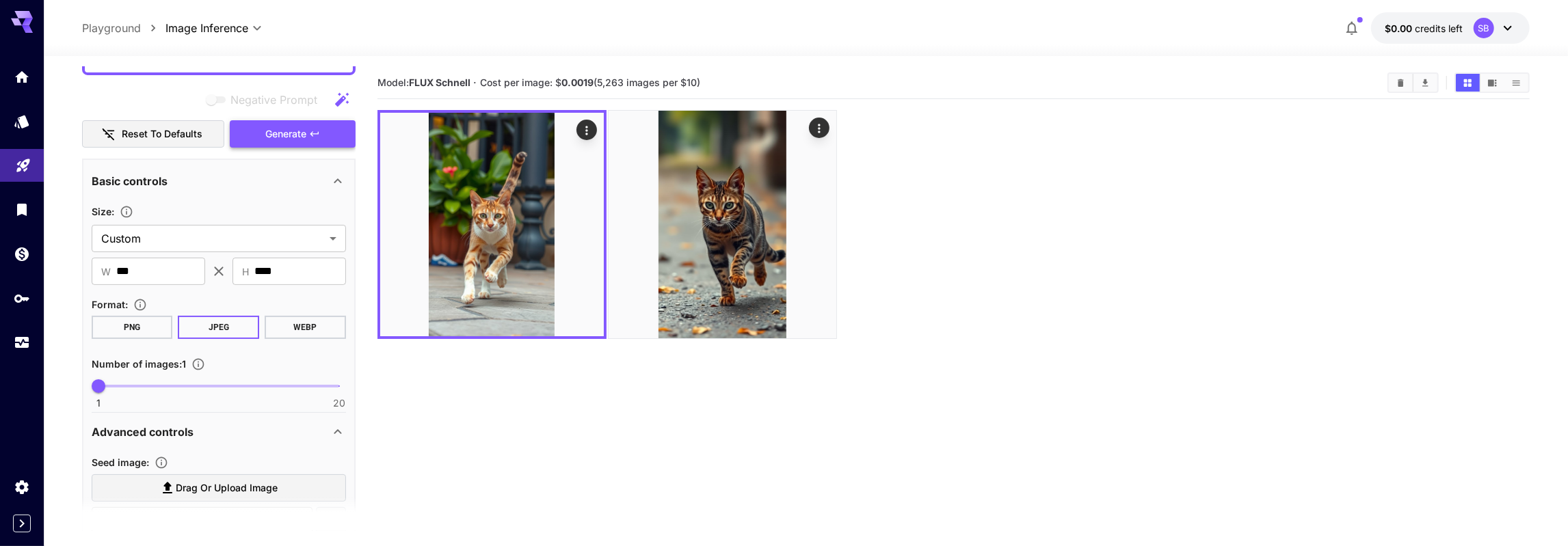
click at [271, 136] on span "Generate" at bounding box center [286, 135] width 41 height 17
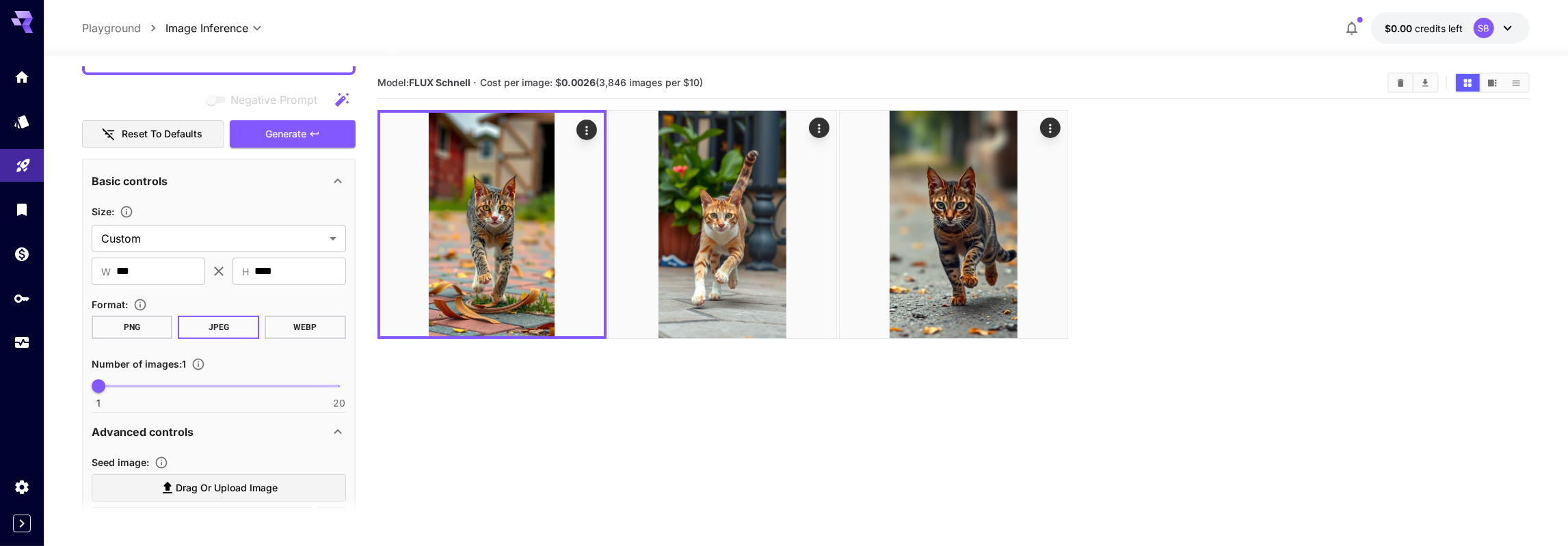
click at [656, 408] on section "Model: FLUX Schnell · Cost per image: $ 0.0026 (3,846 images per $10)" at bounding box center [953, 340] width 1153 height 546
click at [562, 399] on section "Model: FLUX Schnell · Cost per image: $ 0.0026 (3,846 images per $10)" at bounding box center [953, 340] width 1153 height 546
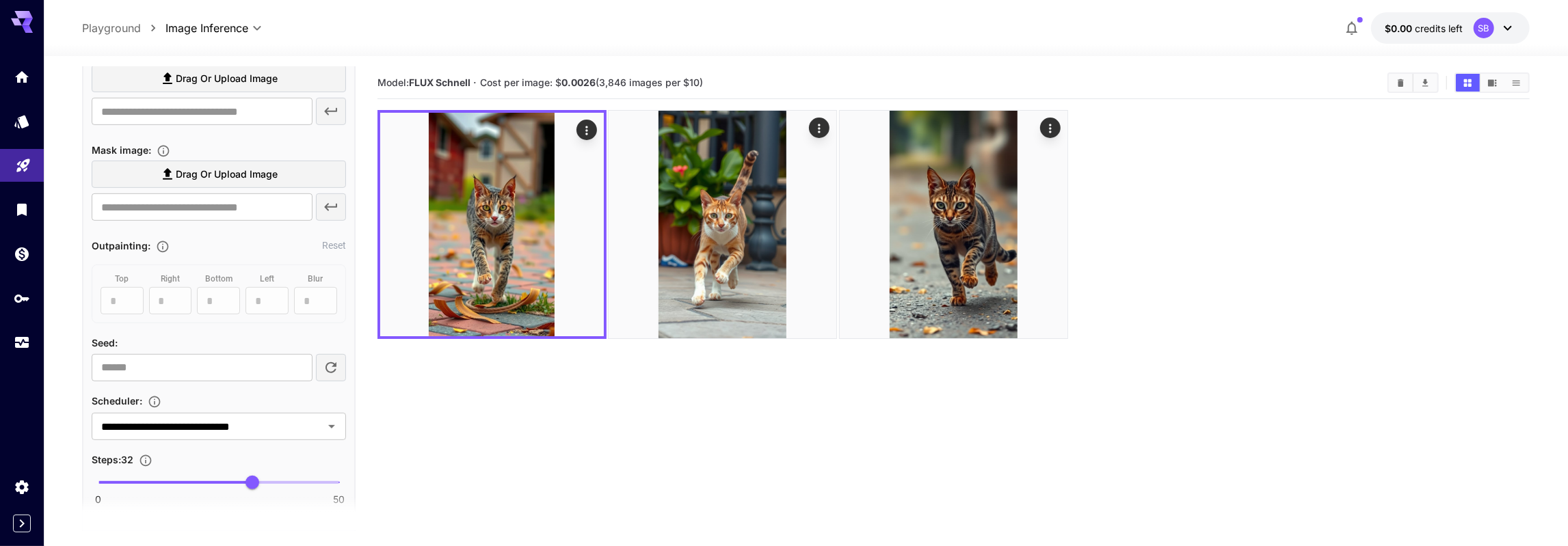
scroll to position [634, 0]
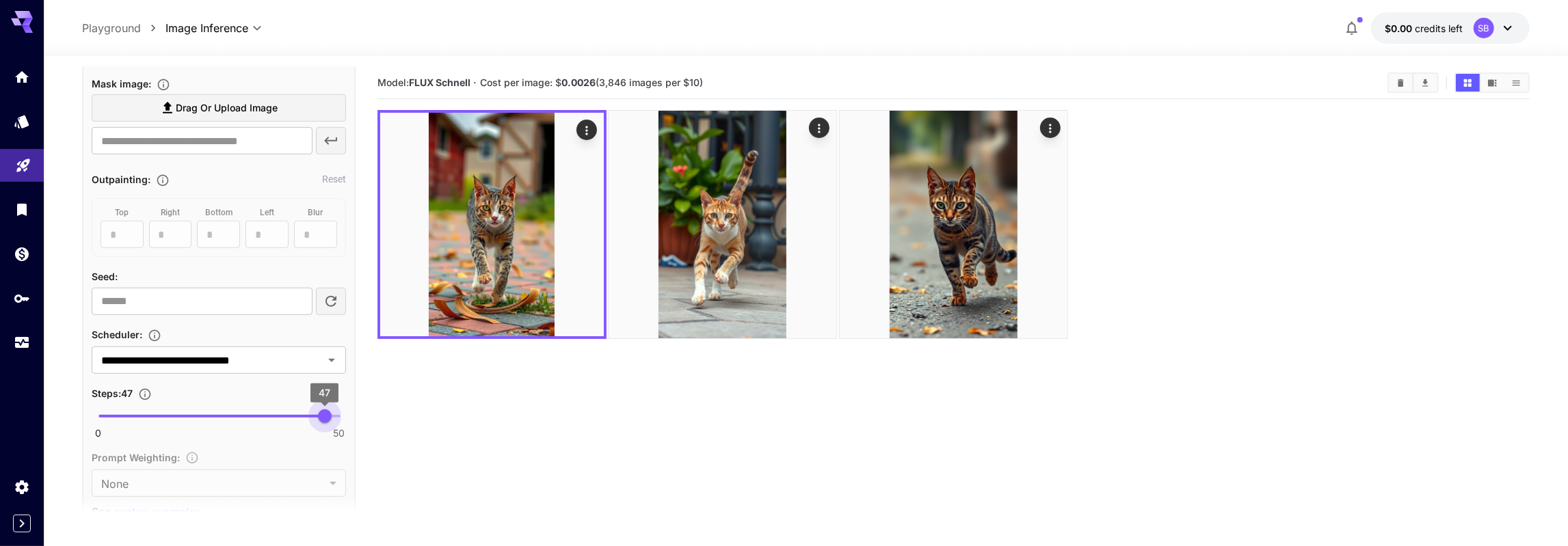
type input "**"
drag, startPoint x: 252, startPoint y: 410, endPoint x: 343, endPoint y: 410, distance: 91.0
click at [343, 410] on span "50" at bounding box center [339, 416] width 13 height 13
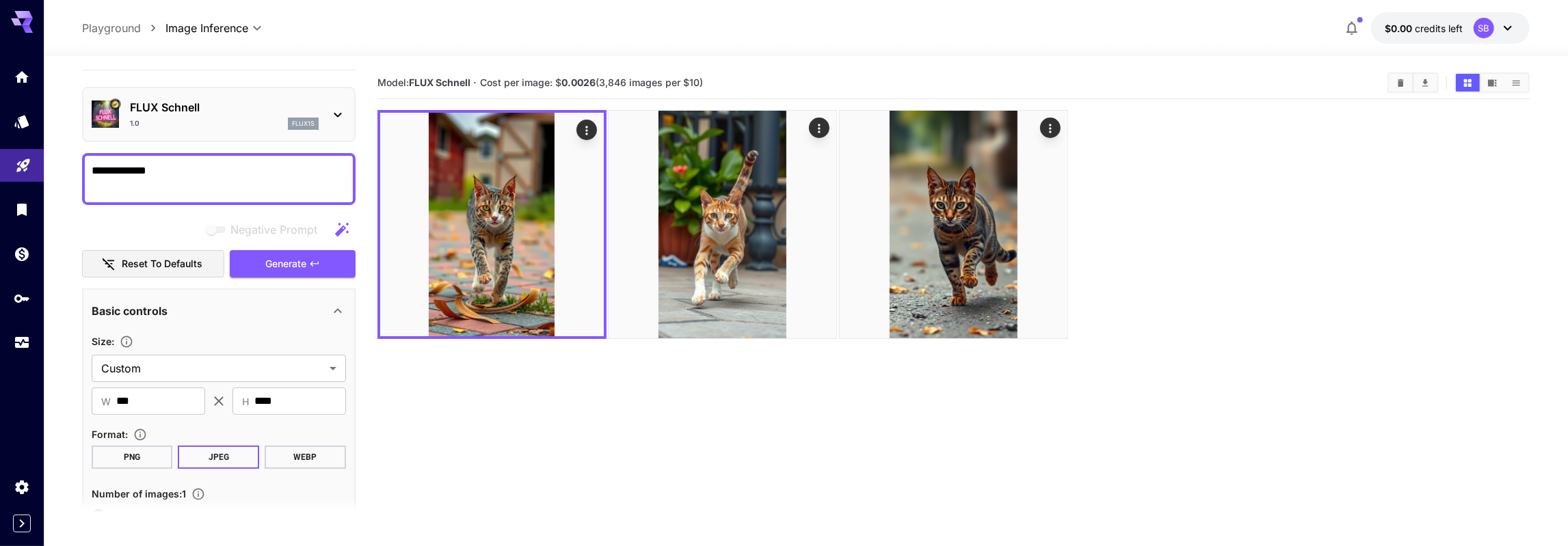
scroll to position [0, 0]
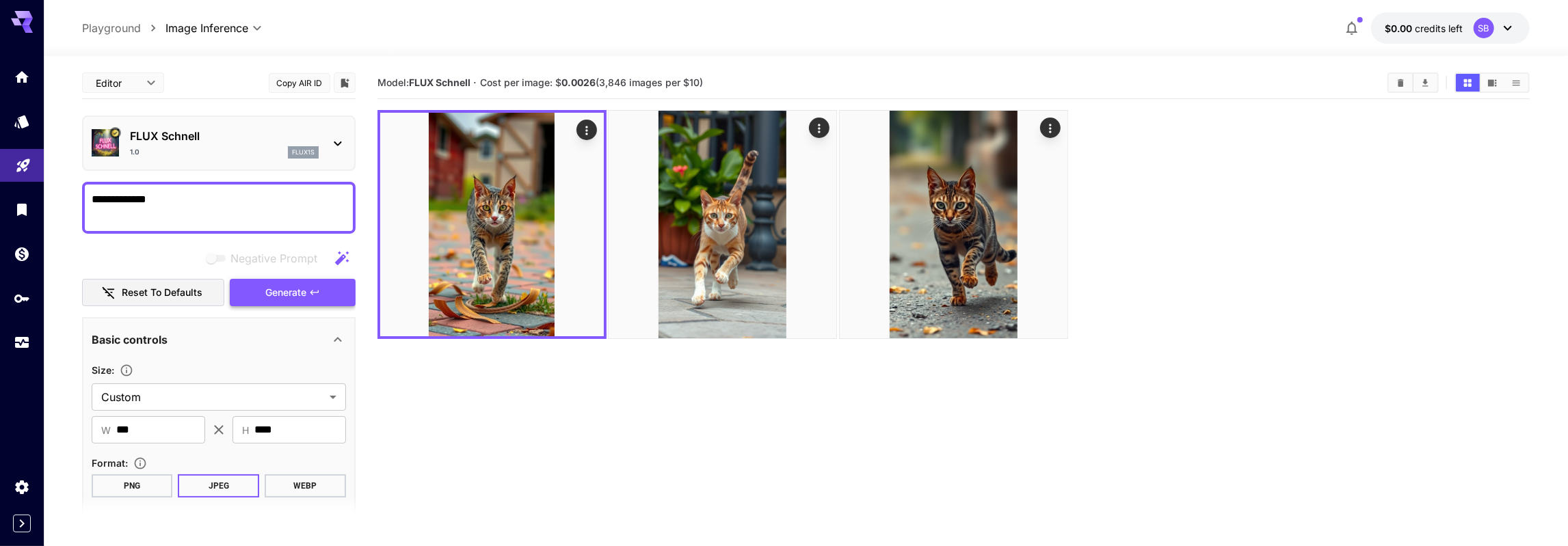
click at [271, 290] on span "Generate" at bounding box center [286, 293] width 41 height 17
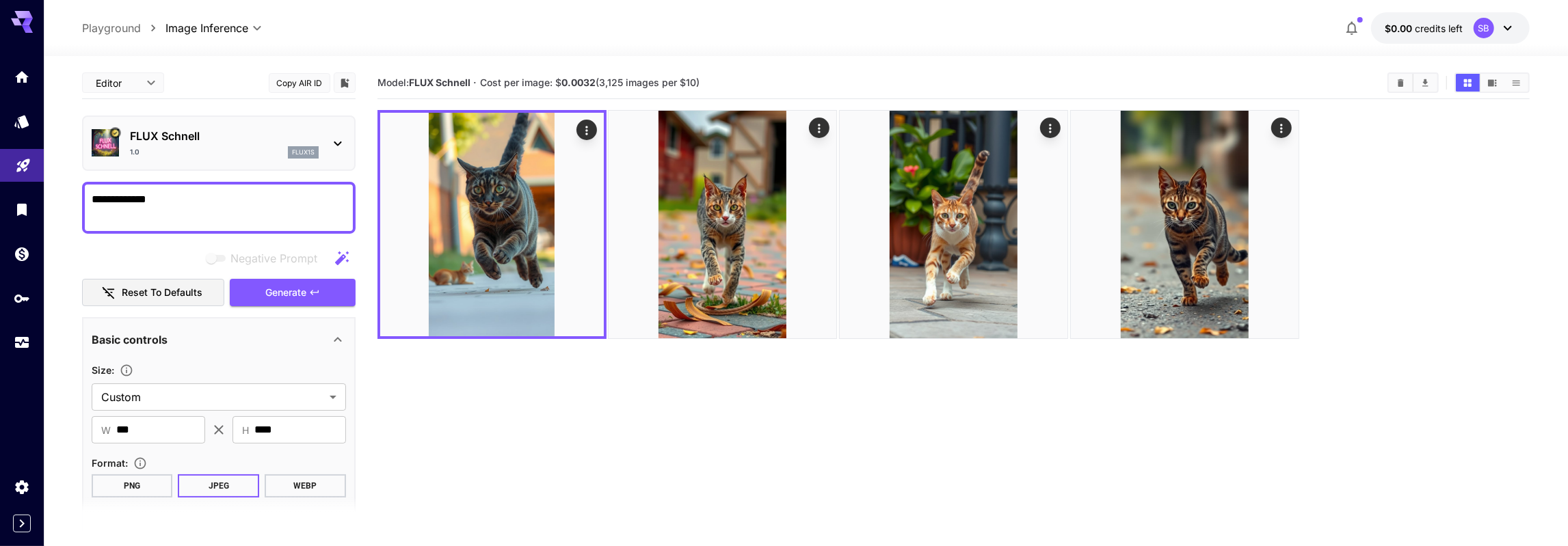
click at [495, 393] on section "Model: FLUX Schnell · Cost per image: $ 0.0032 (3,125 images per $10)" at bounding box center [953, 340] width 1153 height 546
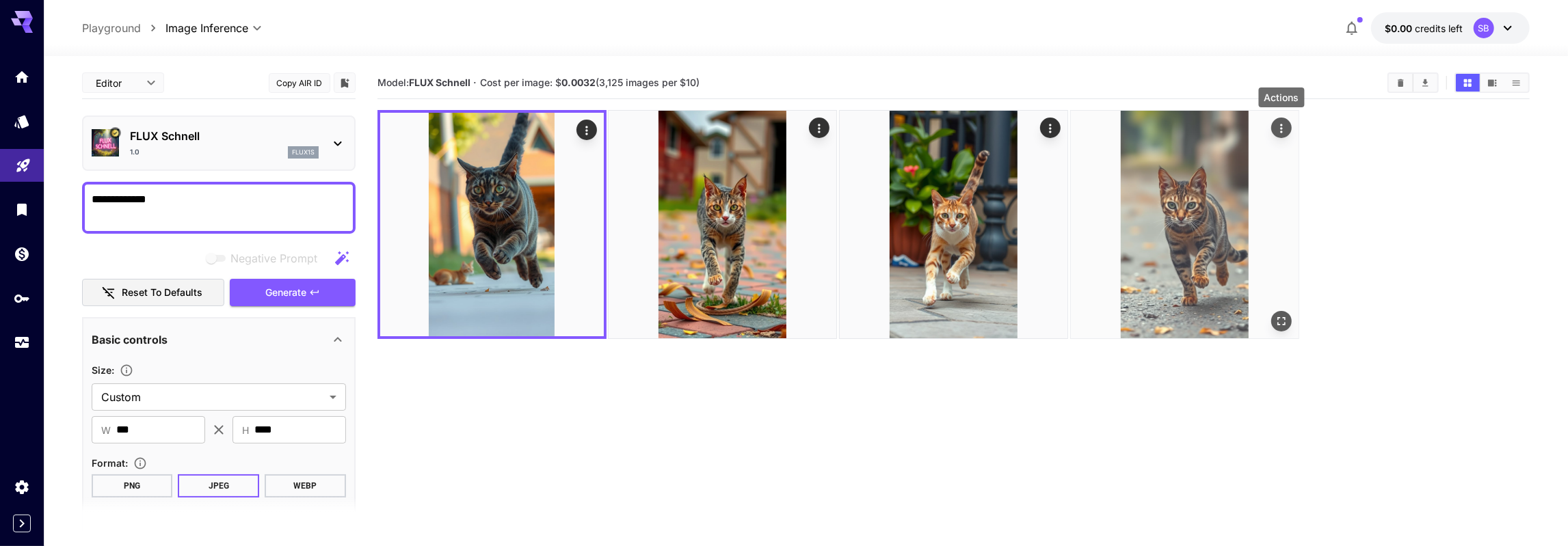
click at [1288, 125] on icon "Actions" at bounding box center [1281, 128] width 13 height 13
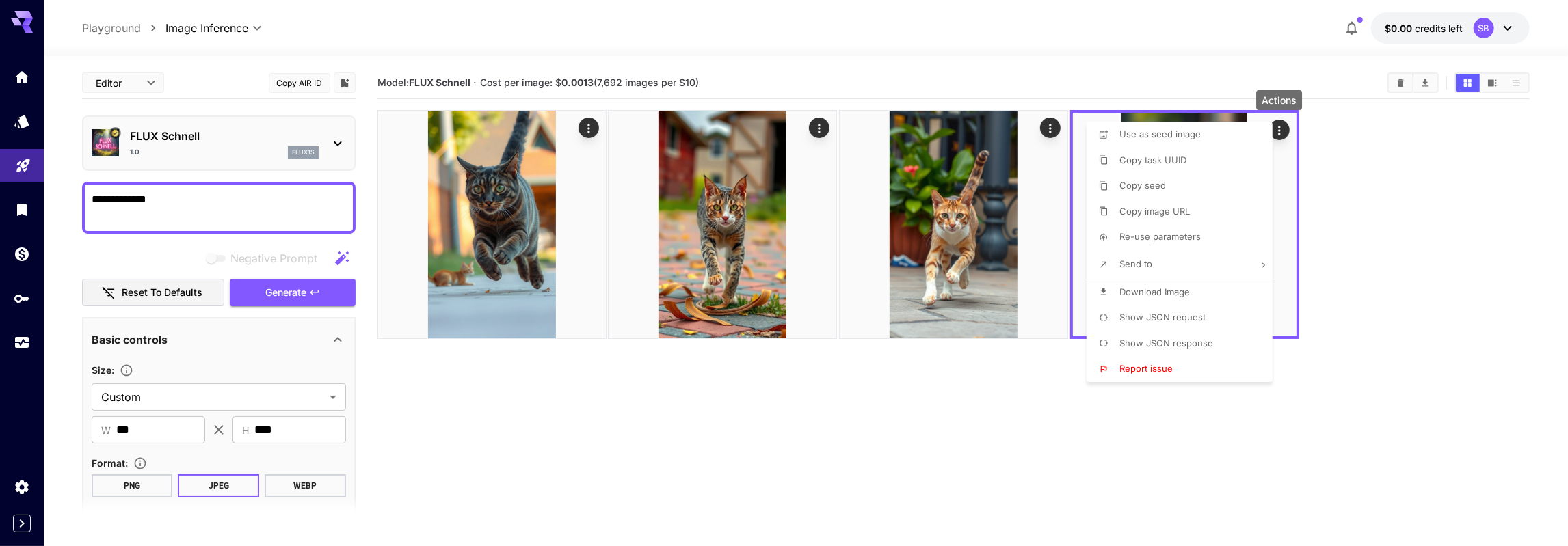
click at [1167, 321] on span "Show JSON request" at bounding box center [1162, 316] width 86 height 10
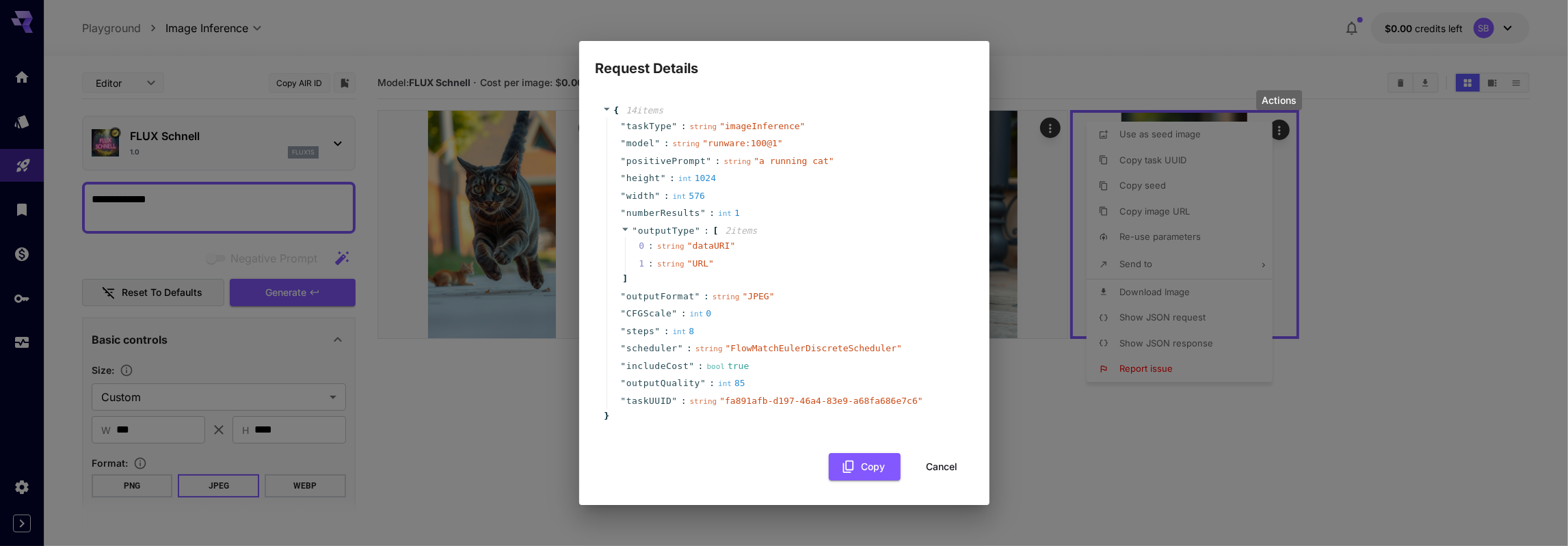
click at [950, 462] on button "Cancel" at bounding box center [942, 467] width 61 height 28
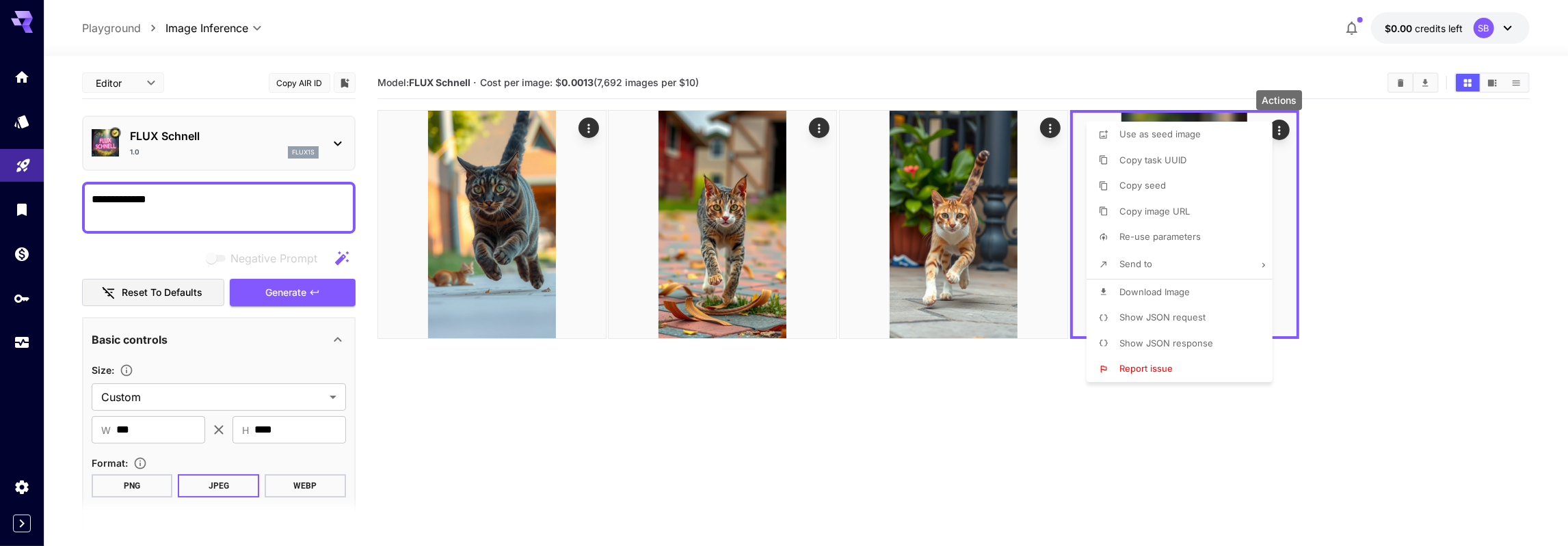
click at [974, 432] on div at bounding box center [784, 273] width 1568 height 546
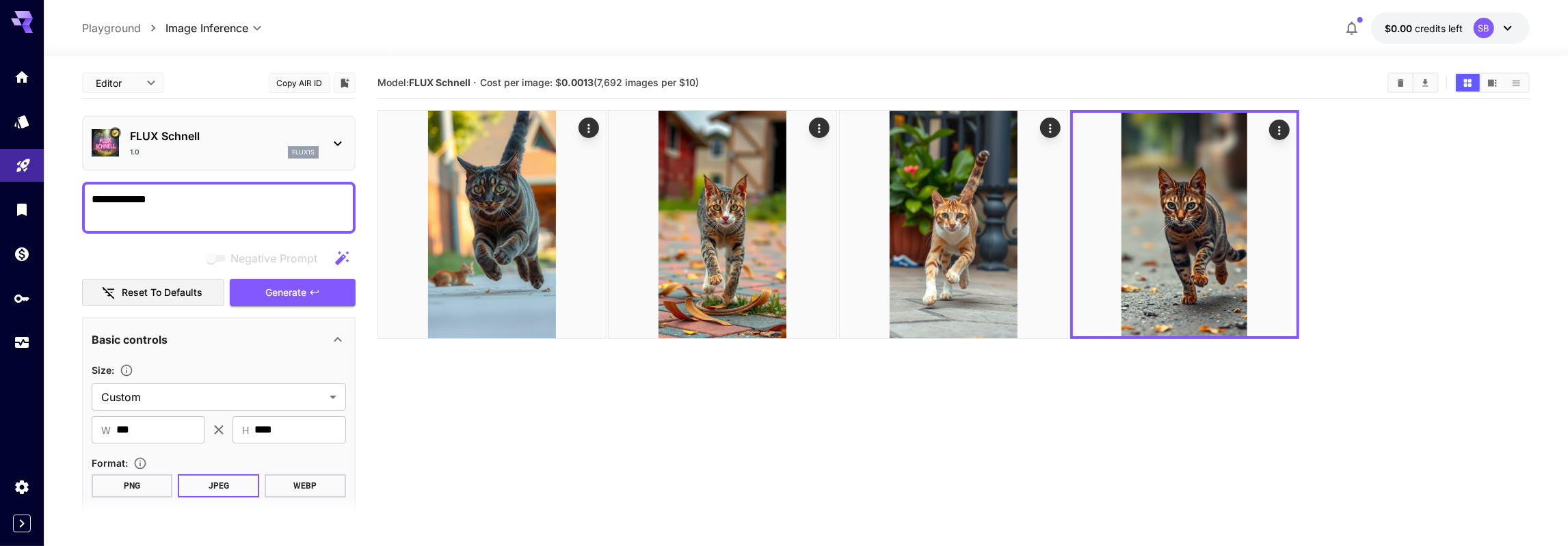
click at [977, 431] on section "Model: FLUX Schnell · Cost per image: $ 0.0013 (7,692 images per $10)" at bounding box center [953, 340] width 1153 height 546
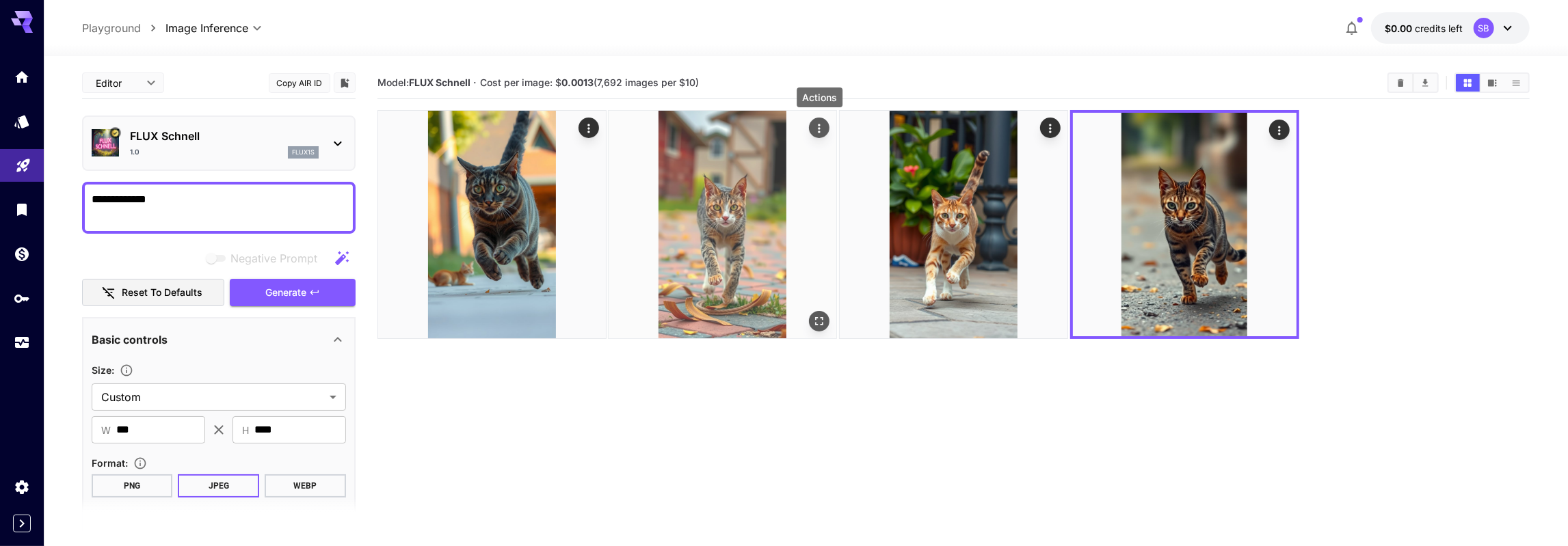
click at [822, 125] on icon "Actions" at bounding box center [819, 128] width 13 height 13
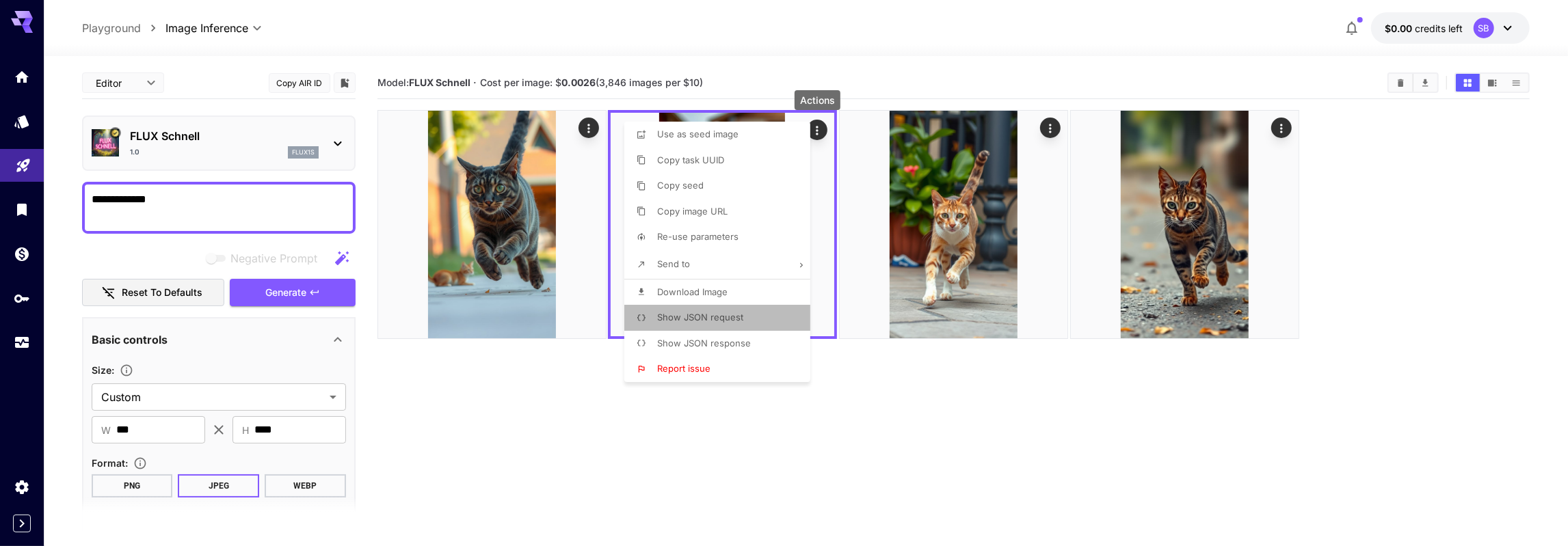
click at [724, 312] on span "Show JSON request" at bounding box center [700, 316] width 86 height 10
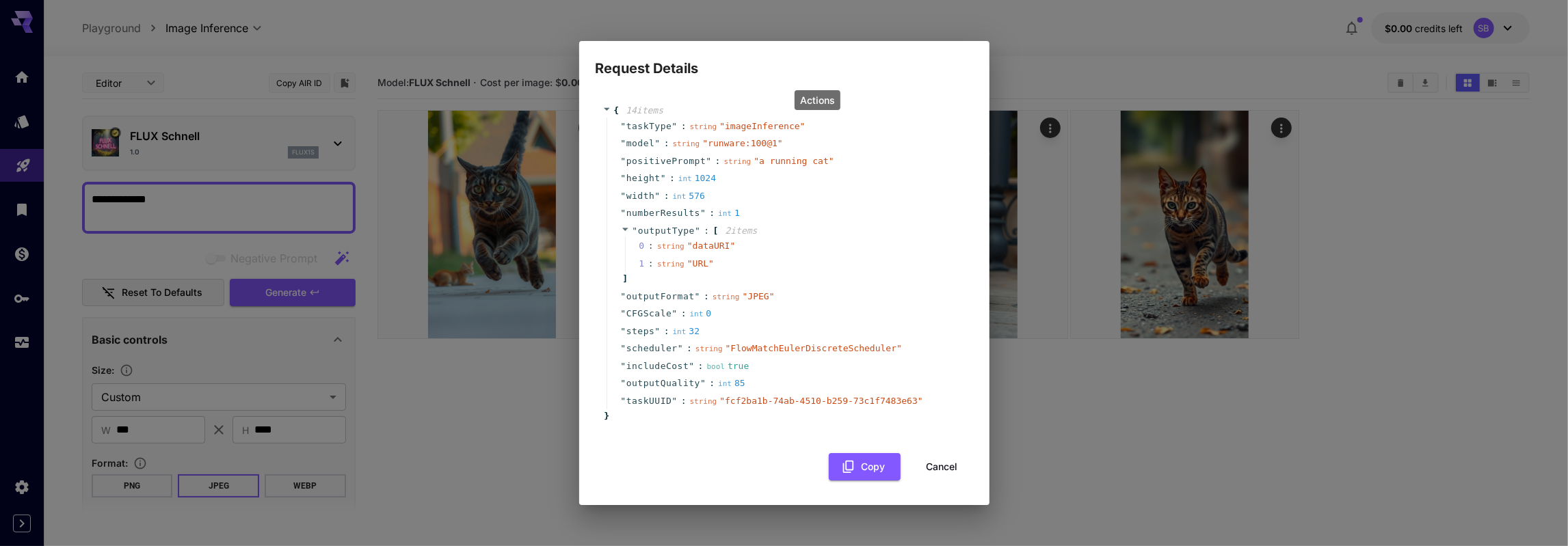
click at [947, 467] on button "Cancel" at bounding box center [942, 467] width 61 height 28
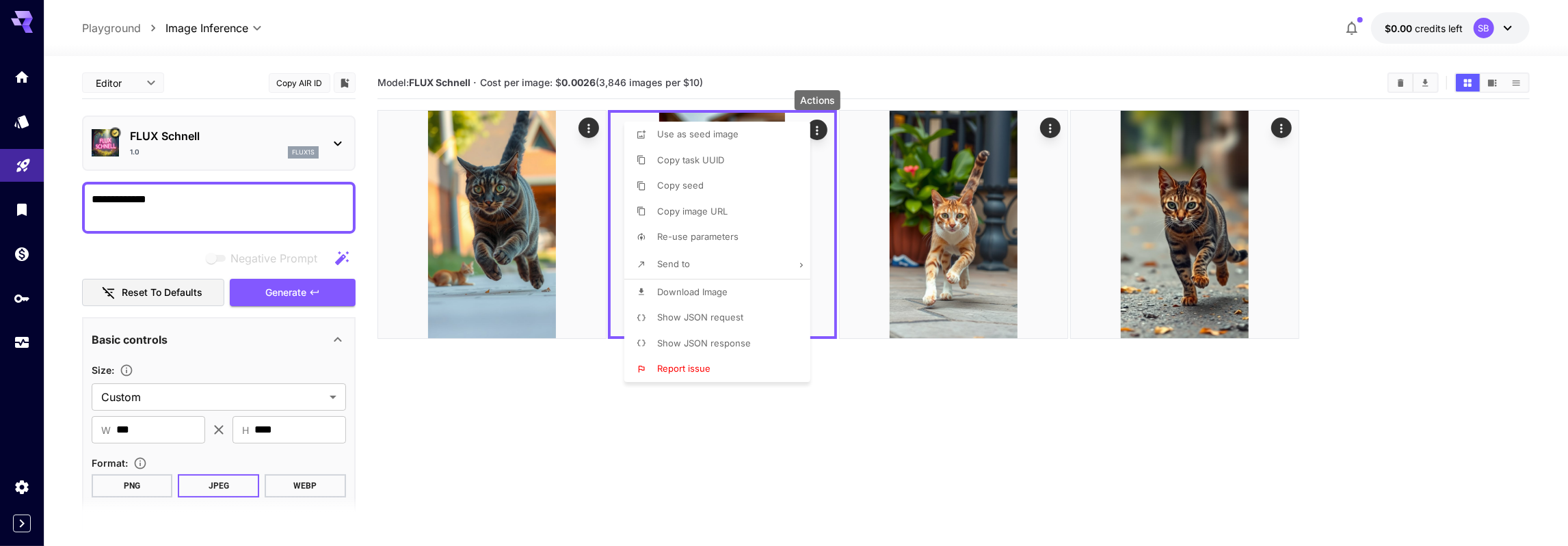
click at [562, 435] on div at bounding box center [784, 273] width 1568 height 546
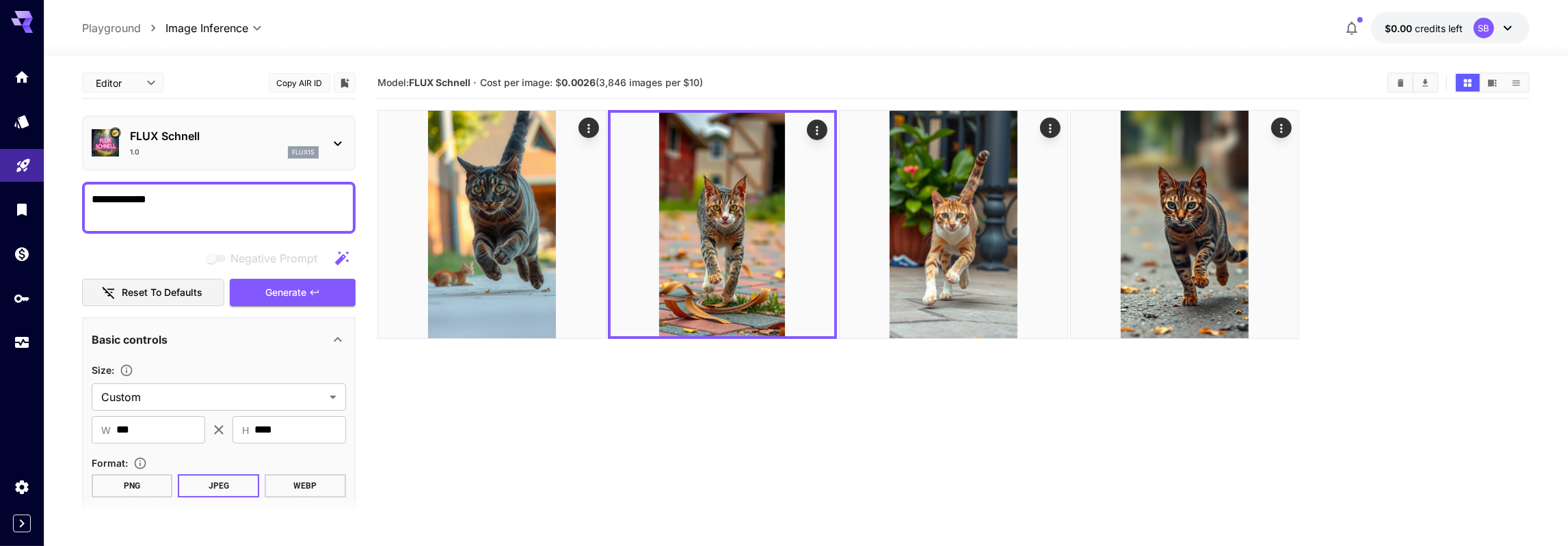
click at [562, 435] on section "Model: FLUX Schnell · Cost per image: $ 0.0026 (3,846 images per $10)" at bounding box center [953, 340] width 1153 height 546
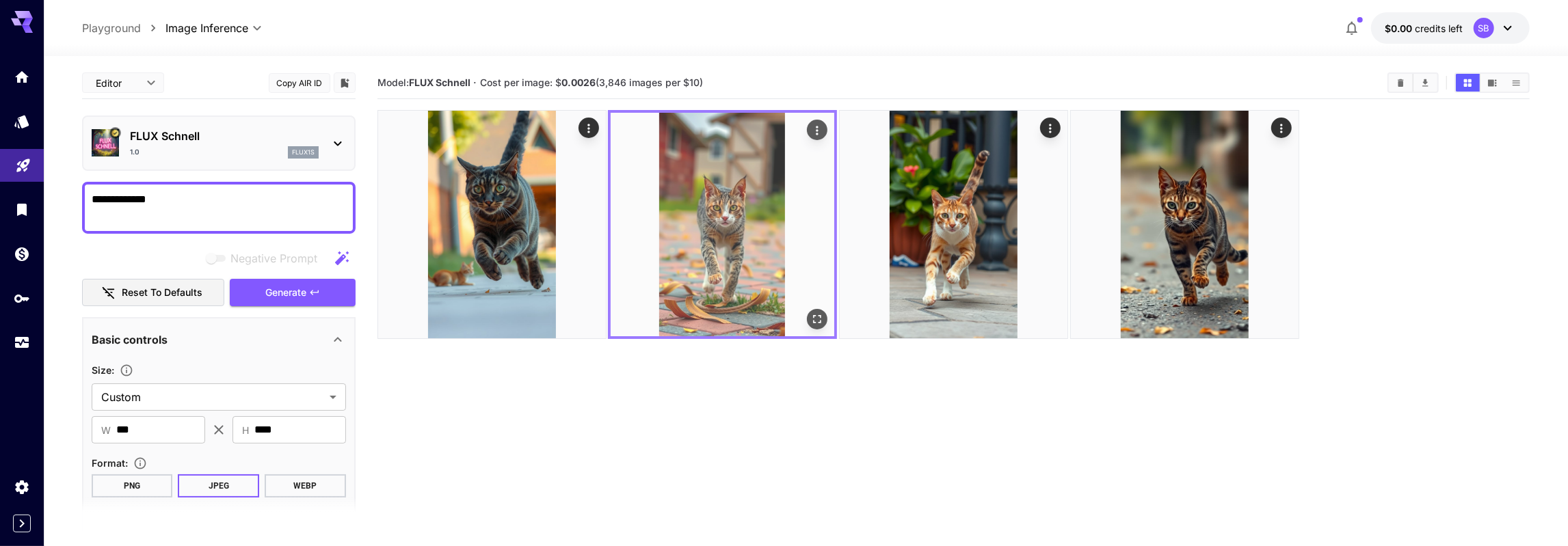
click at [817, 124] on icon "Actions" at bounding box center [816, 131] width 13 height 13
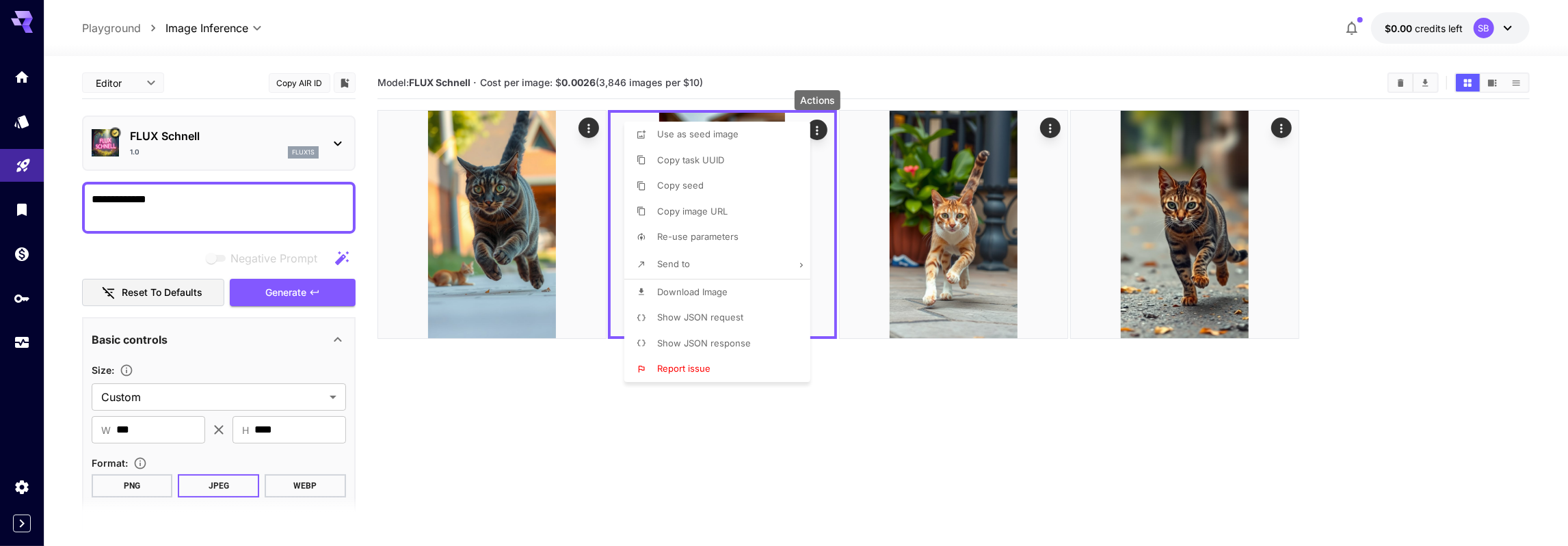
click at [699, 346] on span "Show JSON response" at bounding box center [704, 343] width 94 height 10
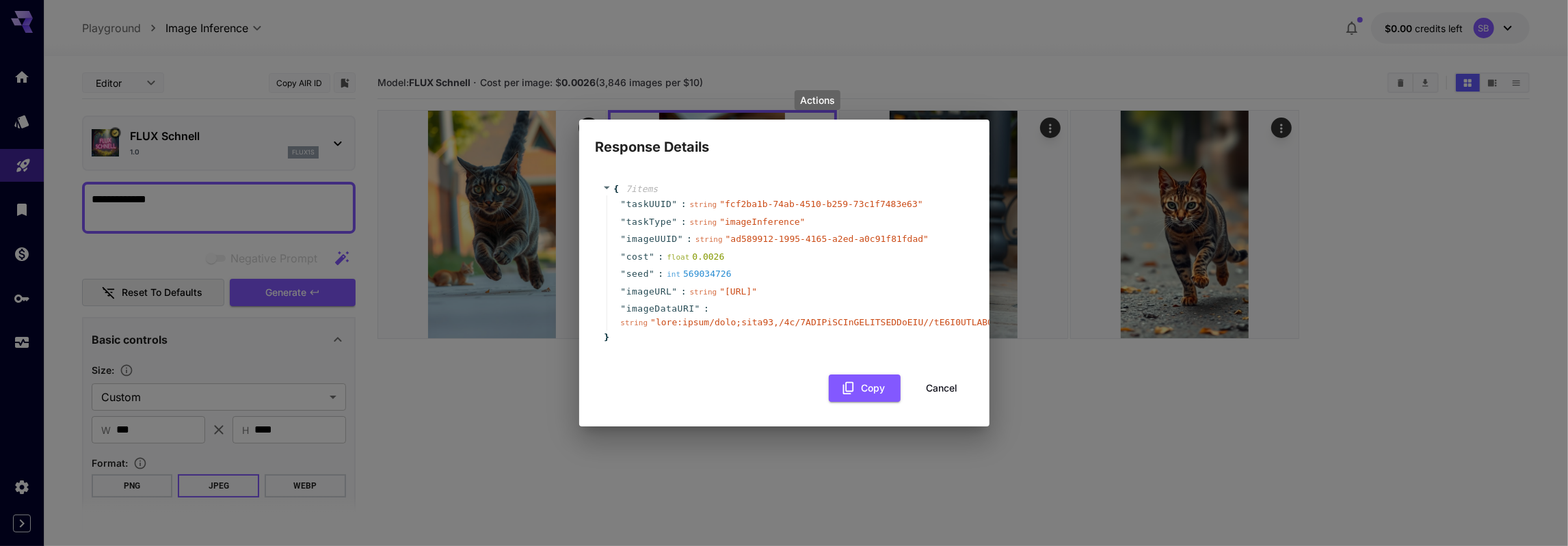
scroll to position [1644, 0]
click at [948, 403] on button "Cancel" at bounding box center [942, 388] width 61 height 28
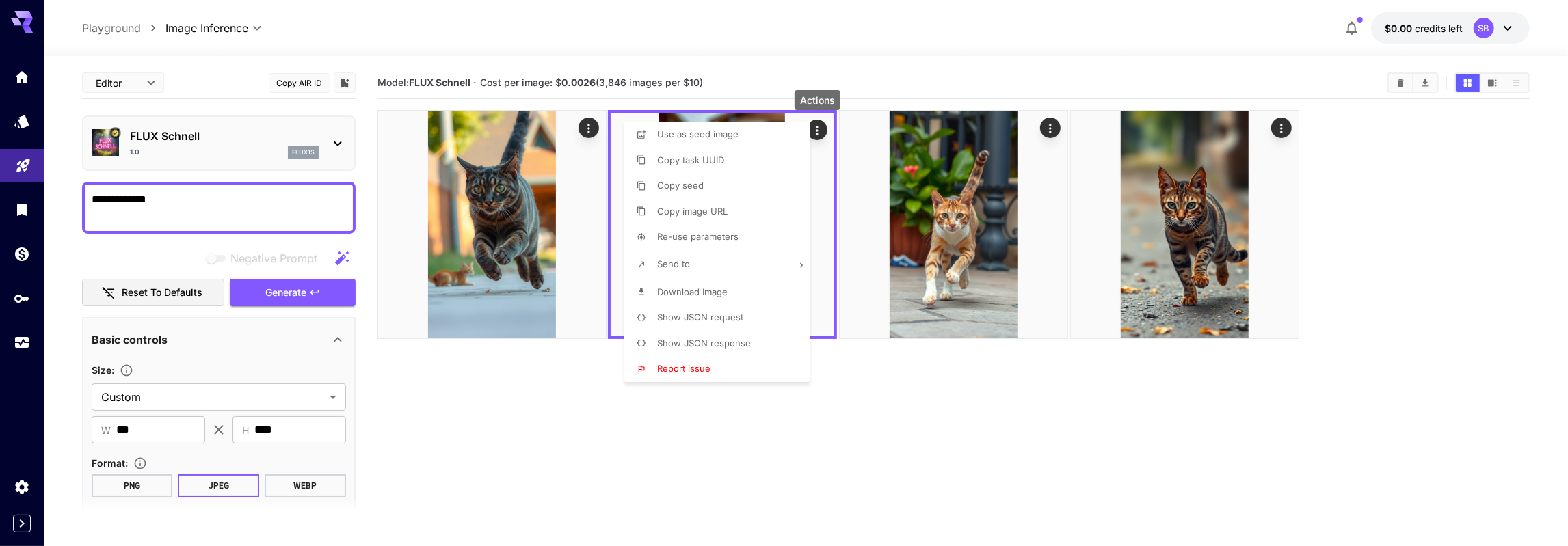
click at [586, 123] on div at bounding box center [784, 273] width 1568 height 546
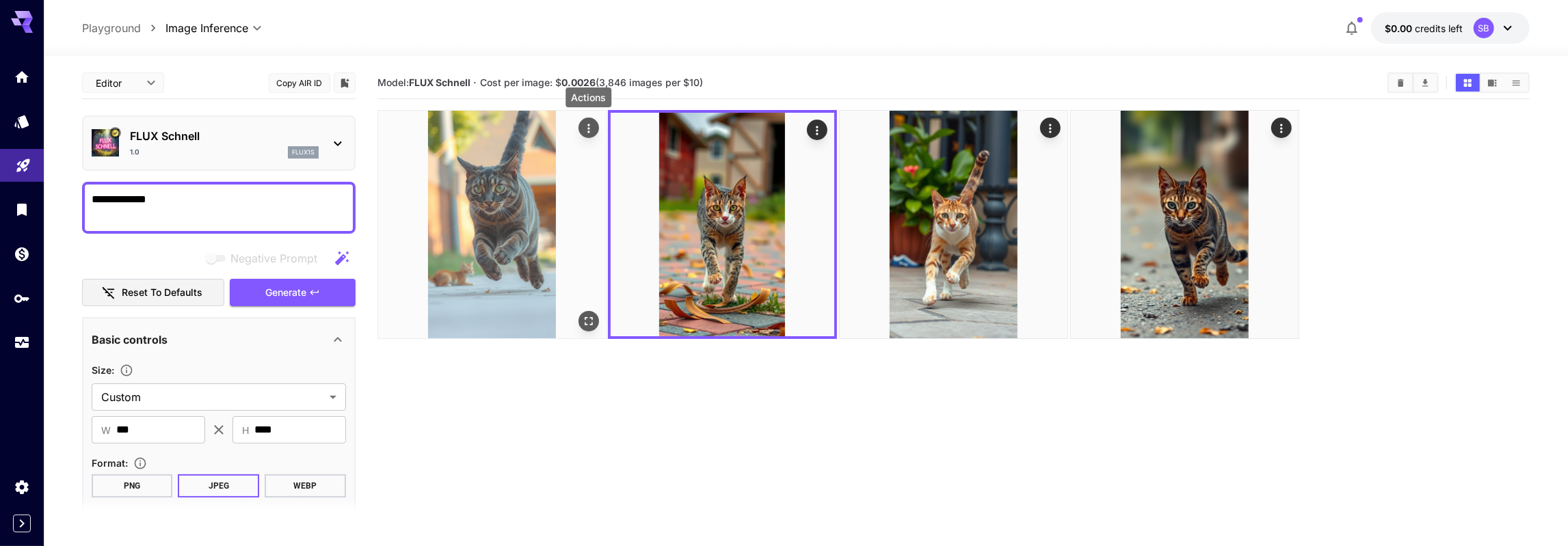
click at [586, 126] on icon "Actions" at bounding box center [588, 128] width 13 height 13
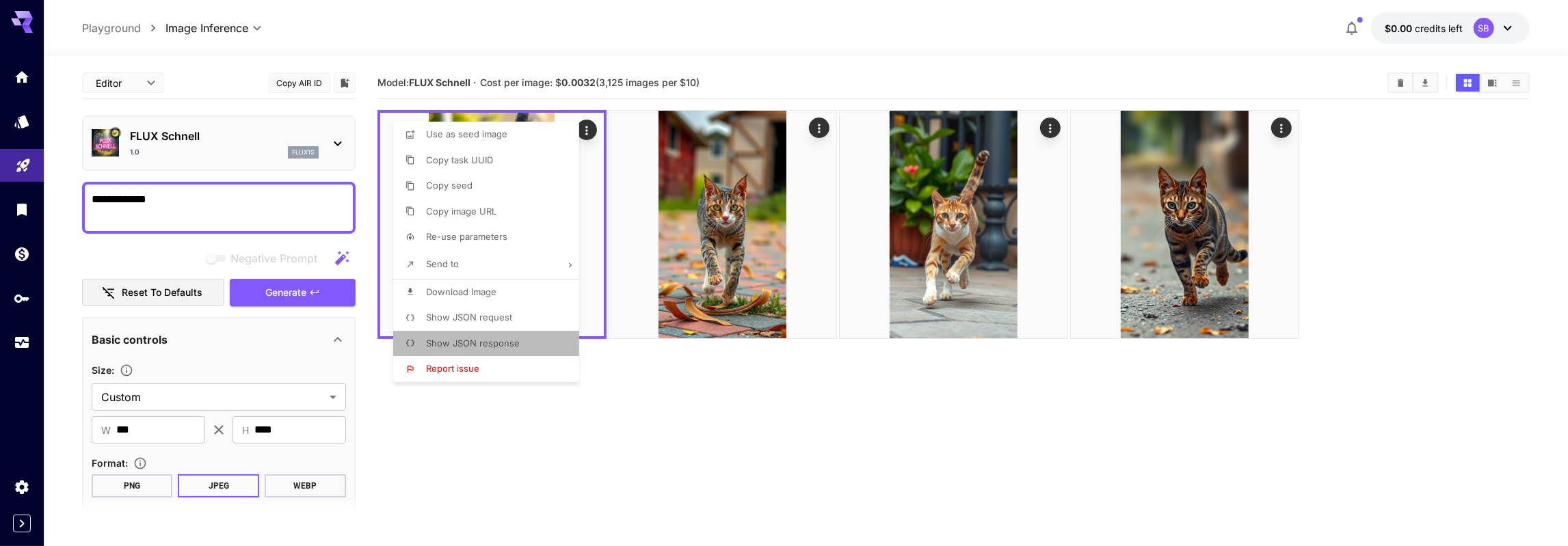
click at [510, 340] on span "Show JSON response" at bounding box center [473, 343] width 94 height 10
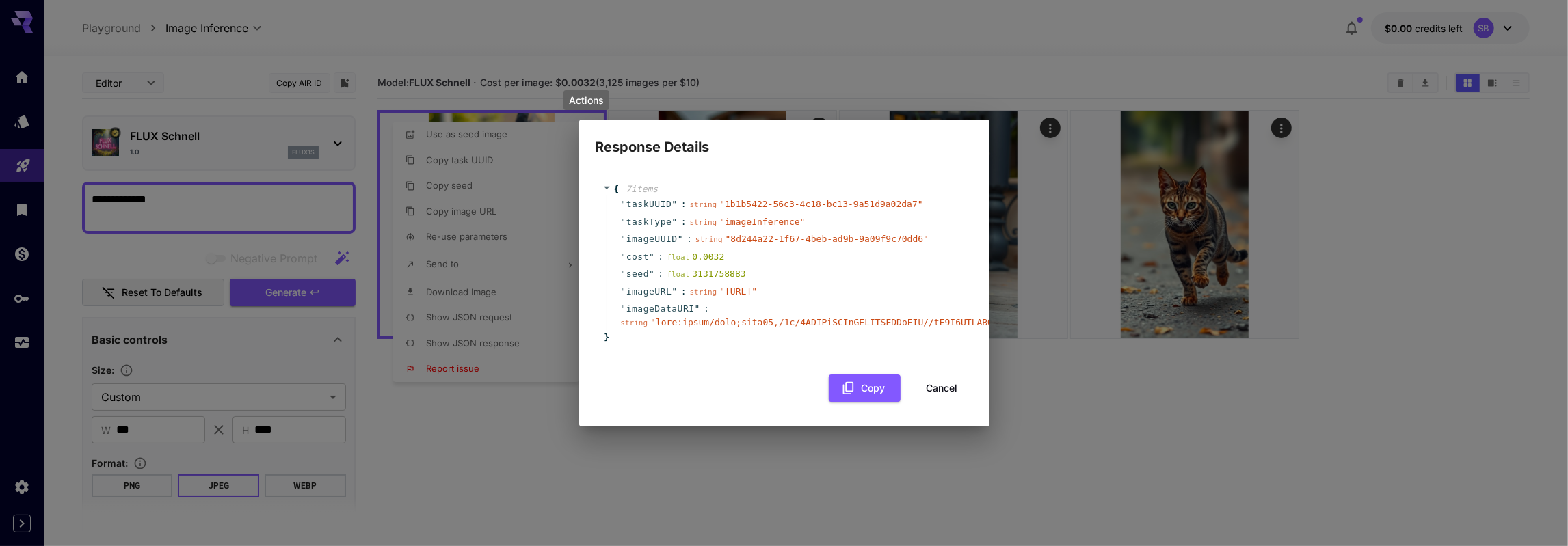
scroll to position [0, 0]
click at [1128, 493] on div "Response Details { 7 item s " taskUUID " : string " 1b1b5422-56c3-4c18-bc13-9a5…" at bounding box center [784, 273] width 1568 height 546
click at [945, 403] on button "Cancel" at bounding box center [942, 388] width 61 height 28
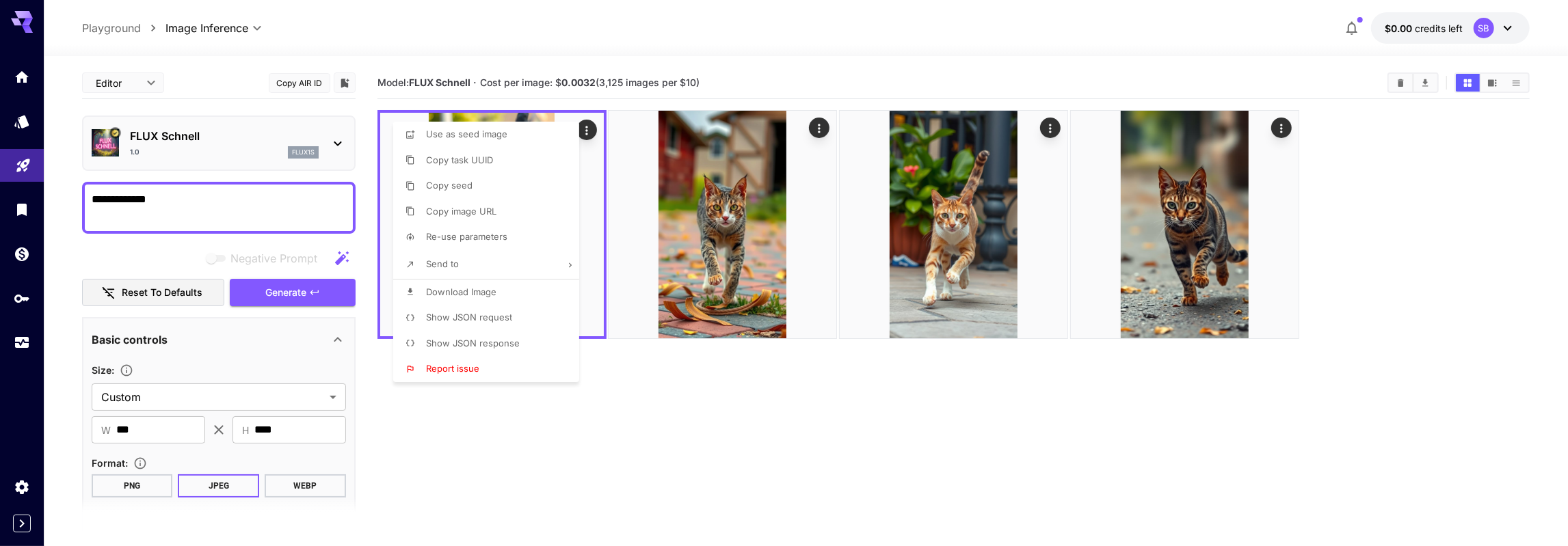
click at [686, 267] on div at bounding box center [784, 273] width 1568 height 546
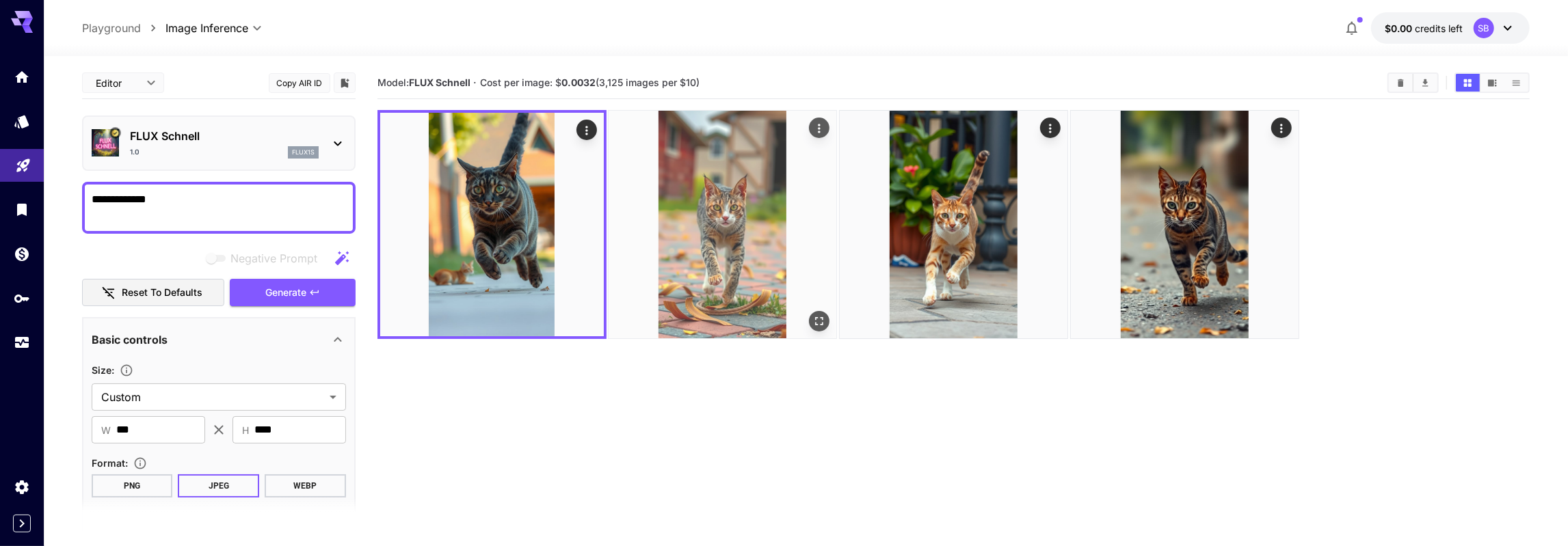
click at [723, 217] on img at bounding box center [722, 224] width 227 height 227
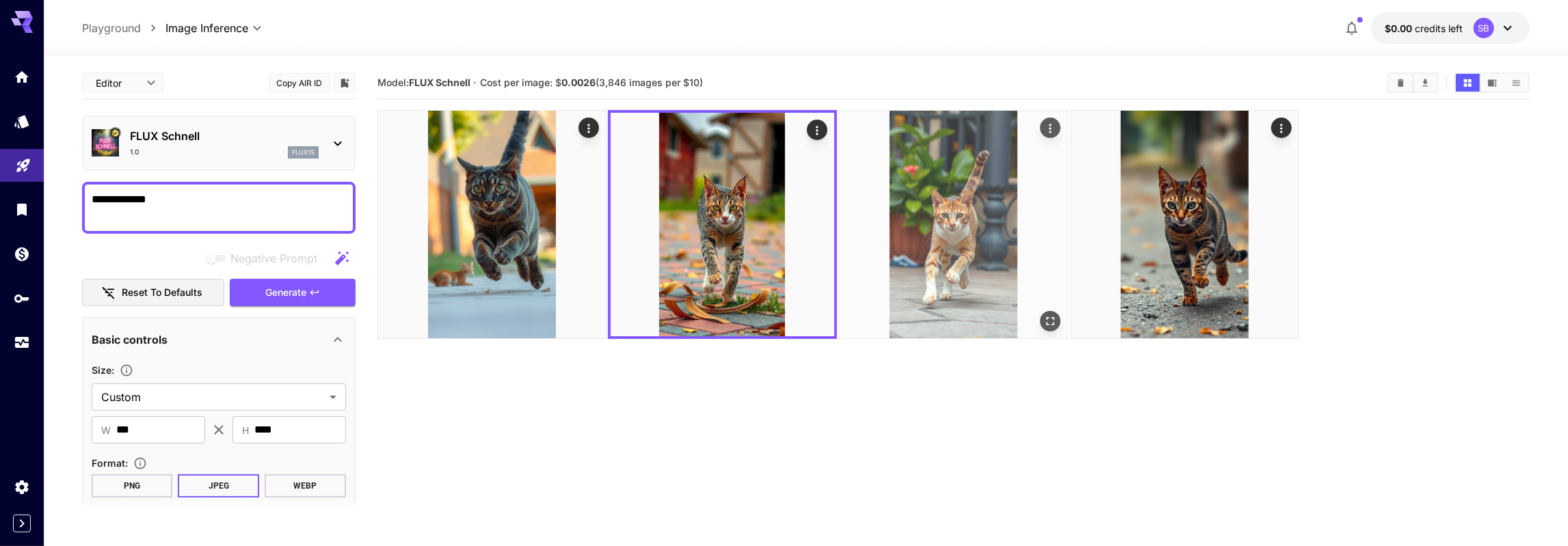
click at [911, 208] on img at bounding box center [953, 224] width 227 height 227
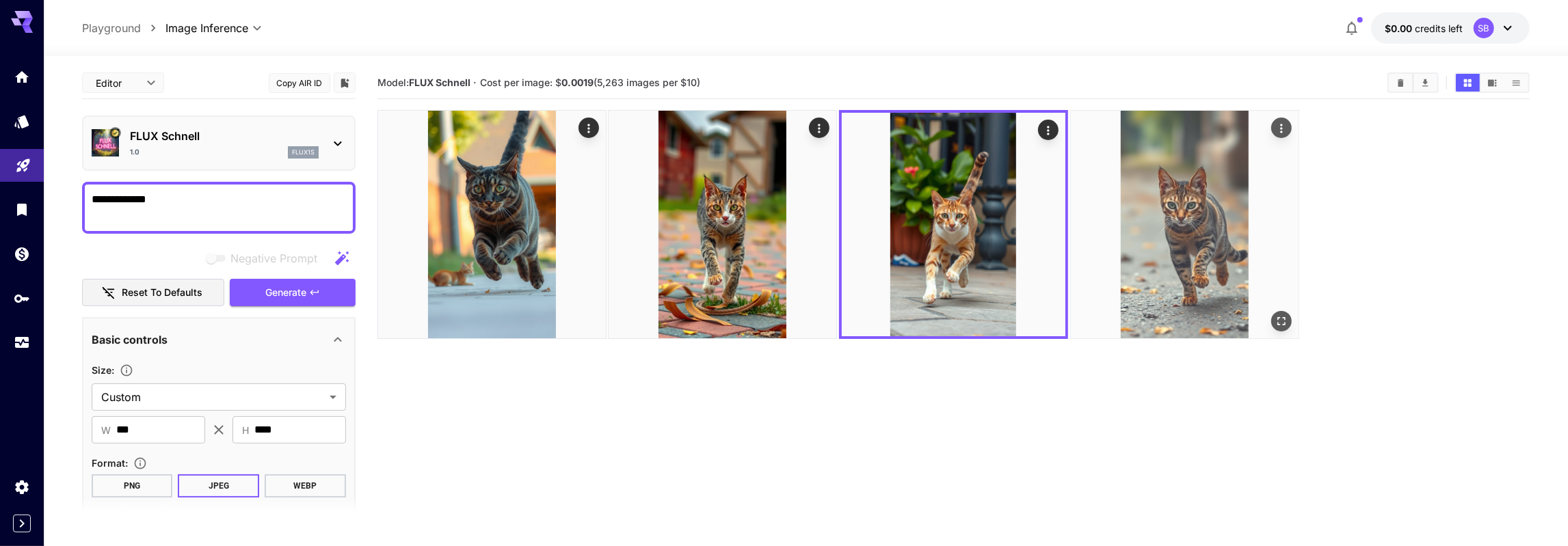
click at [1103, 225] on img at bounding box center [1184, 224] width 227 height 227
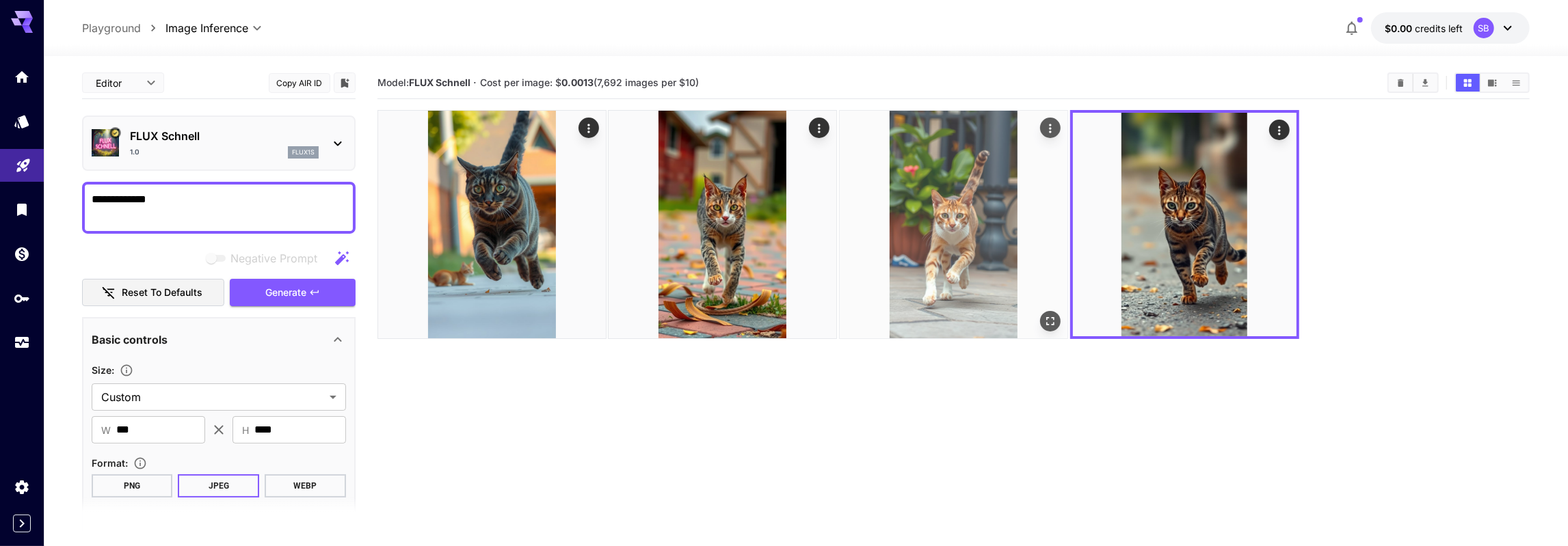
click at [915, 248] on img at bounding box center [953, 224] width 227 height 227
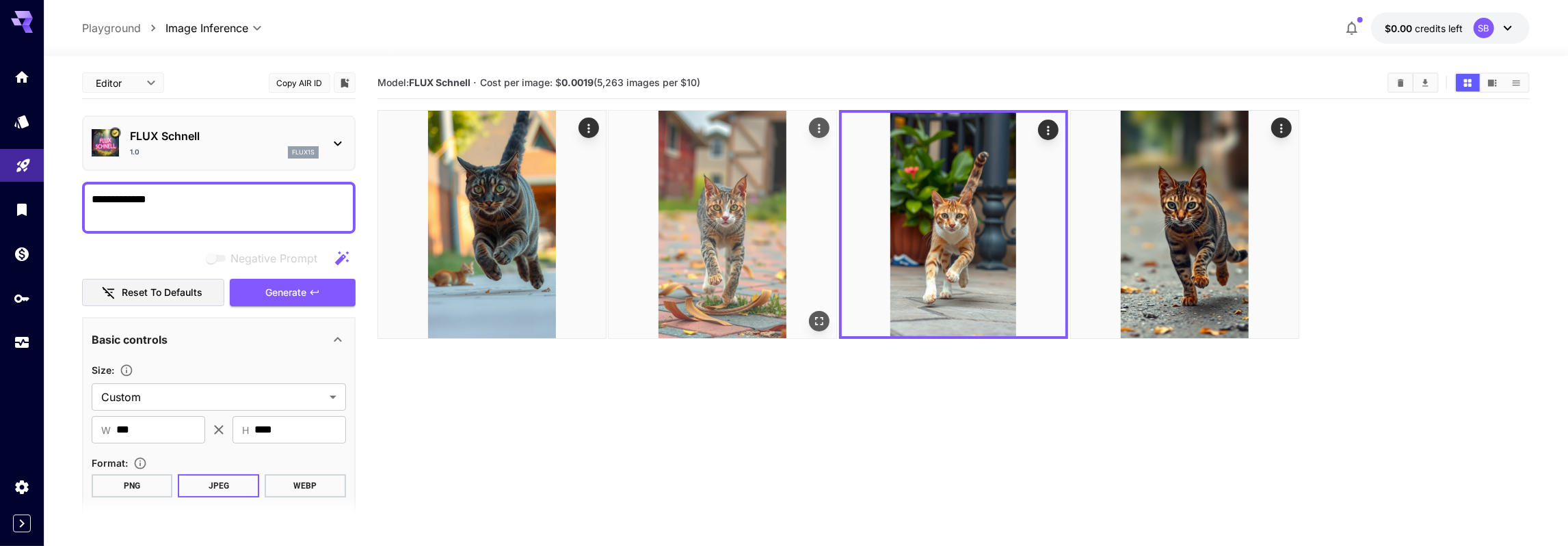
click at [743, 258] on img at bounding box center [722, 224] width 227 height 227
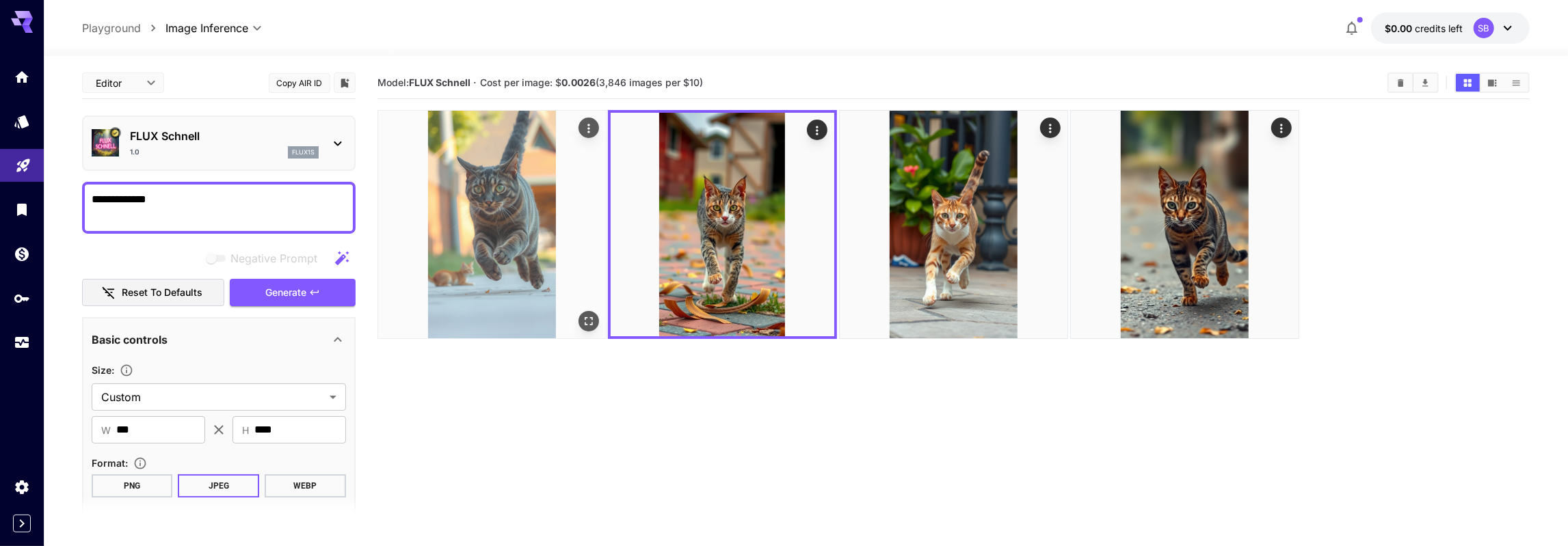
click at [509, 220] on img at bounding box center [492, 224] width 227 height 227
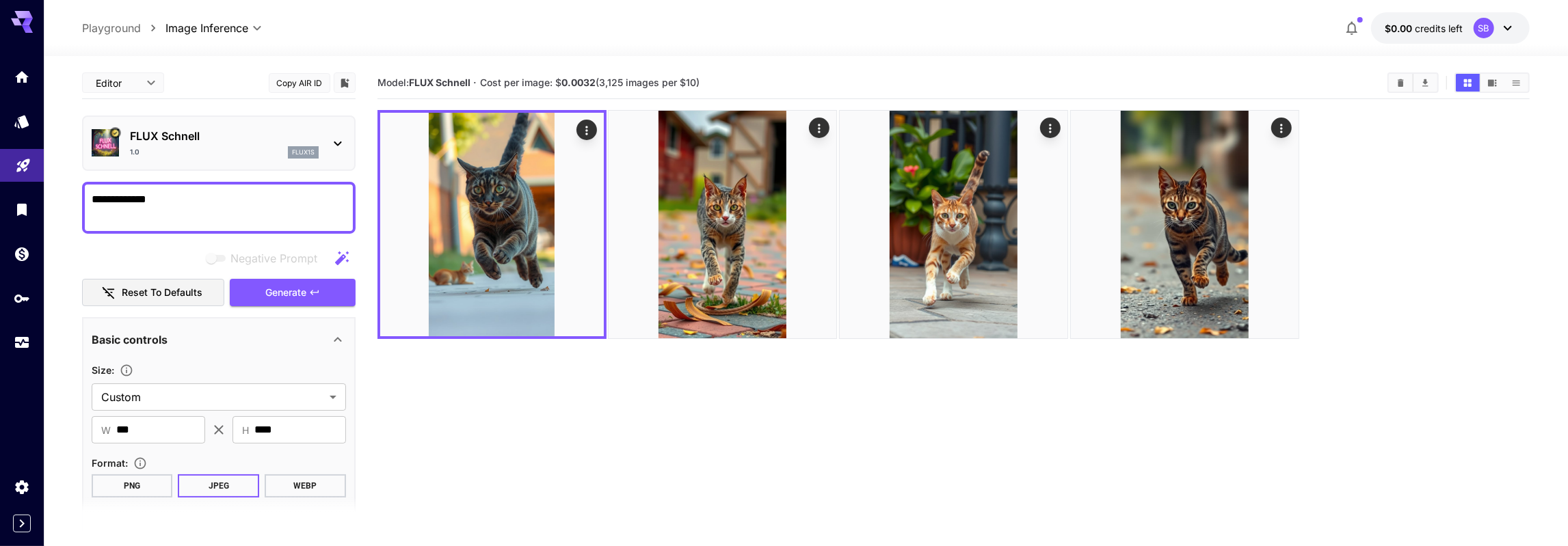
click at [518, 396] on section "Model: FLUX Schnell · Cost per image: $ 0.0032 (3,125 images per $10)" at bounding box center [953, 340] width 1153 height 546
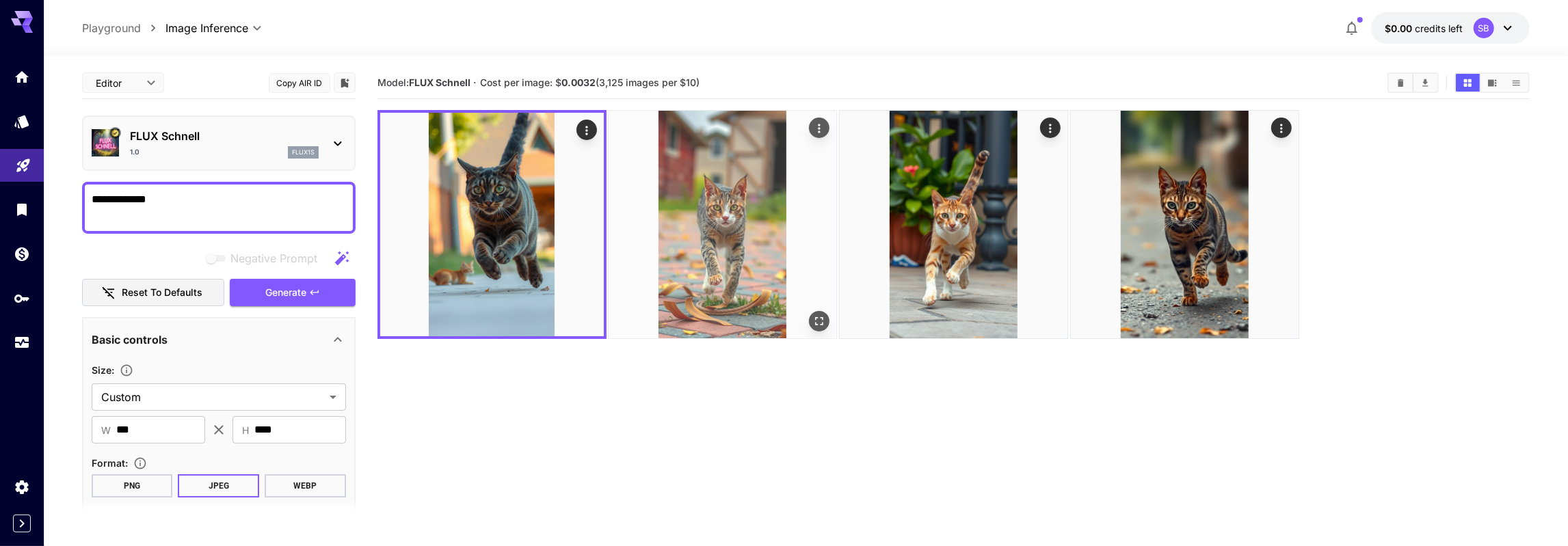
click at [761, 213] on img at bounding box center [722, 224] width 227 height 227
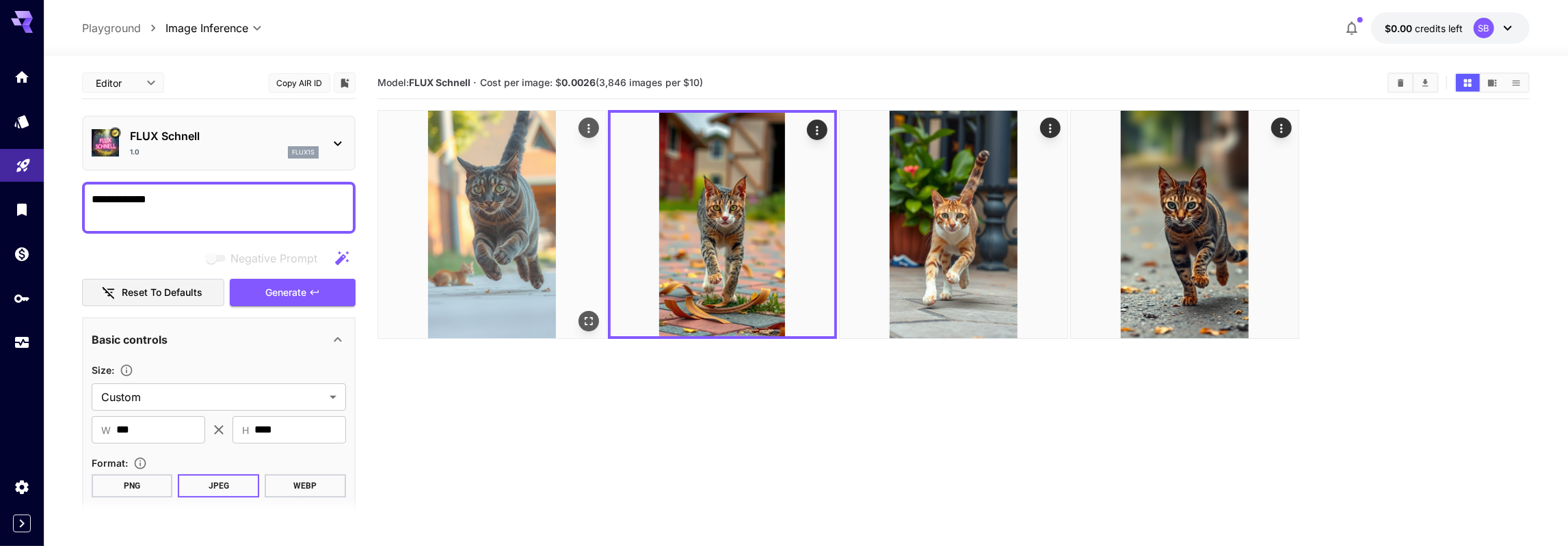
click at [582, 194] on img at bounding box center [492, 224] width 227 height 227
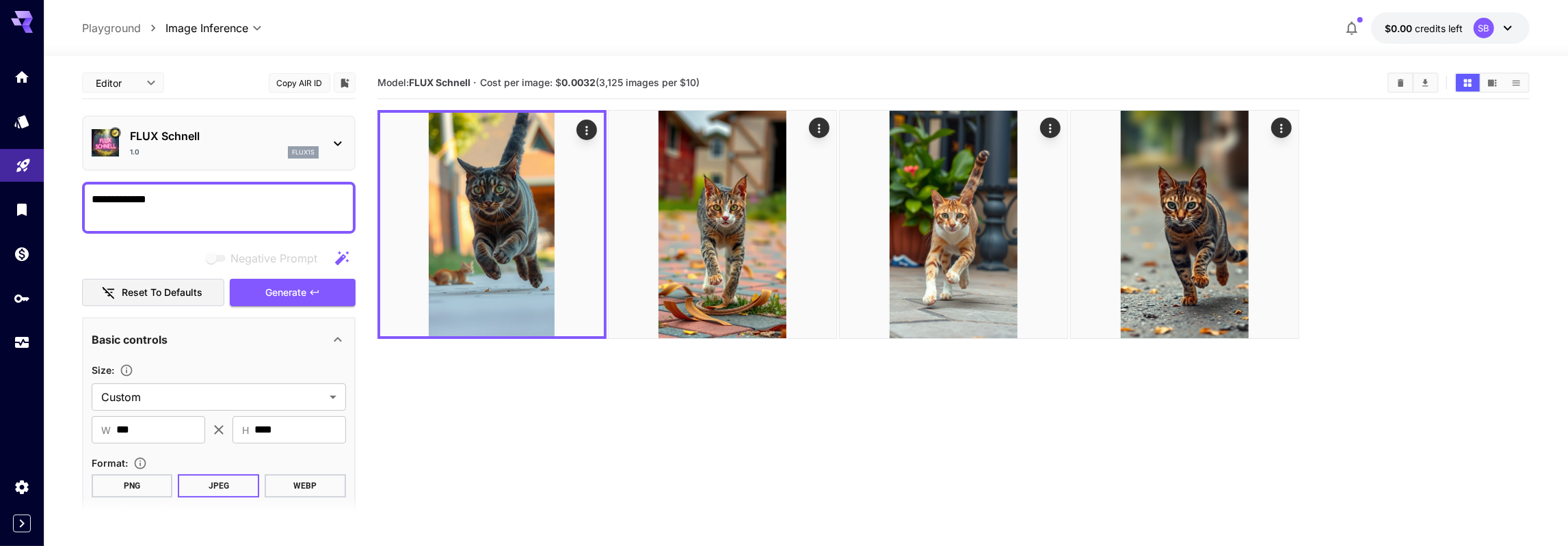
click at [590, 84] on b "0.0032" at bounding box center [579, 82] width 34 height 11
drag, startPoint x: 591, startPoint y: 84, endPoint x: 598, endPoint y: 83, distance: 7.1
click at [596, 83] on b "0.0032" at bounding box center [579, 82] width 34 height 11
click at [910, 365] on section "Model: FLUX Schnell · Cost per image: $ 0.0032 (3,125 images per $10)" at bounding box center [953, 340] width 1153 height 546
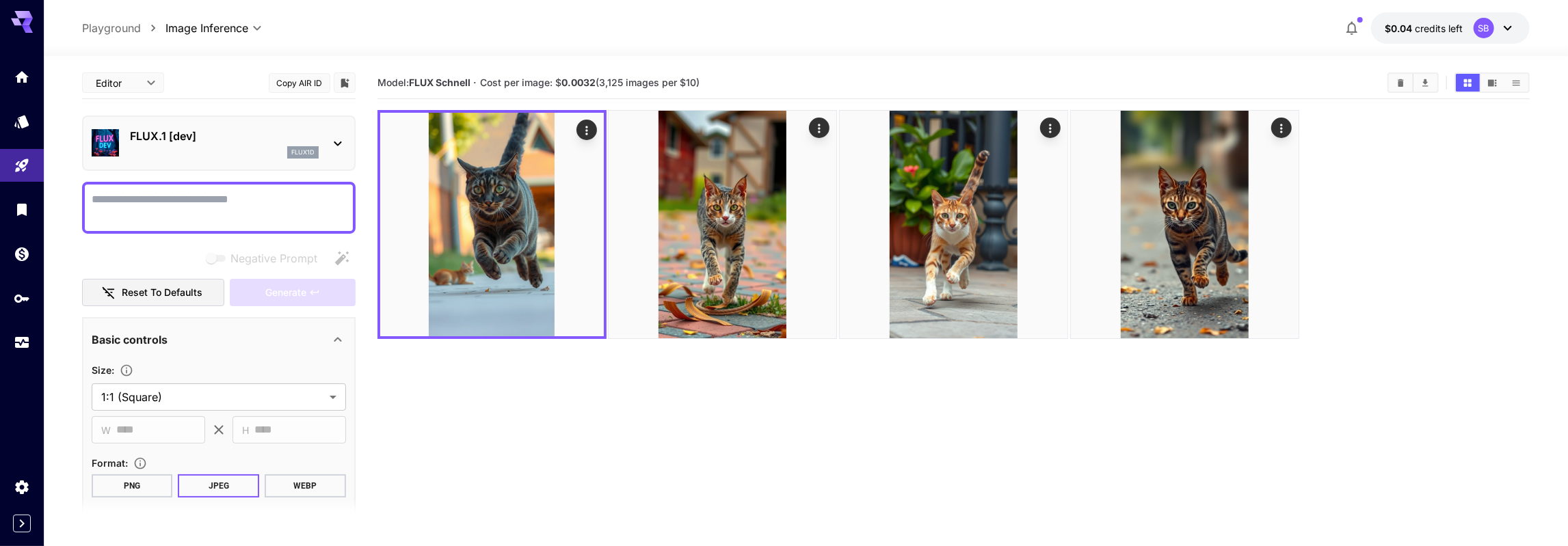
click at [203, 138] on p "FLUX.1 [dev]" at bounding box center [224, 136] width 189 height 16
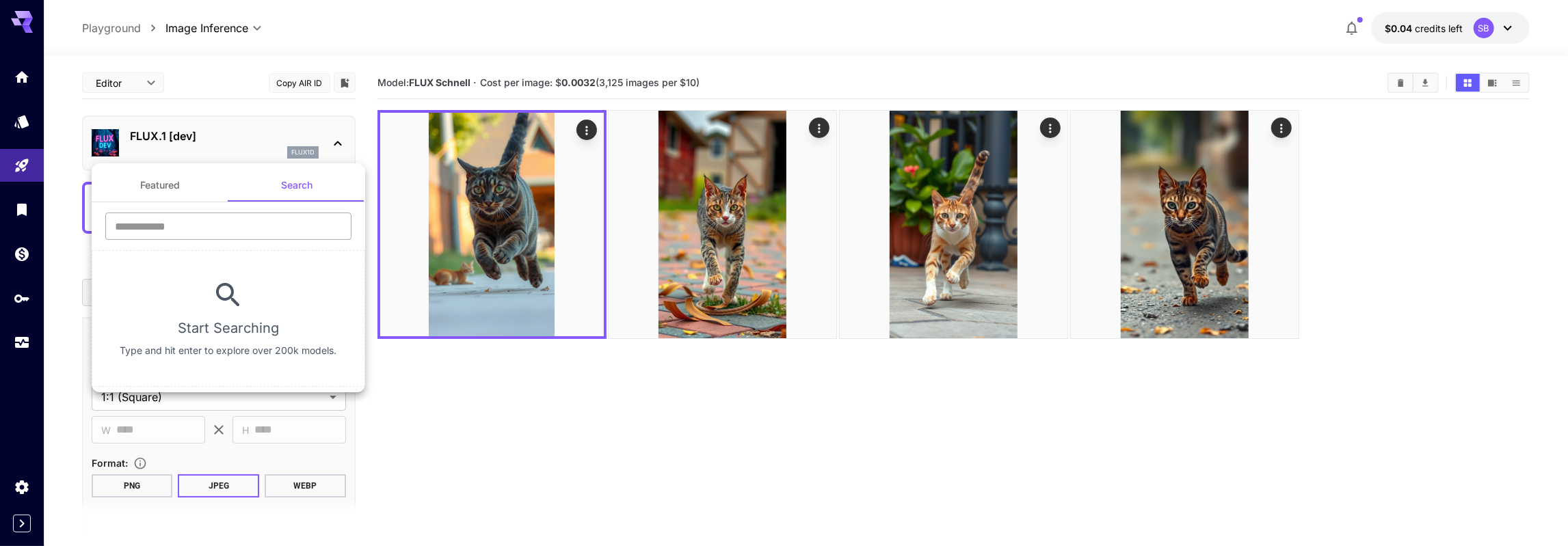
click at [232, 215] on input "text" at bounding box center [228, 226] width 246 height 28
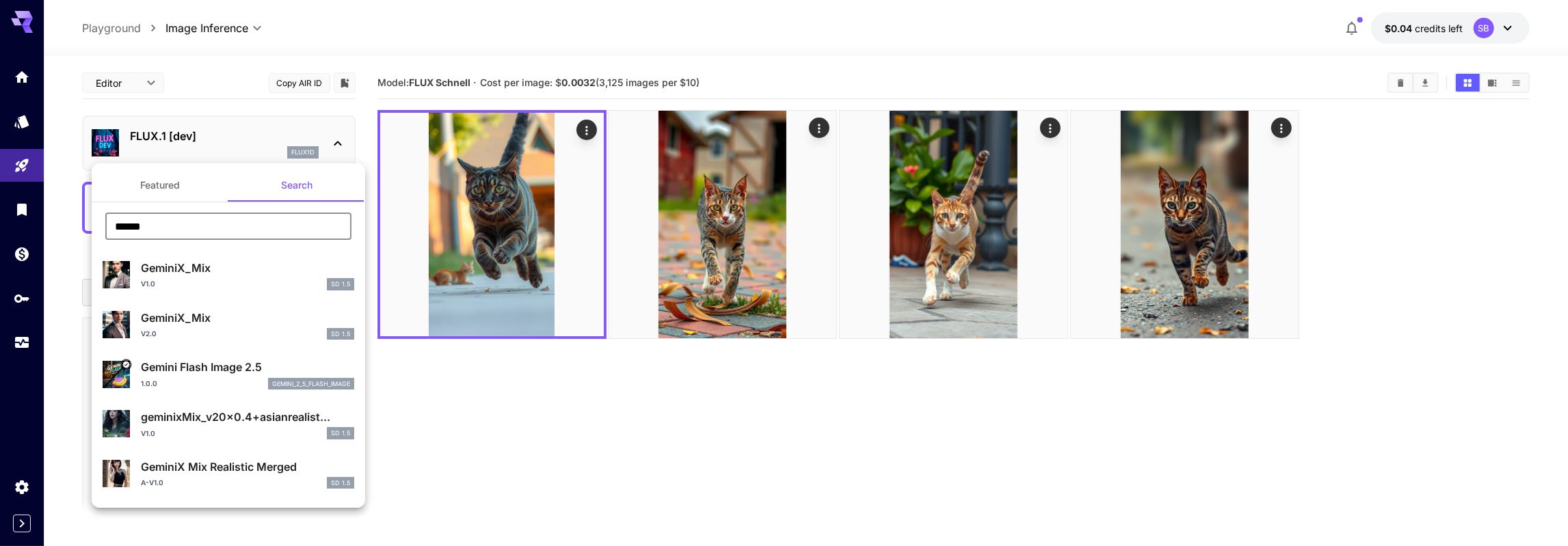
type input "******"
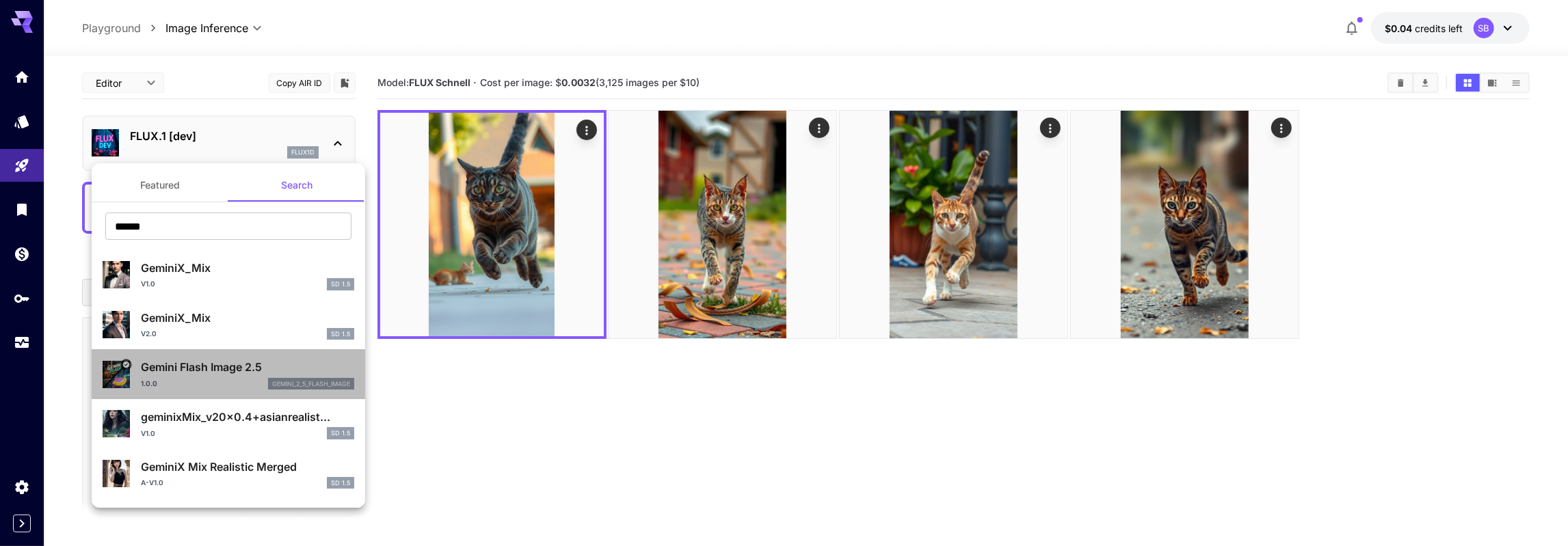
click at [217, 371] on p "Gemini Flash Image 2.5" at bounding box center [246, 367] width 213 height 16
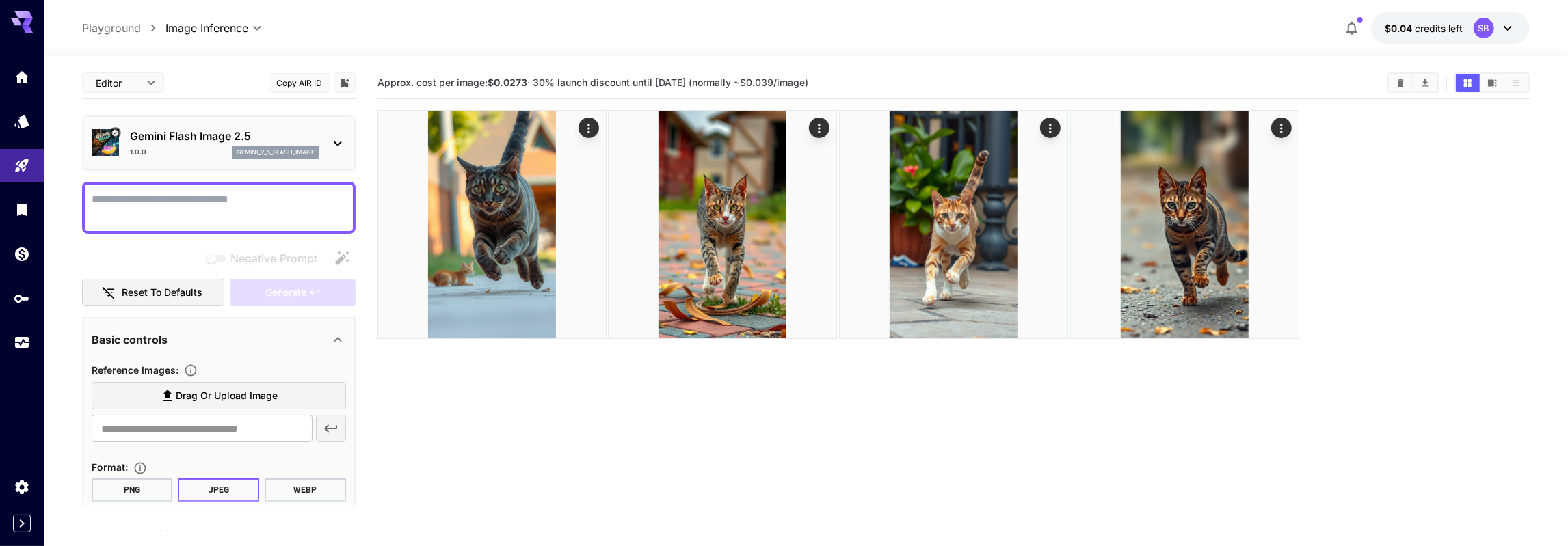
click at [165, 188] on div at bounding box center [219, 207] width 273 height 52
click at [167, 204] on textarea "Negative Prompt" at bounding box center [219, 207] width 254 height 32
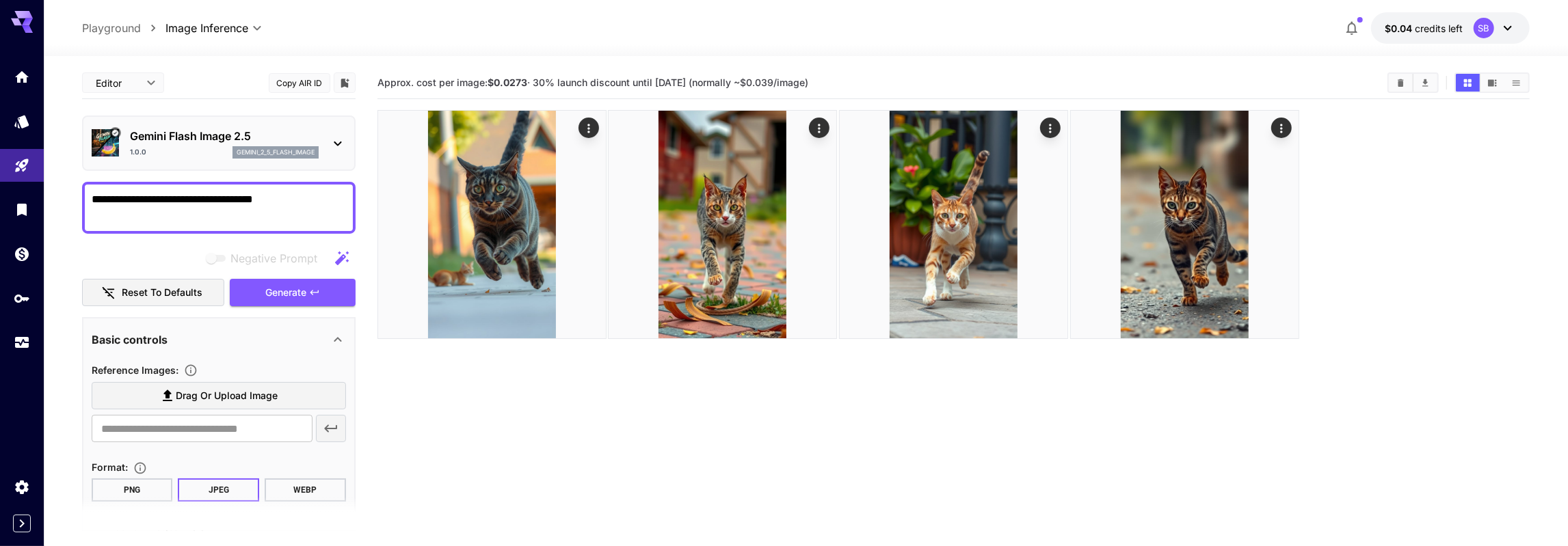
click at [138, 199] on textarea "**********" at bounding box center [219, 207] width 254 height 32
click at [145, 212] on textarea "**********" at bounding box center [219, 207] width 254 height 32
click at [138, 213] on textarea "**********" at bounding box center [219, 207] width 254 height 32
click at [333, 199] on textarea "**********" at bounding box center [219, 207] width 254 height 32
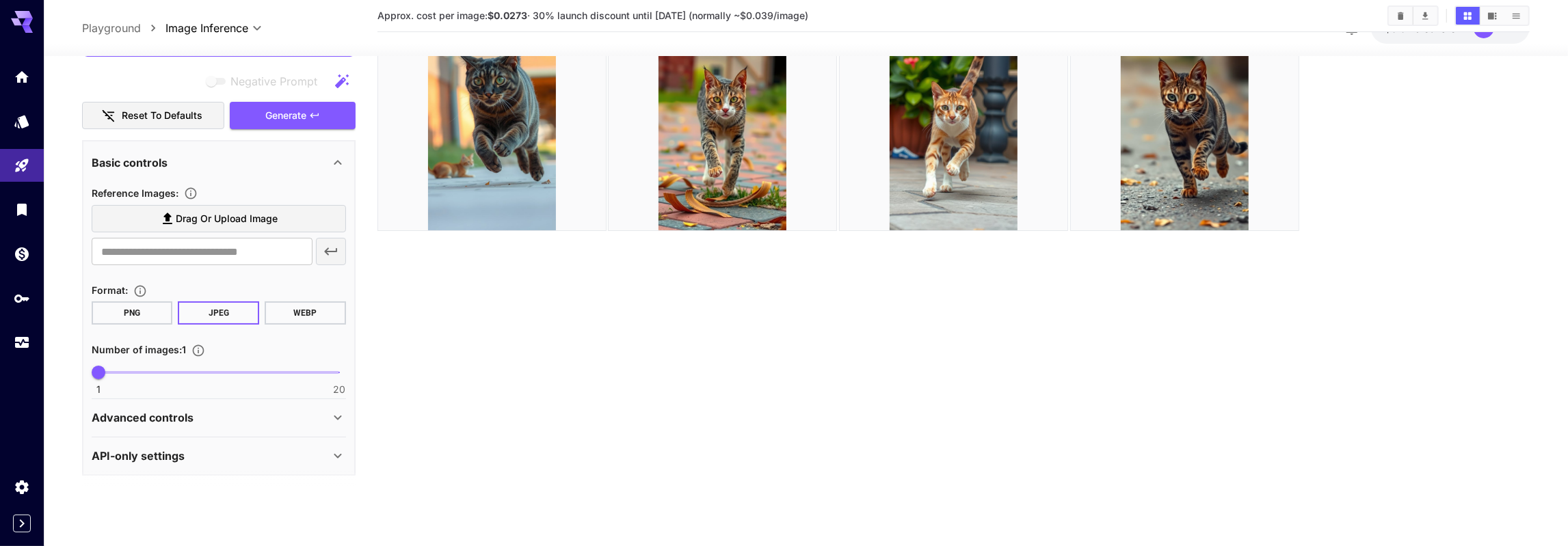
scroll to position [154, 0]
type textarea "**********"
click at [216, 404] on div "Advanced controls" at bounding box center [219, 414] width 254 height 32
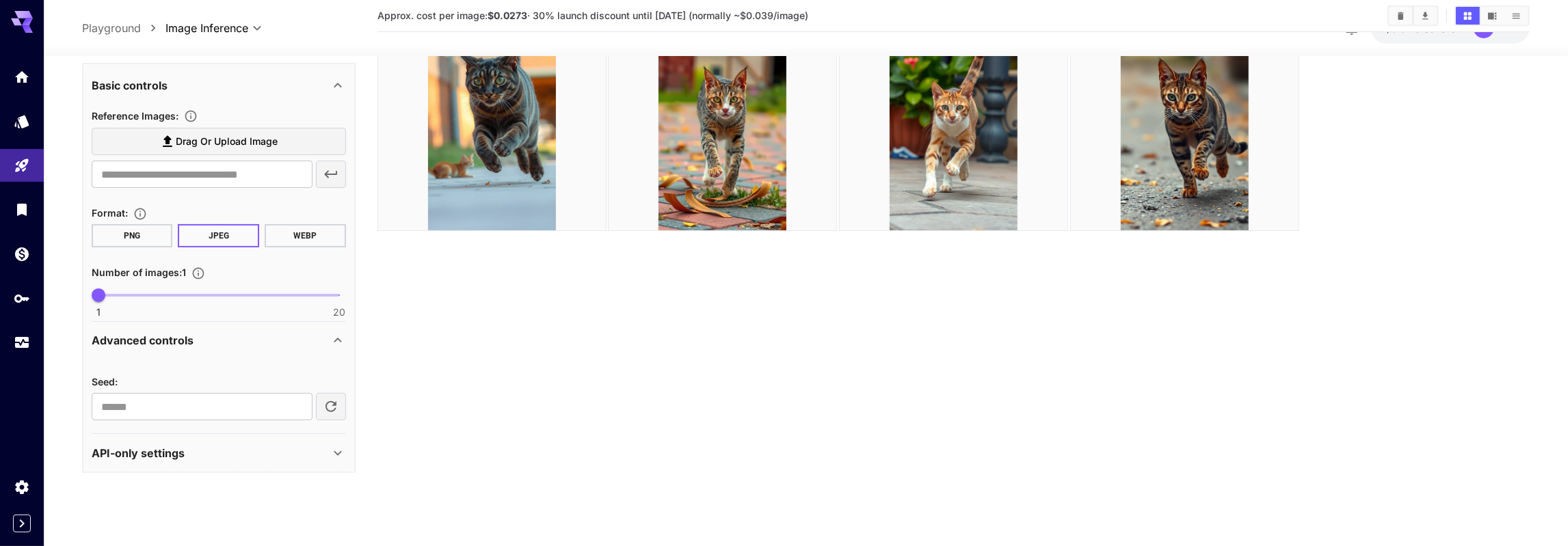
click at [204, 449] on div "API-only settings" at bounding box center [210, 452] width 238 height 16
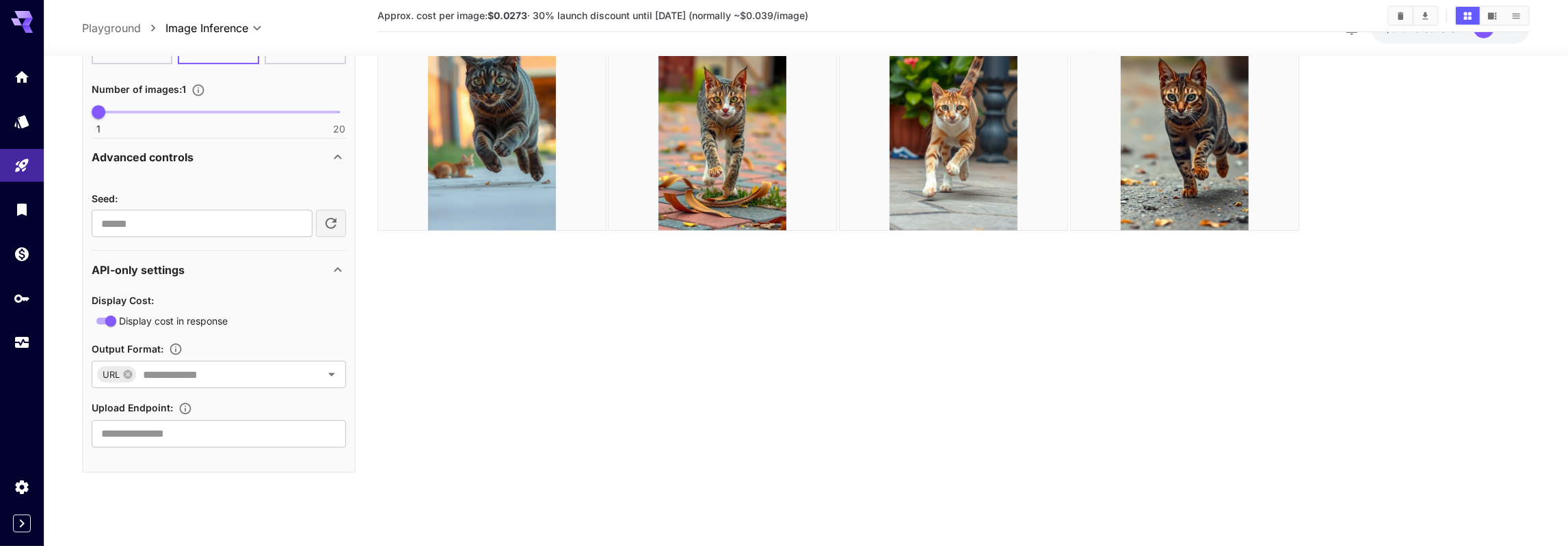
scroll to position [0, 0]
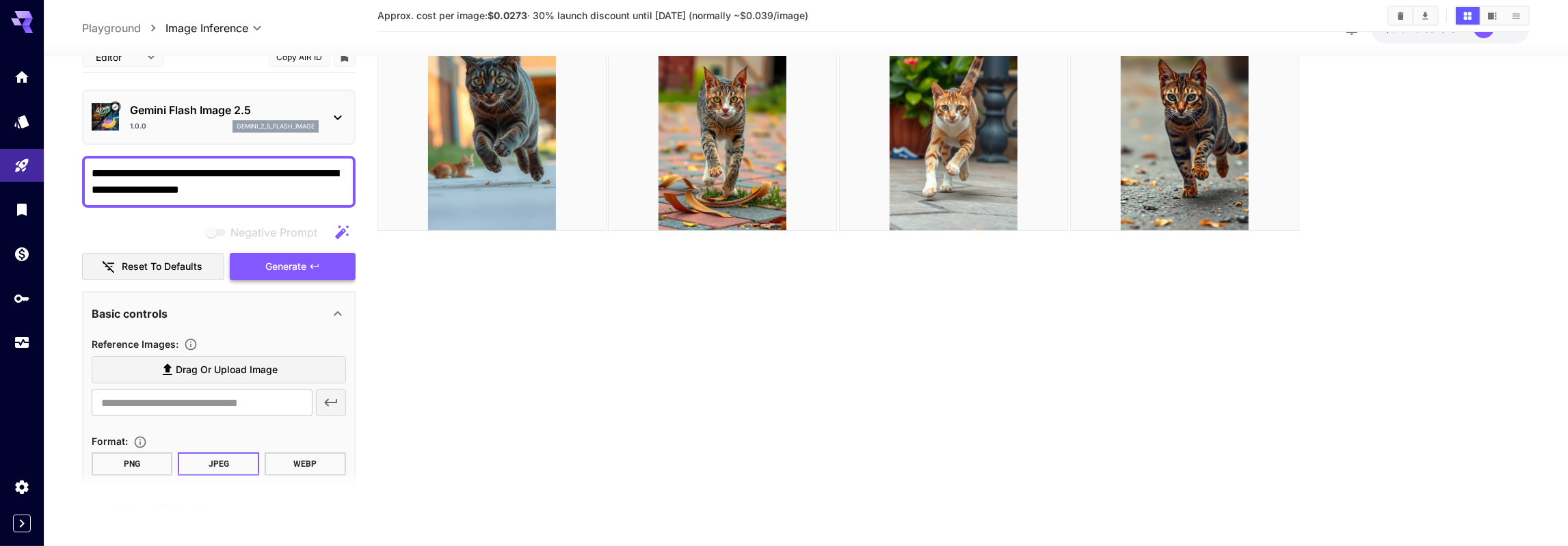
click at [267, 263] on span "Generate" at bounding box center [286, 267] width 41 height 17
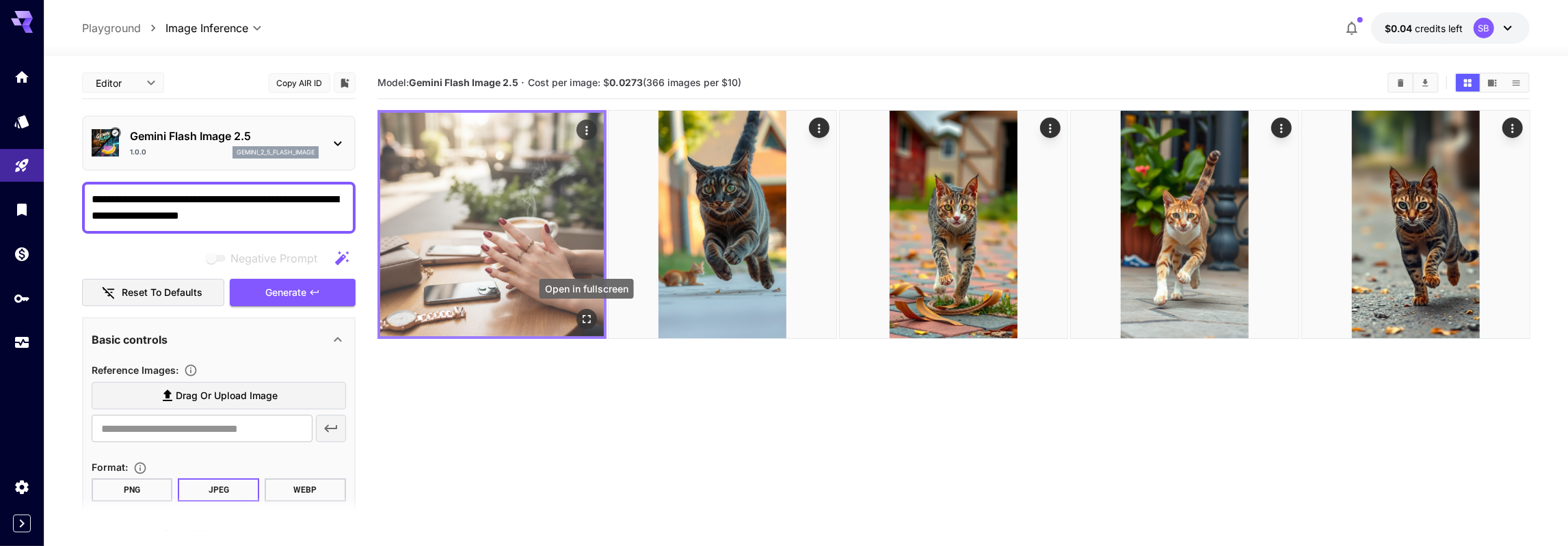
click at [585, 318] on icon "Open in fullscreen" at bounding box center [585, 319] width 13 height 13
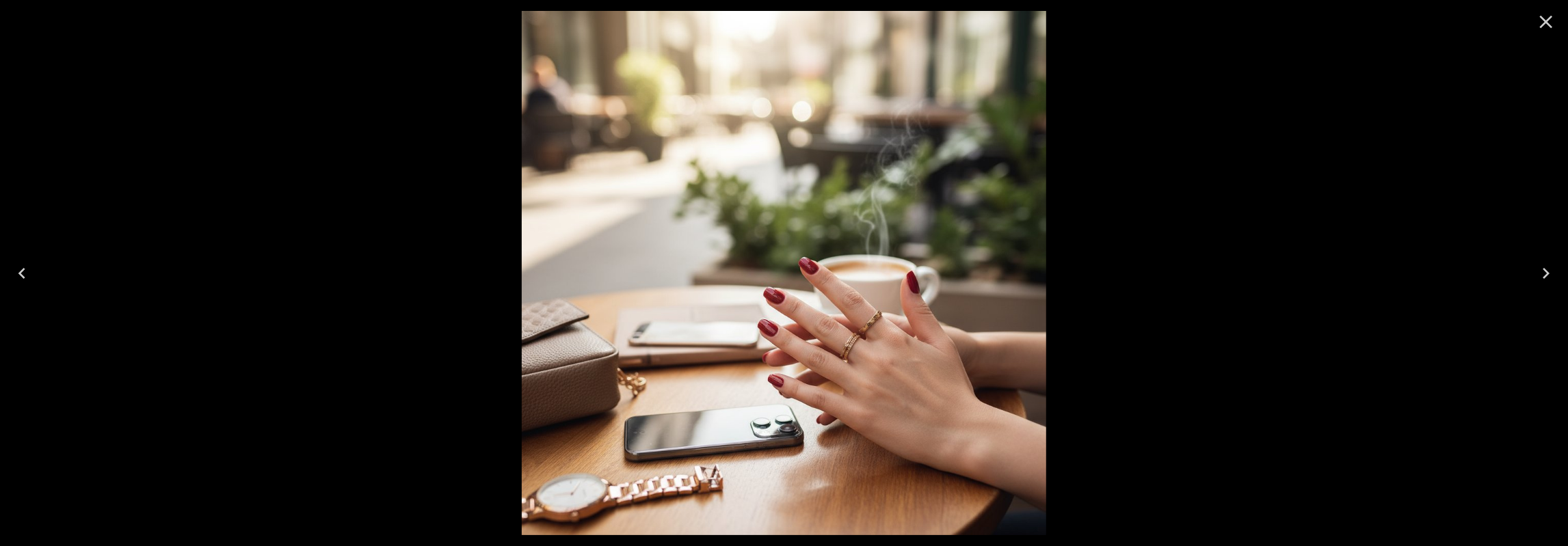
click at [1554, 13] on icon "Close" at bounding box center [1545, 21] width 22 height 22
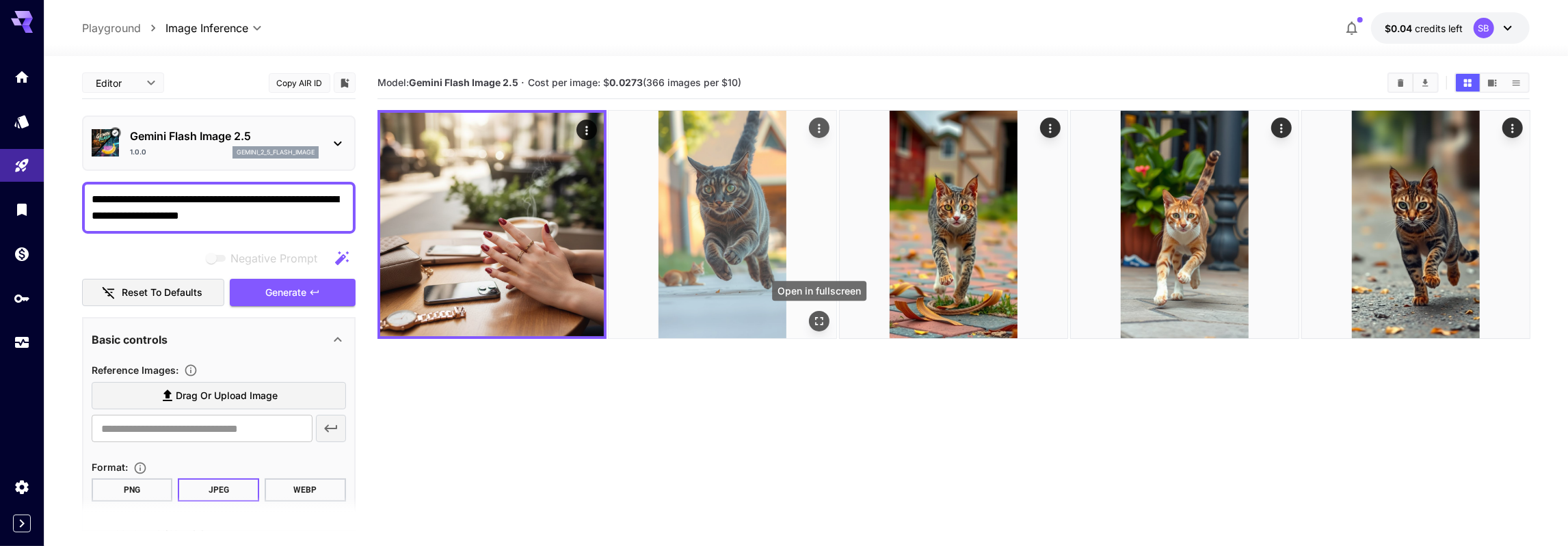
click at [815, 315] on icon "Open in fullscreen" at bounding box center [819, 321] width 13 height 13
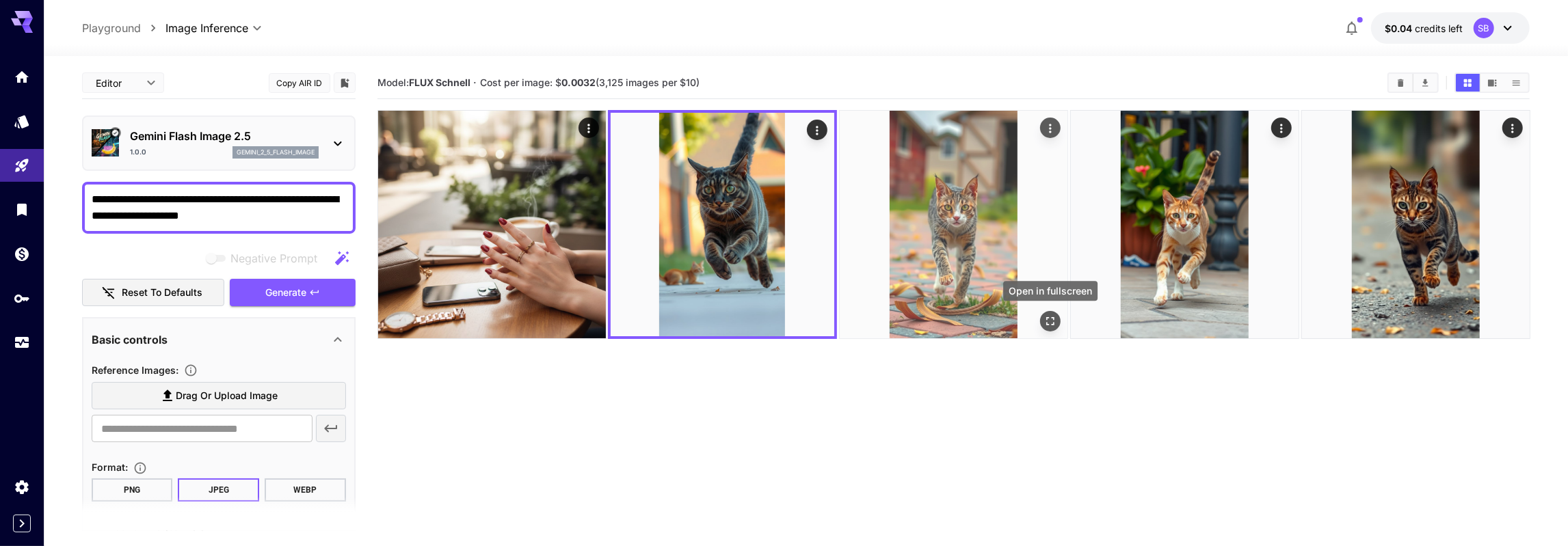
click at [1049, 318] on icon "Open in fullscreen" at bounding box center [1050, 321] width 13 height 13
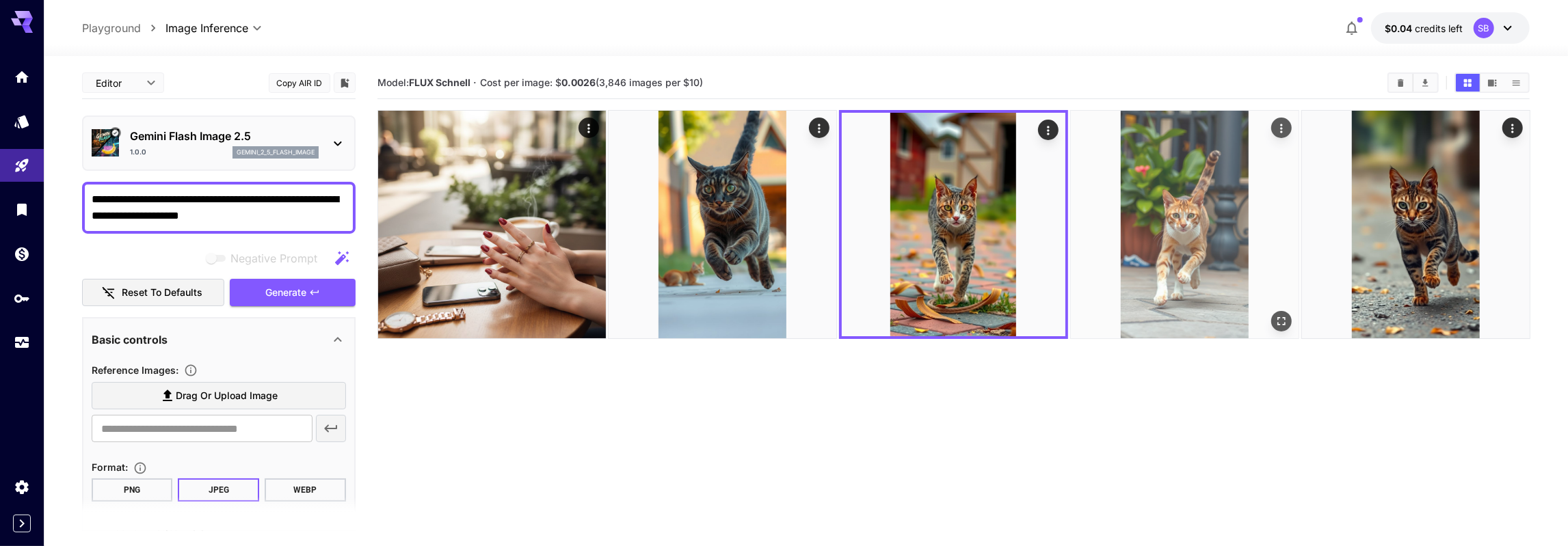
click at [1280, 318] on icon "Open in fullscreen" at bounding box center [1281, 321] width 13 height 13
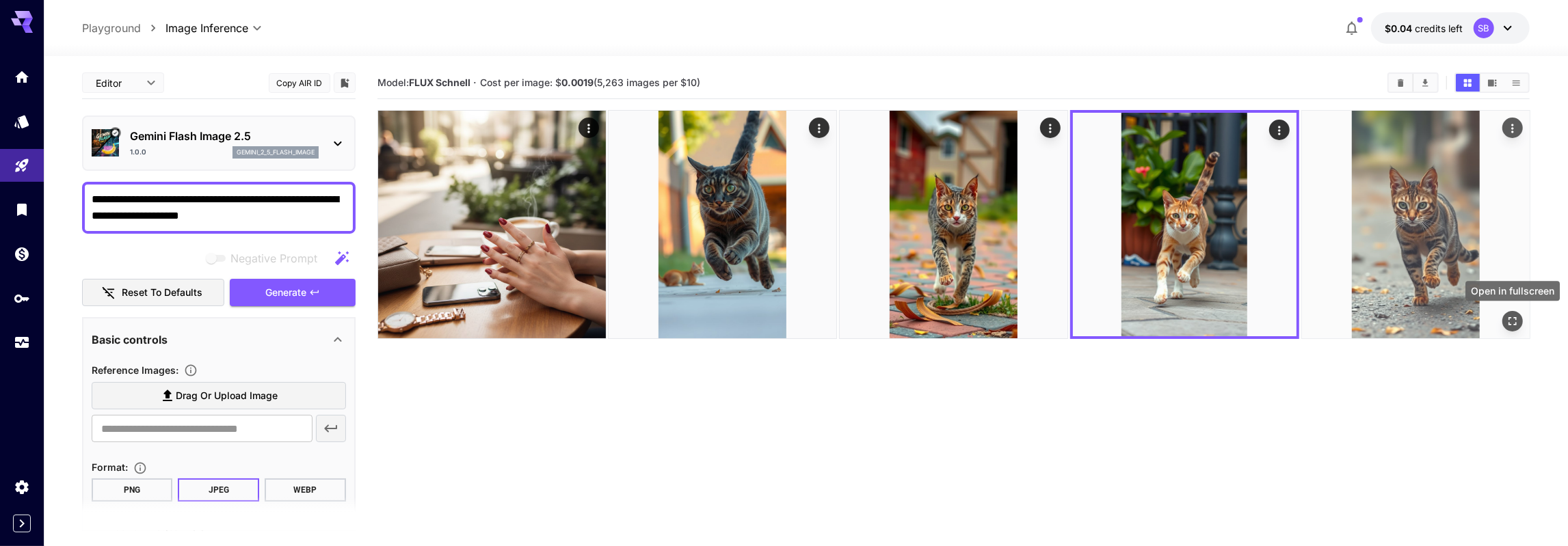
click at [1513, 321] on icon "Open in fullscreen" at bounding box center [1512, 321] width 13 height 13
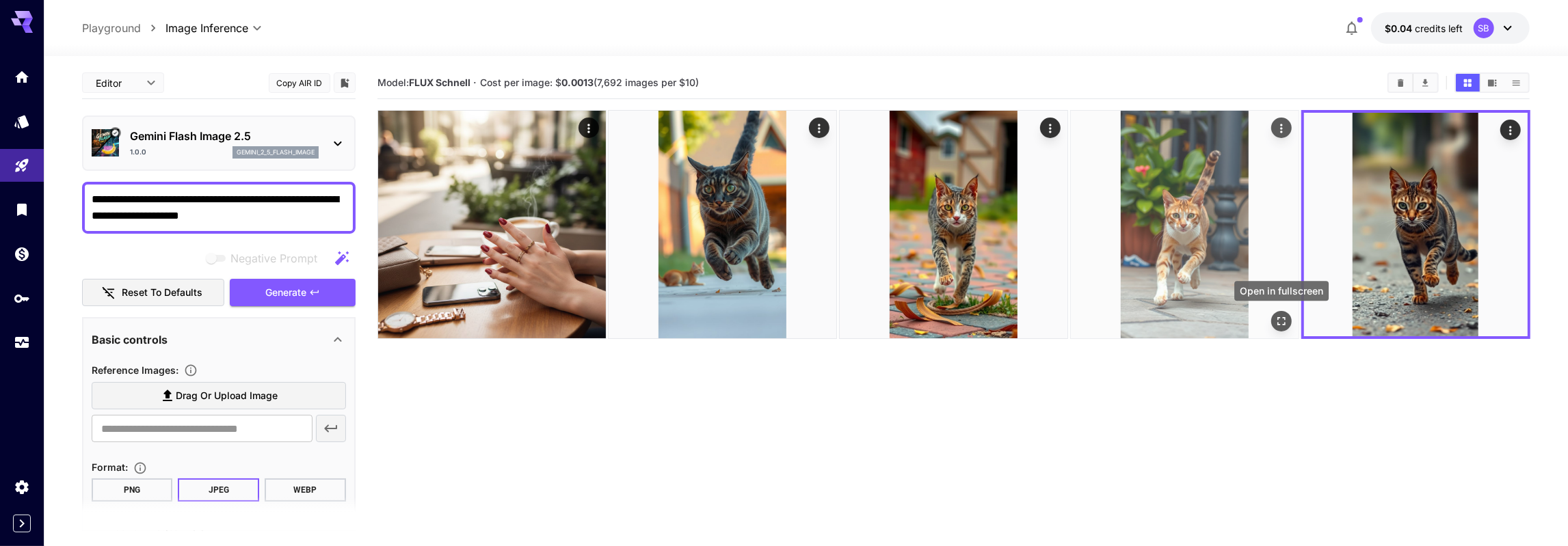
click at [1282, 322] on icon "Open in fullscreen" at bounding box center [1281, 321] width 13 height 13
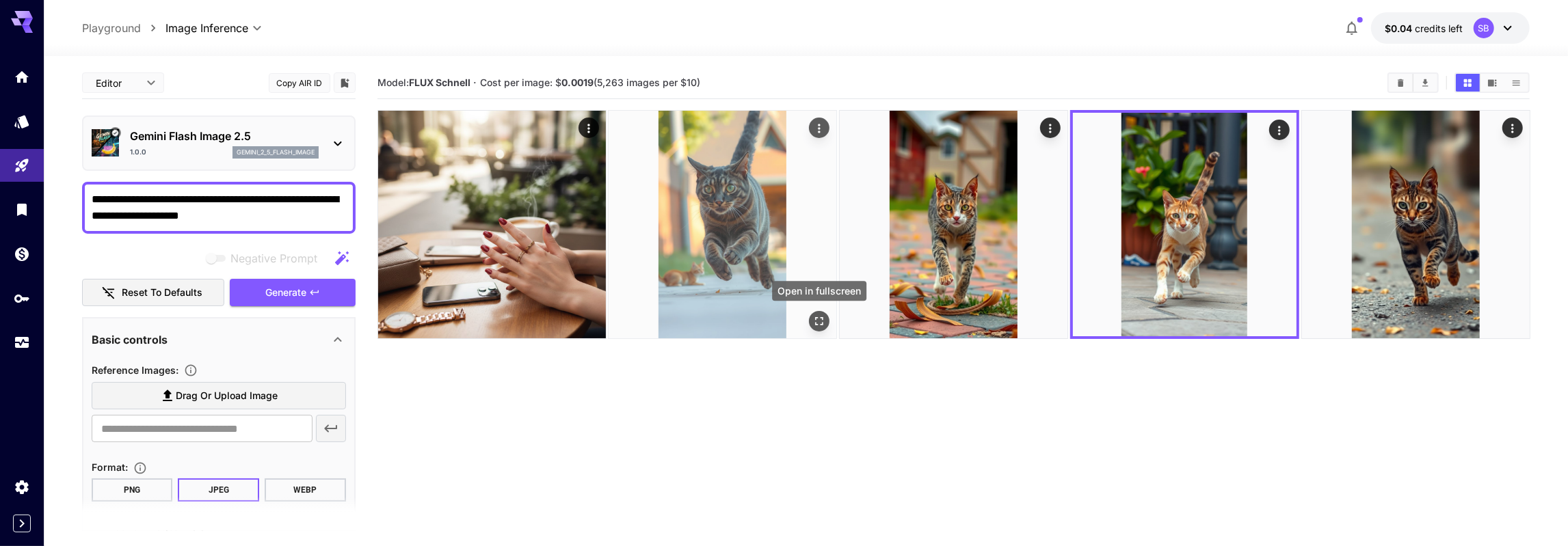
click at [821, 319] on icon "Open in fullscreen" at bounding box center [819, 321] width 13 height 13
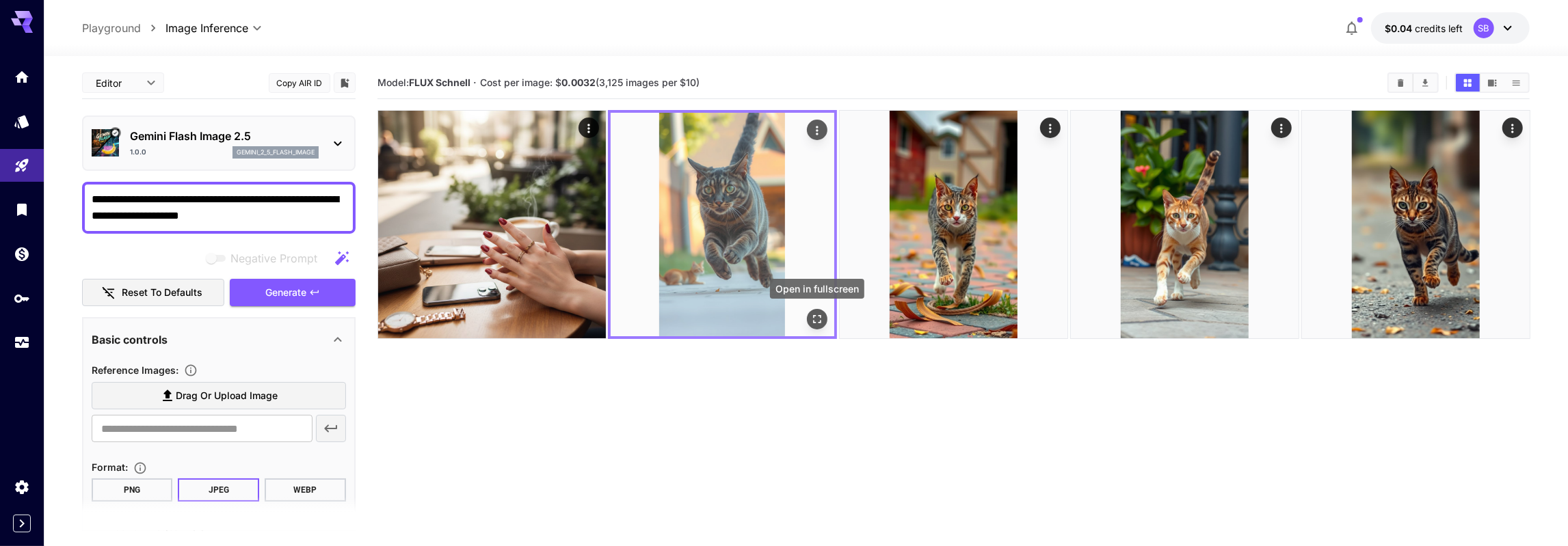
click at [813, 315] on icon "Open in fullscreen" at bounding box center [816, 319] width 13 height 13
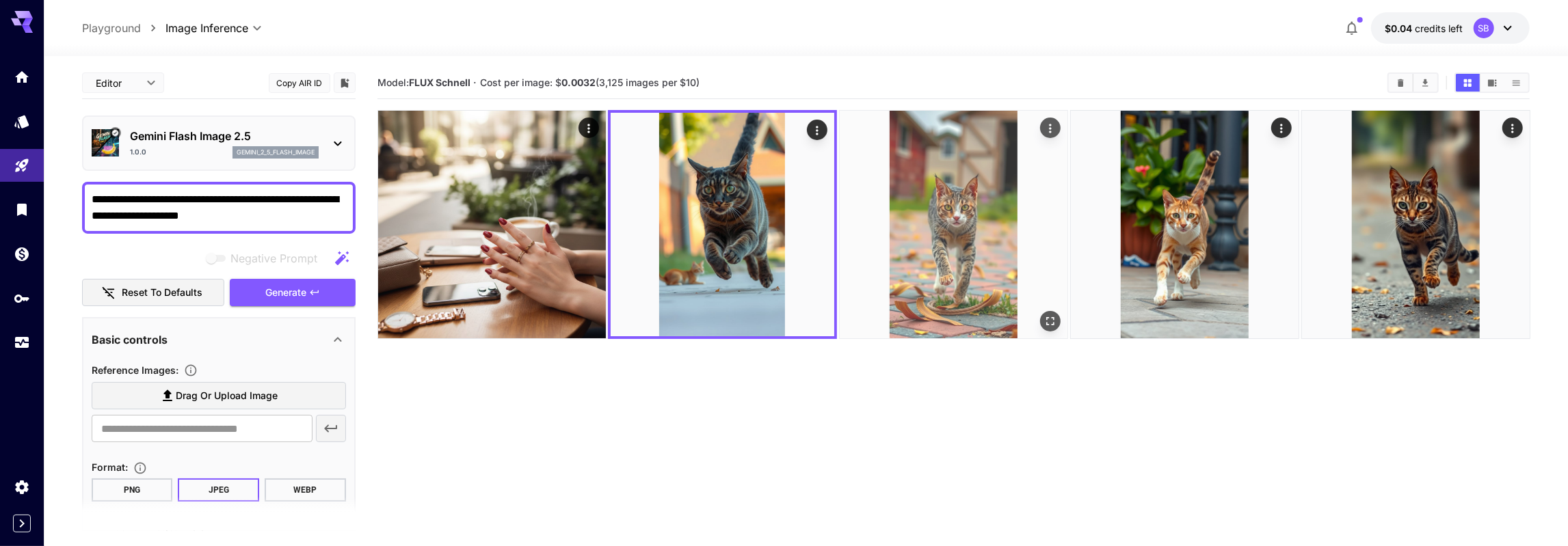
click at [1044, 319] on button "Open in fullscreen" at bounding box center [1049, 321] width 20 height 20
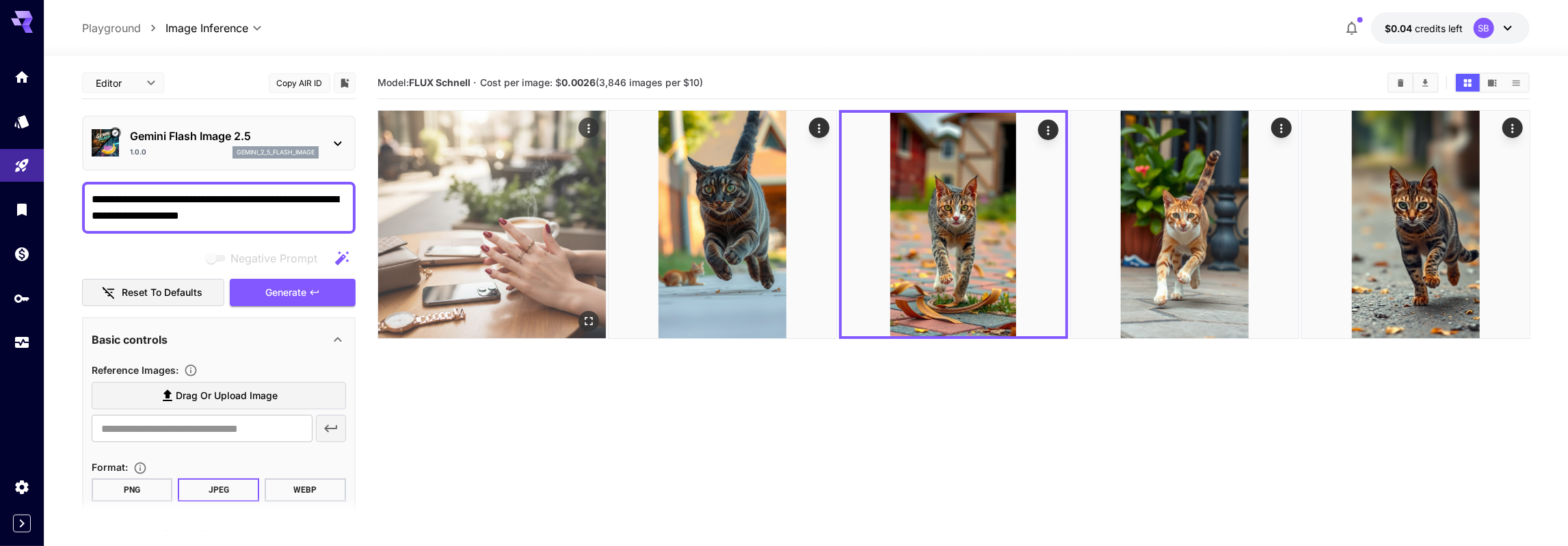
click at [589, 323] on icon "Open in fullscreen" at bounding box center [588, 321] width 13 height 13
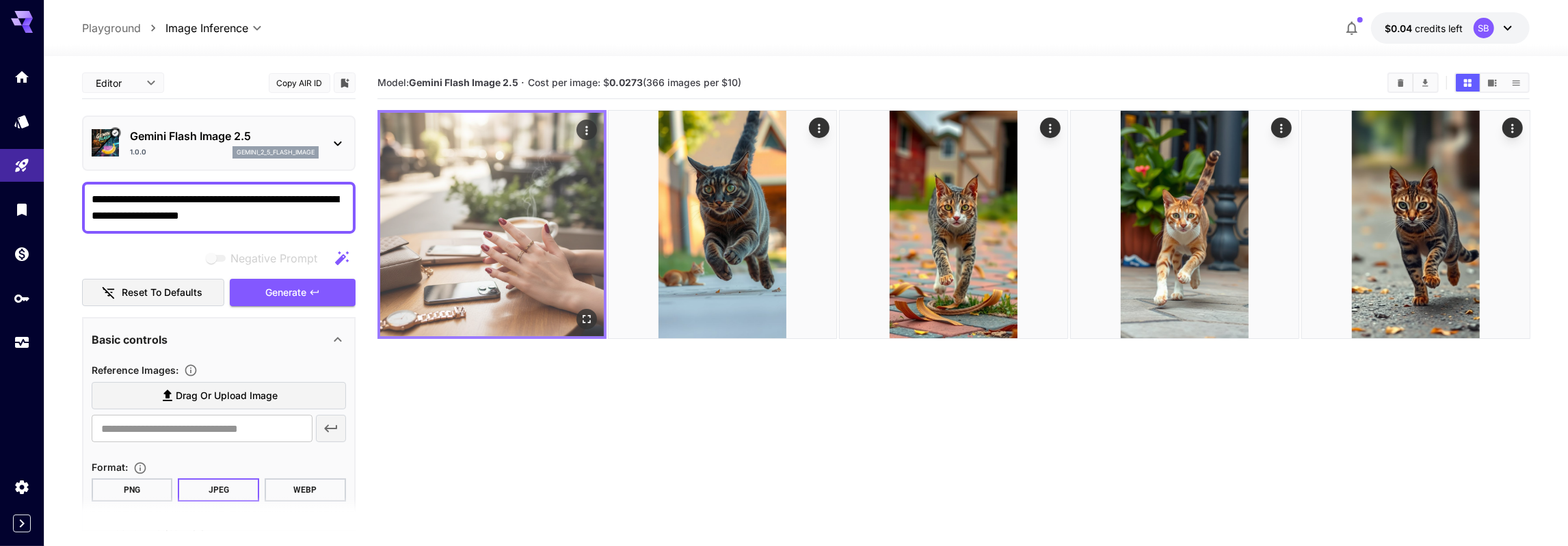
click at [447, 170] on img at bounding box center [492, 224] width 223 height 223
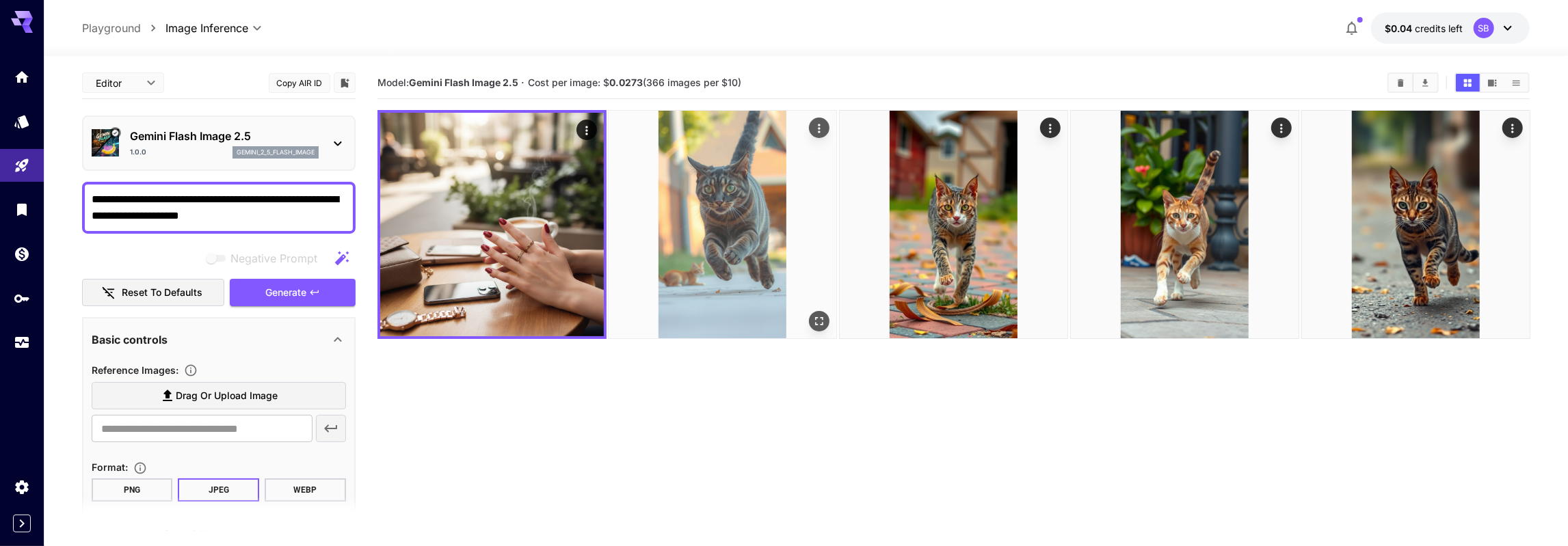
click at [692, 170] on img at bounding box center [722, 224] width 227 height 227
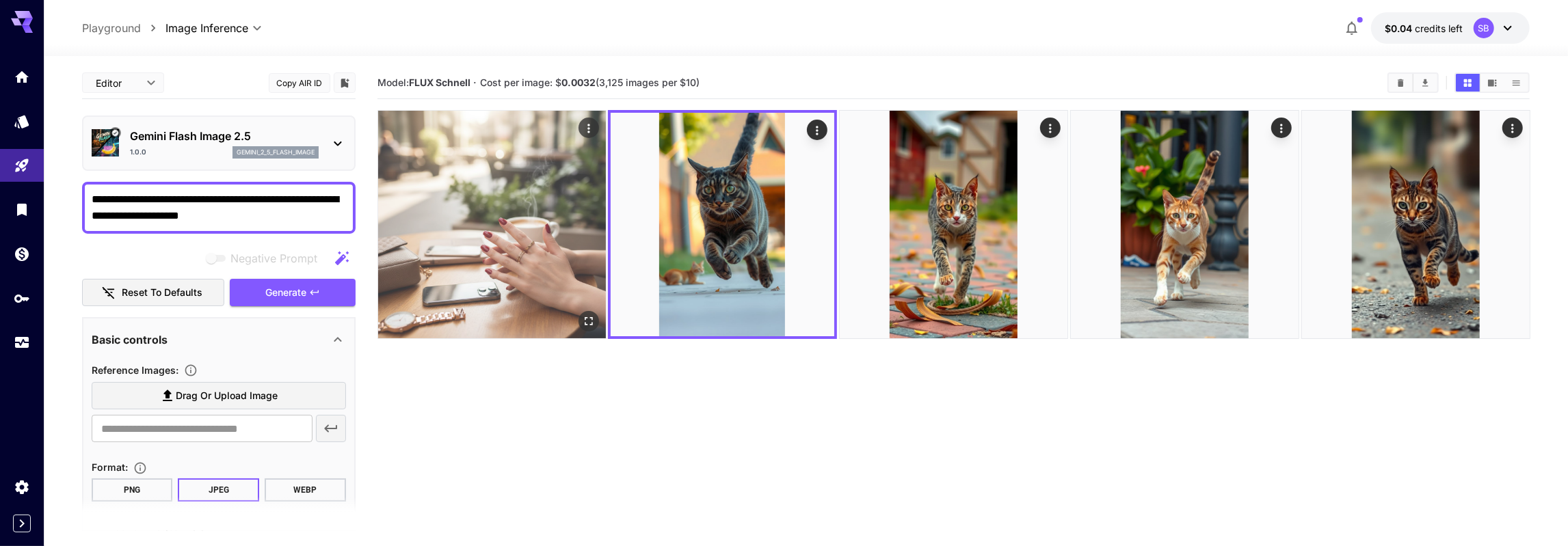
click at [537, 193] on img at bounding box center [492, 224] width 227 height 227
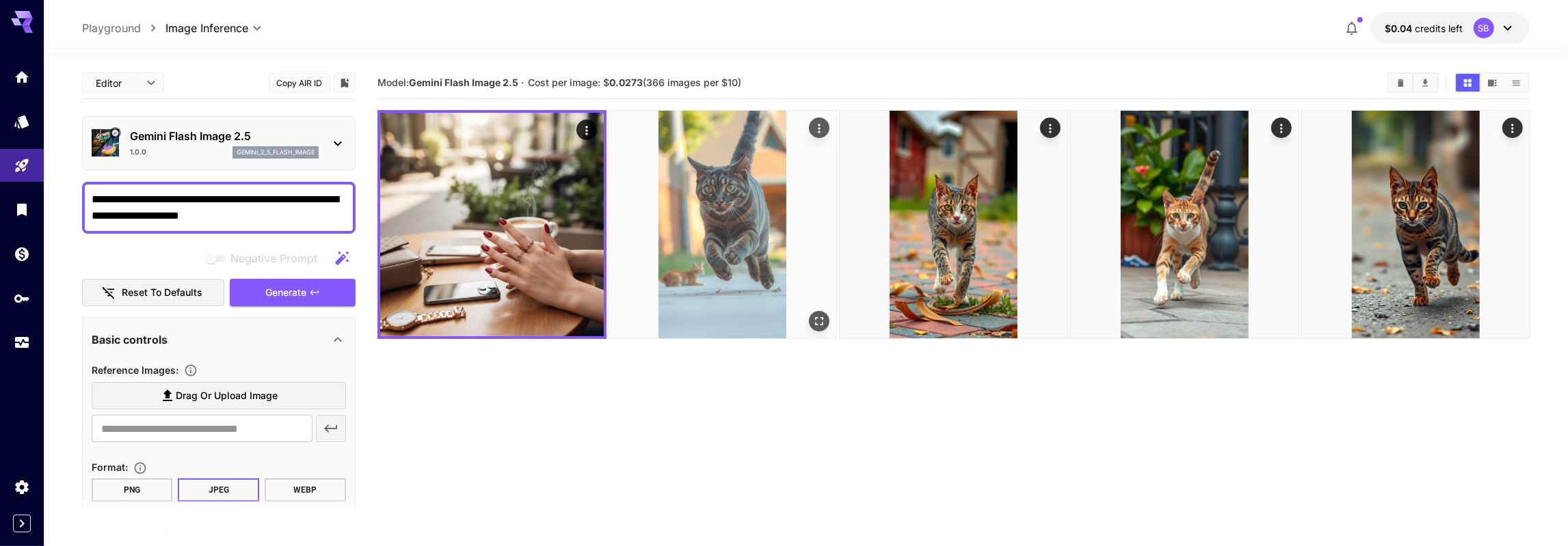
click at [657, 196] on img at bounding box center [722, 224] width 227 height 227
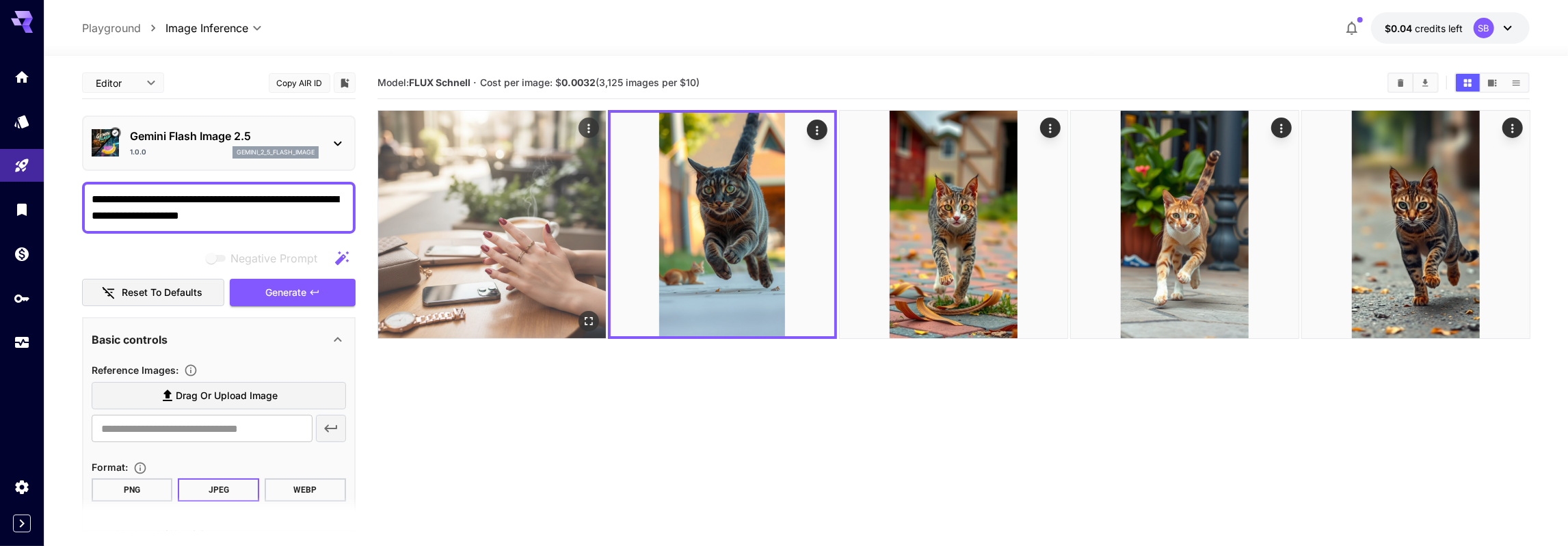
click at [498, 210] on img at bounding box center [492, 224] width 227 height 227
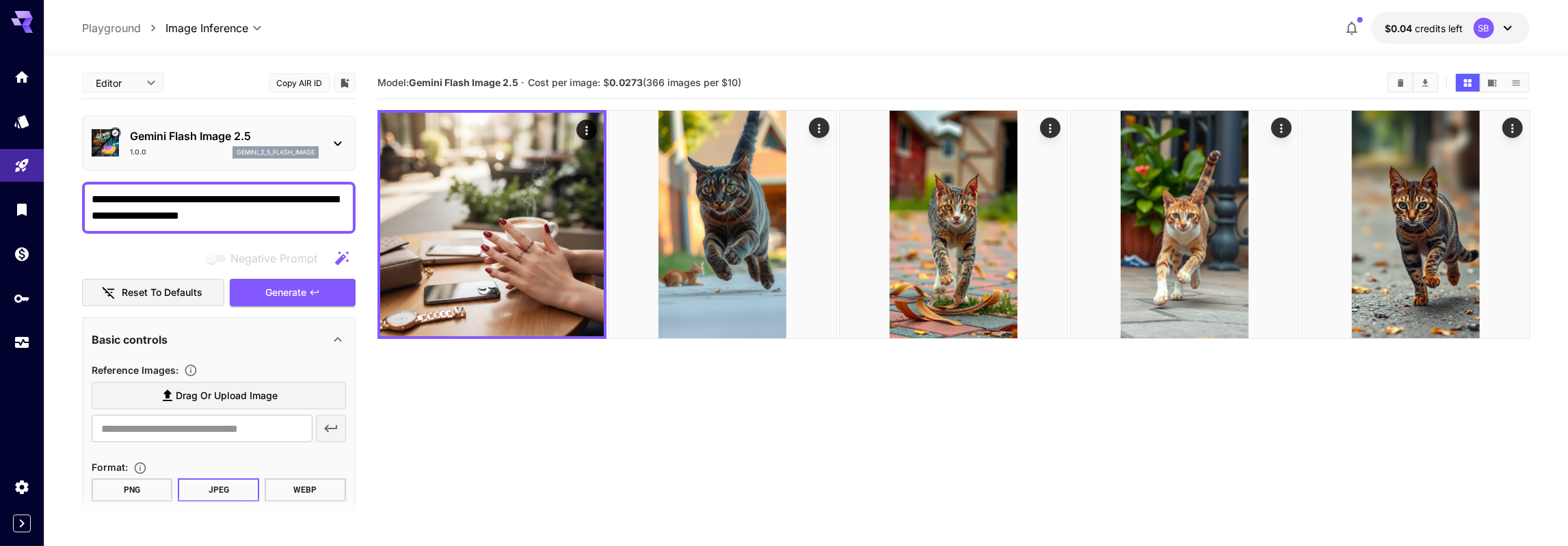
click at [335, 145] on icon at bounding box center [337, 143] width 16 height 16
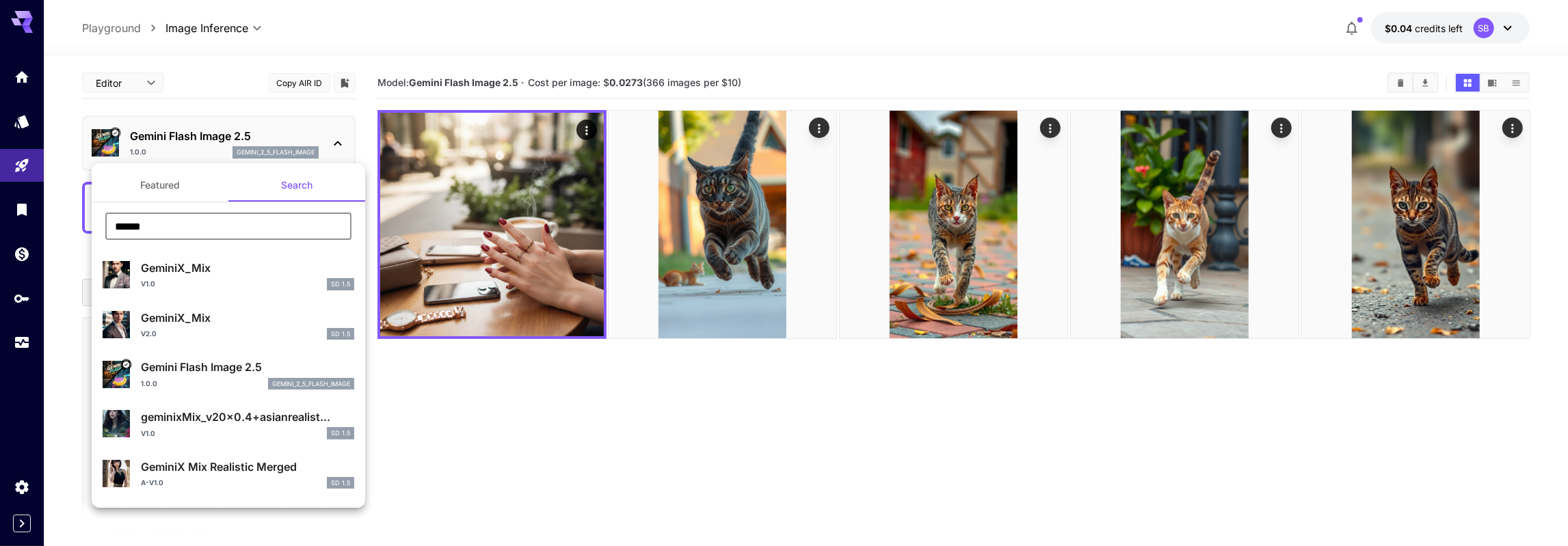
click at [214, 225] on input "******" at bounding box center [228, 226] width 246 height 28
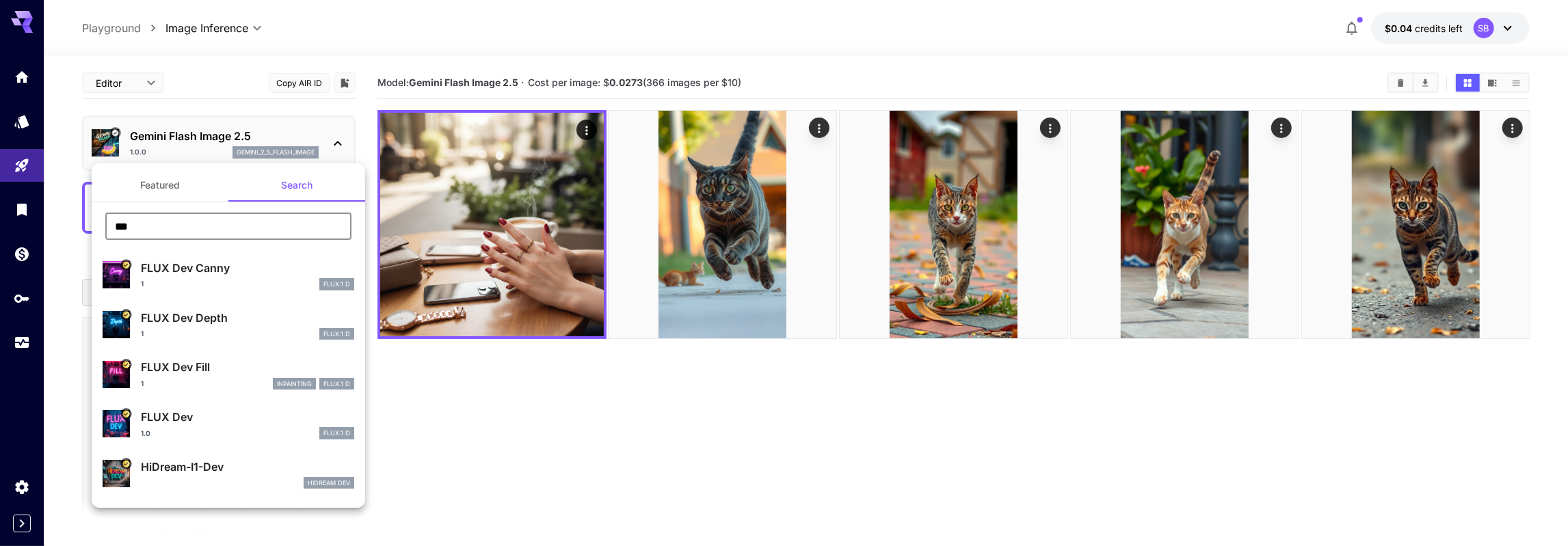
type input "***"
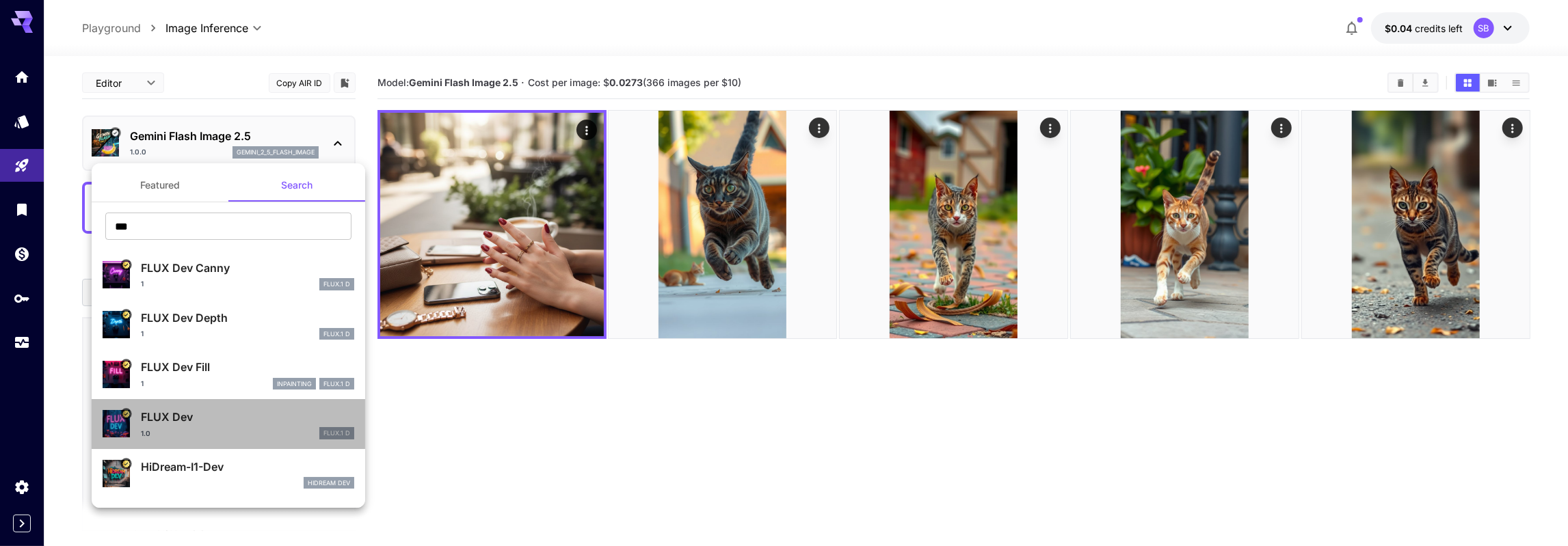
click at [232, 423] on p "FLUX Dev" at bounding box center [246, 416] width 213 height 16
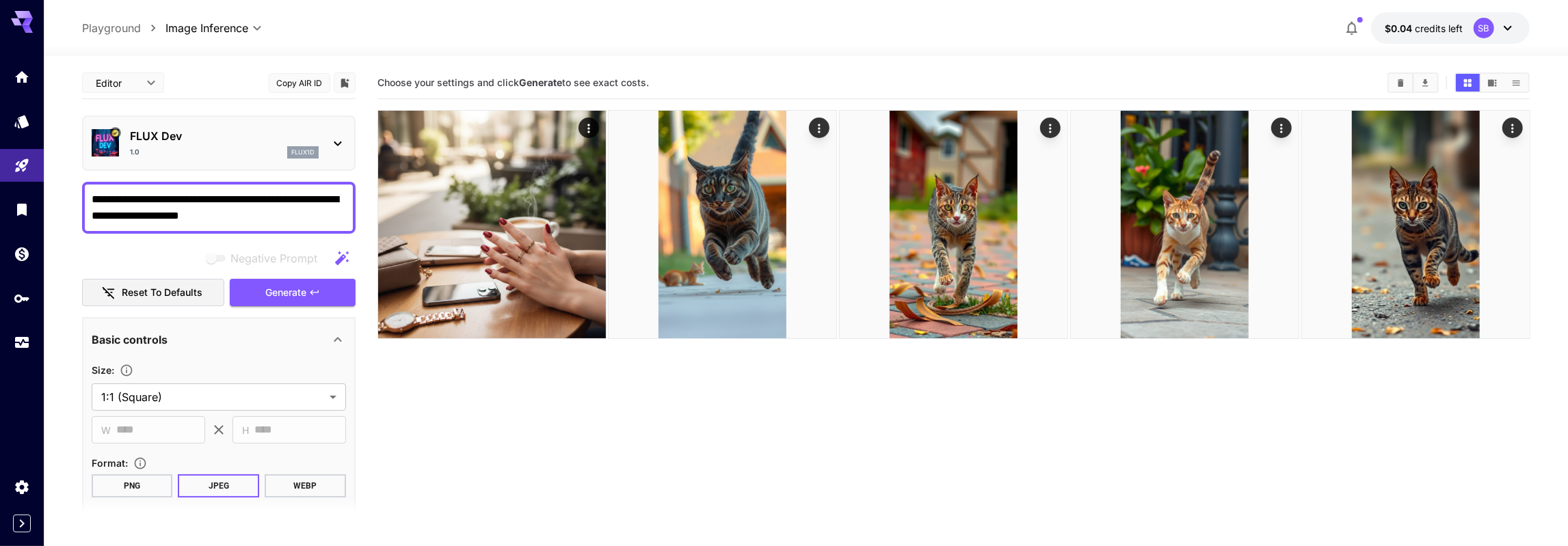
scroll to position [238, 0]
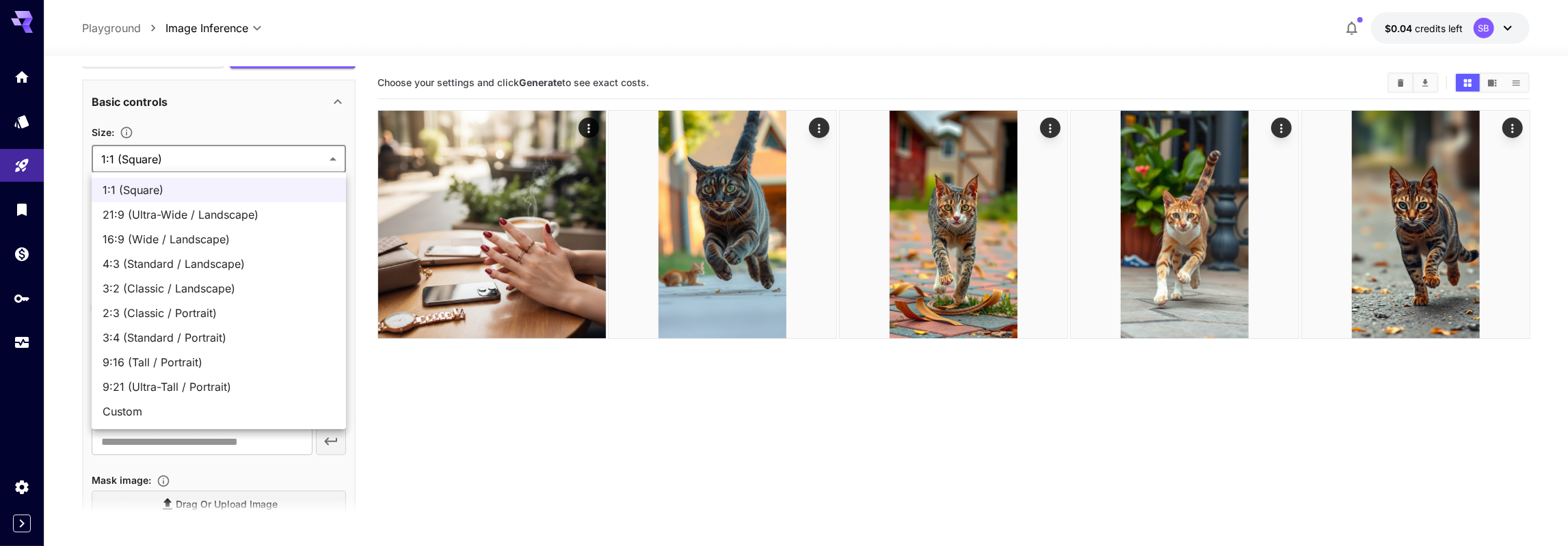
click at [136, 161] on body "**********" at bounding box center [784, 326] width 1568 height 654
click at [148, 404] on span "Custom" at bounding box center [218, 410] width 232 height 16
type input "******"
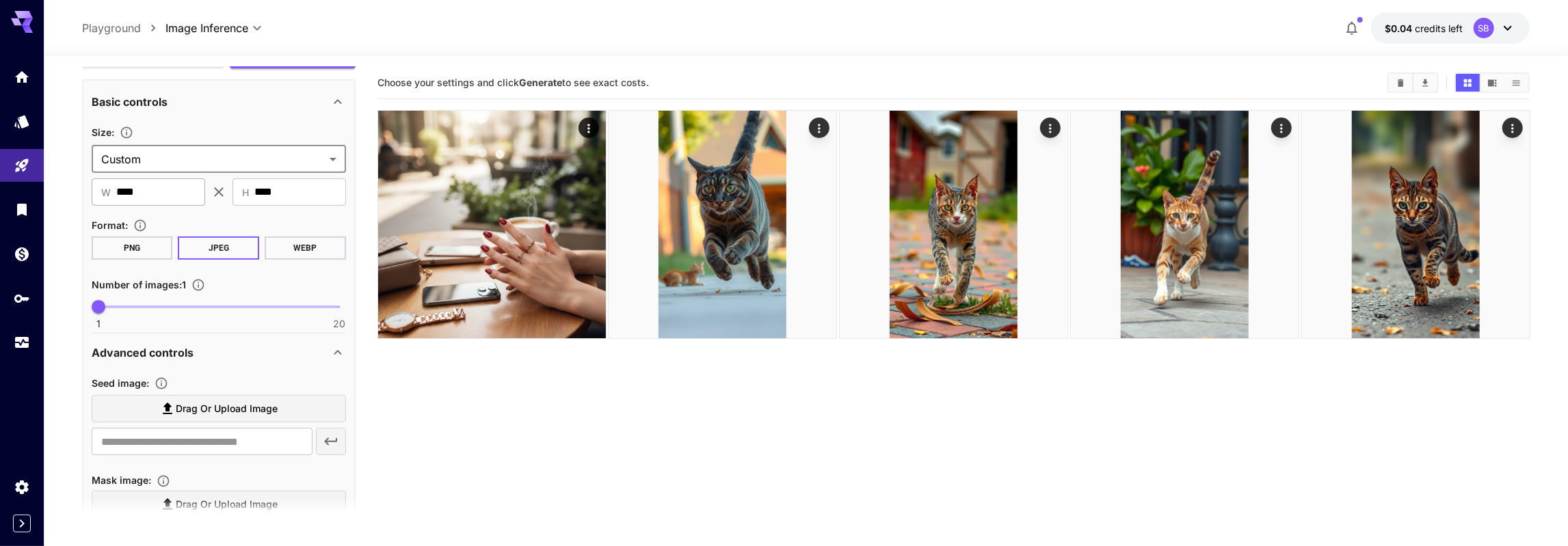
click at [162, 192] on input "****" at bounding box center [160, 192] width 89 height 28
type input "***"
click at [74, 262] on section "**********" at bounding box center [806, 355] width 1524 height 598
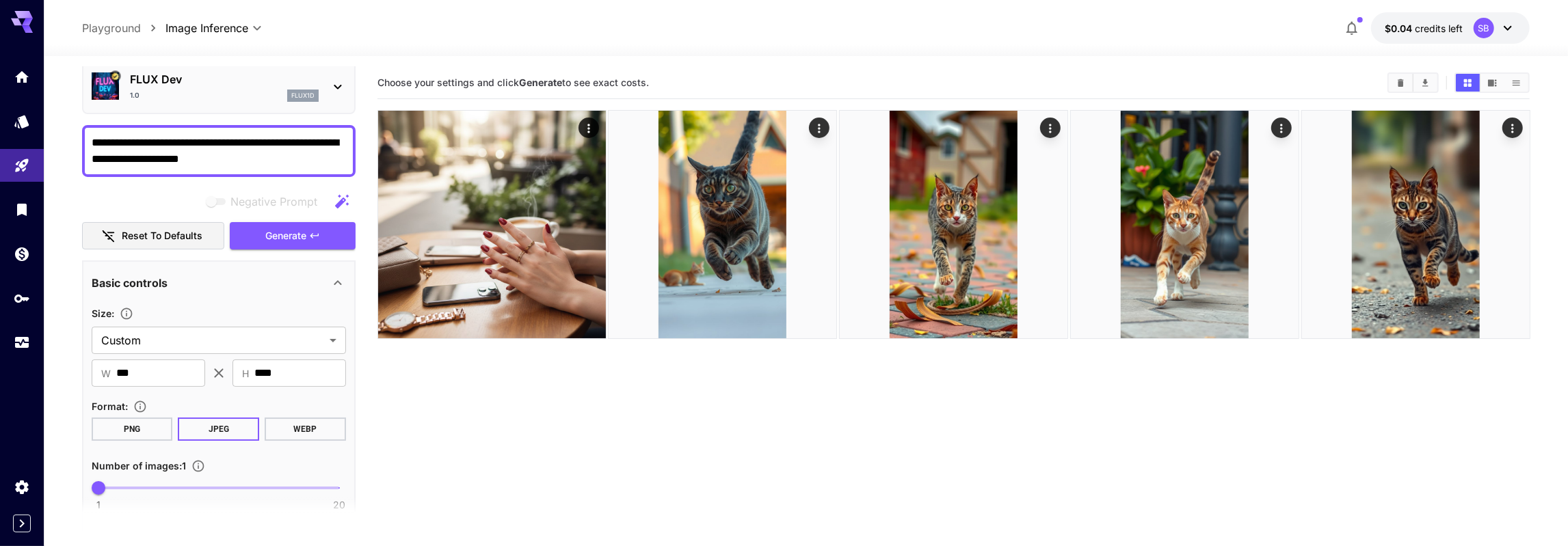
scroll to position [0, 0]
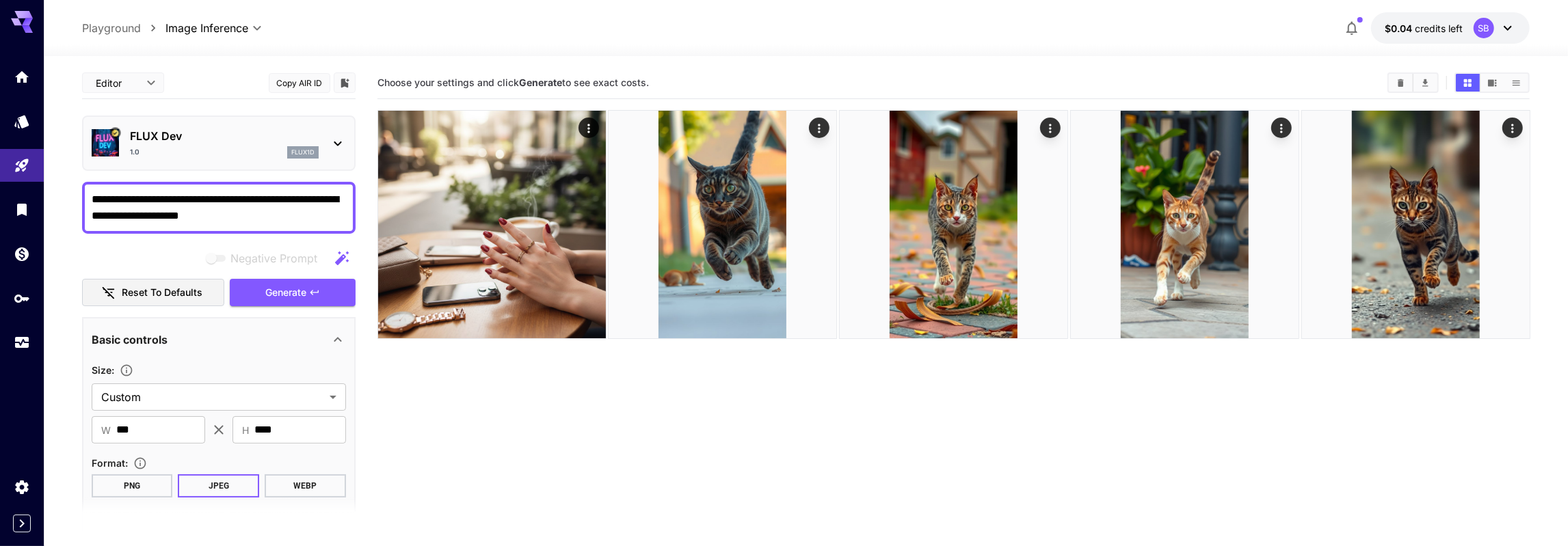
click at [69, 249] on section "**********" at bounding box center [806, 355] width 1524 height 598
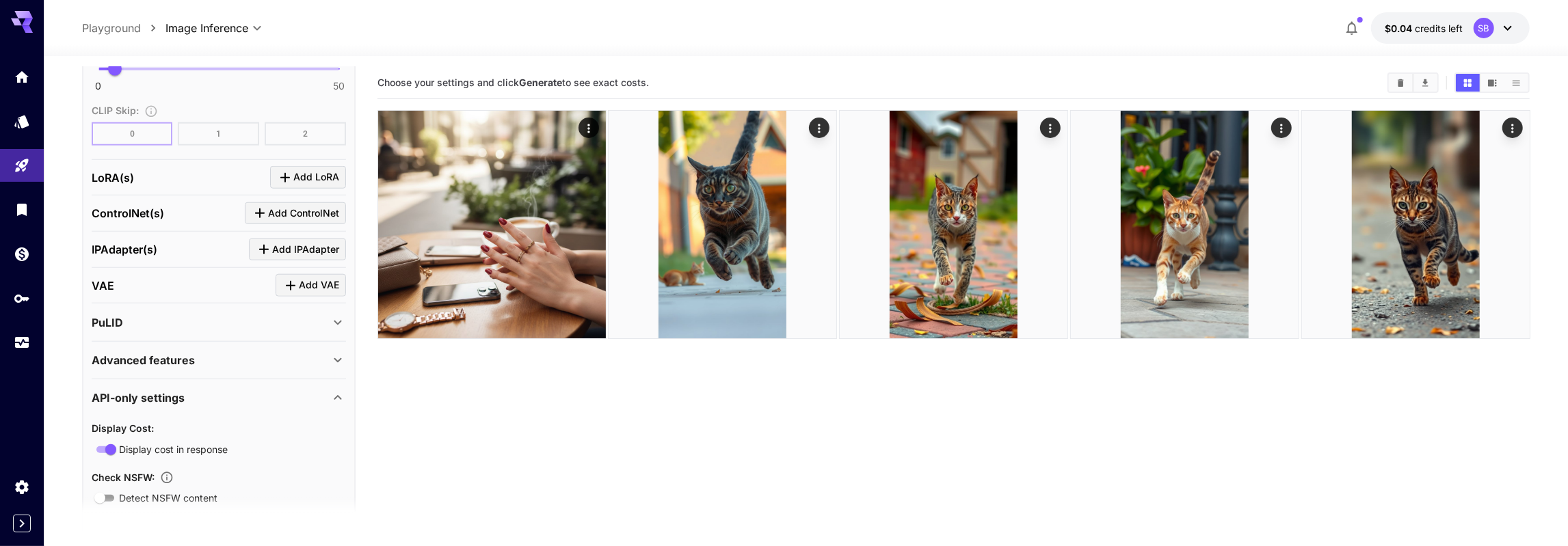
scroll to position [1115, 0]
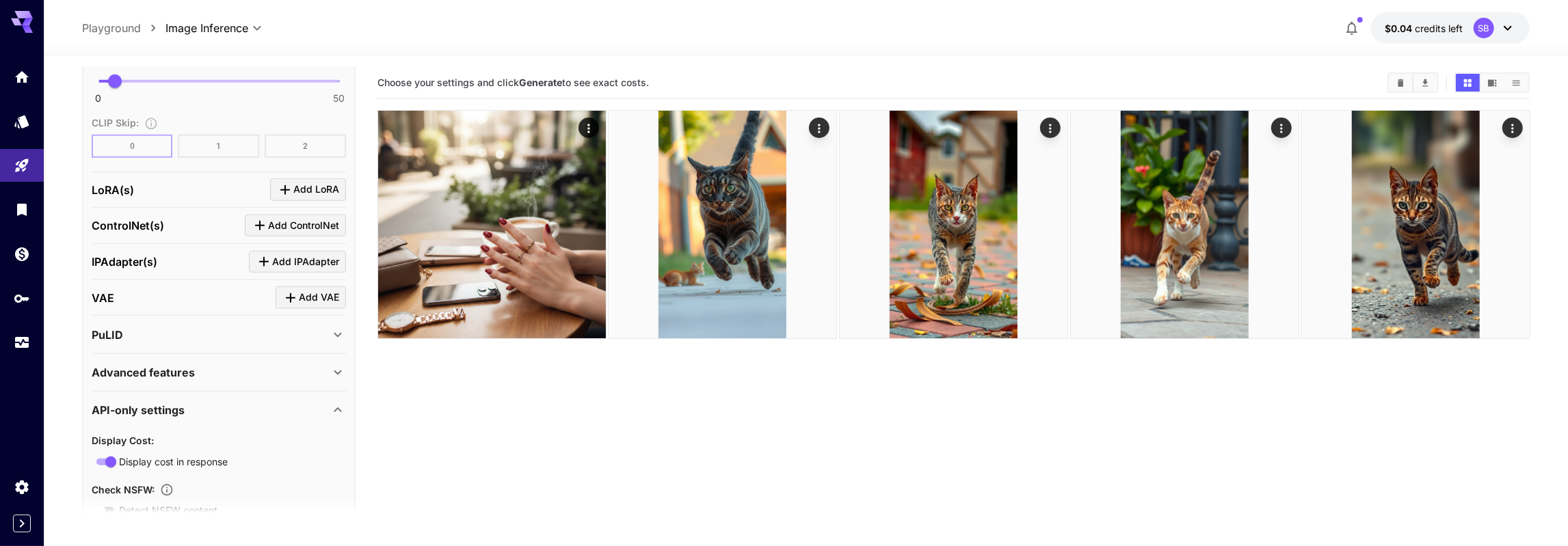
click at [170, 374] on div "Advanced features" at bounding box center [219, 372] width 254 height 32
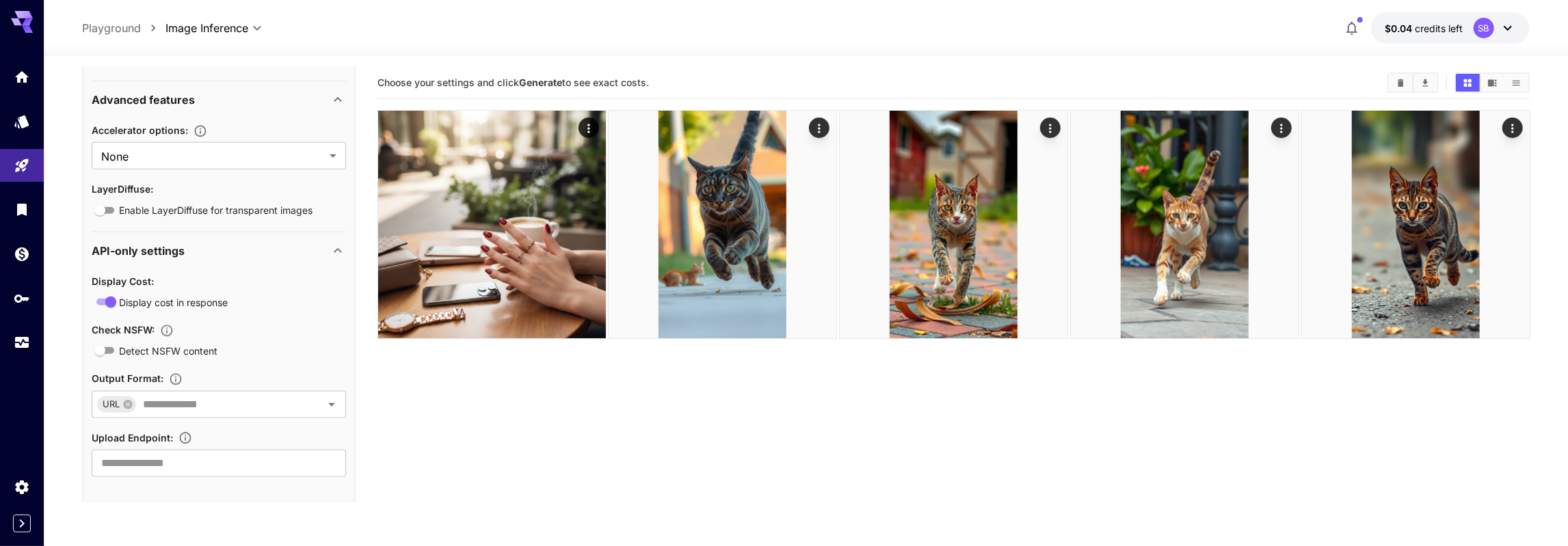
scroll to position [1150, 0]
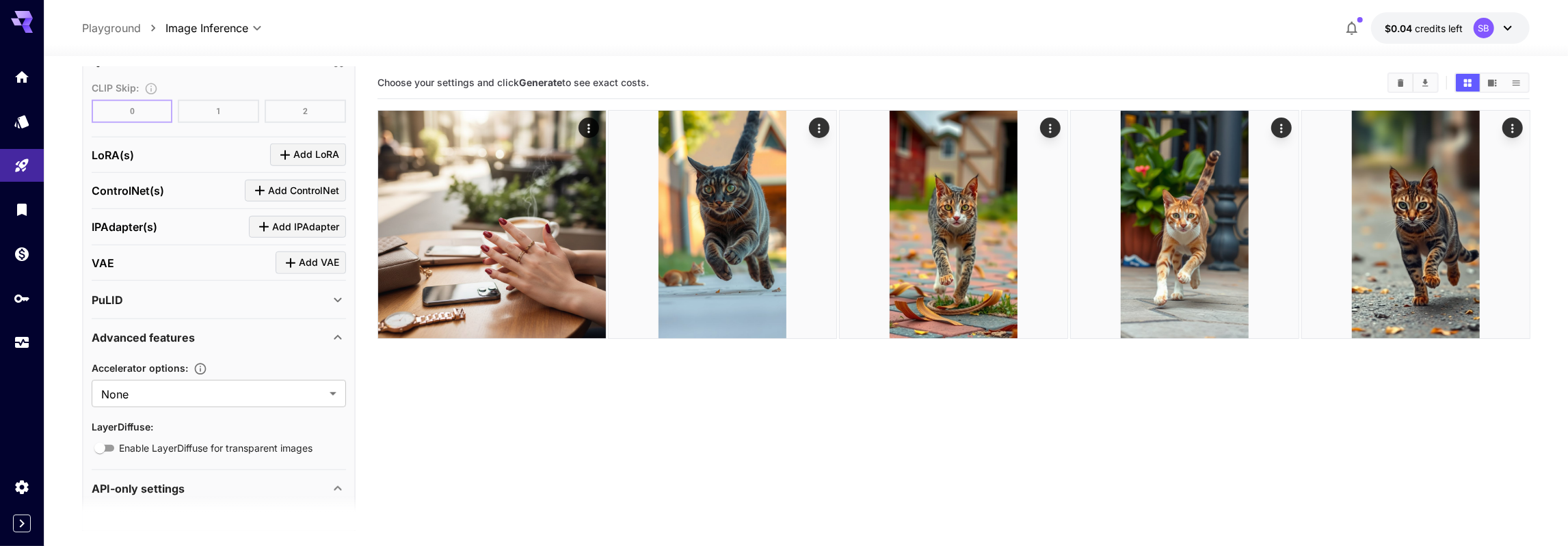
click at [244, 329] on div "Advanced features" at bounding box center [210, 337] width 238 height 16
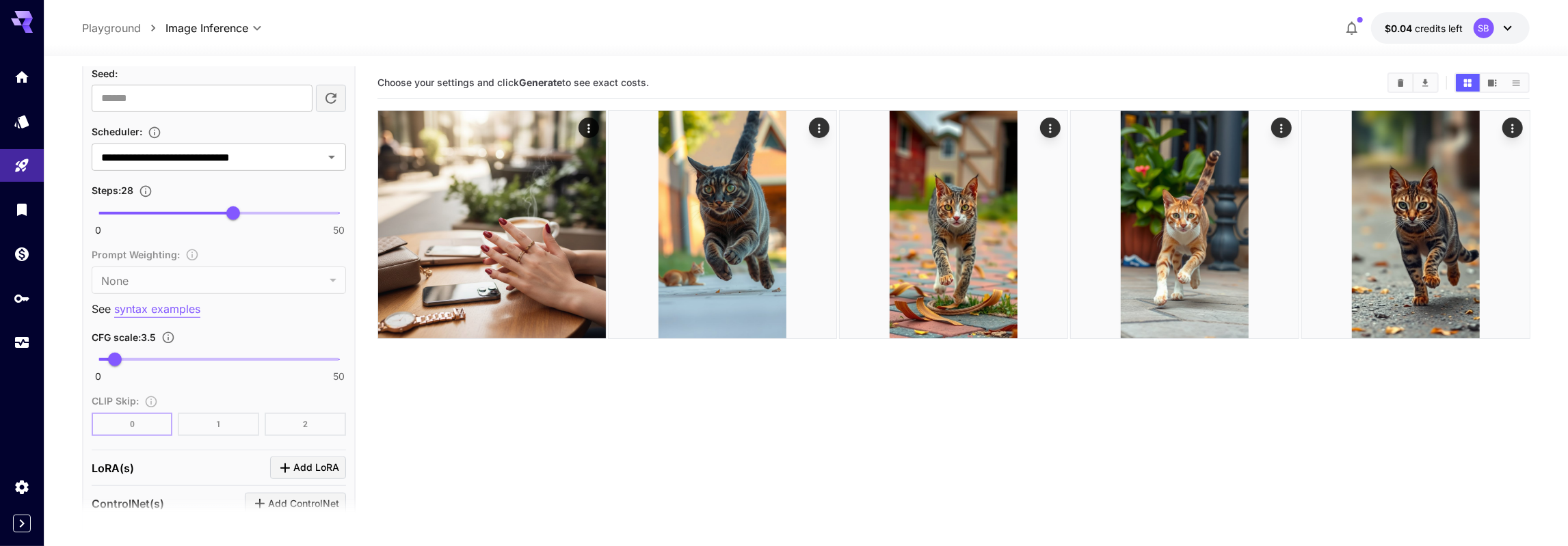
scroll to position [833, 0]
type input "*"
drag, startPoint x: 113, startPoint y: 357, endPoint x: 88, endPoint y: 355, distance: 25.1
click at [92, 357] on span "0" at bounding box center [98, 364] width 13 height 13
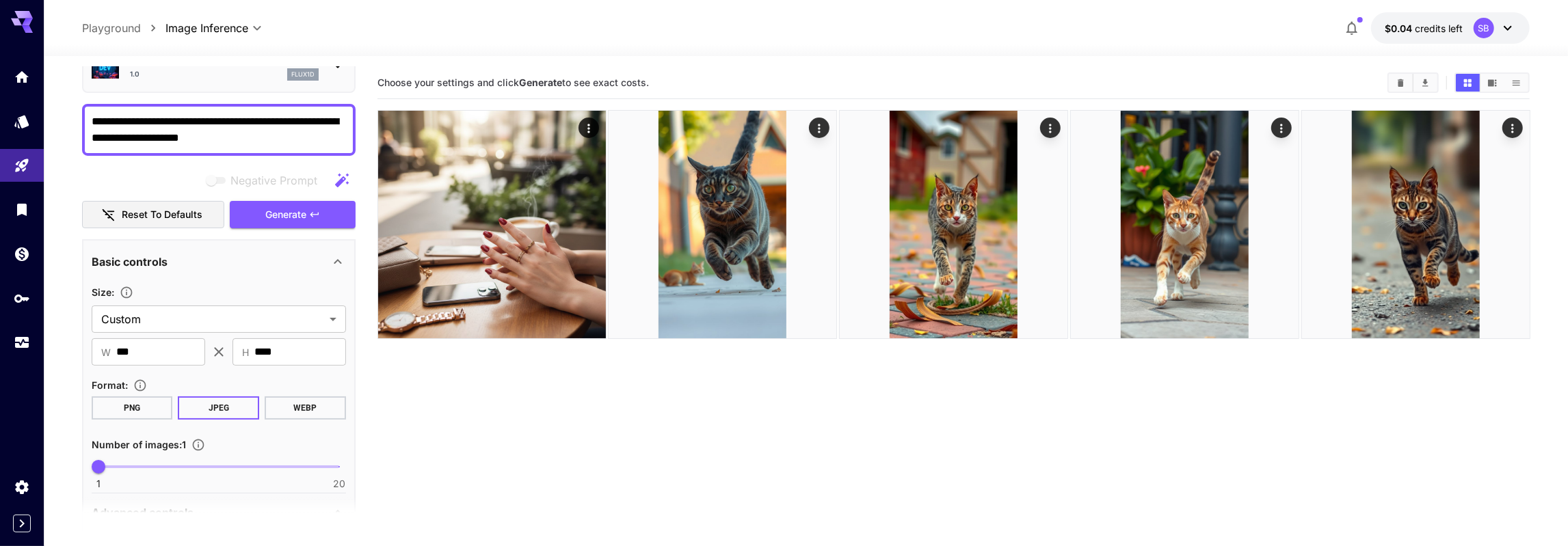
scroll to position [0, 0]
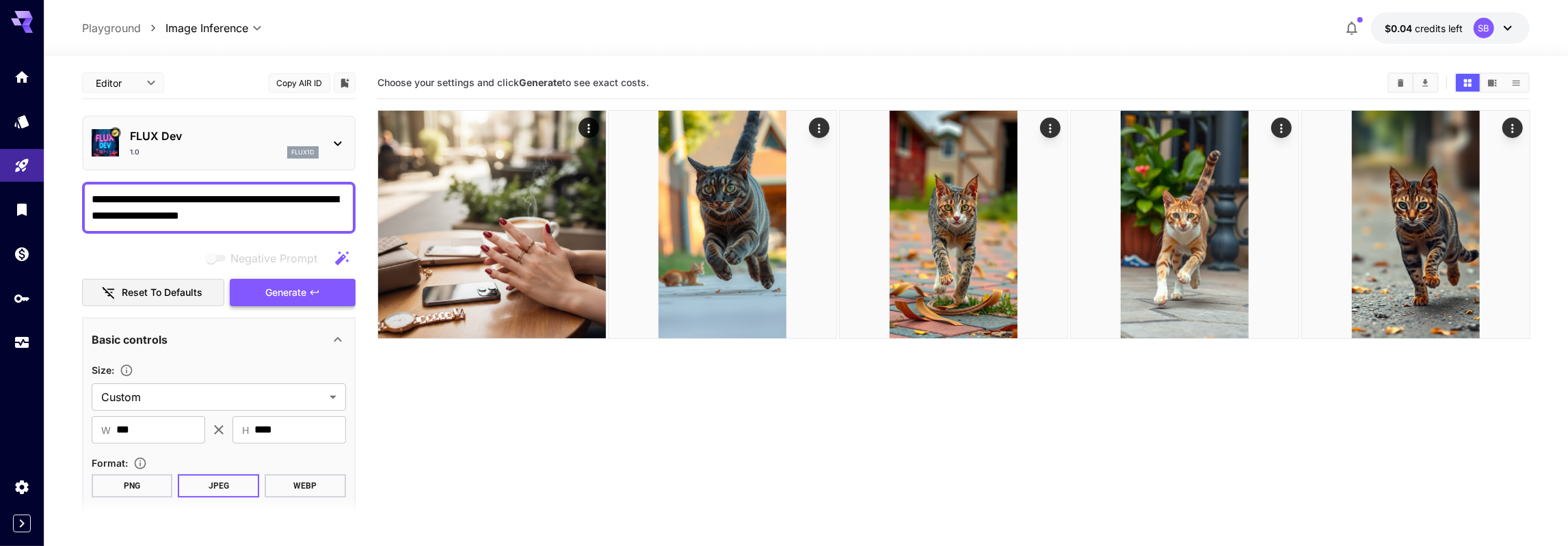
click at [276, 284] on button "Generate" at bounding box center [293, 292] width 126 height 28
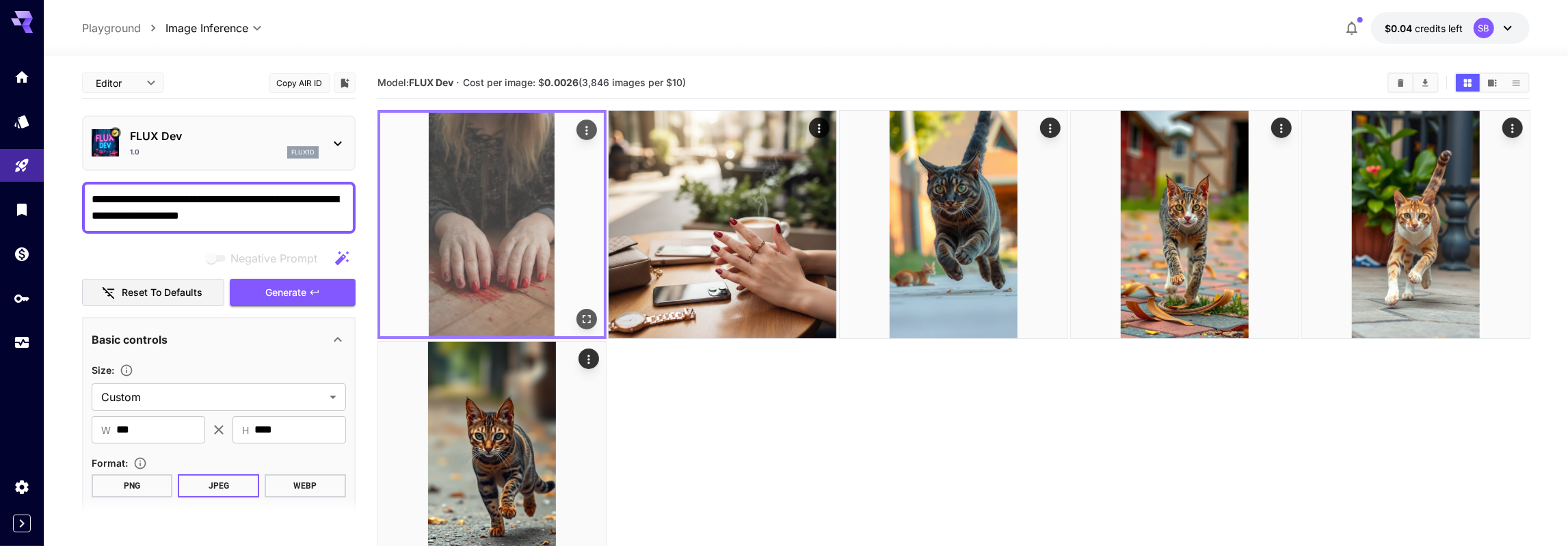
click at [552, 230] on img at bounding box center [492, 224] width 223 height 223
click at [536, 267] on img at bounding box center [492, 224] width 223 height 223
click at [589, 318] on icon "Open in fullscreen" at bounding box center [585, 319] width 13 height 13
click at [585, 133] on icon "Actions" at bounding box center [585, 131] width 13 height 13
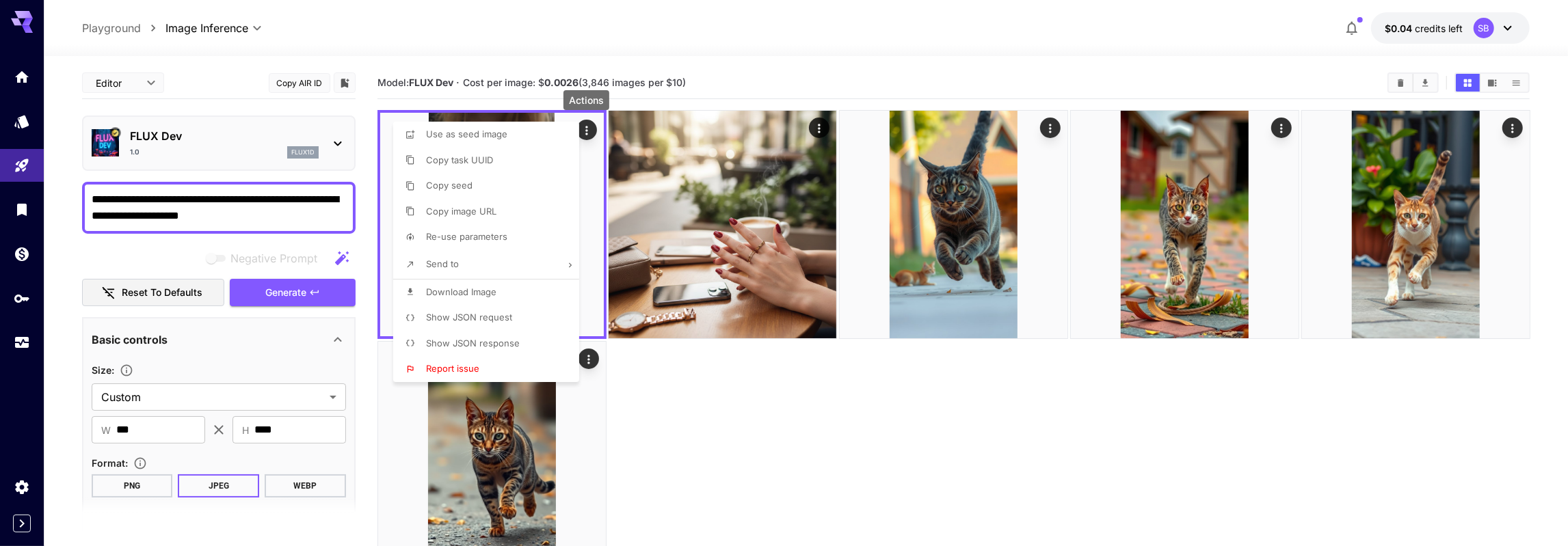
click at [723, 467] on div at bounding box center [784, 273] width 1568 height 546
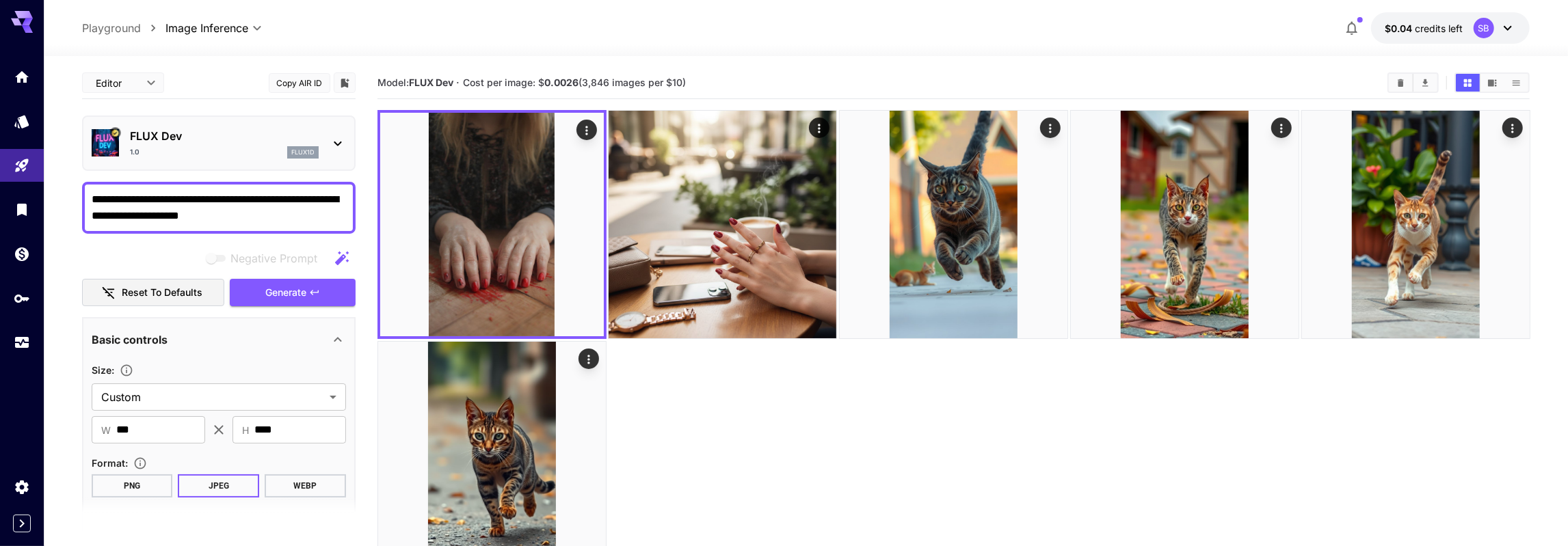
click at [712, 436] on div at bounding box center [953, 339] width 1153 height 459
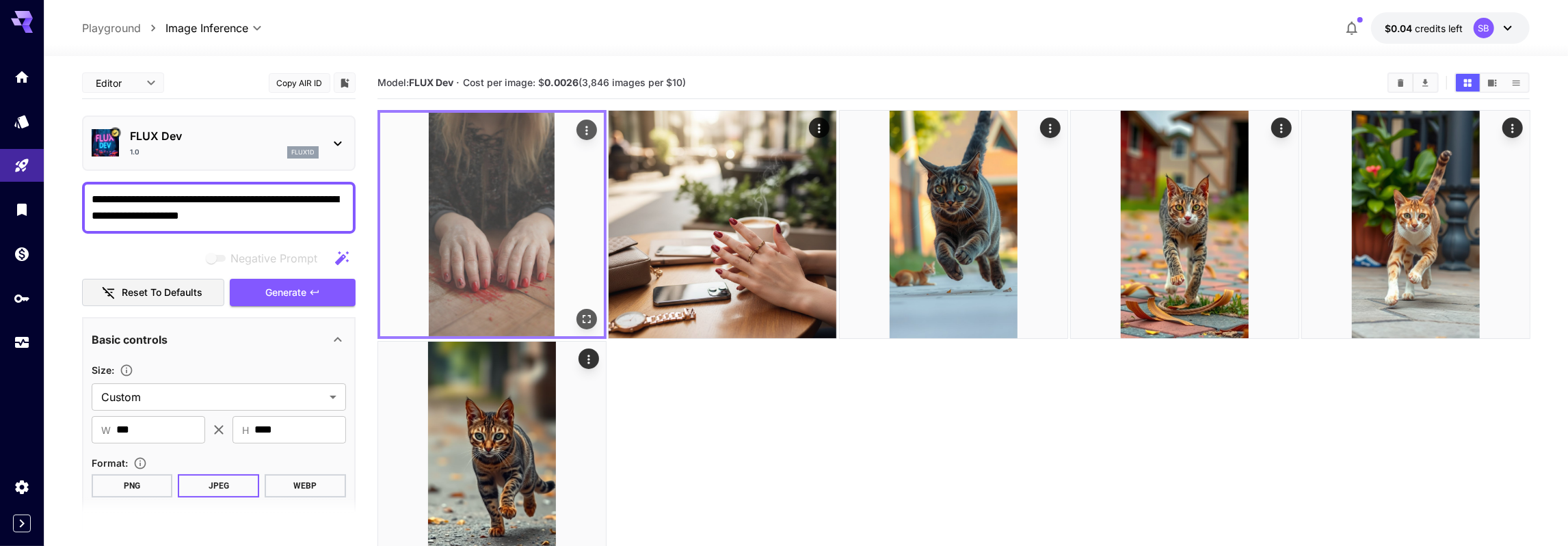
click at [523, 182] on img at bounding box center [492, 224] width 223 height 223
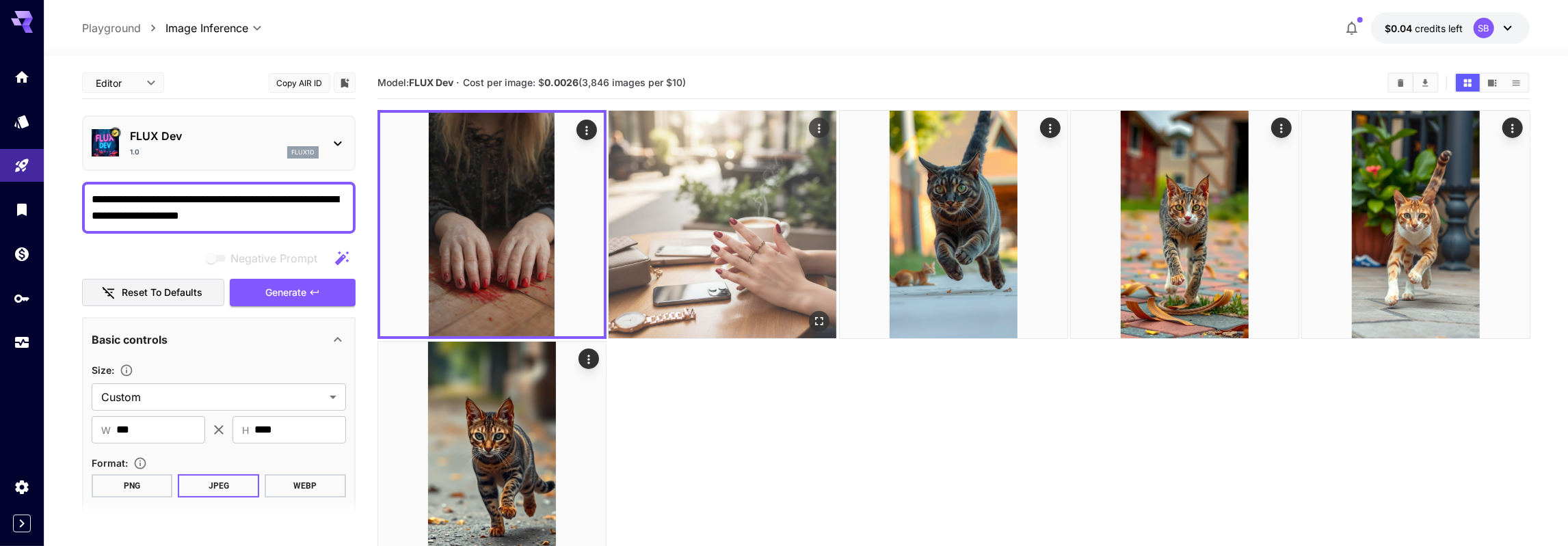
click at [658, 191] on img at bounding box center [722, 224] width 227 height 227
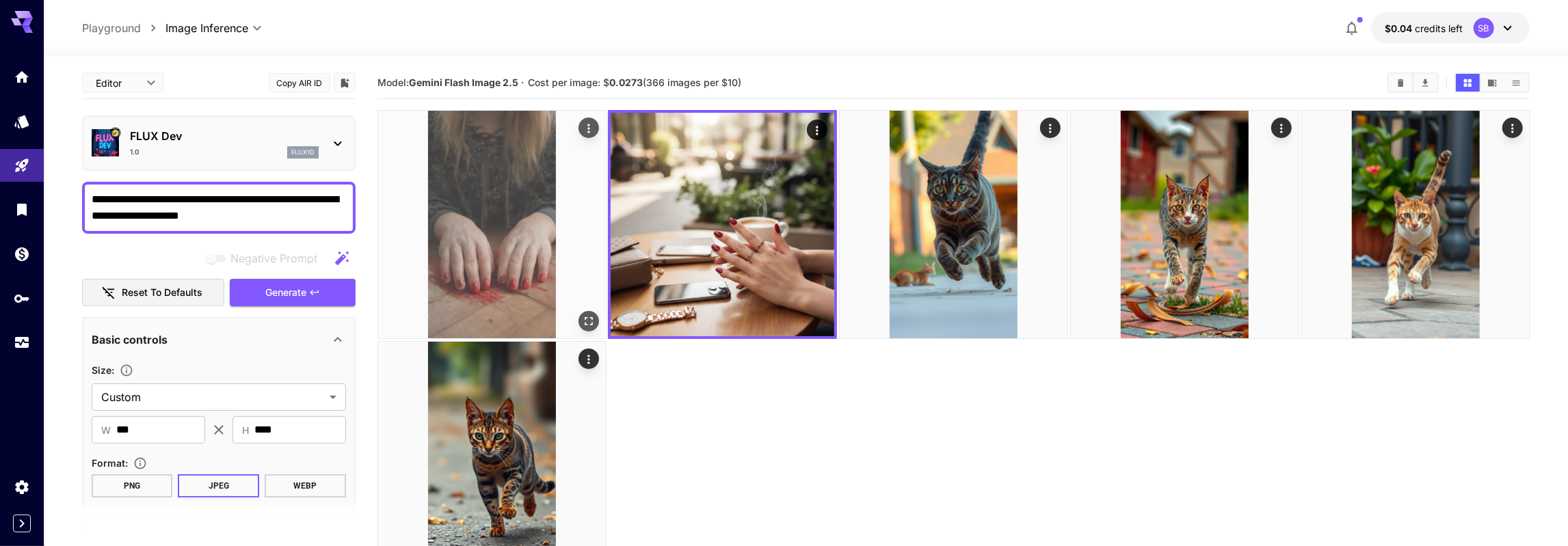
click at [531, 196] on img at bounding box center [492, 224] width 227 height 227
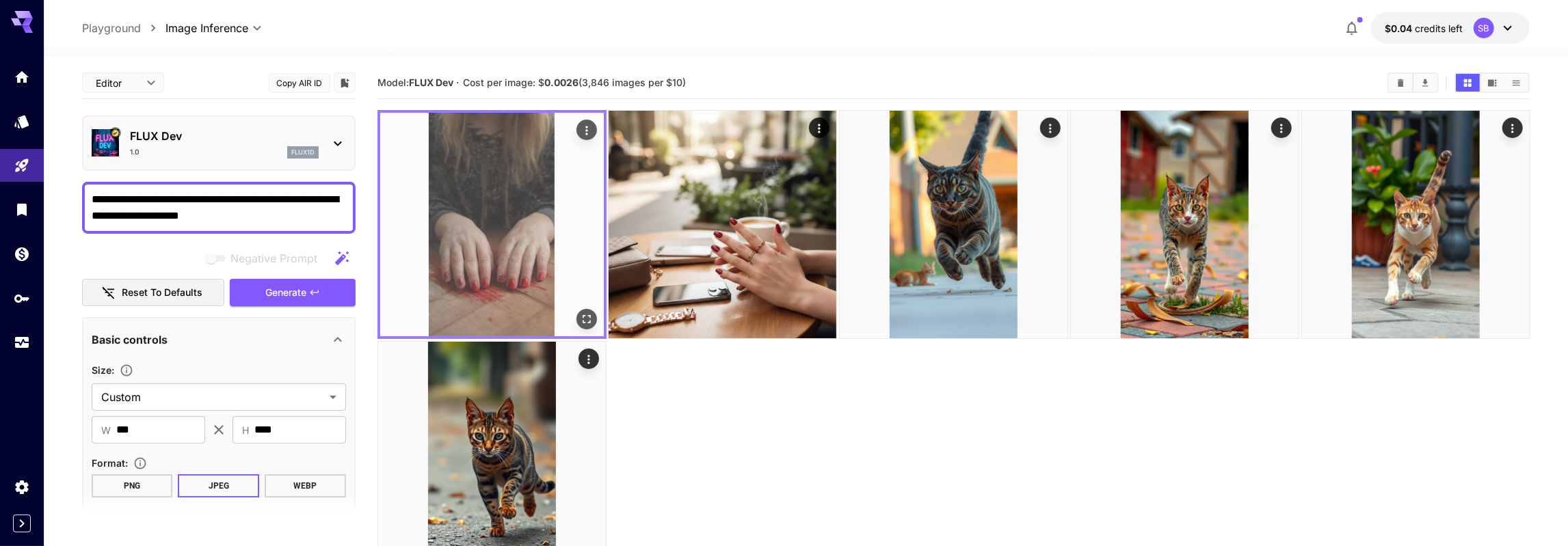
click at [587, 131] on icon "Actions" at bounding box center [586, 130] width 2 height 9
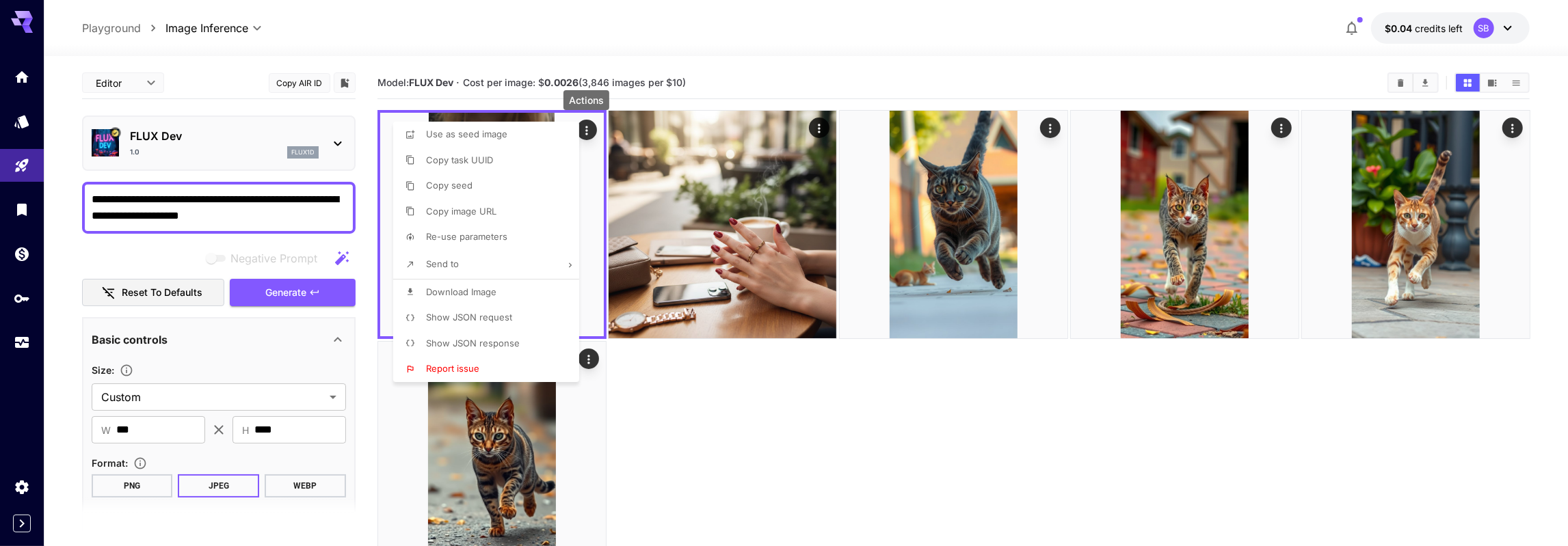
click at [542, 264] on li "Send to" at bounding box center [490, 264] width 194 height 29
click at [707, 427] on div at bounding box center [784, 273] width 1568 height 546
click at [723, 422] on div at bounding box center [784, 273] width 1568 height 546
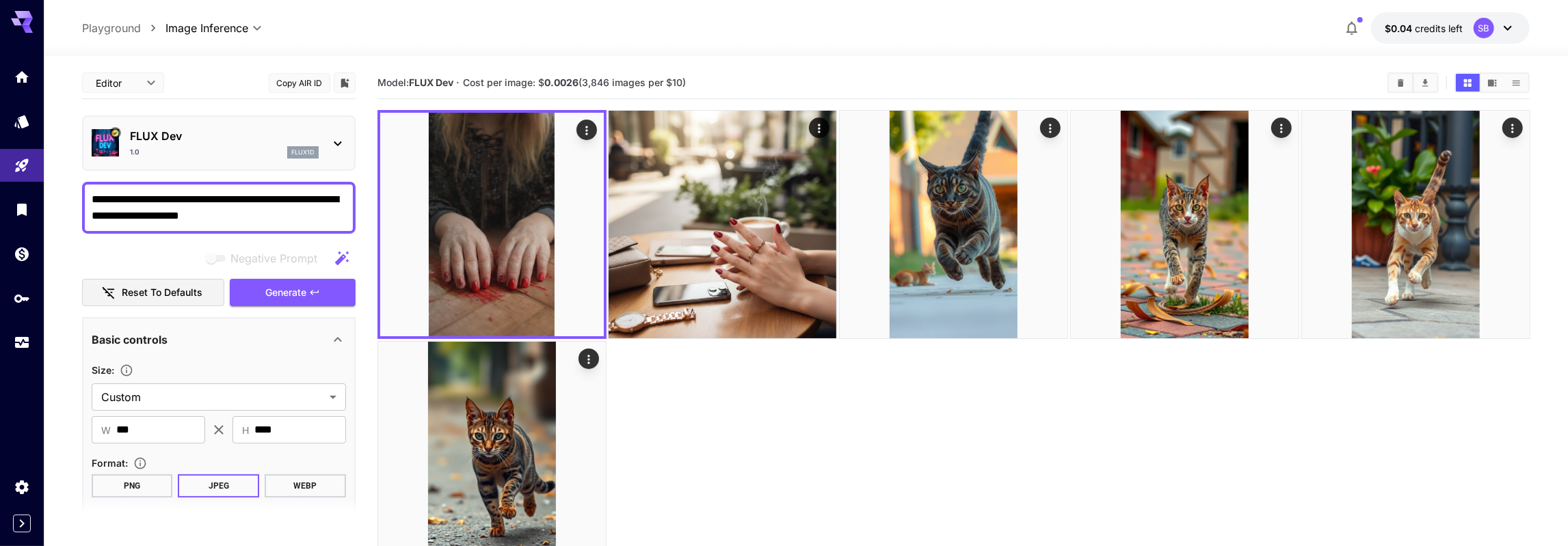
click at [341, 145] on icon at bounding box center [337, 143] width 16 height 16
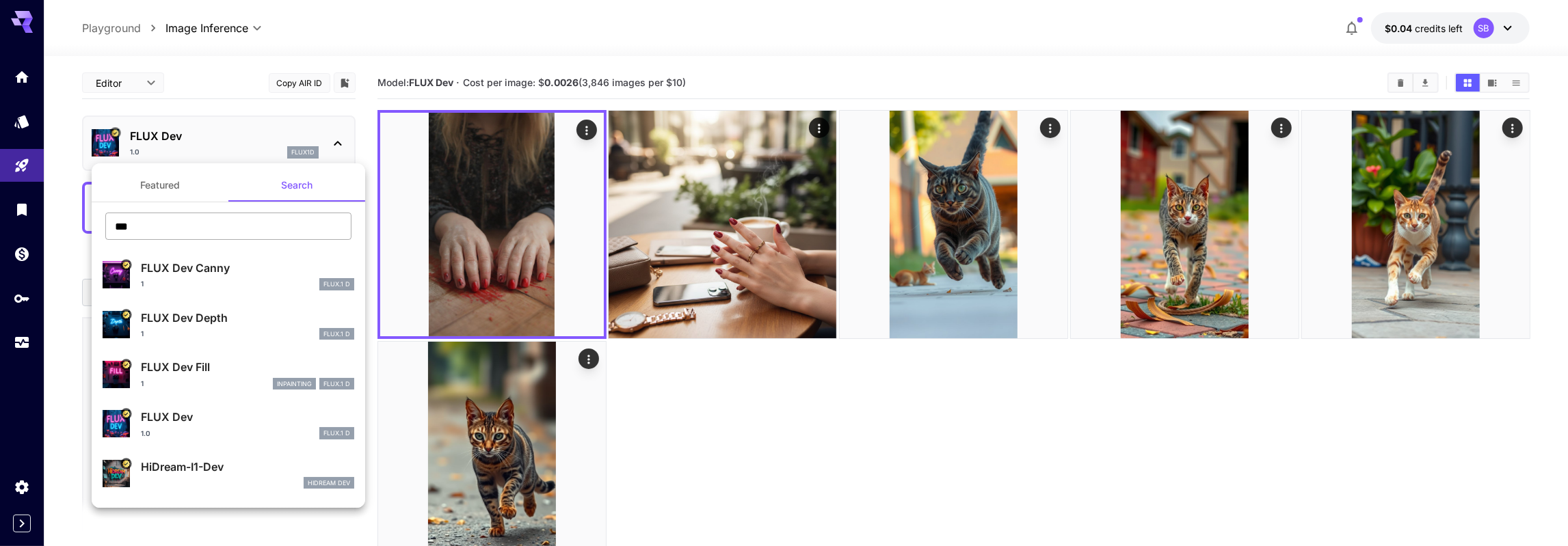
click at [244, 227] on input "***" at bounding box center [228, 226] width 246 height 28
paste input "****"
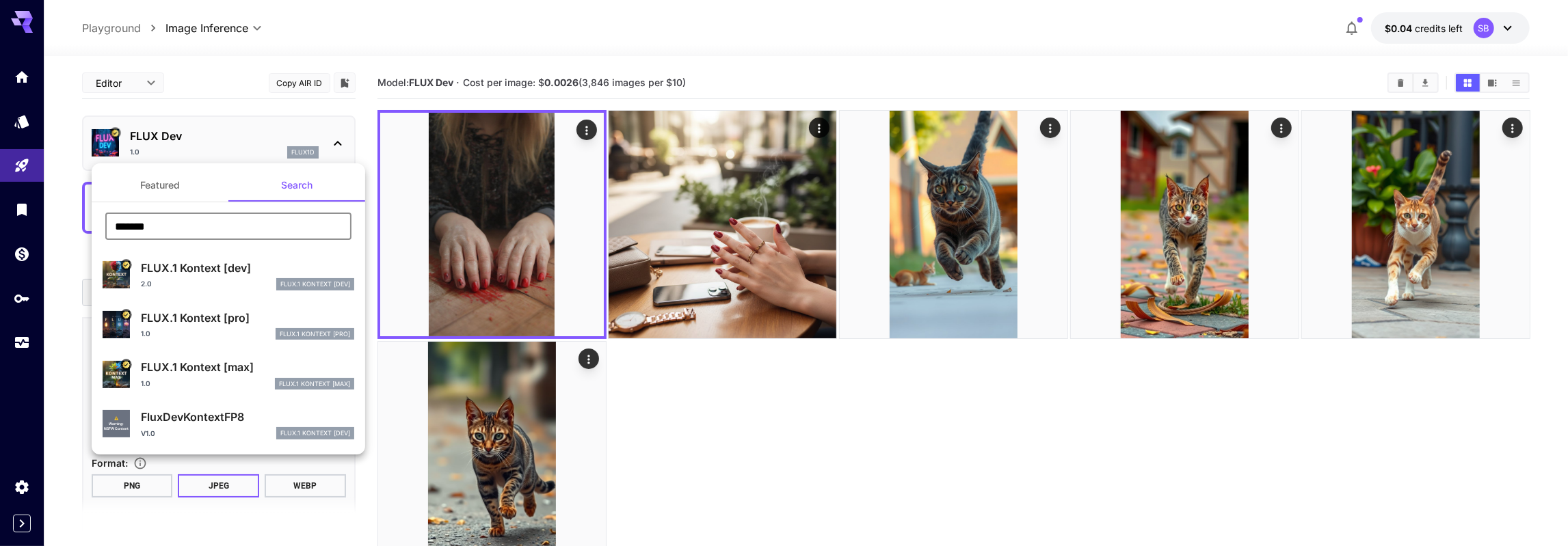
type input "*******"
click at [217, 263] on p "FLUX.1 Kontext [dev]" at bounding box center [246, 267] width 213 height 16
type input "****"
type input "***"
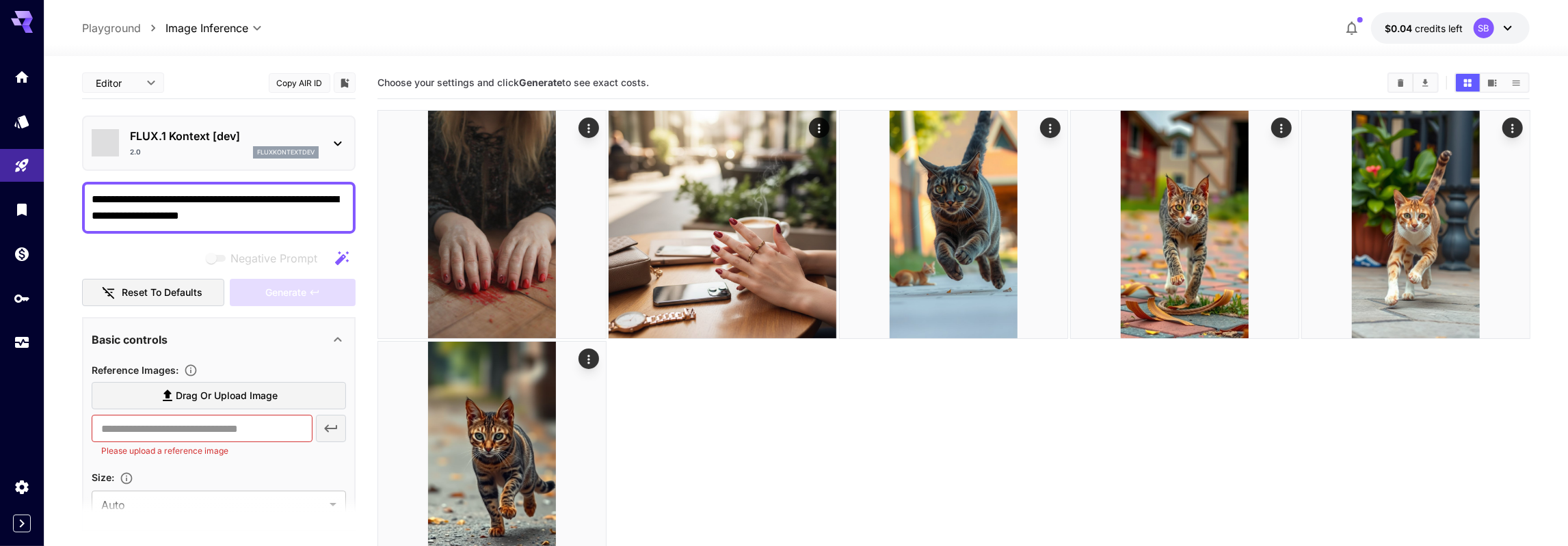
type input "*******"
click at [213, 208] on textarea "**********" at bounding box center [219, 207] width 254 height 32
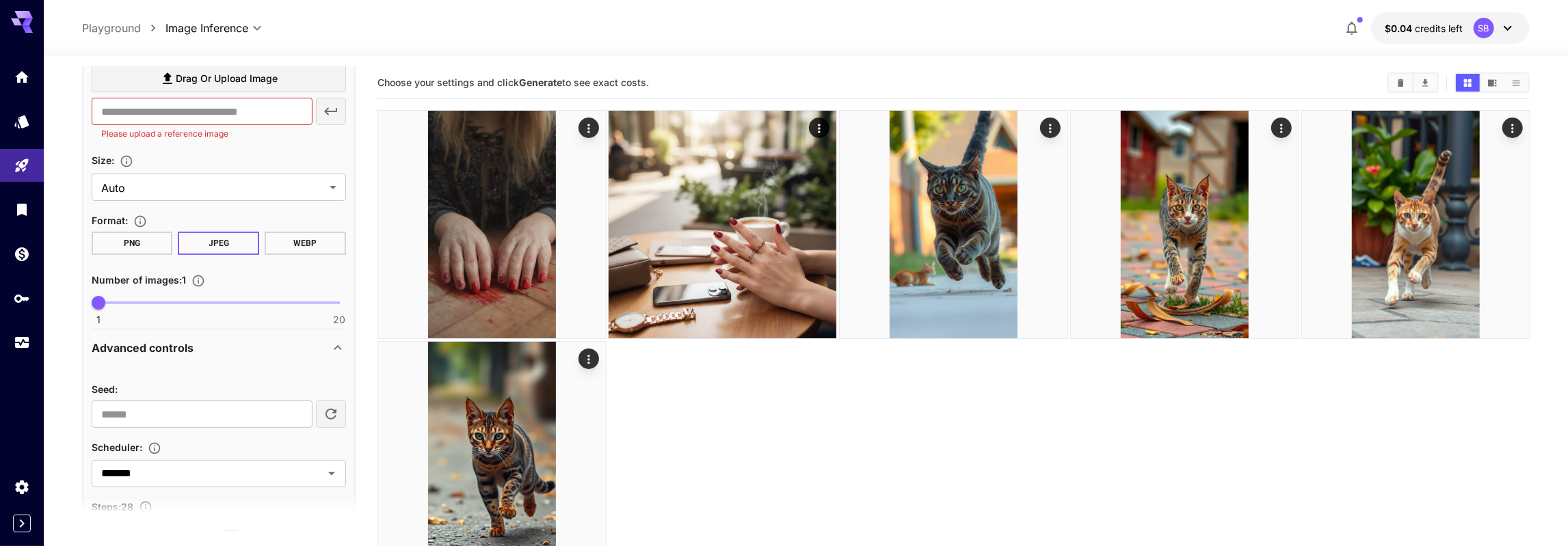
scroll to position [158, 0]
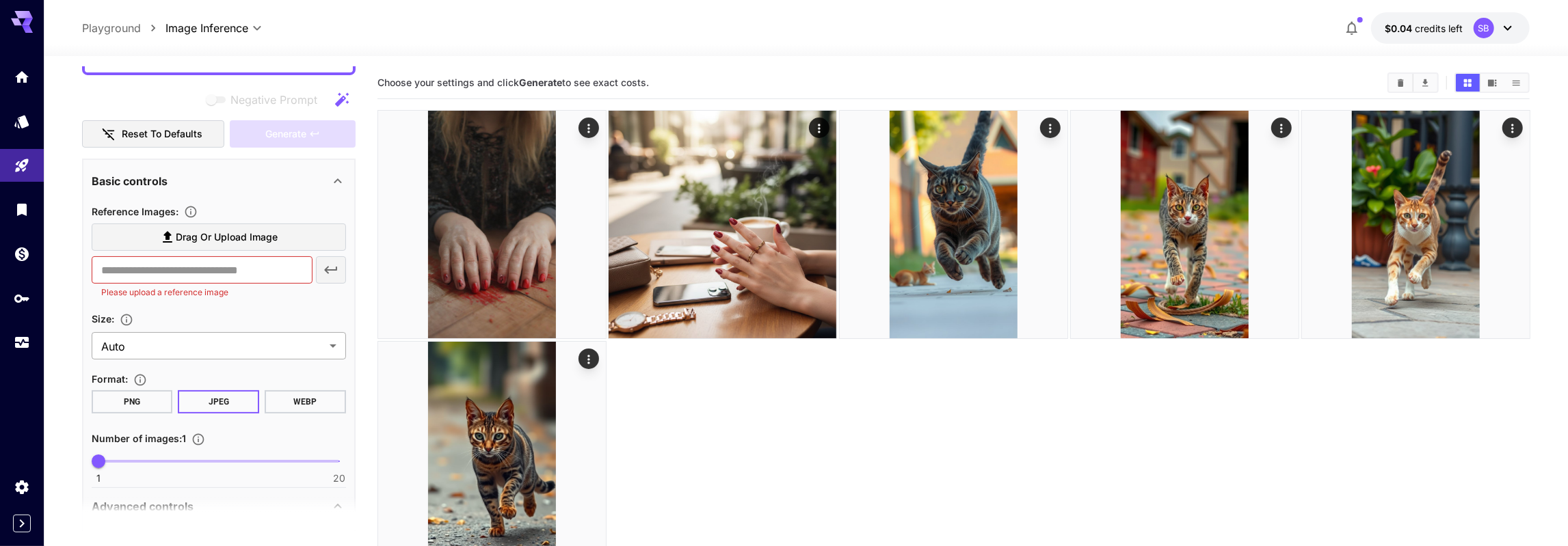
click at [166, 346] on body "**********" at bounding box center [784, 326] width 1568 height 654
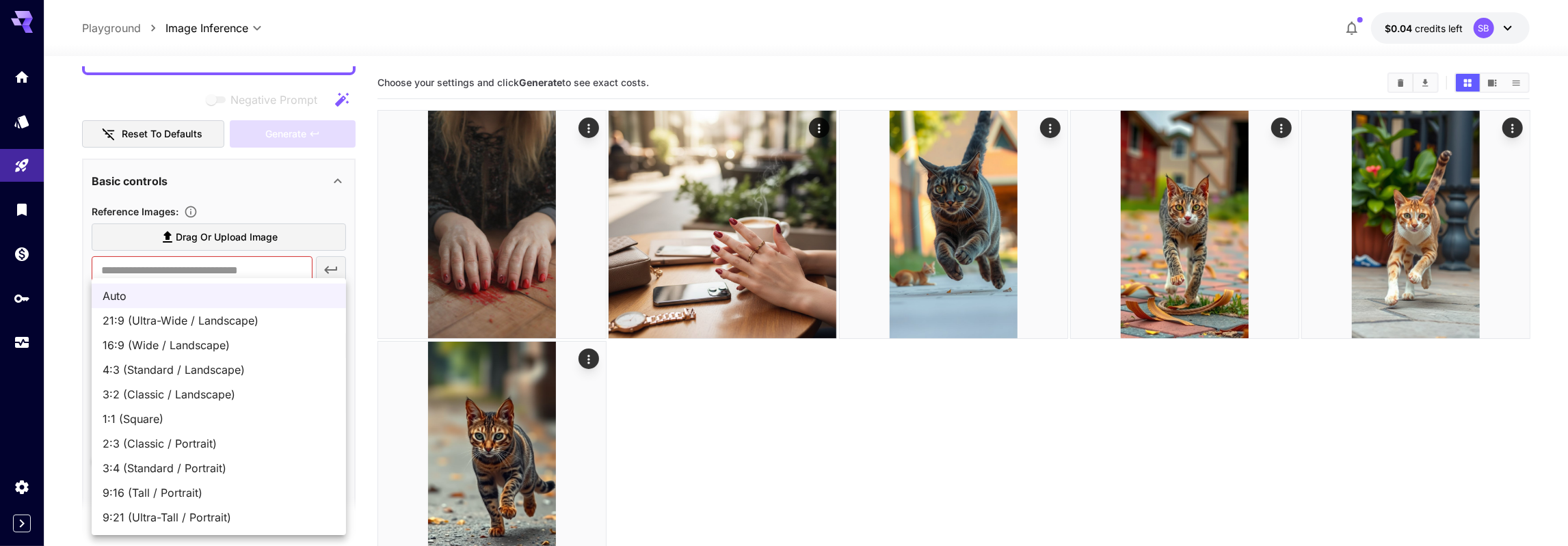
click at [152, 492] on span "9:16 (Tall / Portrait)" at bounding box center [218, 493] width 232 height 16
type input "**********"
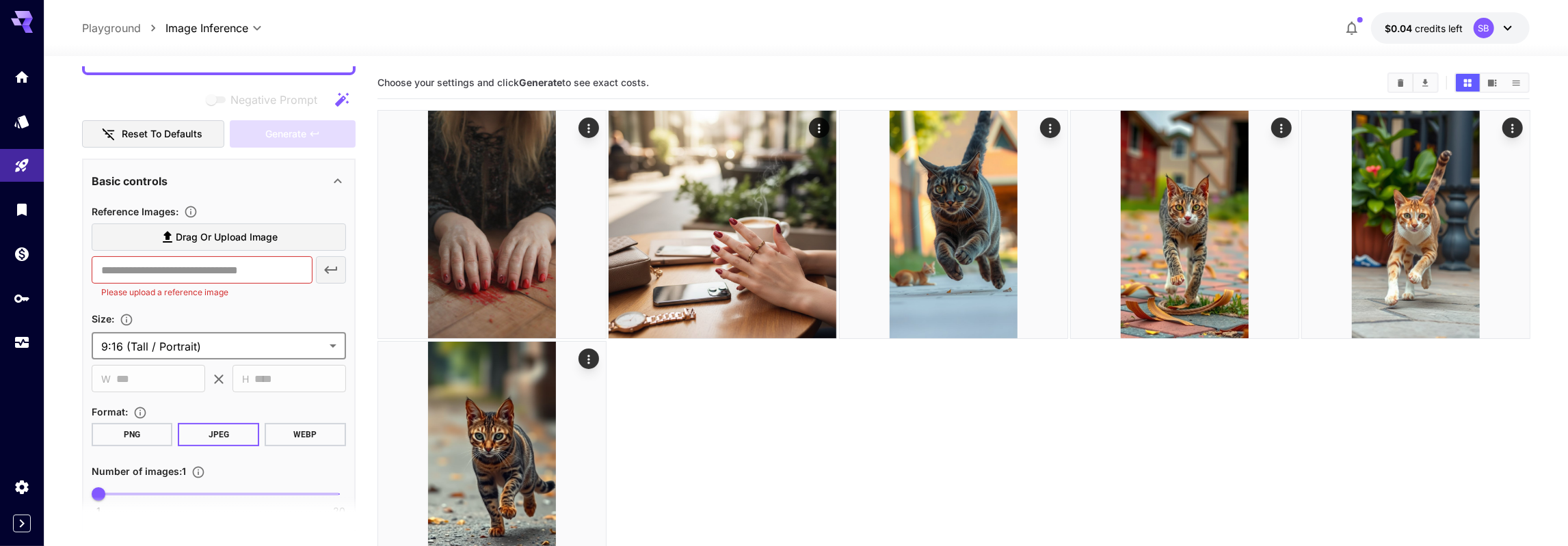
click at [196, 401] on div "**********" at bounding box center [219, 360] width 254 height 313
click at [177, 293] on p "Please upload a reference image" at bounding box center [201, 292] width 201 height 13
click at [132, 269] on input "text" at bounding box center [201, 269] width 221 height 28
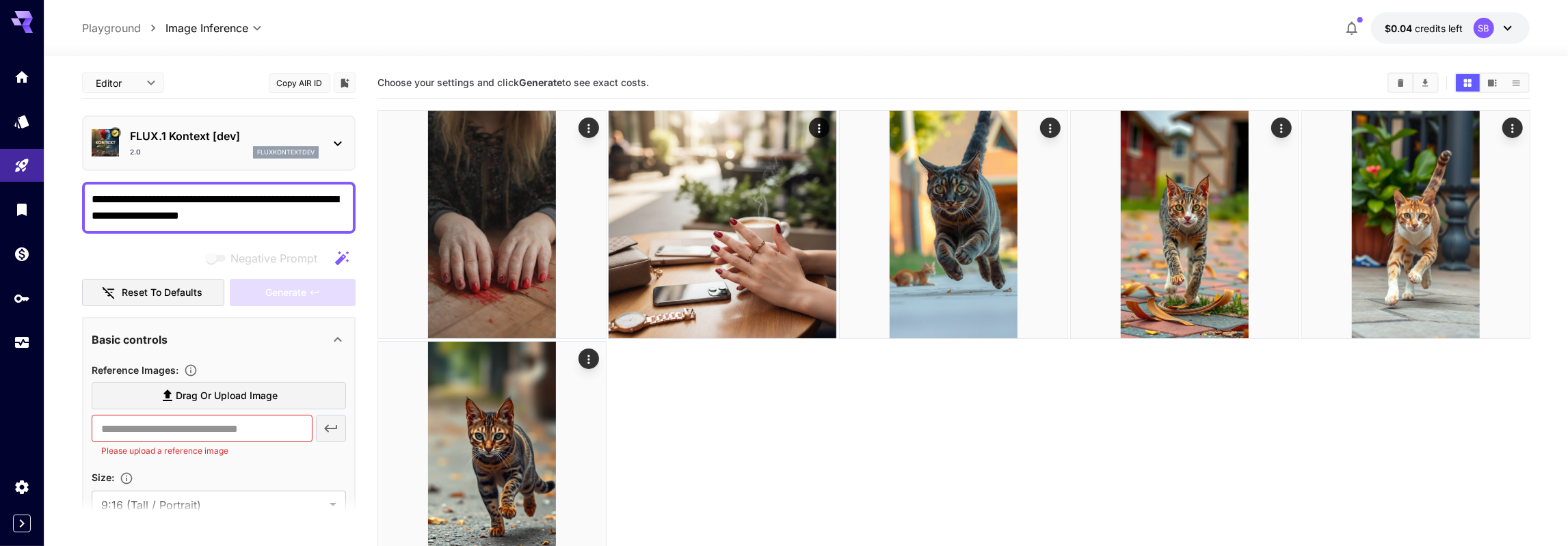
click at [267, 151] on p "fluxkontextdev" at bounding box center [286, 153] width 57 height 10
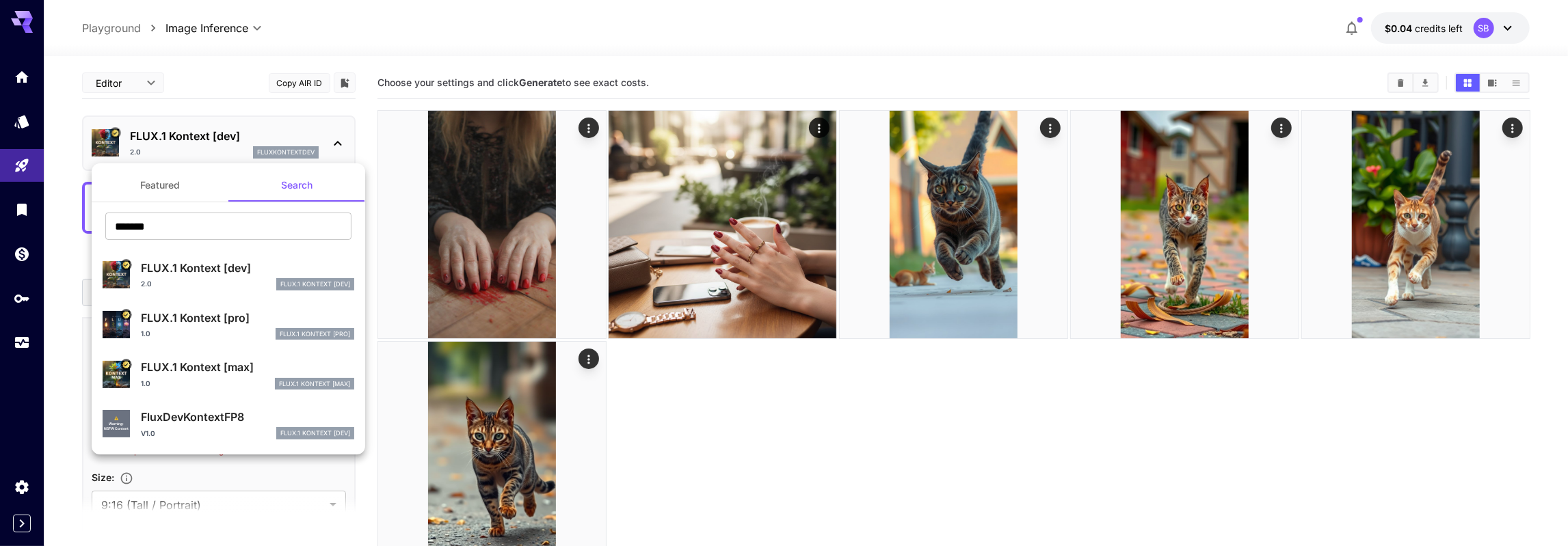
click at [235, 274] on p "FLUX.1 Kontext [dev]" at bounding box center [246, 267] width 213 height 16
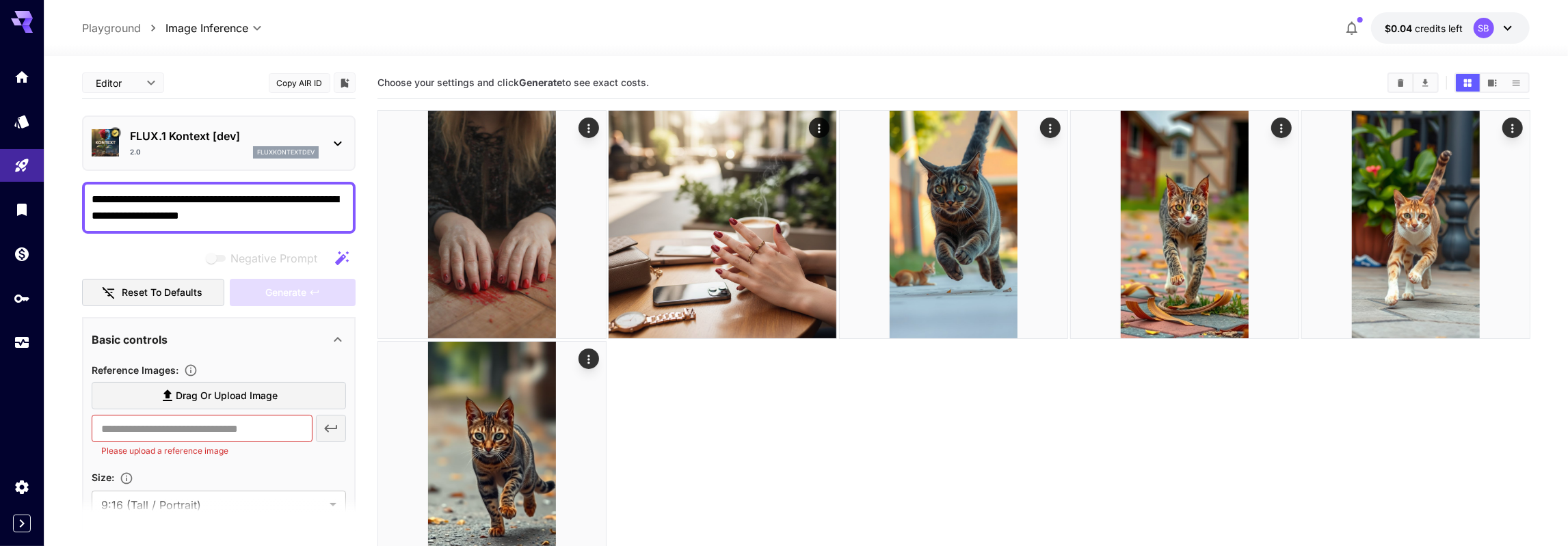
type input "*"
click at [308, 145] on div "FLUX.1 Kontext [dev] 2.0 fluxkontextdev" at bounding box center [224, 143] width 189 height 31
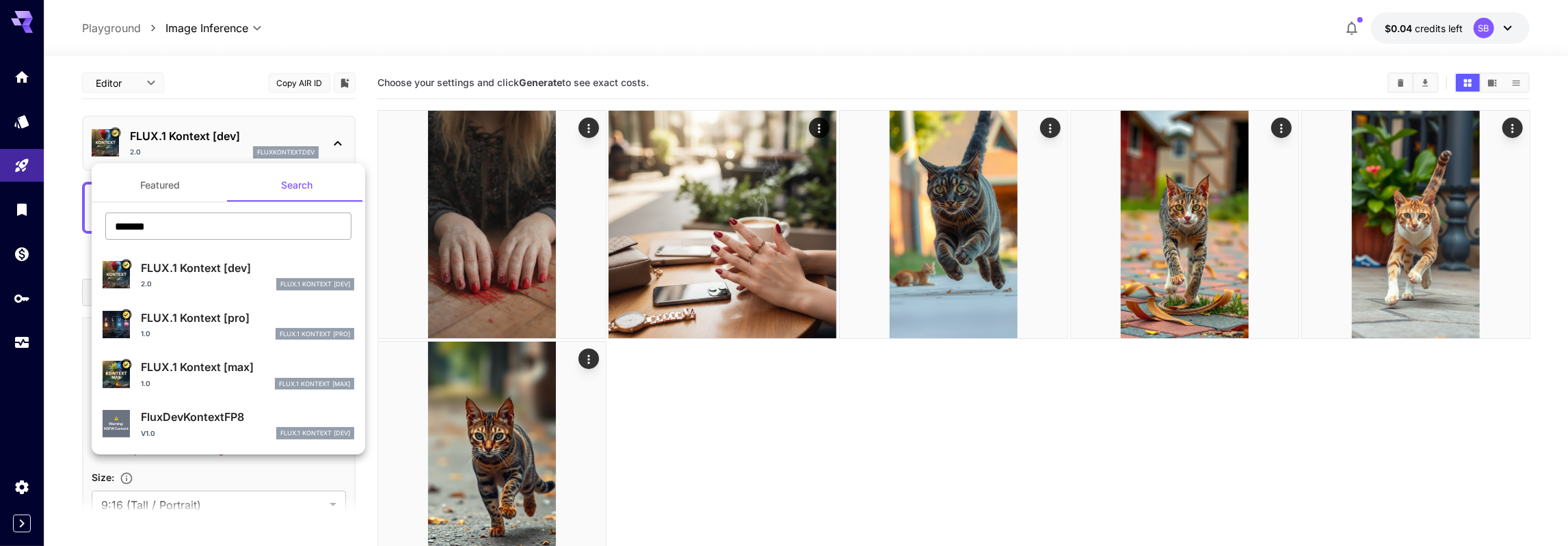
click at [267, 223] on input "*******" at bounding box center [228, 226] width 246 height 28
paste input "text"
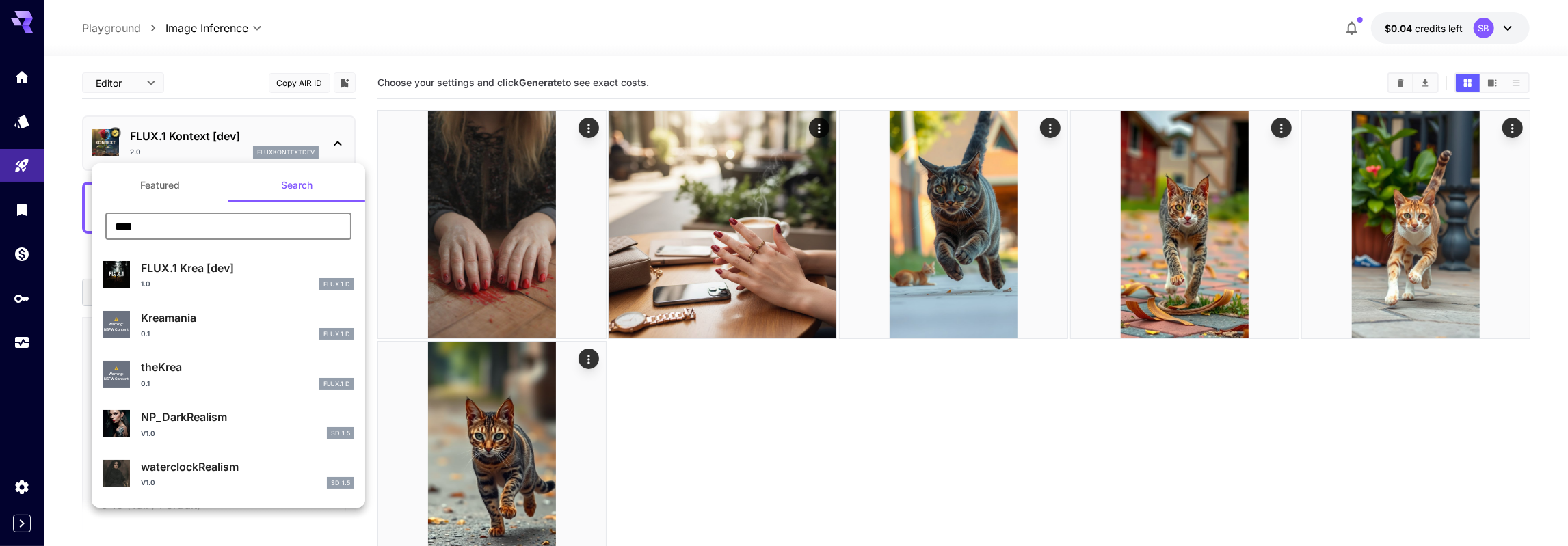
type input "****"
click at [204, 274] on p "FLUX.1 Krea [dev]" at bounding box center [246, 267] width 213 height 16
type input "**********"
type input "***"
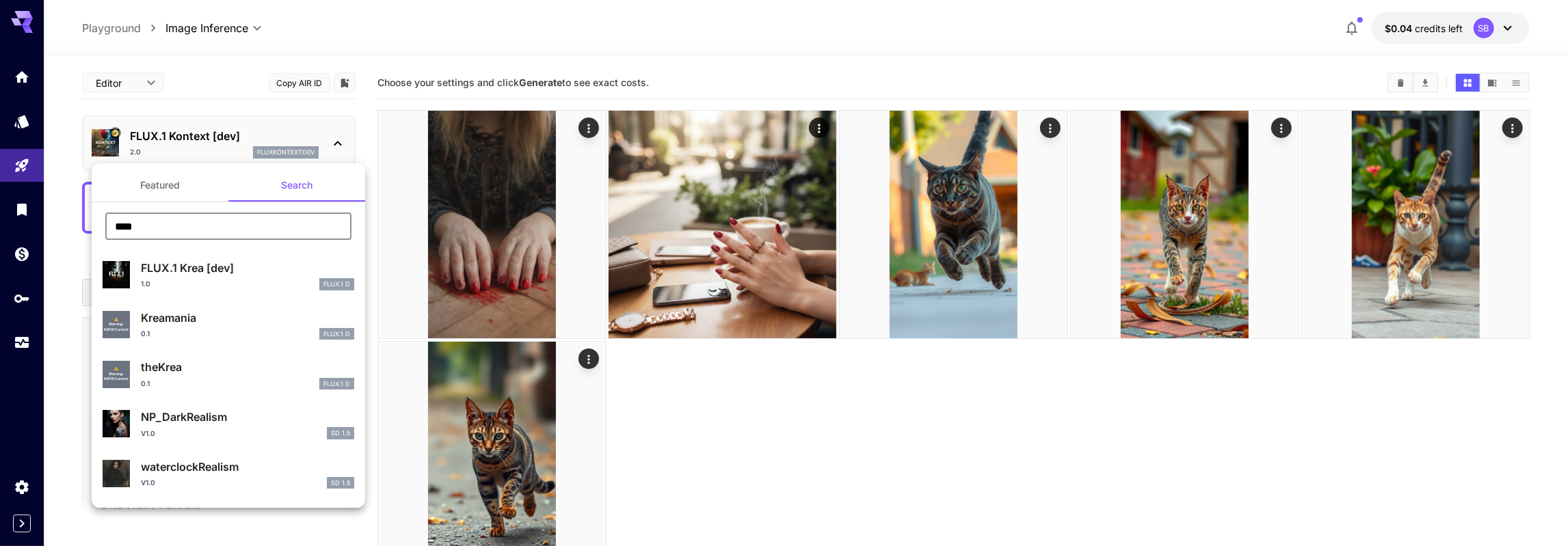
type input "****"
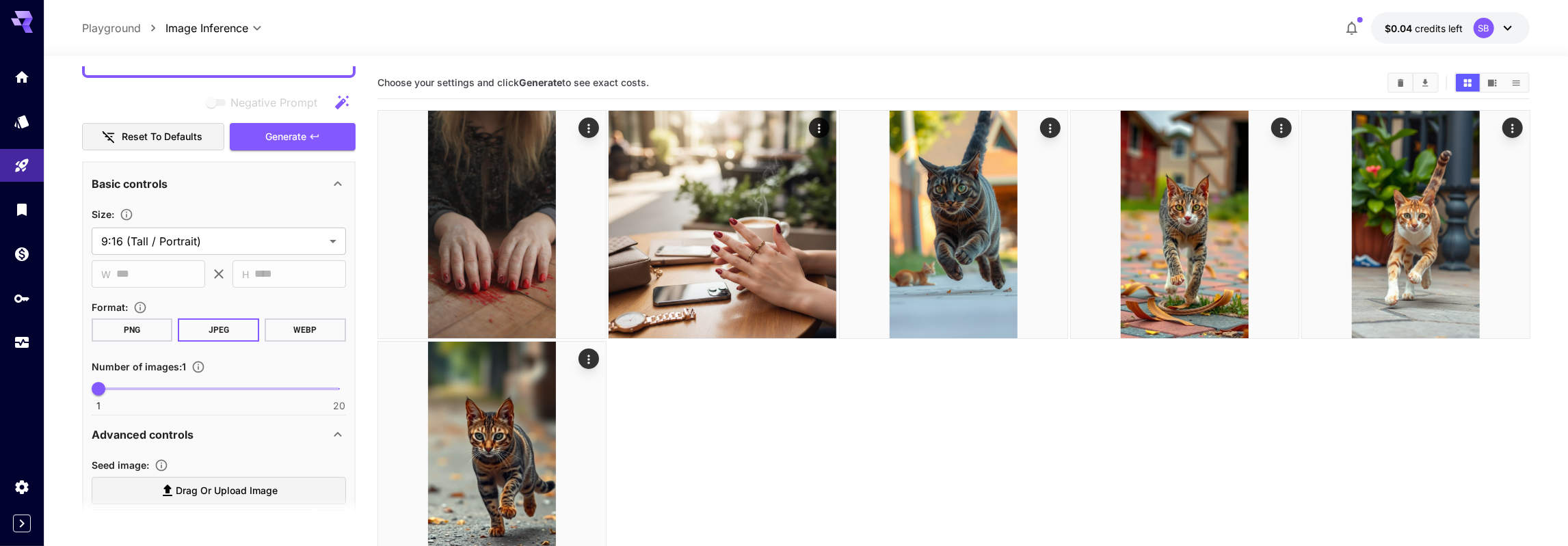
scroll to position [158, 0]
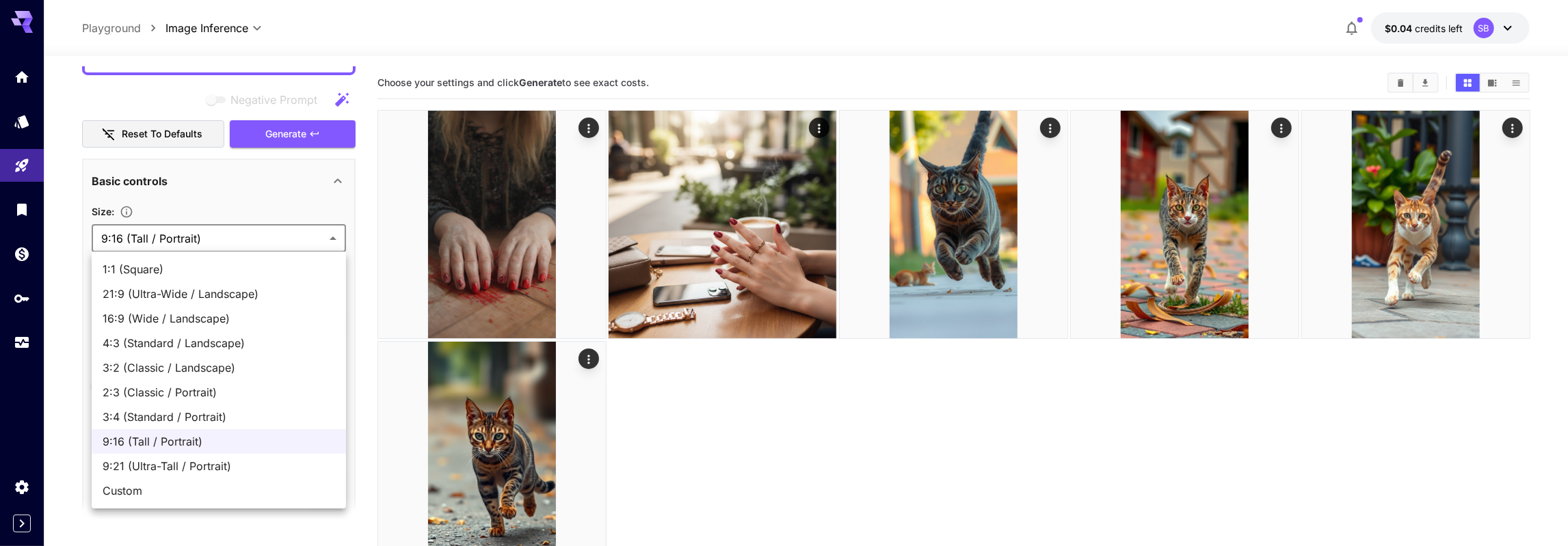
click at [188, 239] on body "**********" at bounding box center [784, 326] width 1568 height 654
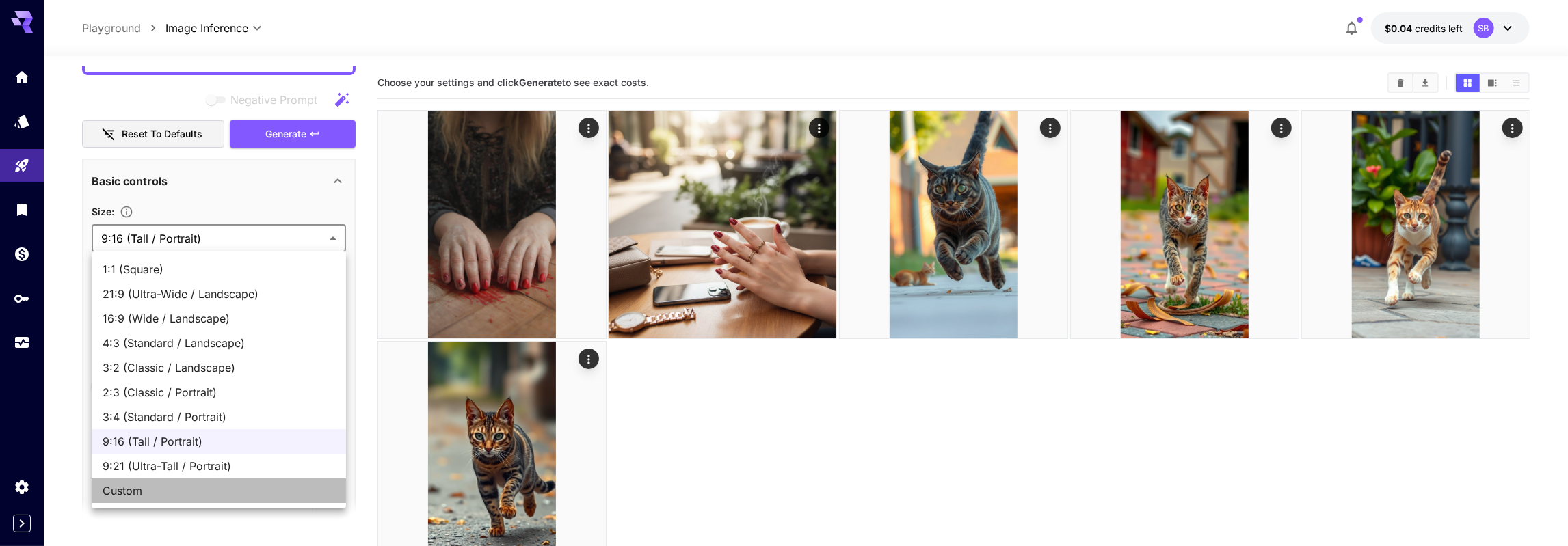
drag, startPoint x: 159, startPoint y: 486, endPoint x: 156, endPoint y: 453, distance: 33.1
click at [159, 487] on span "Custom" at bounding box center [218, 490] width 232 height 16
type input "******"
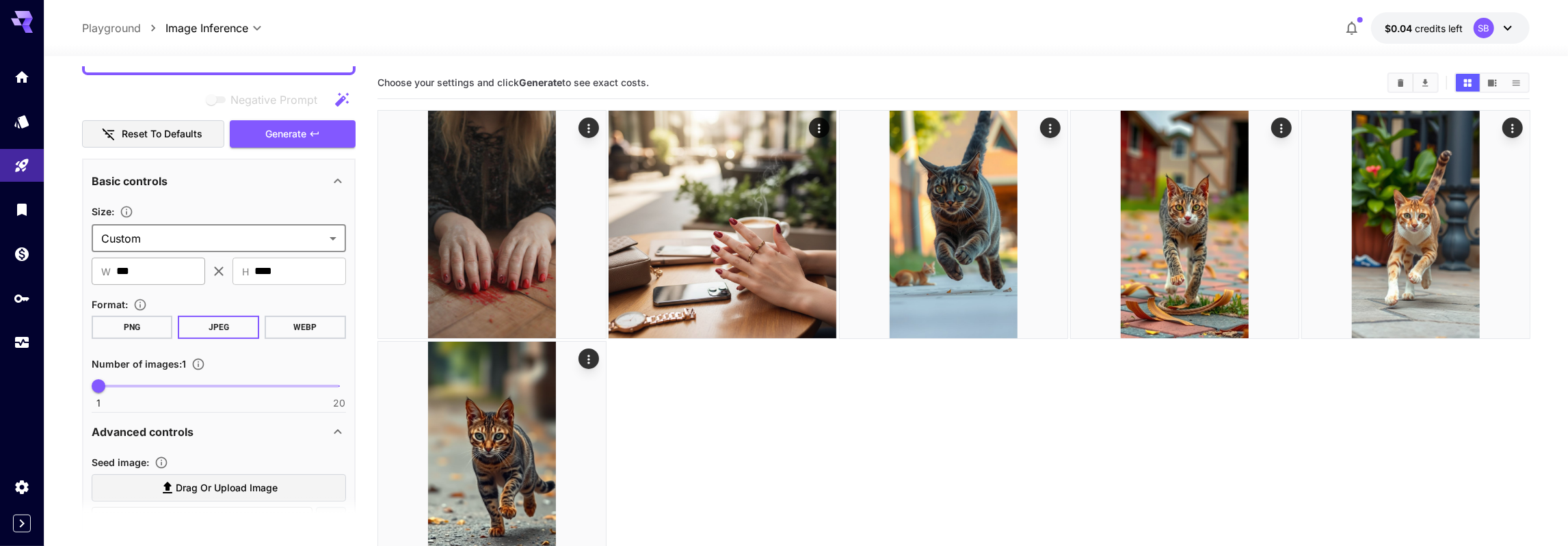
click at [165, 280] on input "***" at bounding box center [160, 271] width 89 height 28
type input "***"
click at [273, 269] on input "****" at bounding box center [300, 271] width 92 height 28
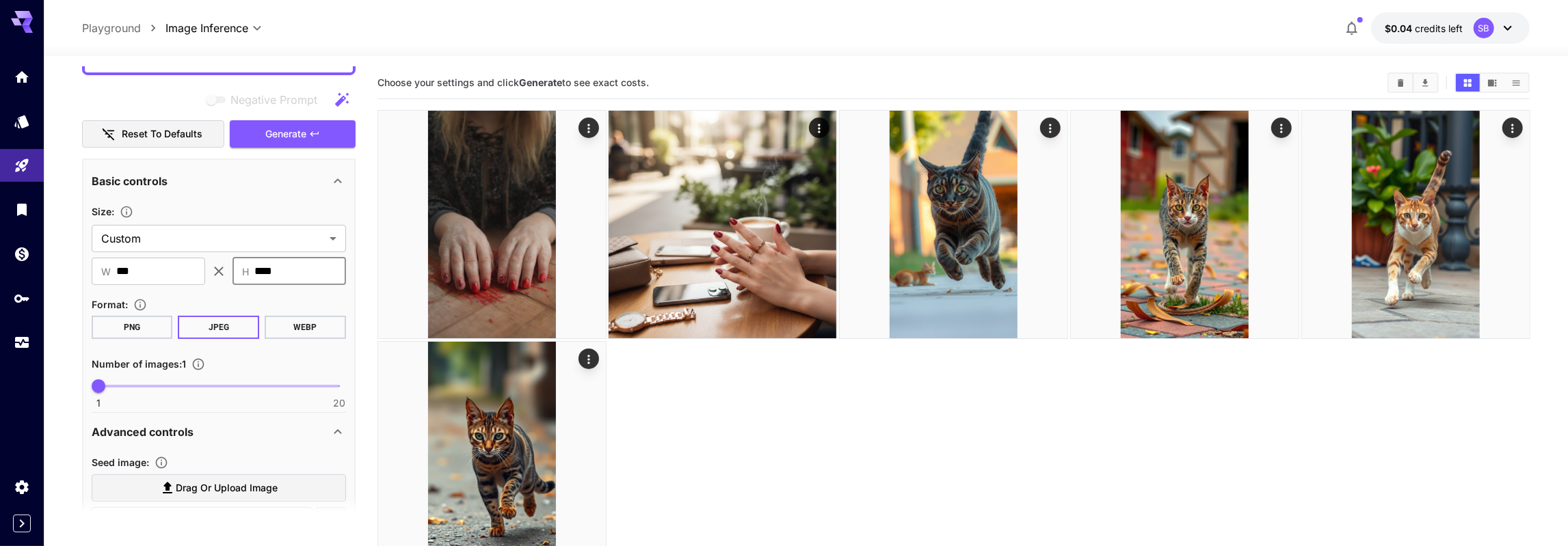
type input "****"
click at [366, 357] on main "**********" at bounding box center [806, 345] width 1448 height 556
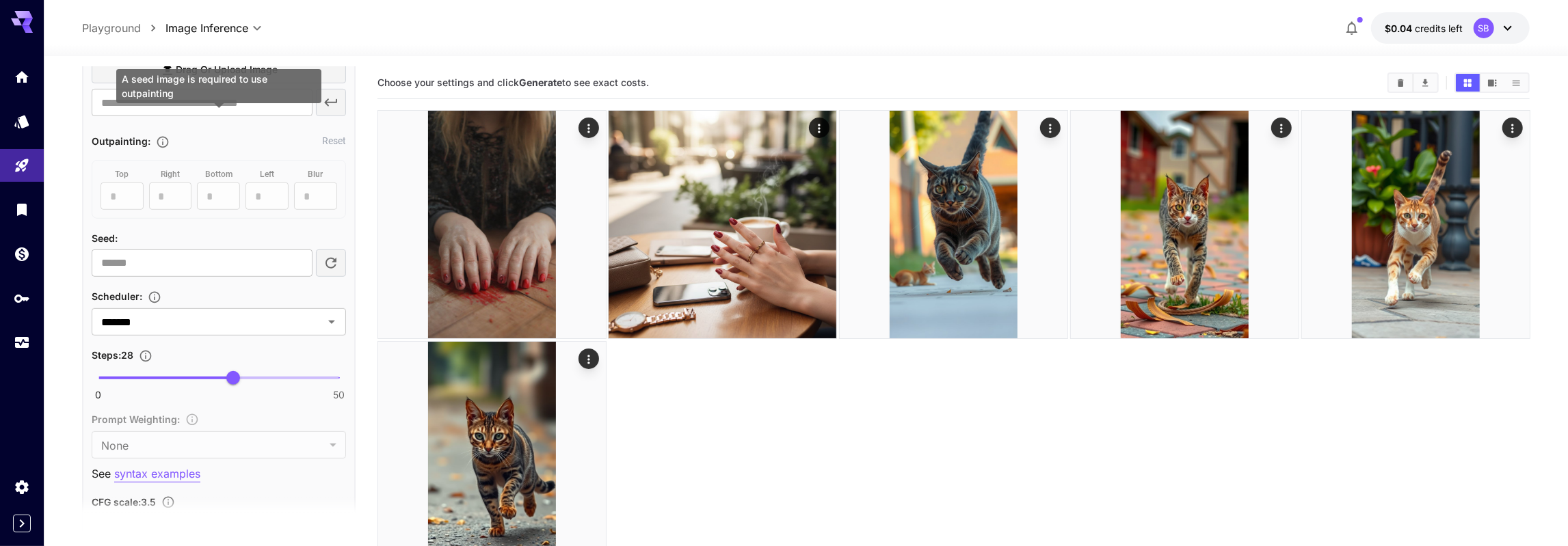
scroll to position [792, 0]
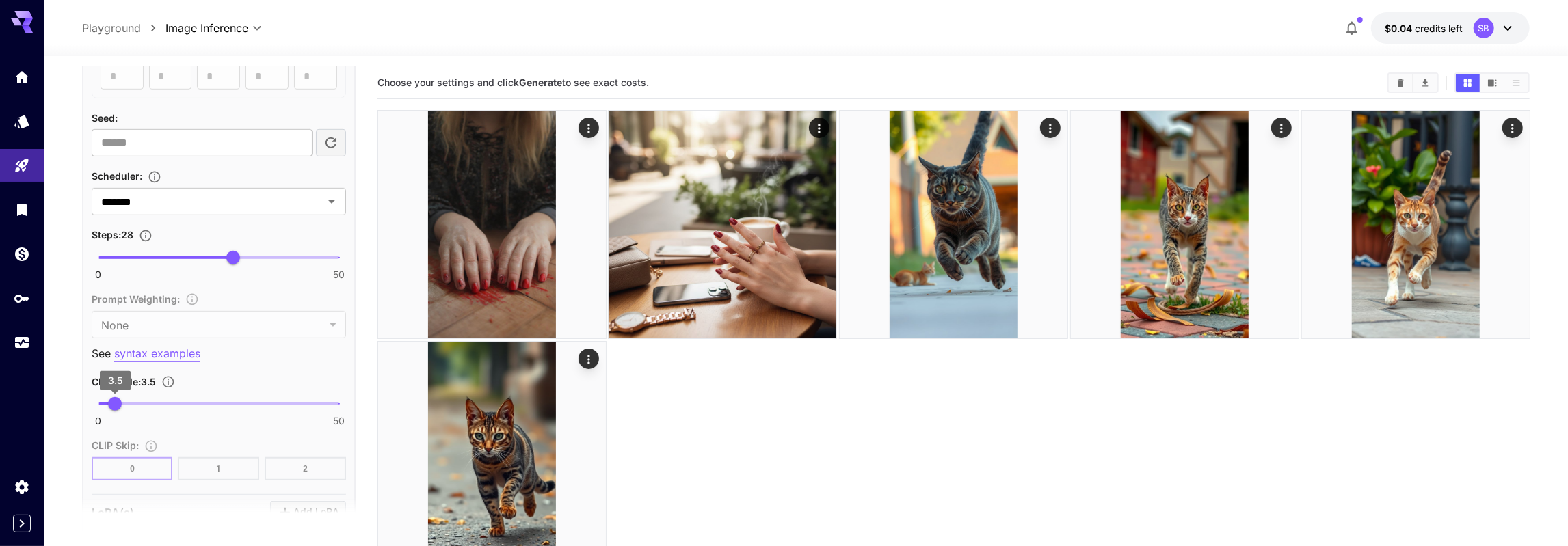
drag, startPoint x: 118, startPoint y: 396, endPoint x: 97, endPoint y: 398, distance: 21.1
click at [108, 398] on span "3.5" at bounding box center [115, 404] width 13 height 13
type input "*"
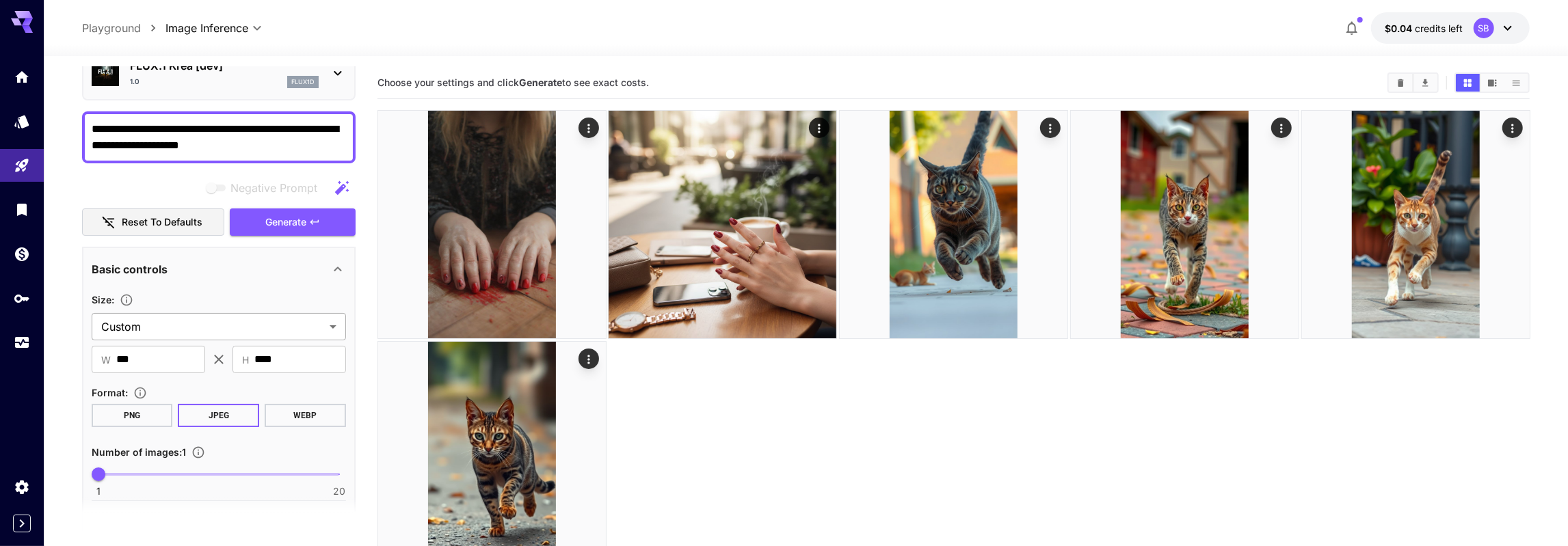
scroll to position [0, 0]
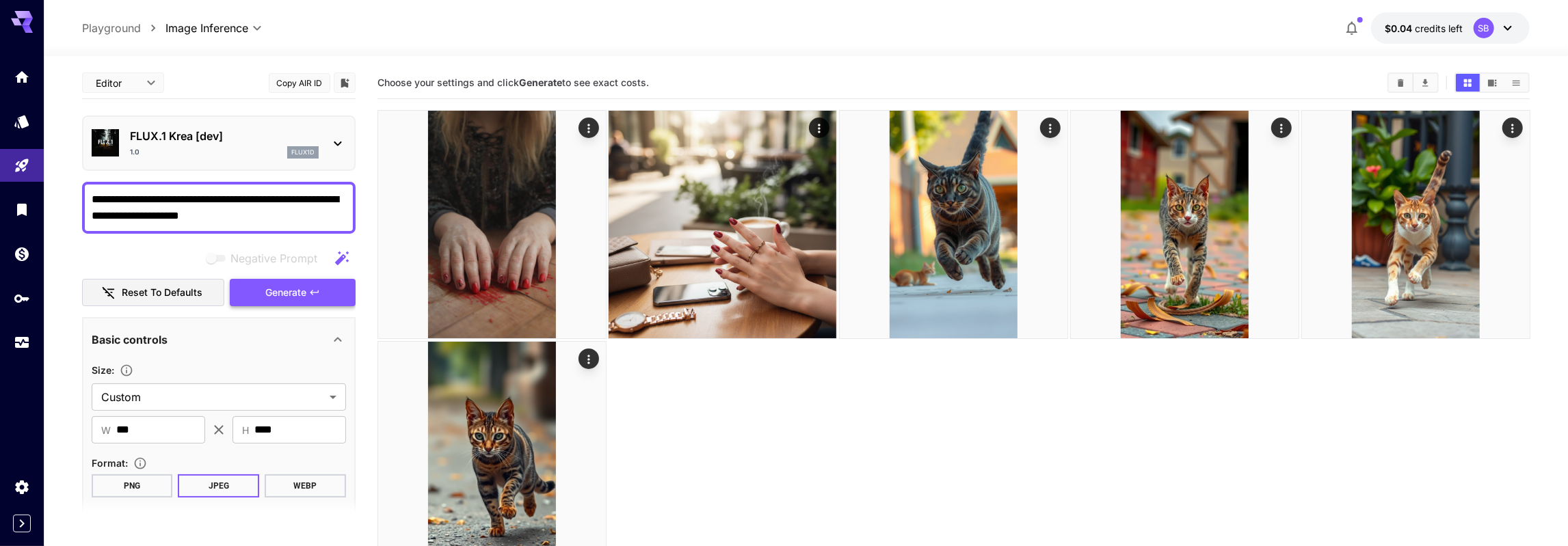
click at [270, 285] on span "Generate" at bounding box center [286, 293] width 41 height 17
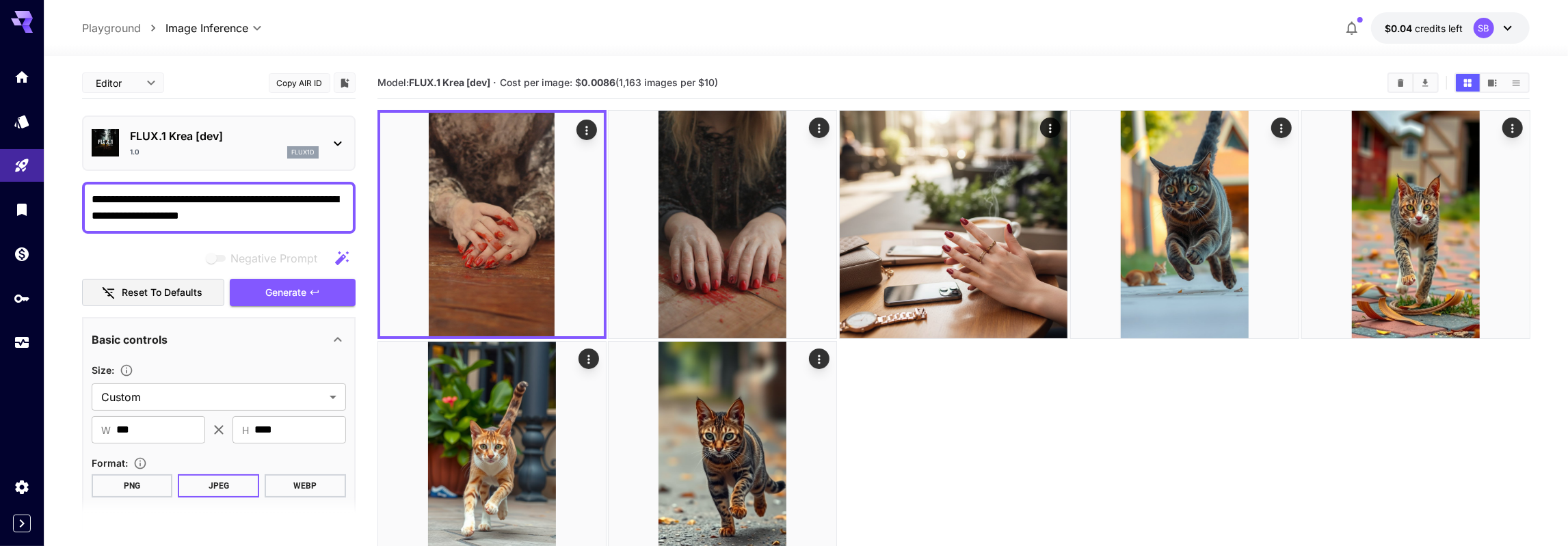
click at [336, 140] on icon at bounding box center [337, 143] width 16 height 16
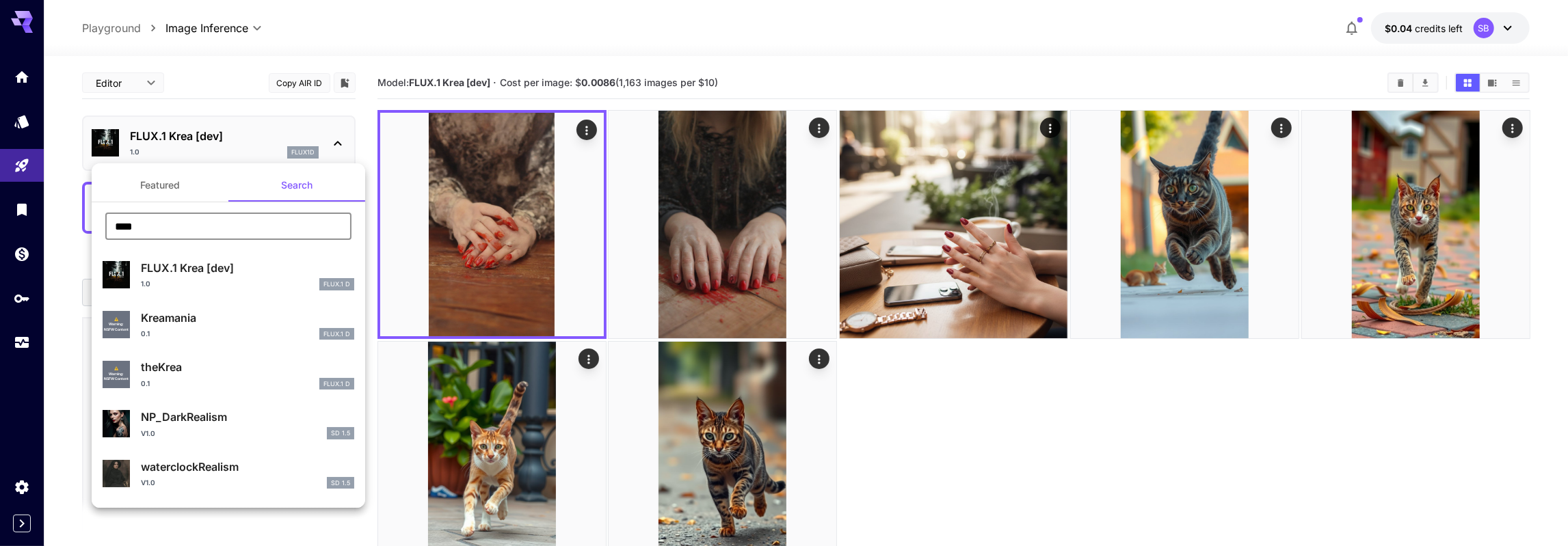
click at [255, 225] on input "****" at bounding box center [228, 226] width 246 height 28
drag, startPoint x: 255, startPoint y: 225, endPoint x: 261, endPoint y: 235, distance: 11.7
paste input "***"
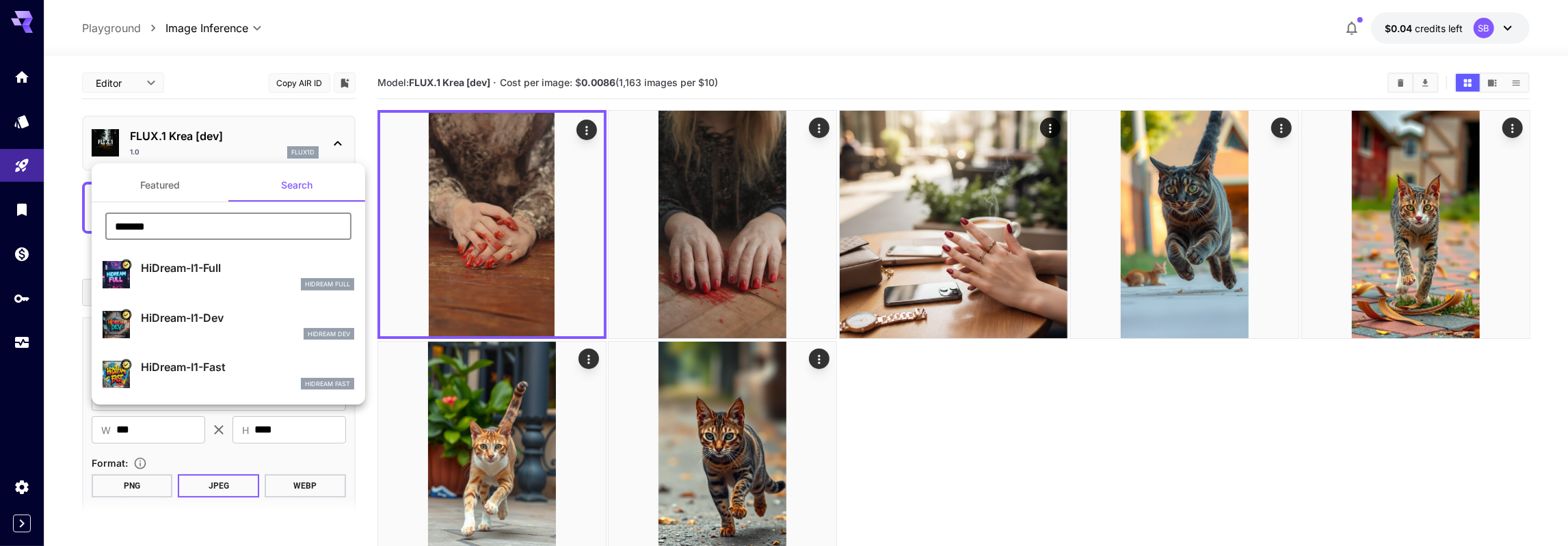
type input "*******"
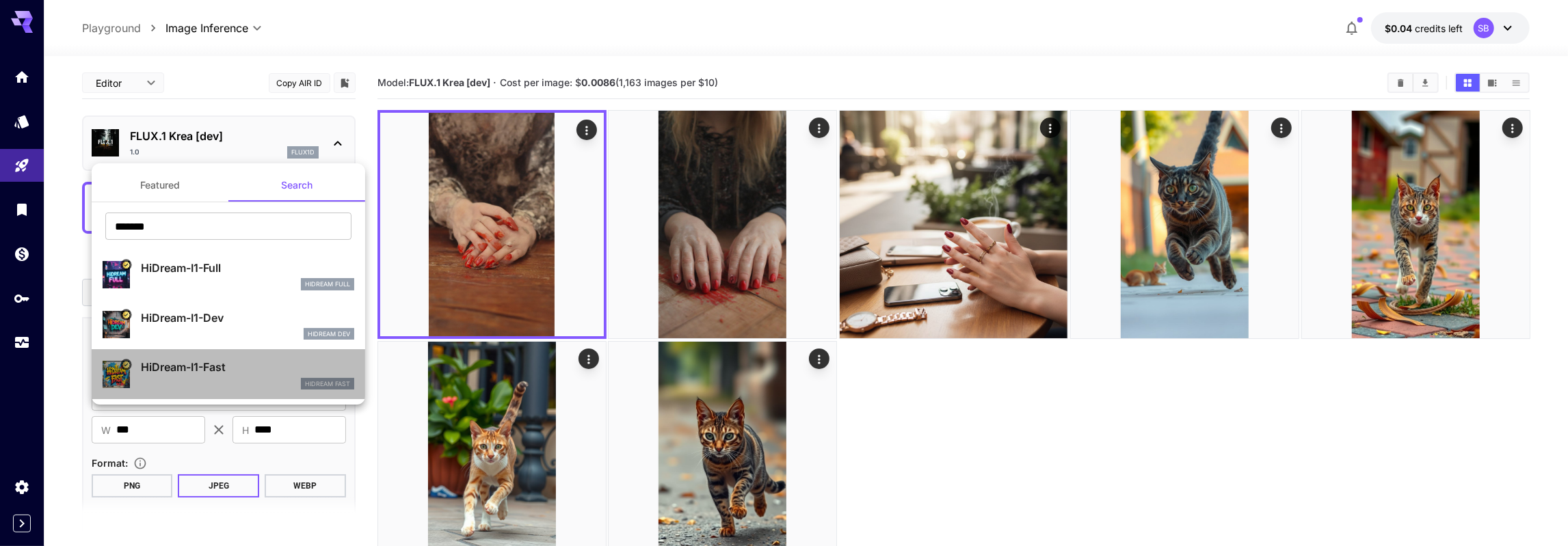
click at [205, 368] on p "HiDream-I1-Fast" at bounding box center [246, 367] width 213 height 16
type input "**"
type input "*"
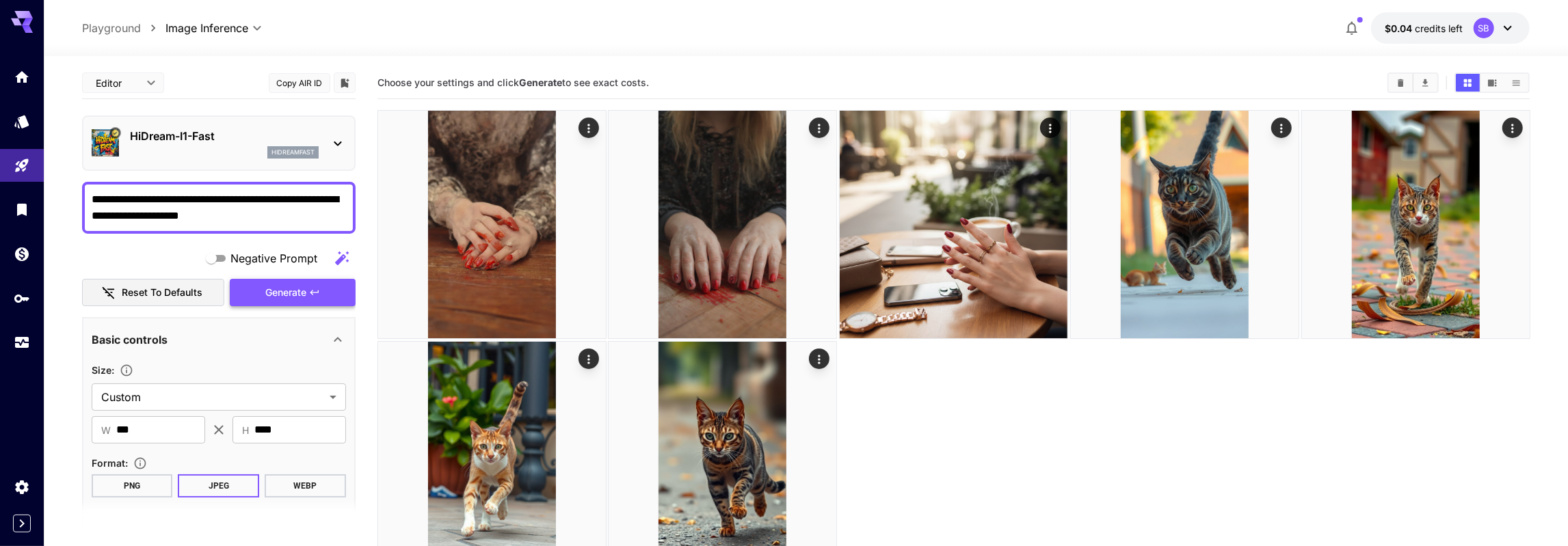
click at [271, 287] on span "Generate" at bounding box center [286, 293] width 41 height 17
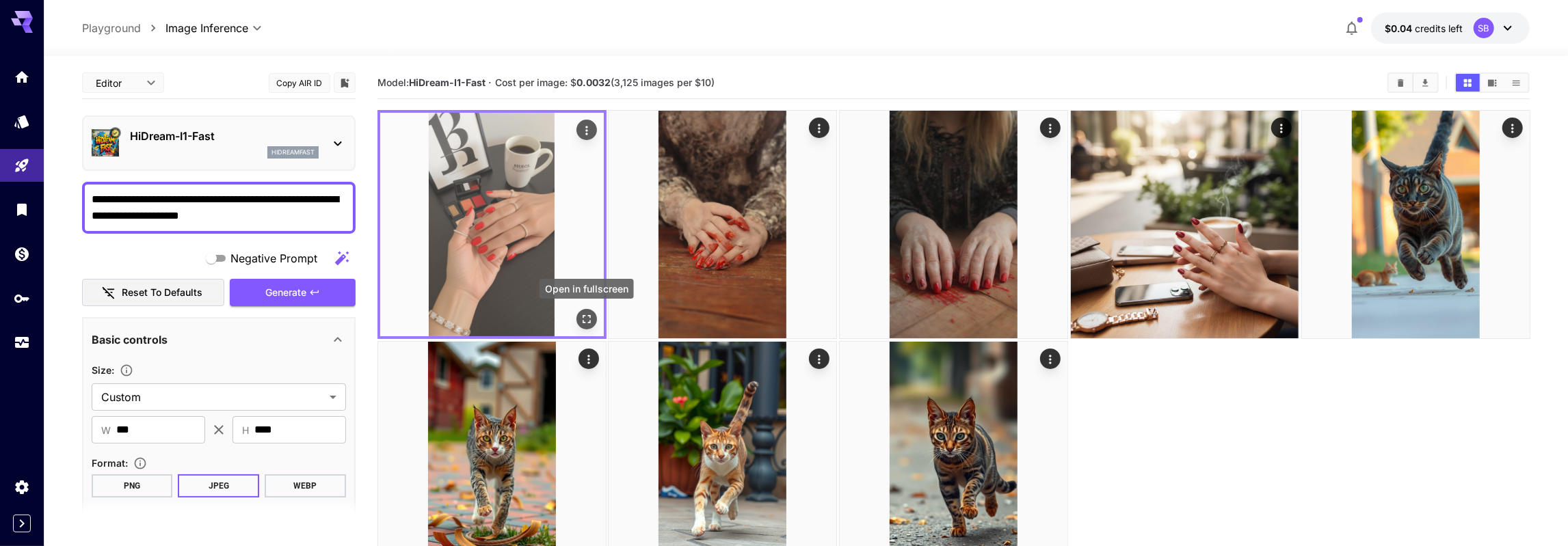
click at [582, 314] on icon "Open in fullscreen" at bounding box center [585, 319] width 13 height 13
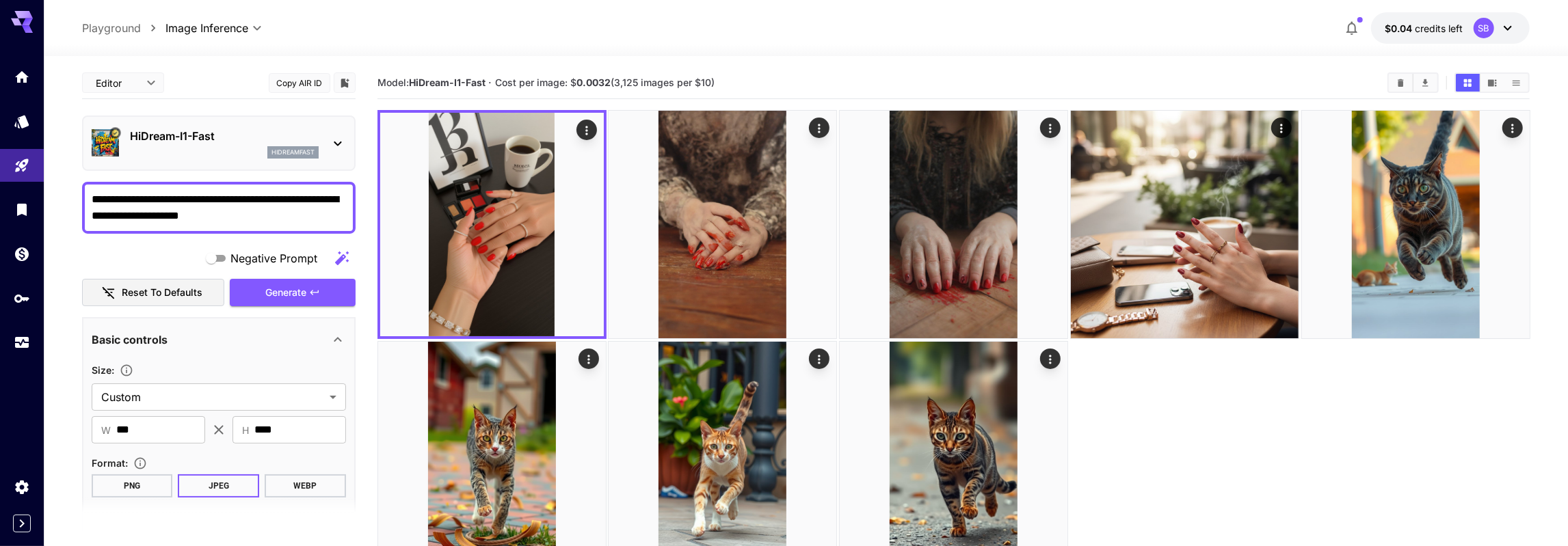
click at [293, 134] on p "HiDream-I1-Fast" at bounding box center [224, 136] width 189 height 16
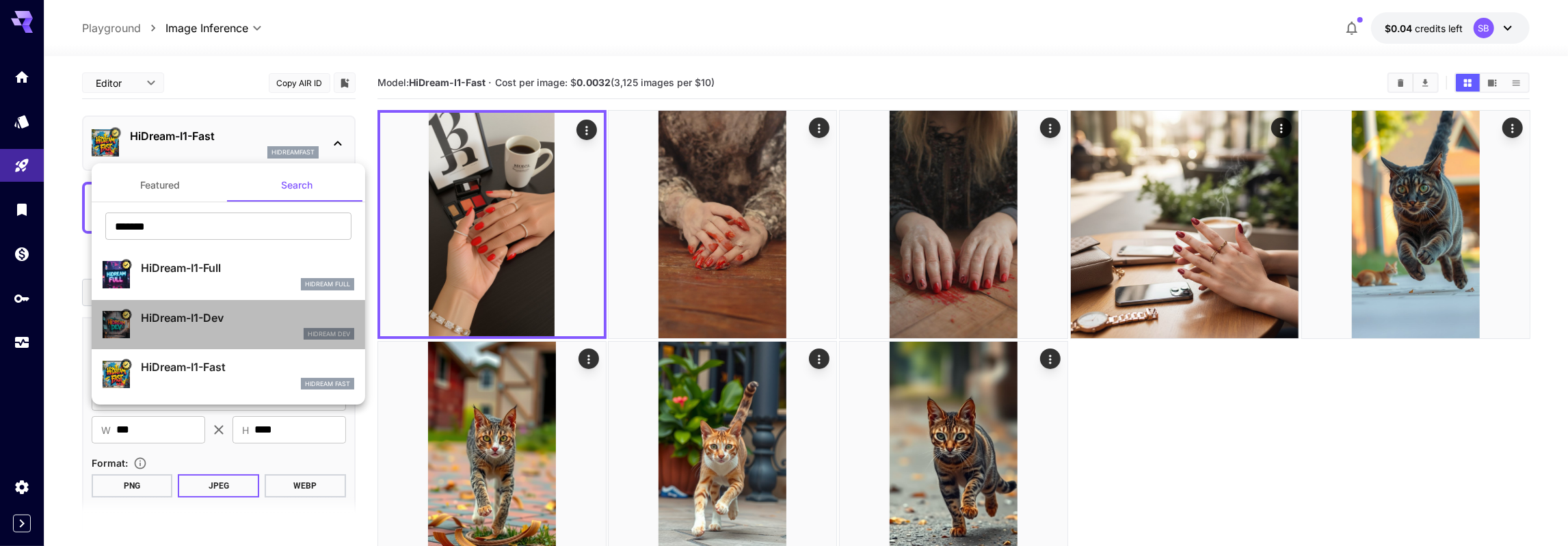
click at [201, 316] on p "HiDream-I1-Dev" at bounding box center [246, 317] width 213 height 16
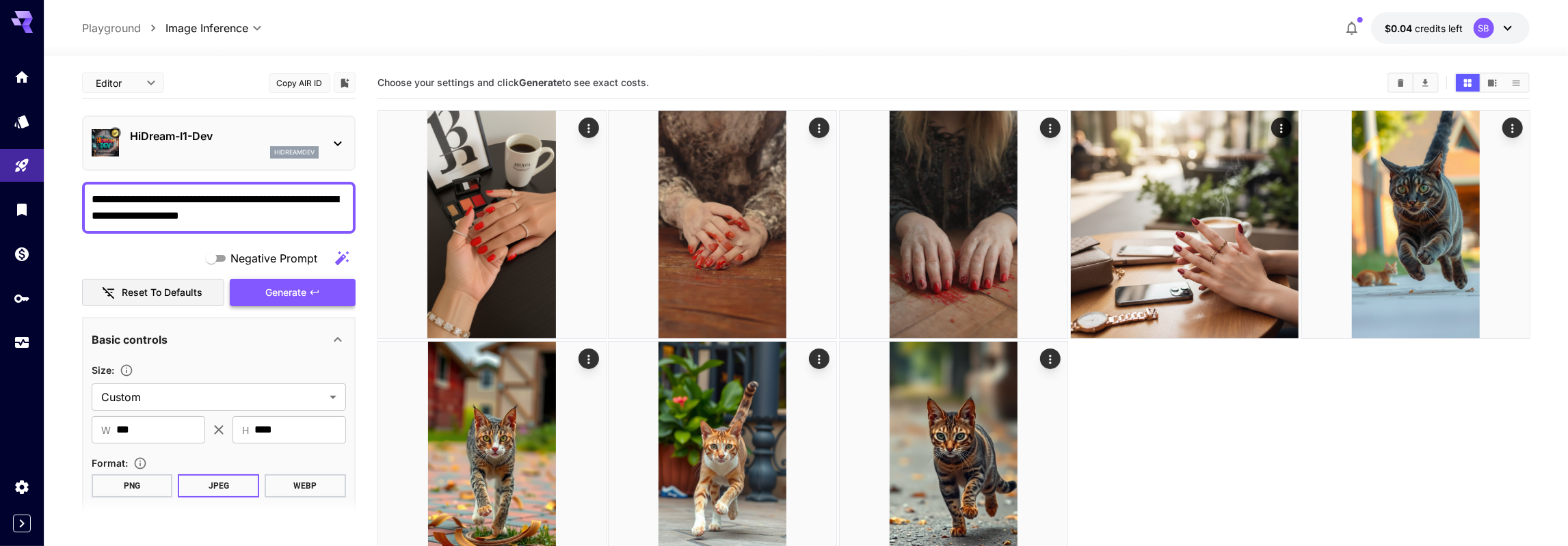
click at [280, 294] on span "Generate" at bounding box center [286, 293] width 41 height 17
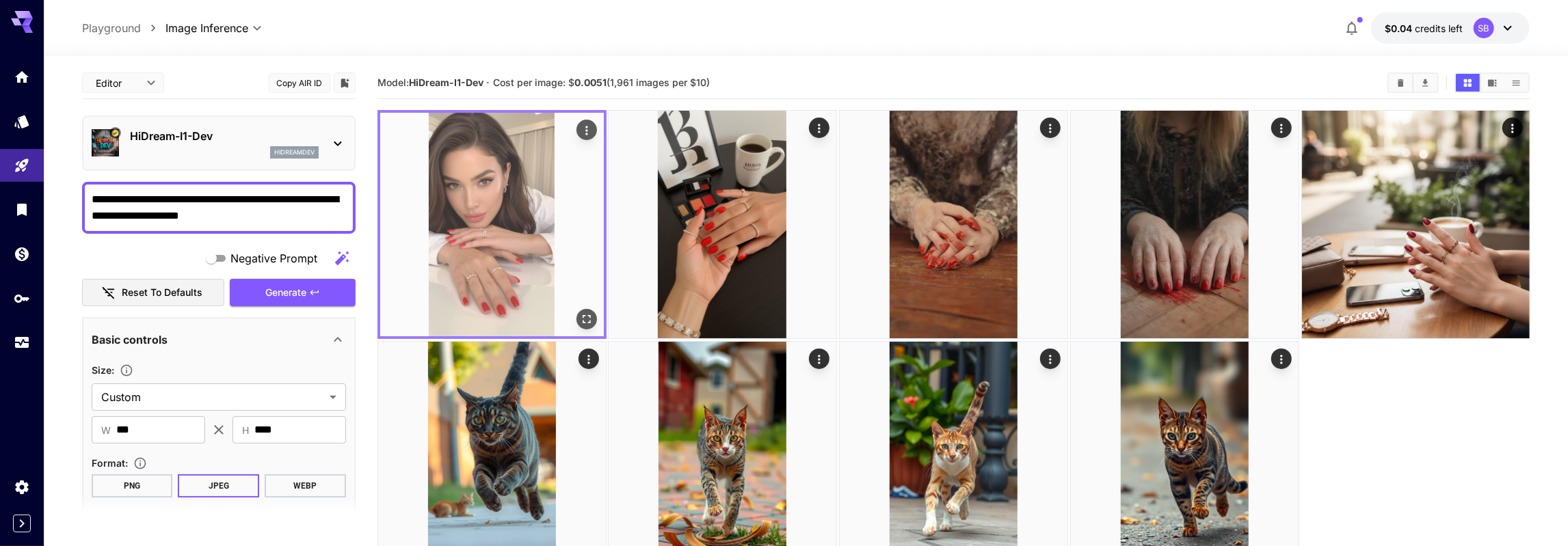
click at [586, 319] on icon "Open in fullscreen" at bounding box center [585, 319] width 13 height 13
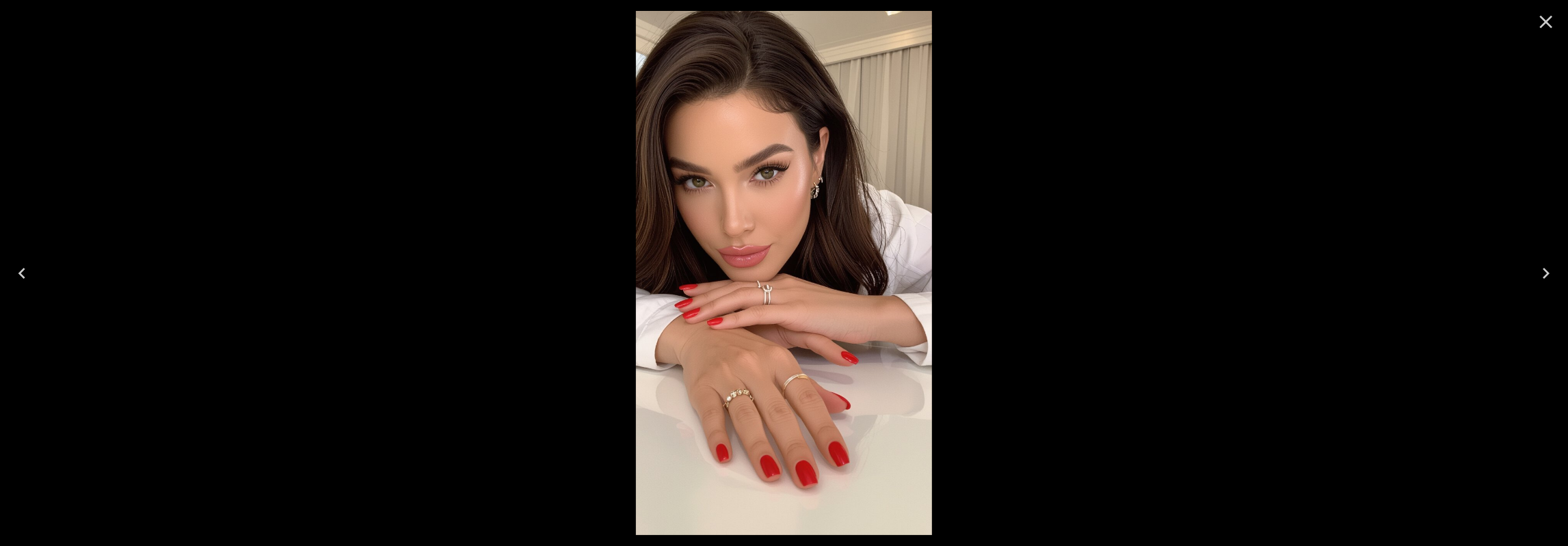
click at [113, 80] on div at bounding box center [784, 273] width 1568 height 546
click at [292, 95] on div at bounding box center [784, 273] width 1568 height 546
click at [1551, 25] on icon "Close" at bounding box center [1546, 22] width 13 height 13
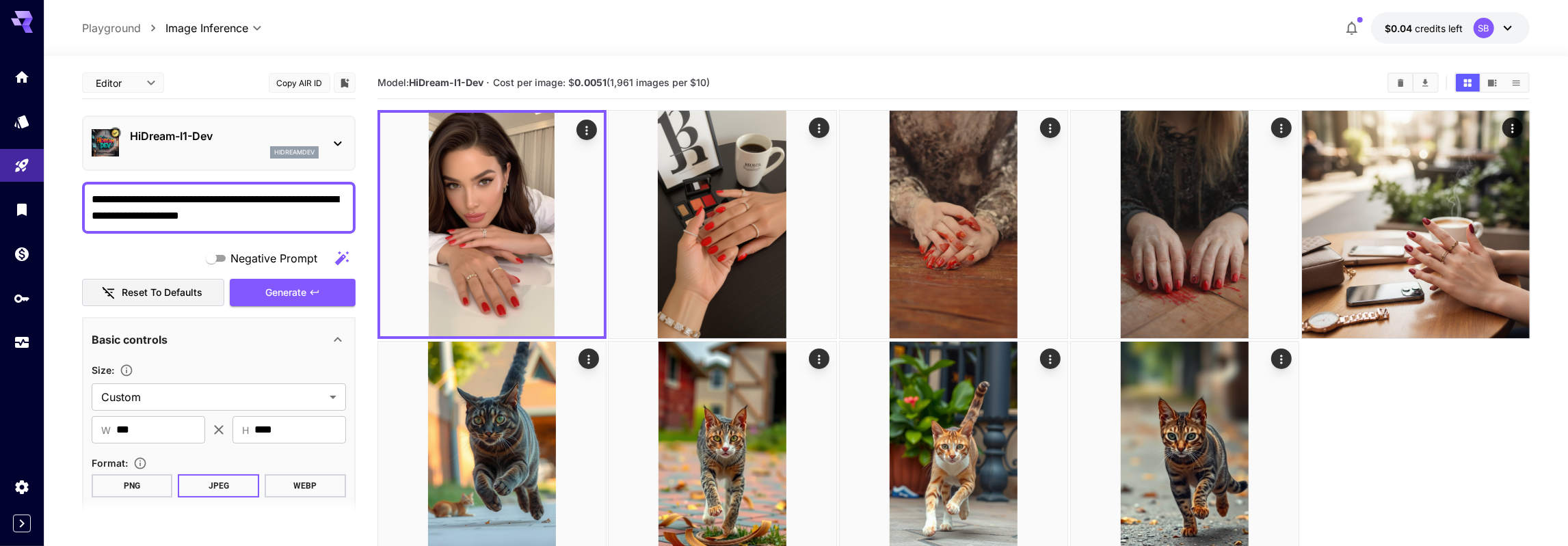
click at [319, 150] on div "HiDream-I1-[PERSON_NAME]" at bounding box center [219, 143] width 254 height 42
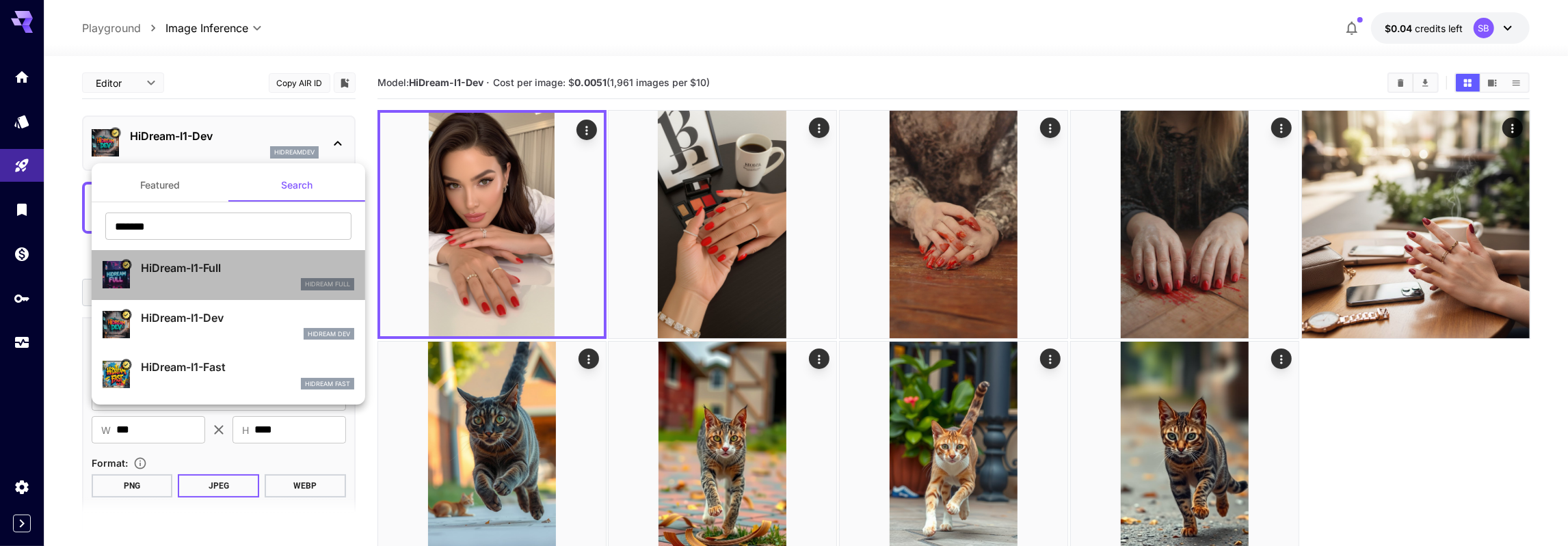
click at [196, 276] on div "HiDream-I1-Full HiDream Full" at bounding box center [246, 275] width 213 height 31
type input "**"
type input "***"
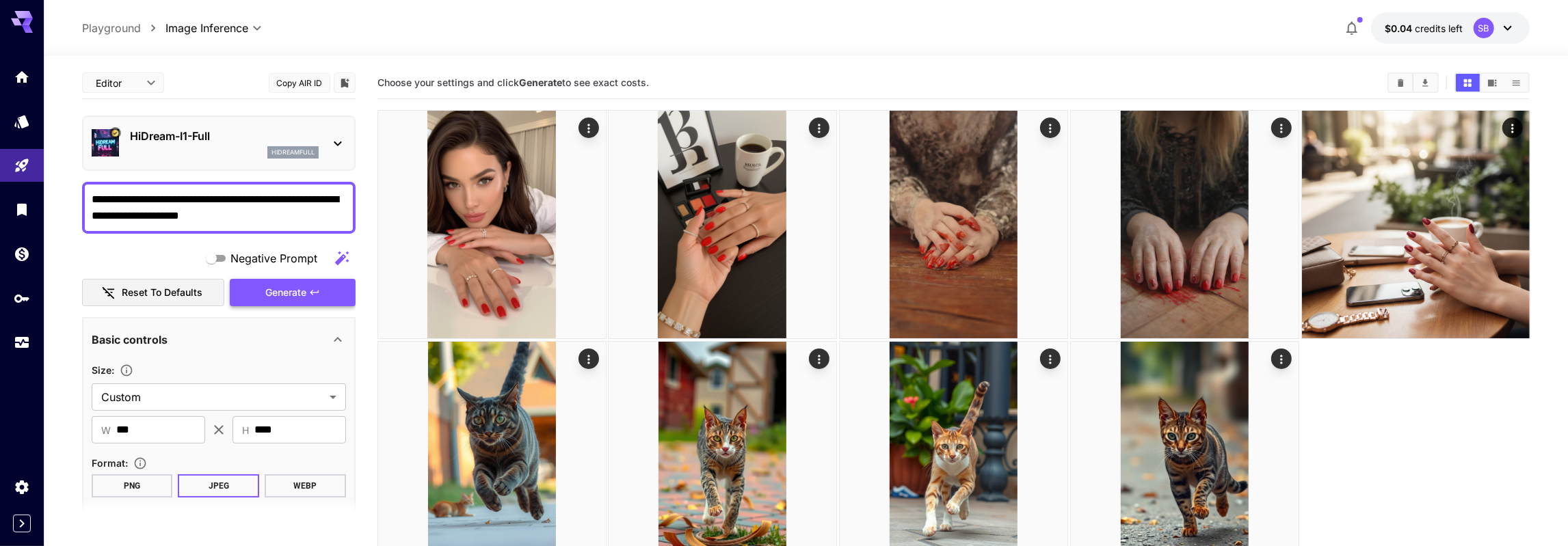
click at [267, 286] on span "Generate" at bounding box center [286, 293] width 41 height 17
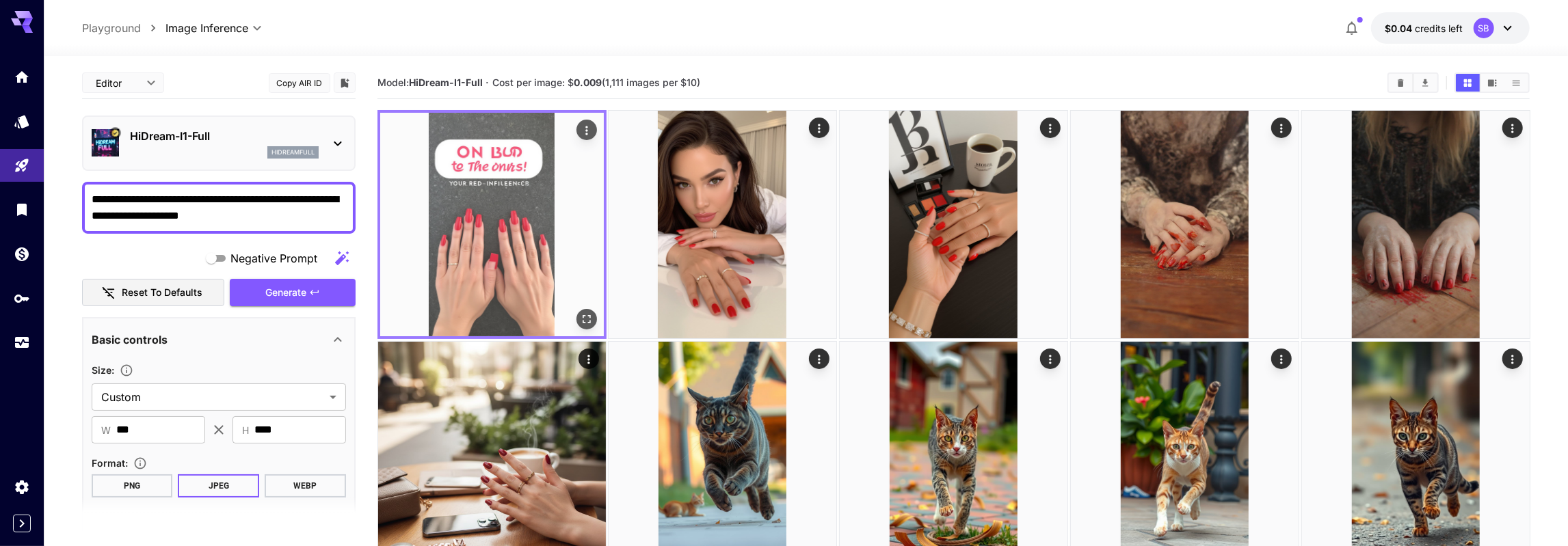
click at [521, 123] on img at bounding box center [492, 224] width 223 height 223
click at [591, 325] on icon "Open in fullscreen" at bounding box center [585, 319] width 13 height 13
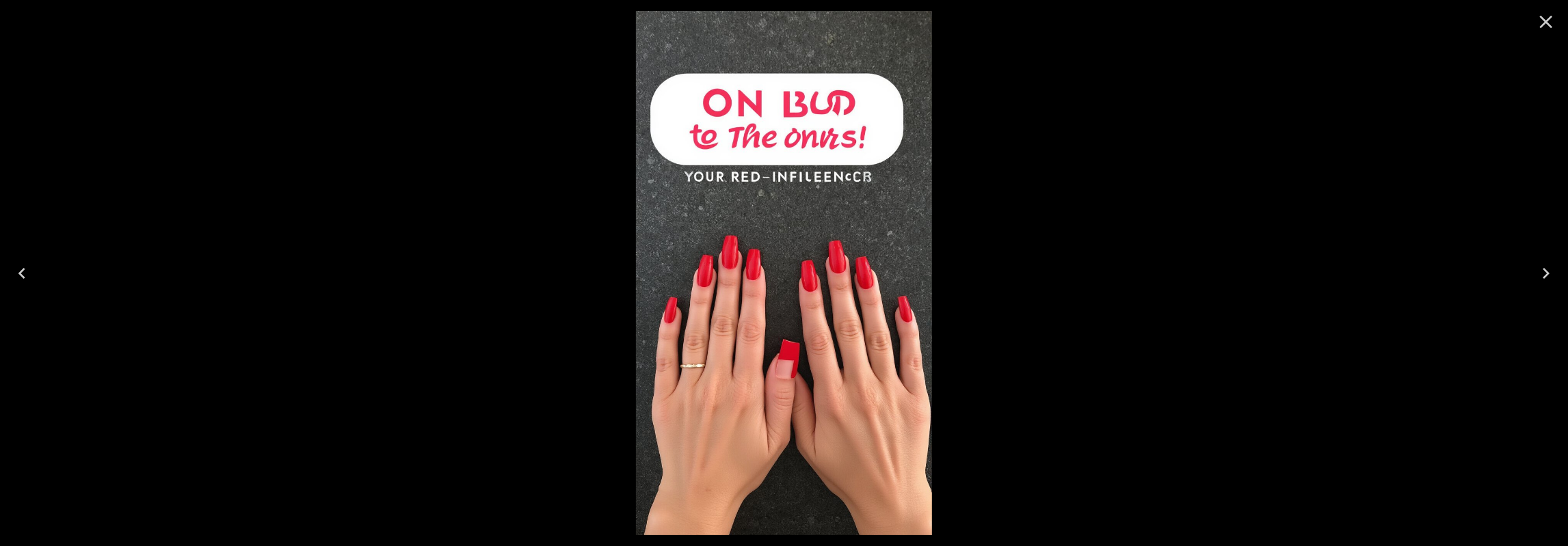
click at [467, 176] on div at bounding box center [784, 273] width 1568 height 546
click at [1549, 20] on icon "Close" at bounding box center [1546, 22] width 13 height 13
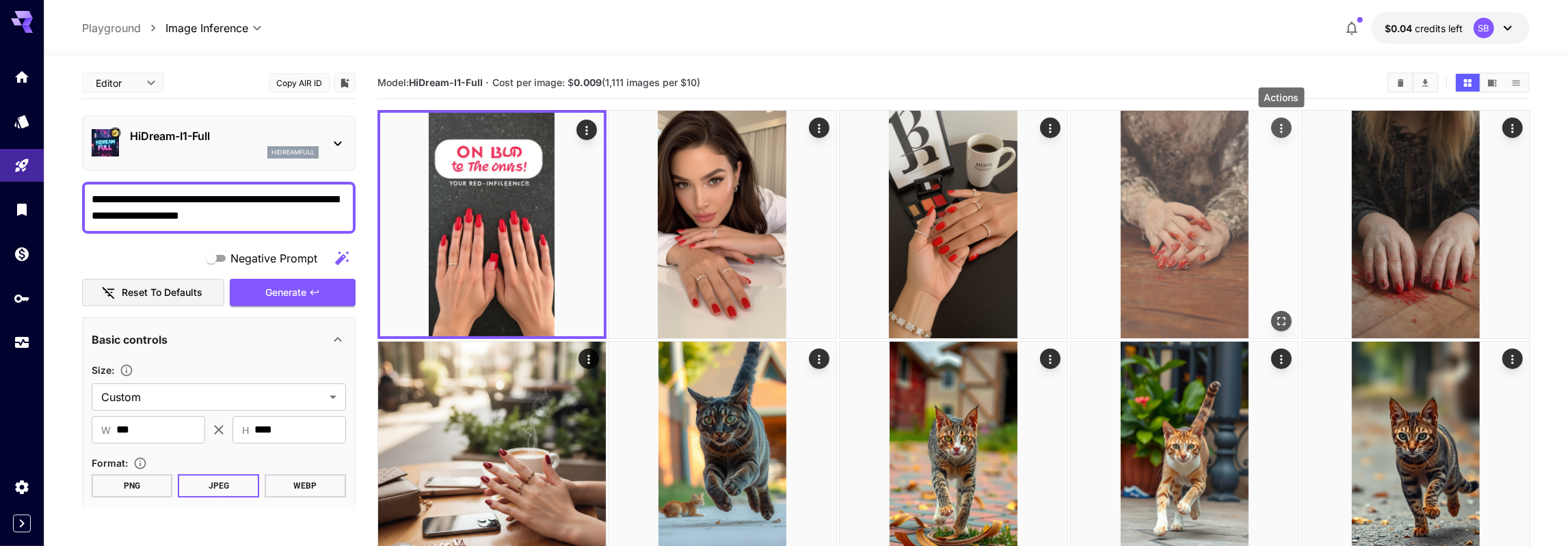
click at [1283, 120] on div "Actions" at bounding box center [1281, 127] width 13 height 16
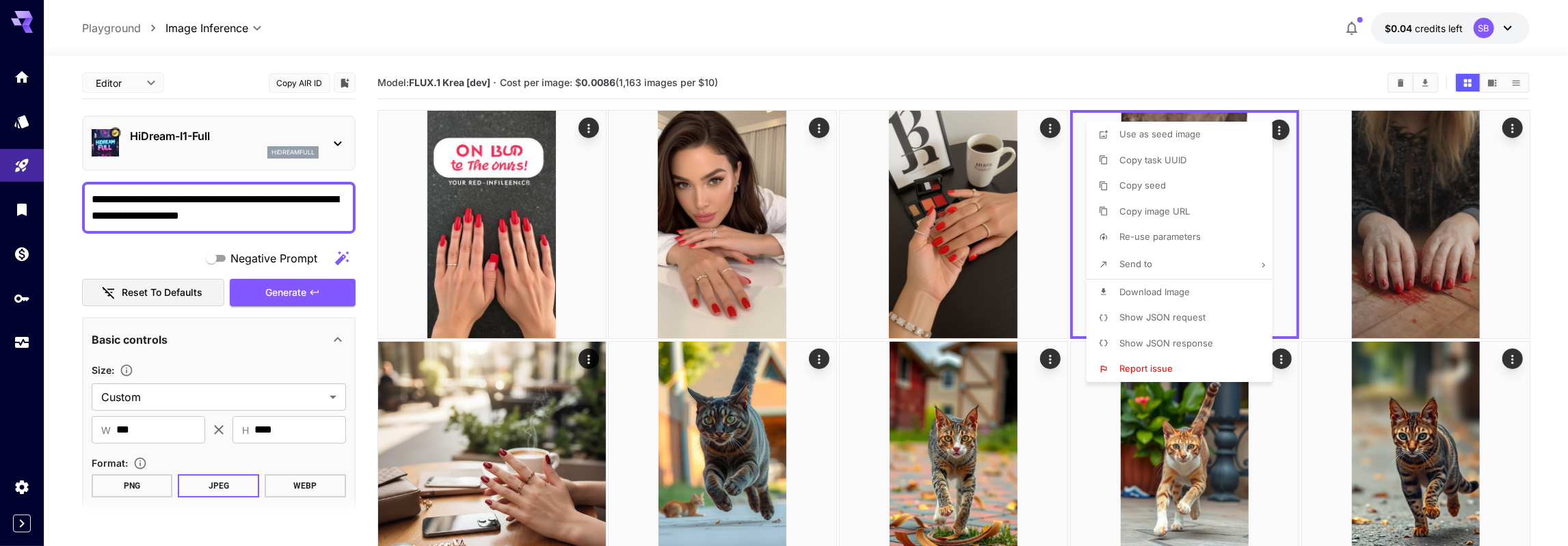
click at [1137, 74] on div at bounding box center [784, 273] width 1568 height 546
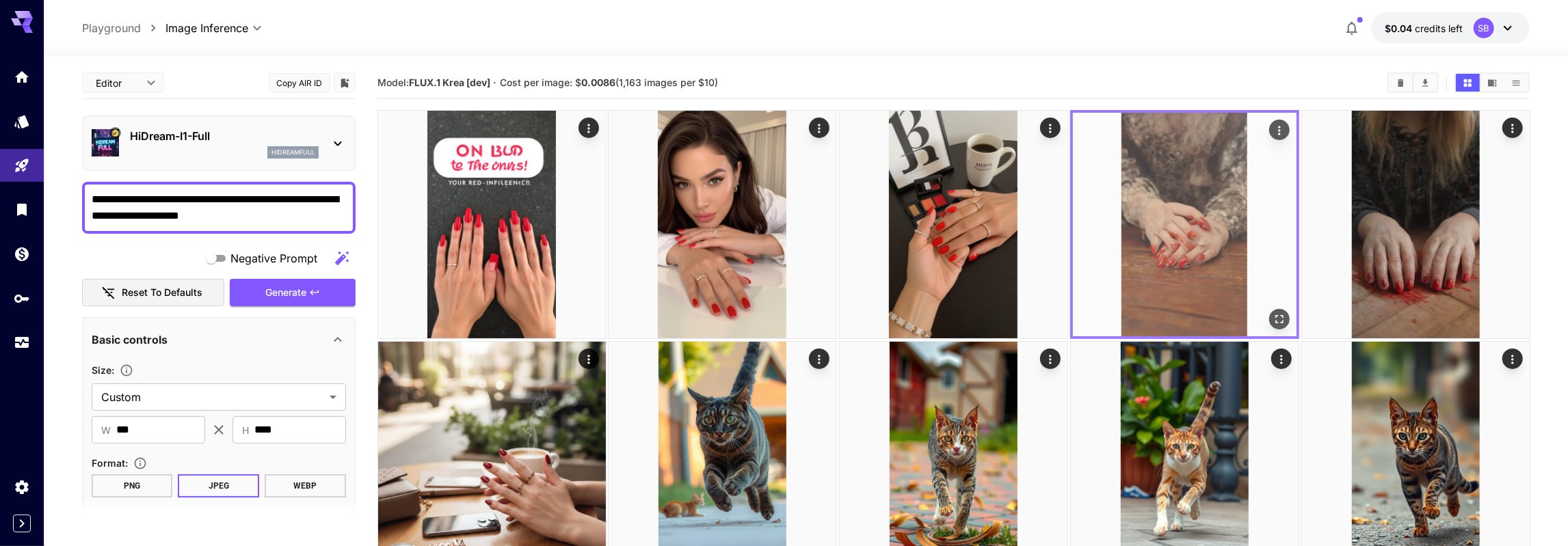
click at [1283, 316] on icon "Open in fullscreen" at bounding box center [1279, 319] width 13 height 13
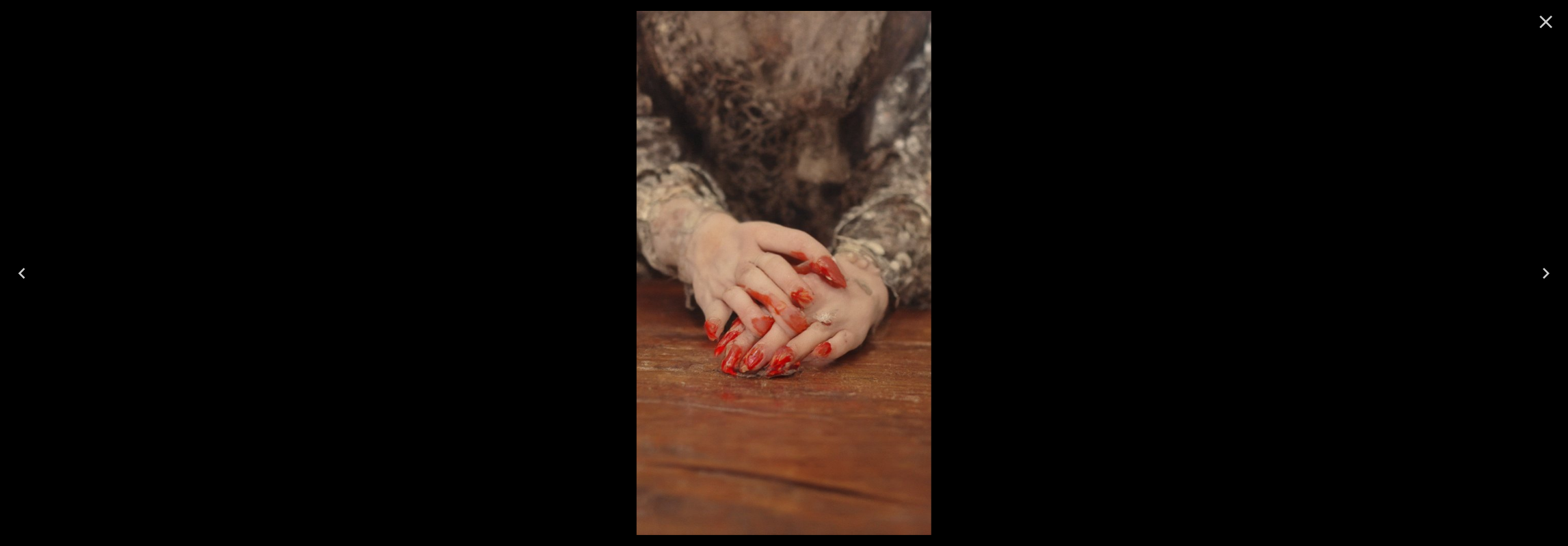
click at [1548, 10] on icon "Close" at bounding box center [1545, 21] width 22 height 22
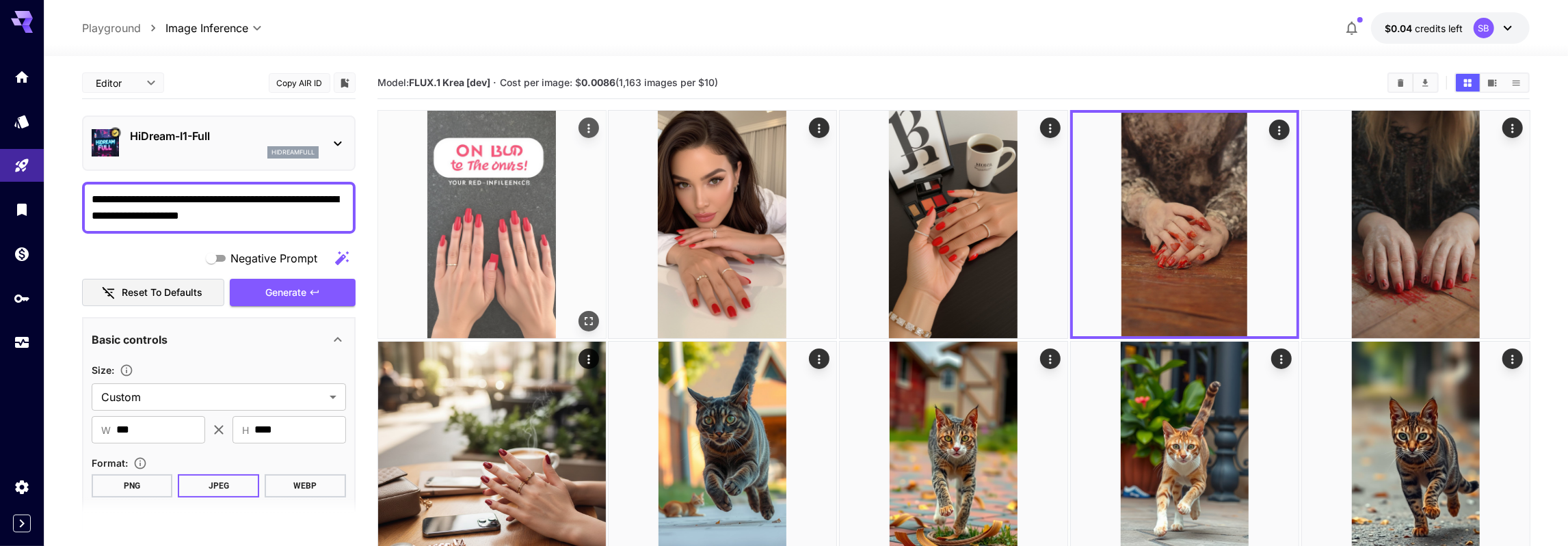
click at [517, 188] on img at bounding box center [492, 224] width 227 height 227
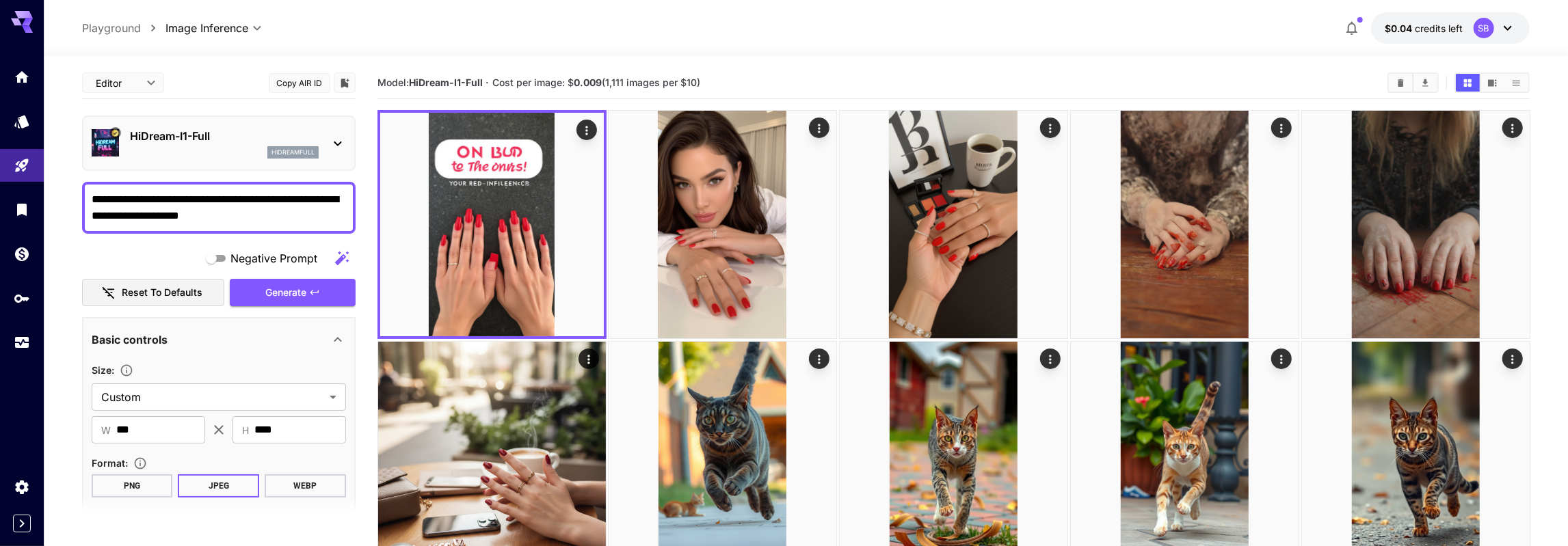
click at [276, 205] on textarea "**********" at bounding box center [219, 207] width 254 height 32
type textarea "**********"
click at [296, 292] on span "Generate" at bounding box center [286, 293] width 41 height 17
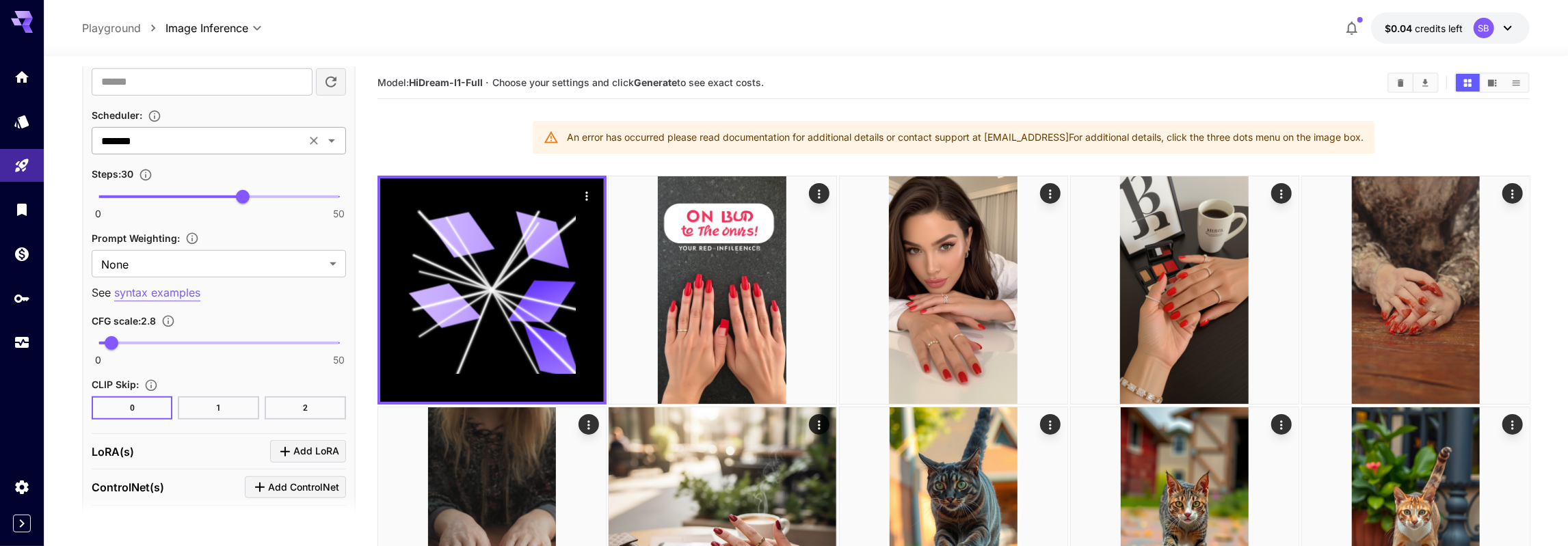
scroll to position [1031, 0]
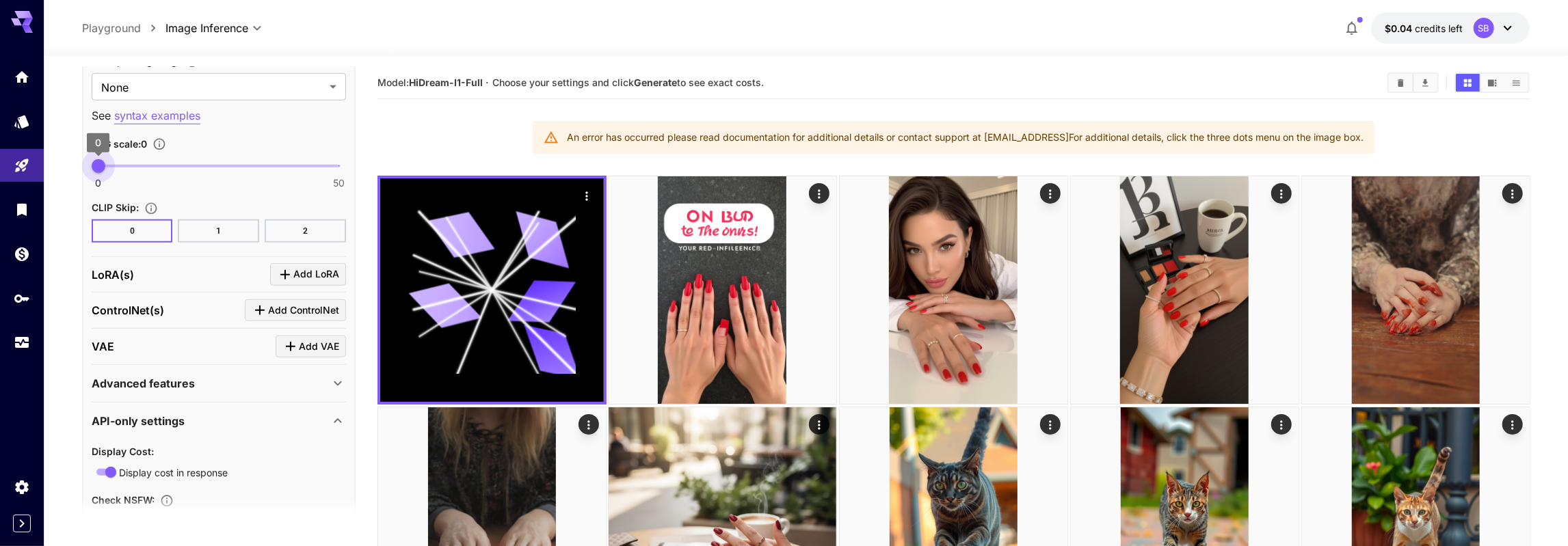
type input "*"
drag, startPoint x: 95, startPoint y: 158, endPoint x: 88, endPoint y: 157, distance: 7.1
click at [92, 159] on span "0" at bounding box center [98, 166] width 13 height 13
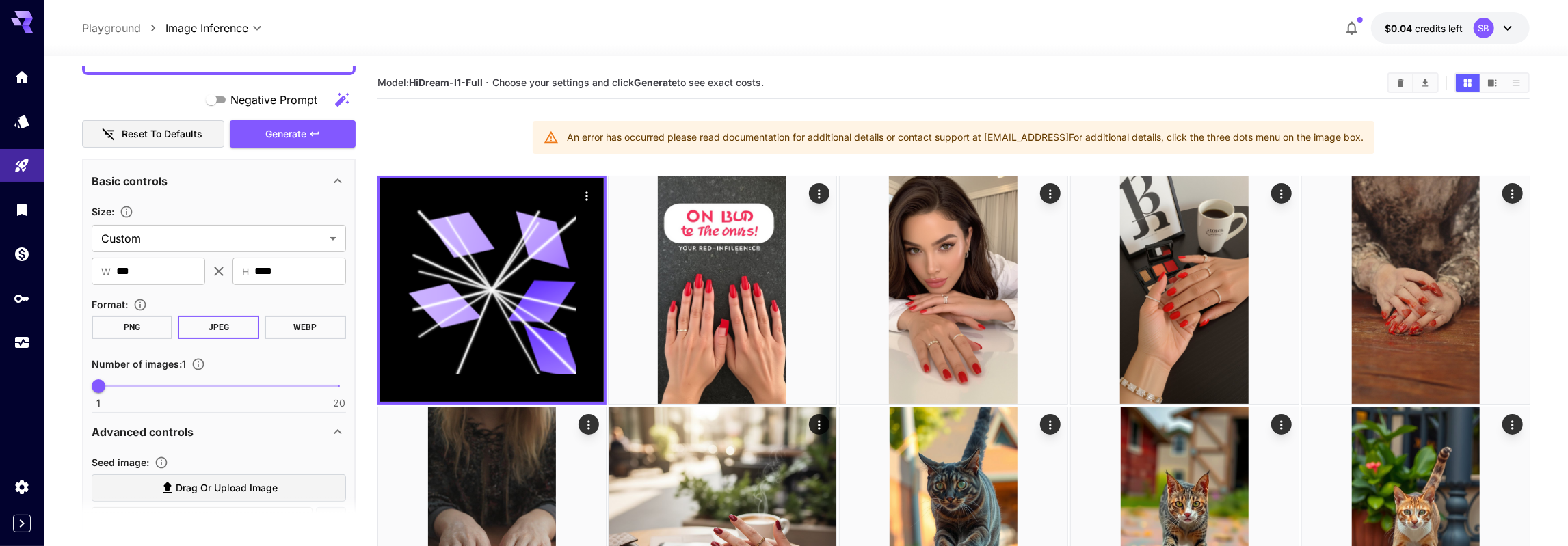
scroll to position [0, 0]
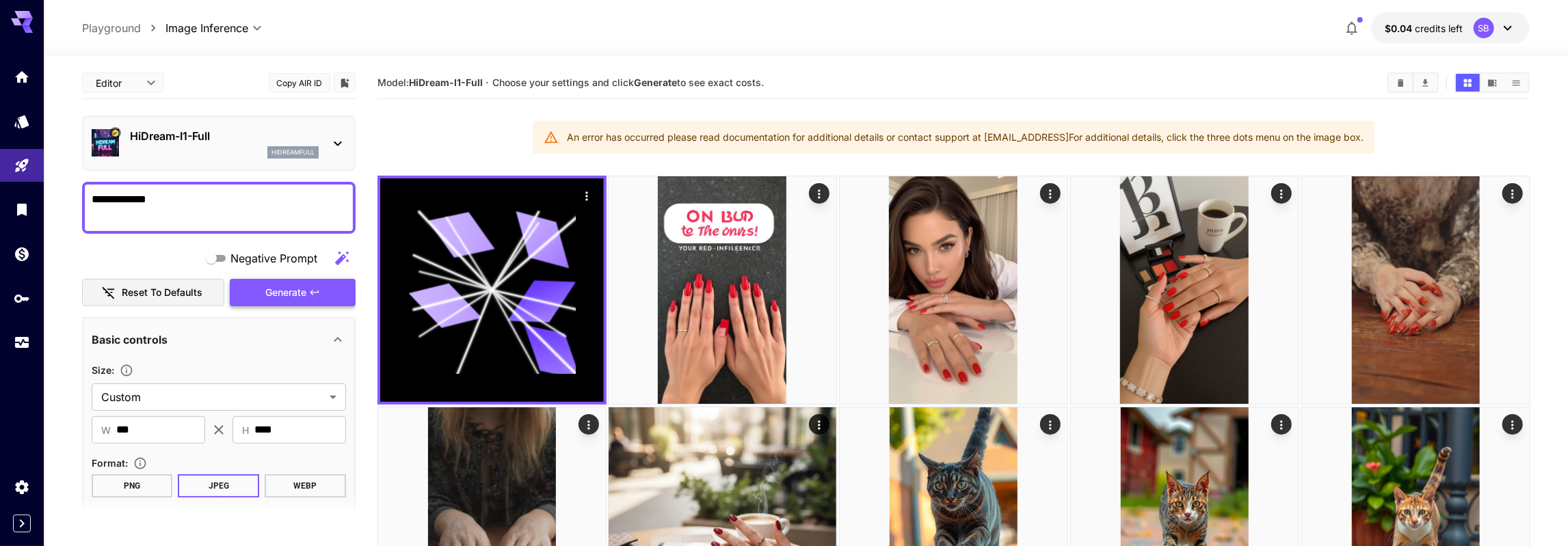
click at [302, 292] on span "Generate" at bounding box center [286, 293] width 41 height 17
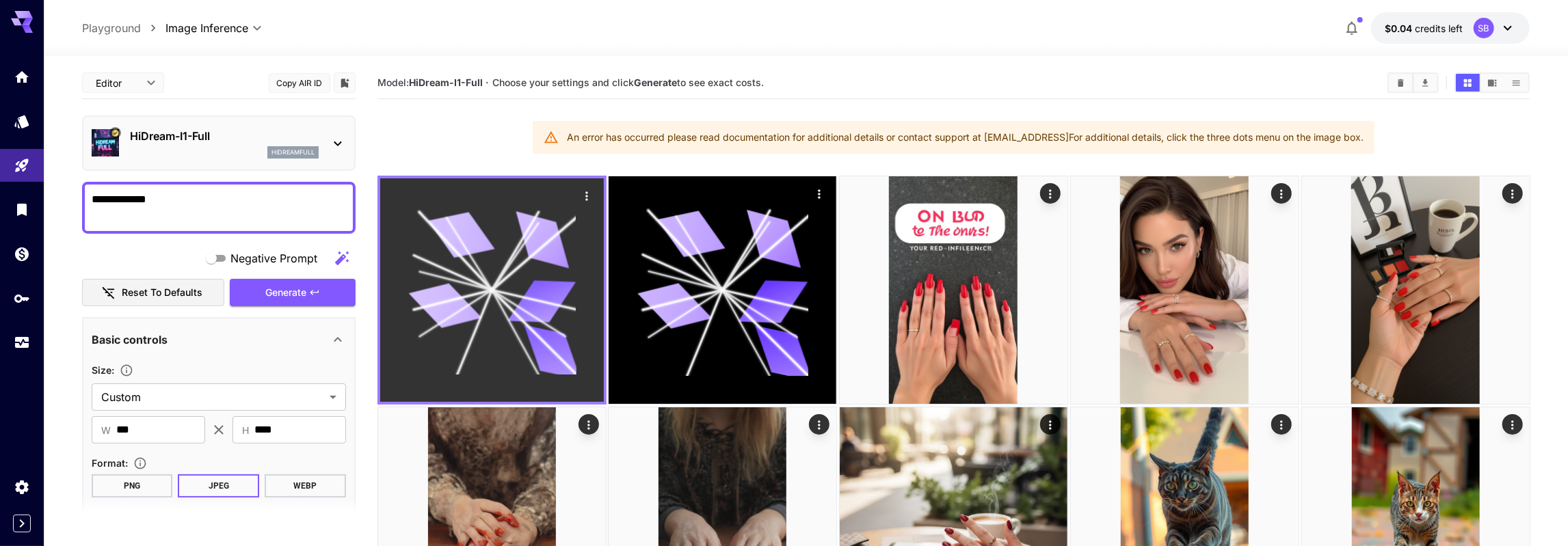
click at [586, 192] on icon "Actions" at bounding box center [586, 195] width 2 height 9
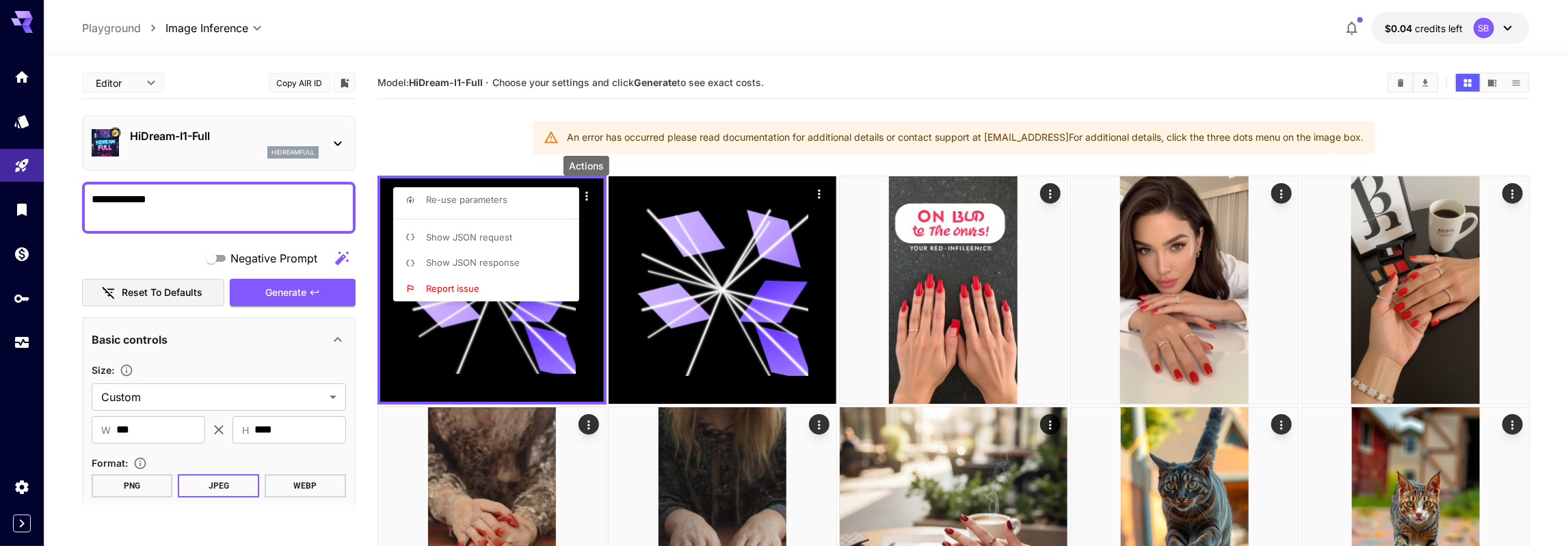
click at [506, 262] on span "Show JSON response" at bounding box center [473, 262] width 94 height 10
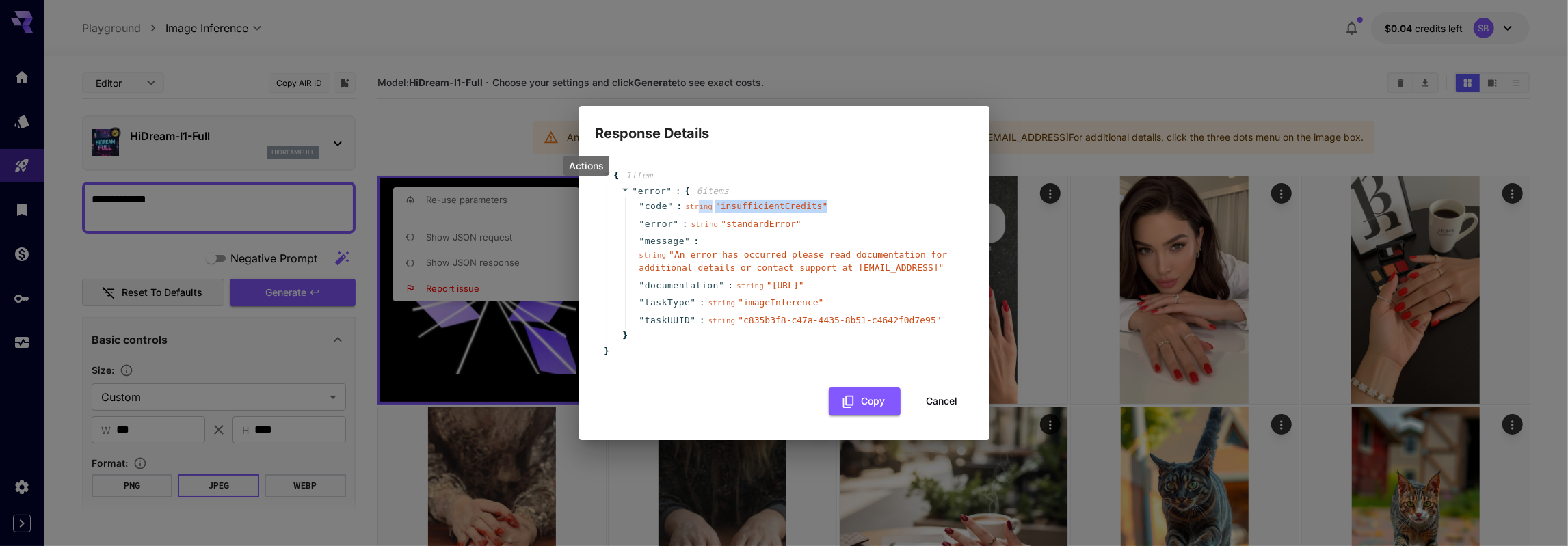
drag, startPoint x: 696, startPoint y: 207, endPoint x: 810, endPoint y: 205, distance: 114.0
click at [810, 205] on div "string " insufficientCredits "" at bounding box center [755, 206] width 142 height 13
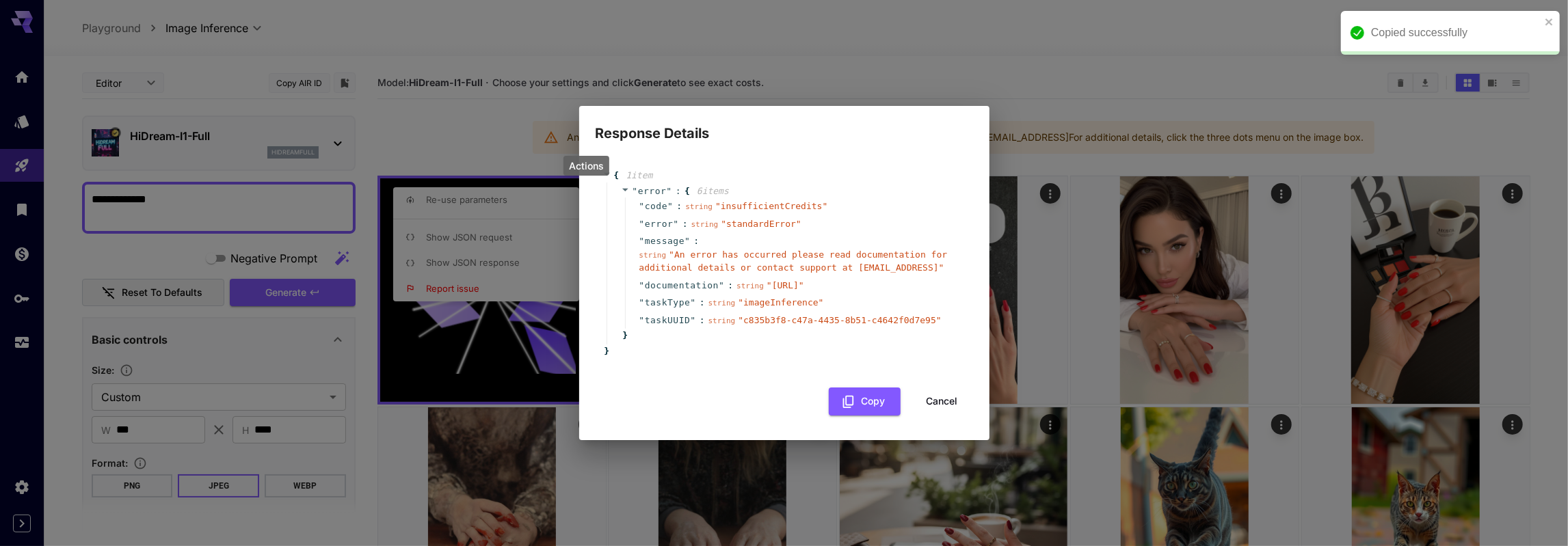
click at [808, 225] on div "" error " : string " standardError "" at bounding box center [794, 224] width 338 height 18
click at [941, 401] on button "Cancel" at bounding box center [942, 401] width 61 height 28
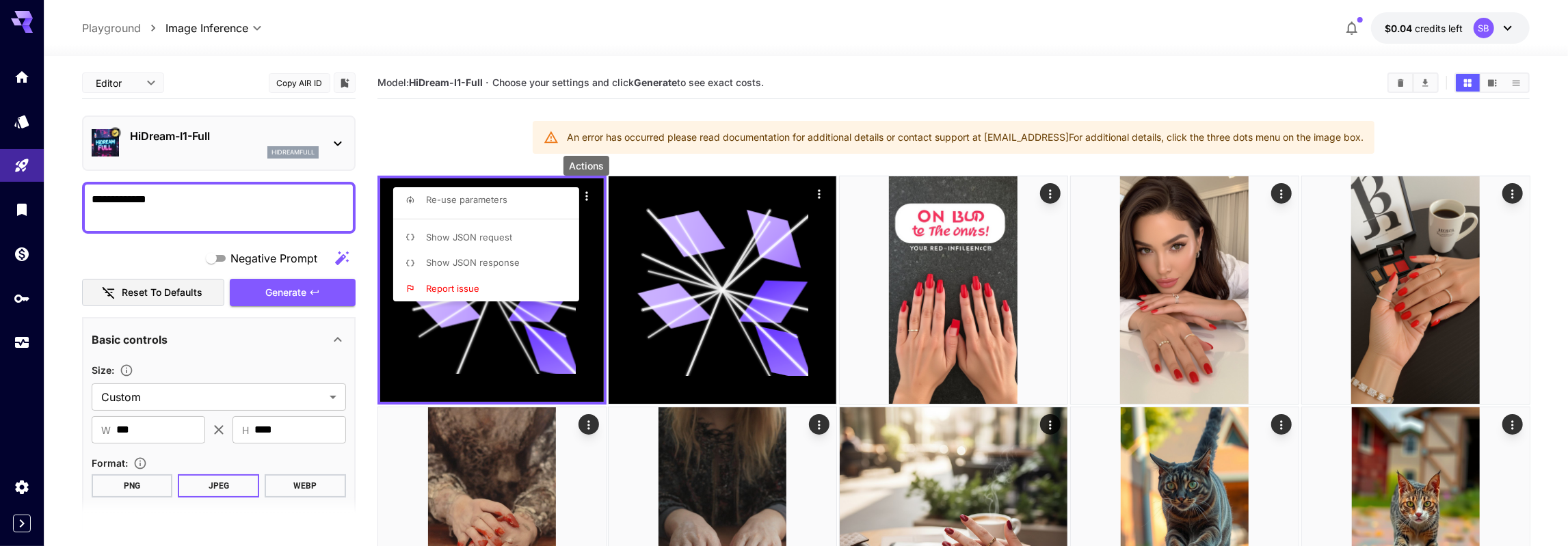
click at [318, 138] on div at bounding box center [784, 273] width 1568 height 546
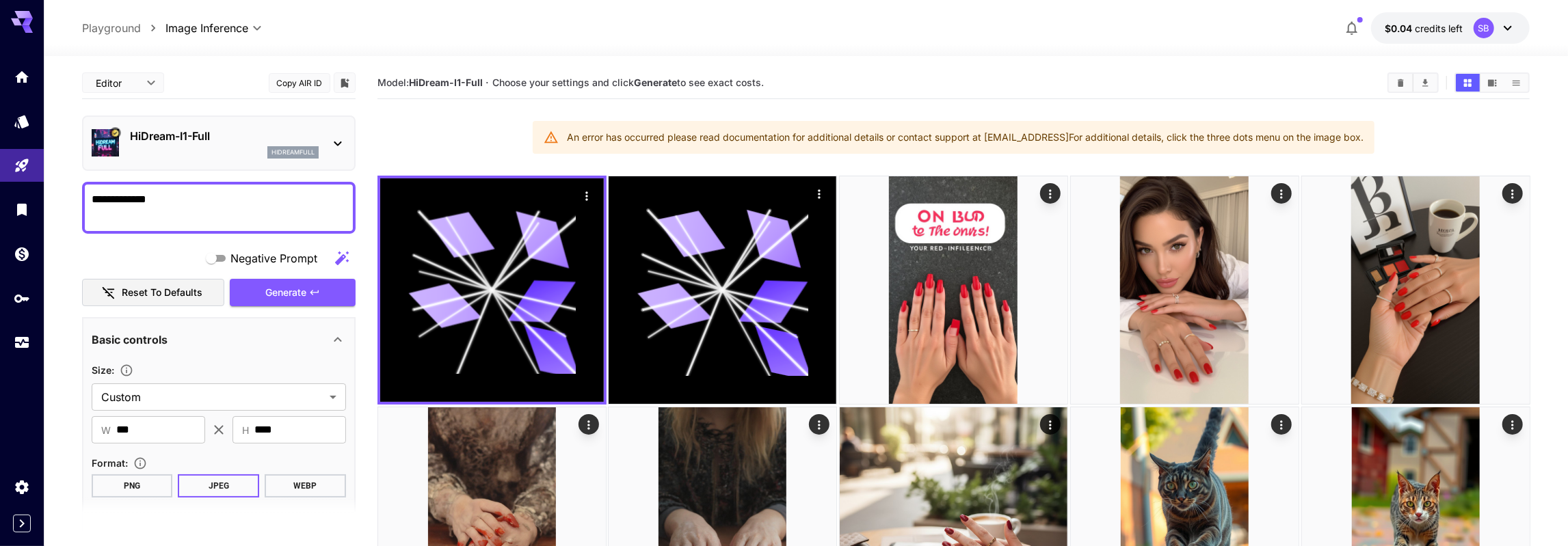
click at [331, 140] on icon at bounding box center [337, 143] width 16 height 16
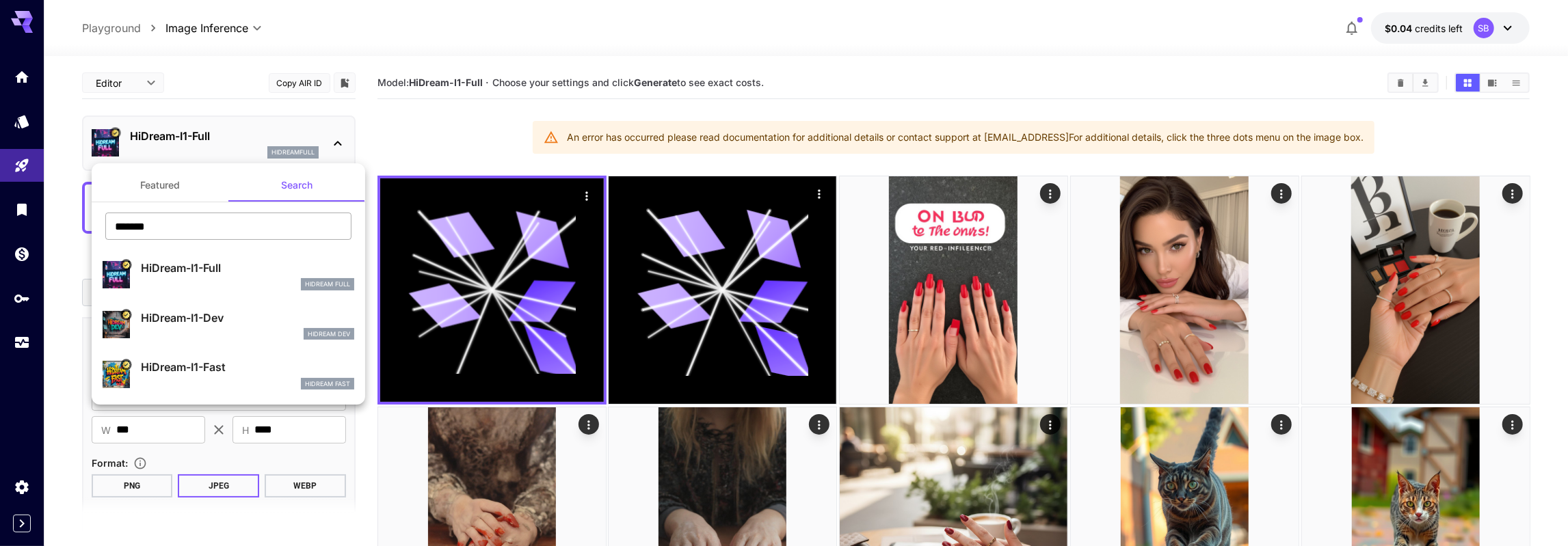
click at [245, 227] on input "*******" at bounding box center [228, 226] width 246 height 28
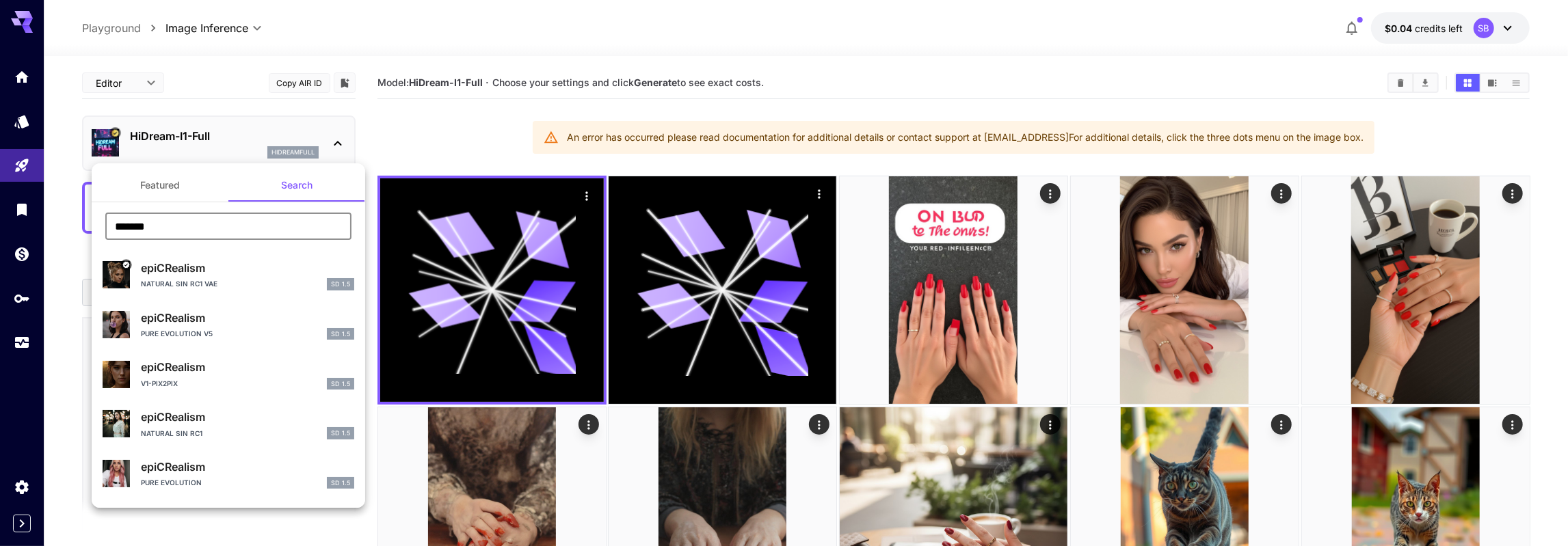
type input "*******"
click at [848, 69] on div at bounding box center [784, 273] width 1568 height 546
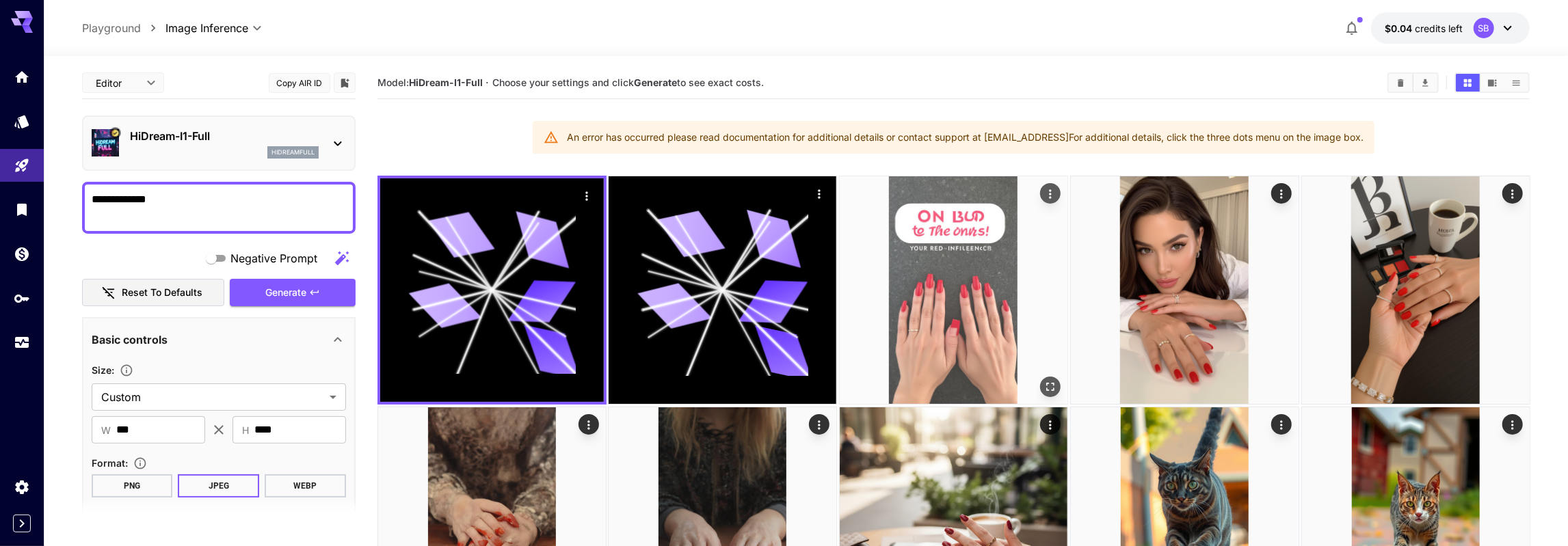
scroll to position [284, 0]
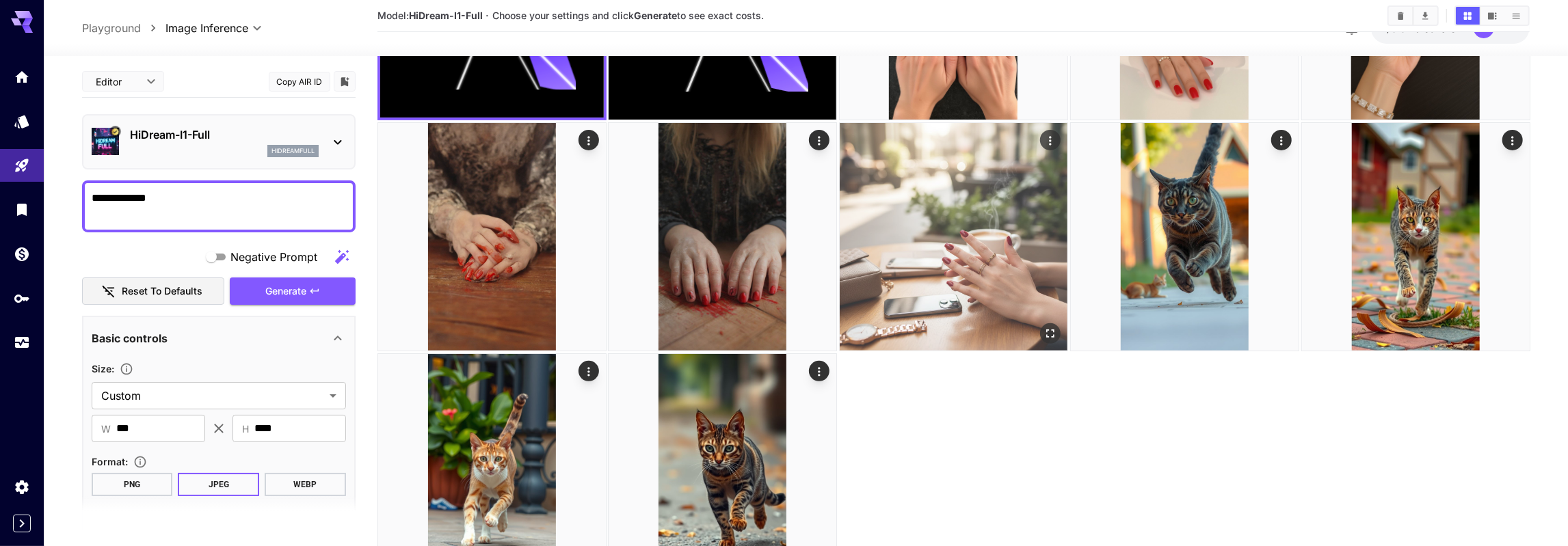
click at [931, 205] on img at bounding box center [953, 237] width 227 height 227
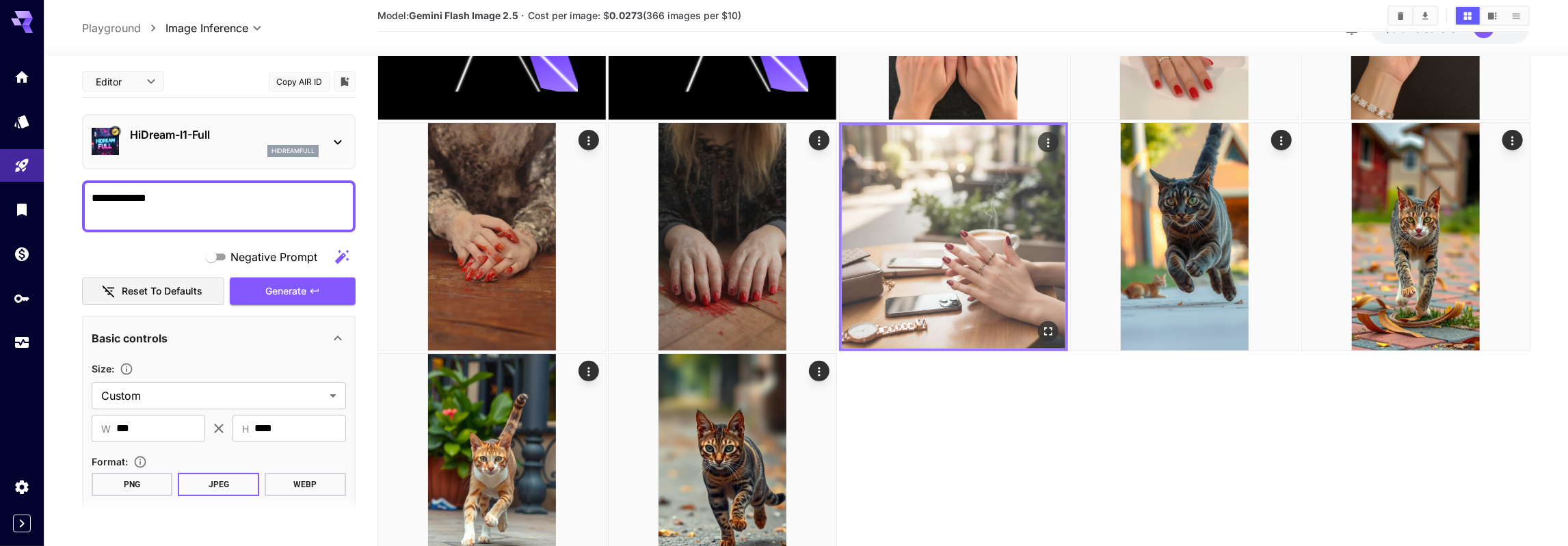
click at [1051, 328] on icon "Open in fullscreen" at bounding box center [1048, 330] width 9 height 9
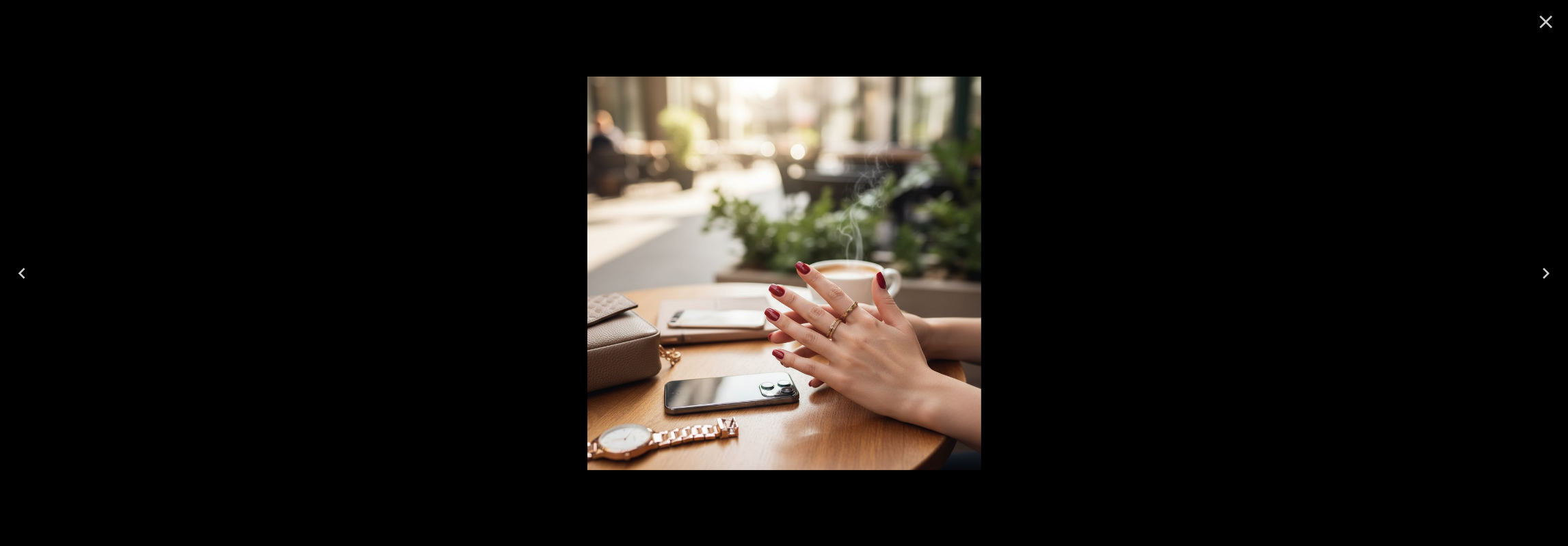
click at [1545, 24] on icon "Close" at bounding box center [1545, 21] width 22 height 22
